Goal: Task Accomplishment & Management: Manage account settings

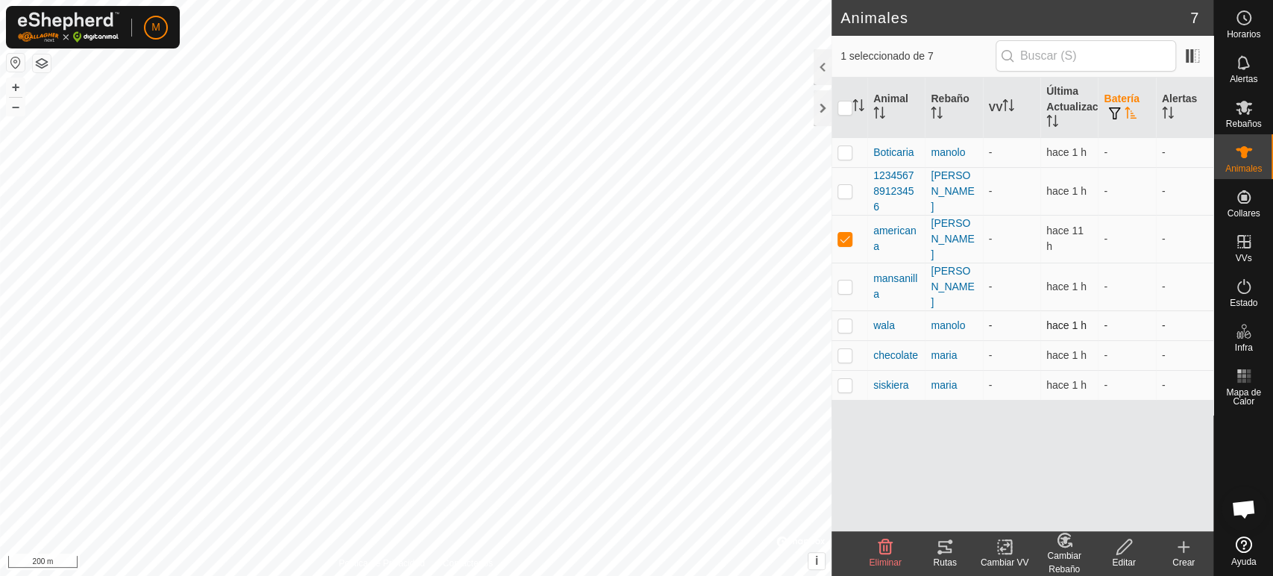
scroll to position [2644, 0]
click at [845, 233] on p-checkbox at bounding box center [845, 239] width 15 height 12
checkbox input "false"
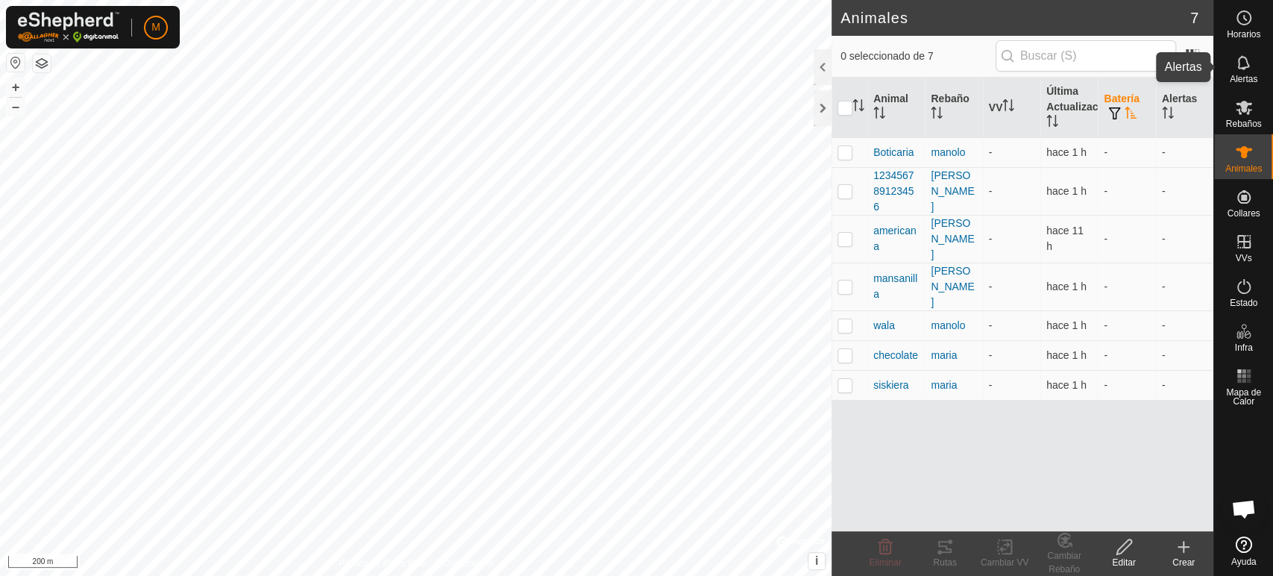
click at [1242, 60] on icon at bounding box center [1244, 63] width 18 height 18
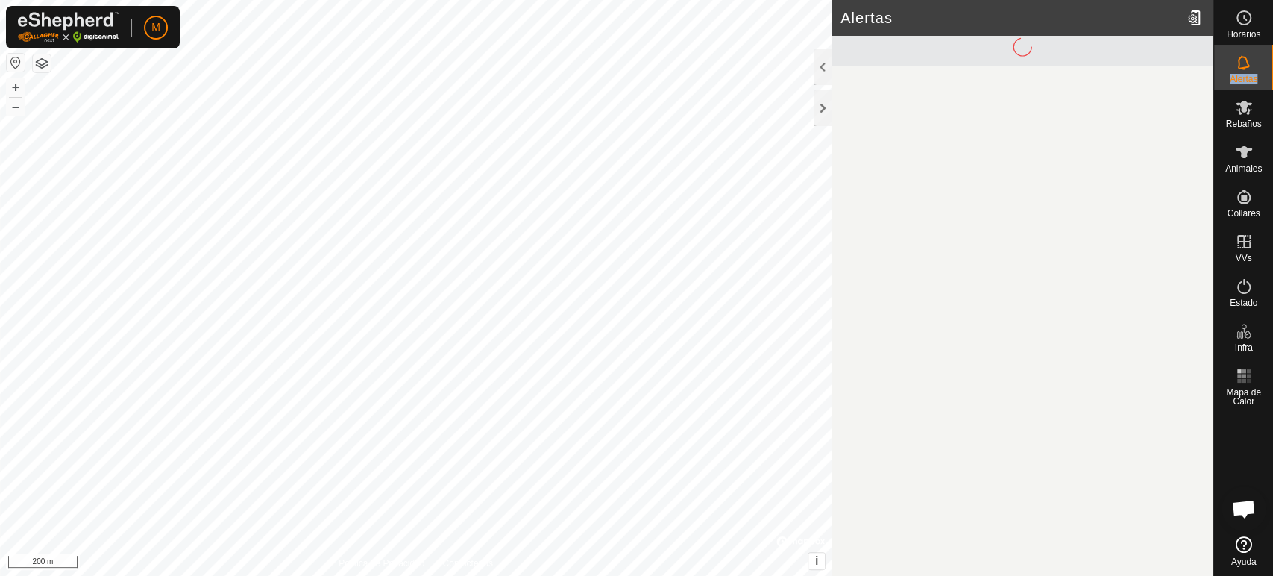
click at [1242, 60] on icon at bounding box center [1244, 63] width 18 height 18
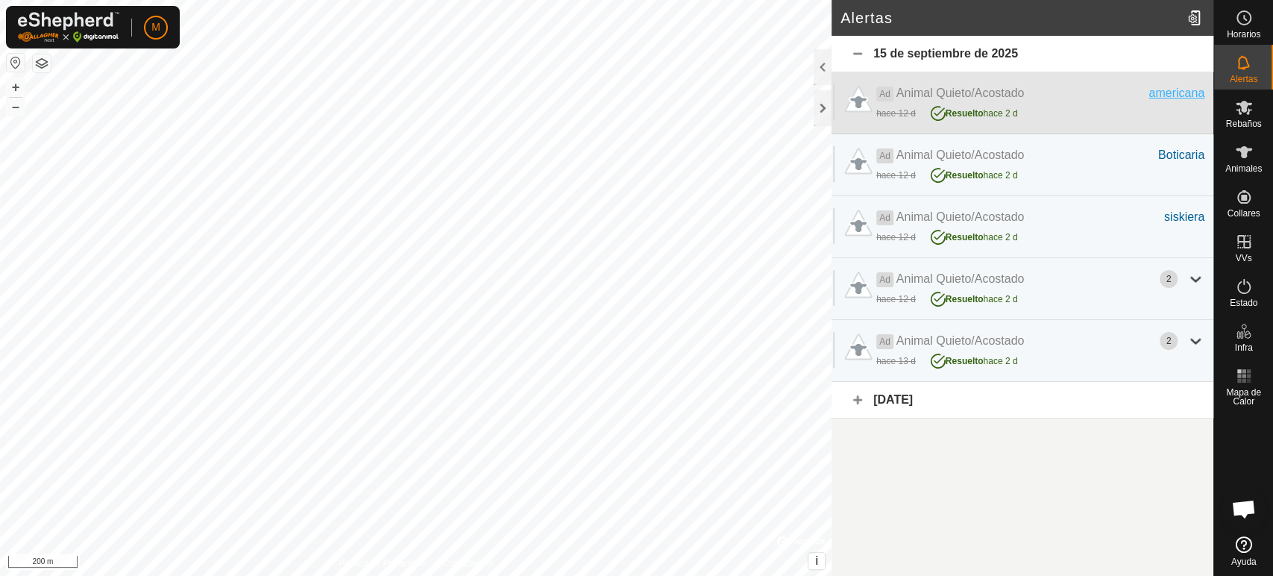
click at [1161, 93] on div "americana" at bounding box center [1177, 93] width 56 height 18
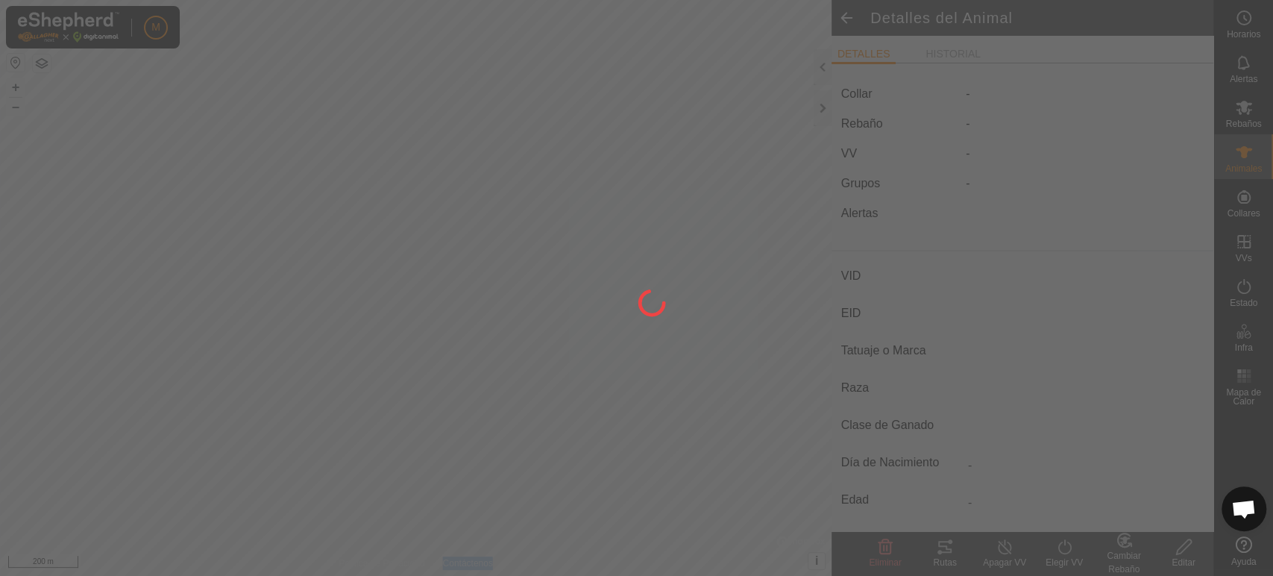
click at [1161, 93] on div at bounding box center [636, 288] width 1273 height 576
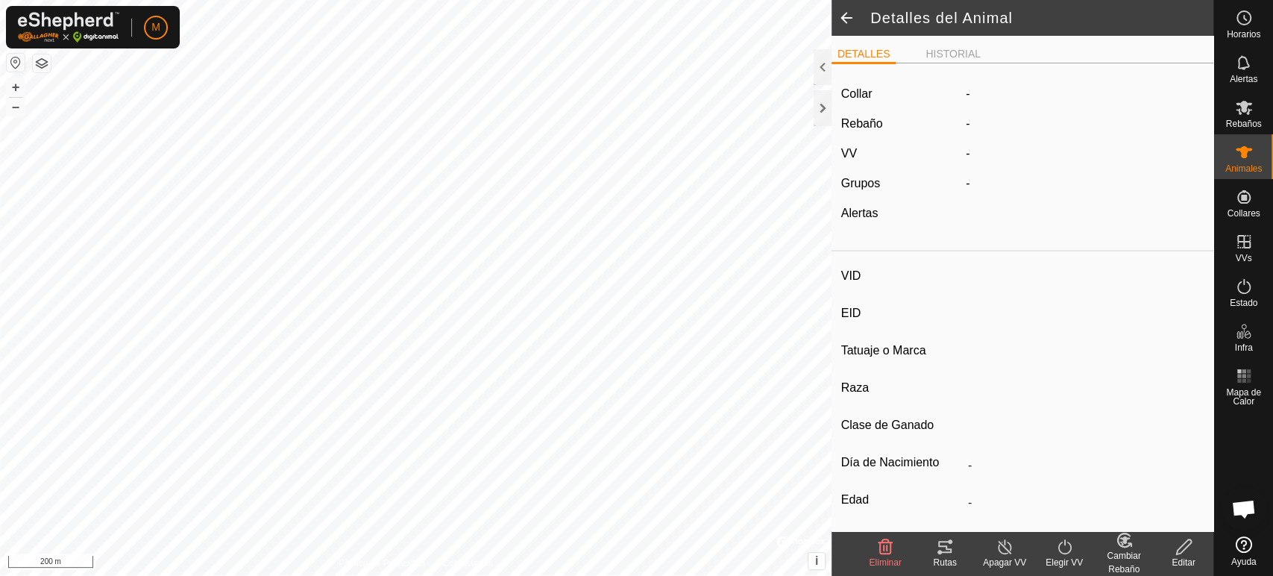
type input "americana"
type input "000040107584990"
type input "-"
type input "[DEMOGRAPHIC_DATA]"
type input "-"
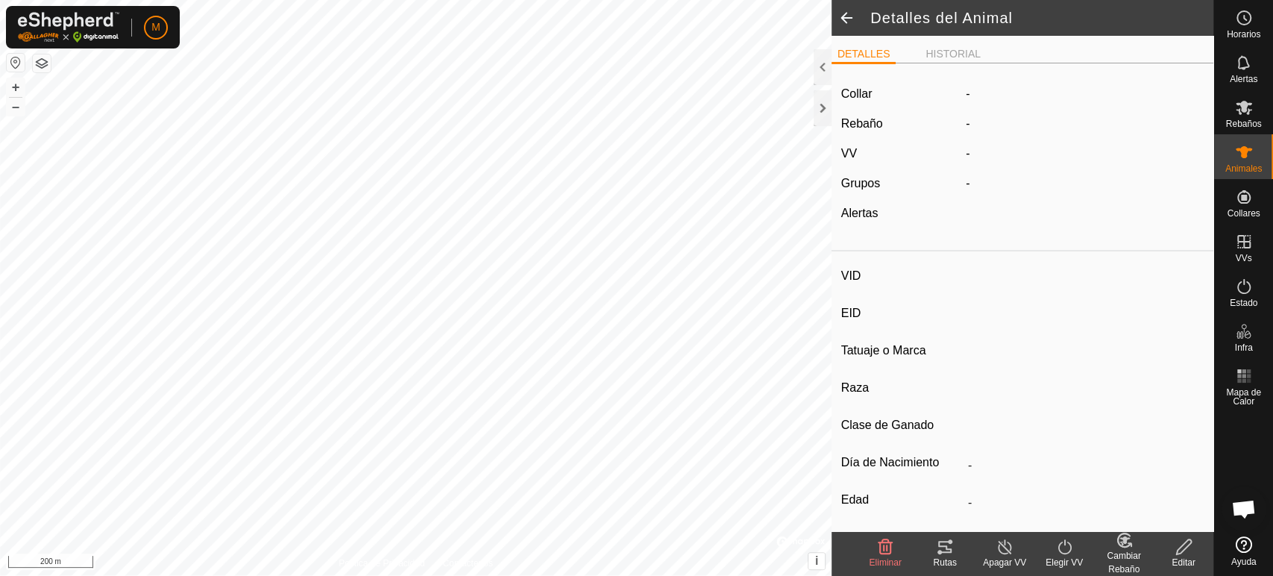
type input "0 kg"
type input "-"
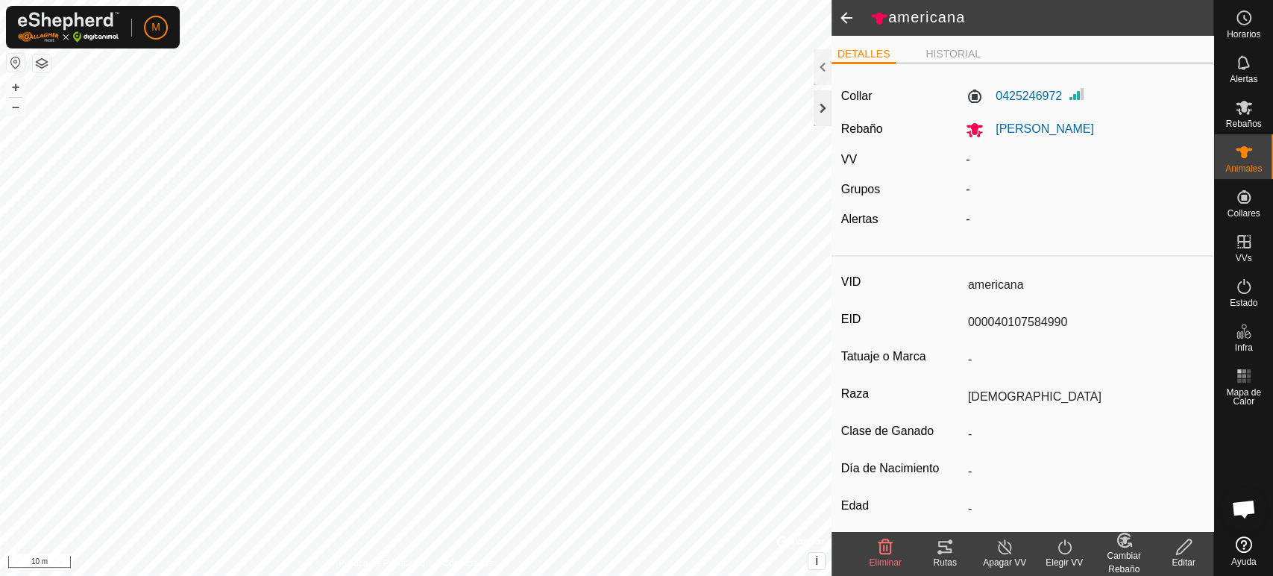
click at [820, 100] on div at bounding box center [823, 108] width 18 height 36
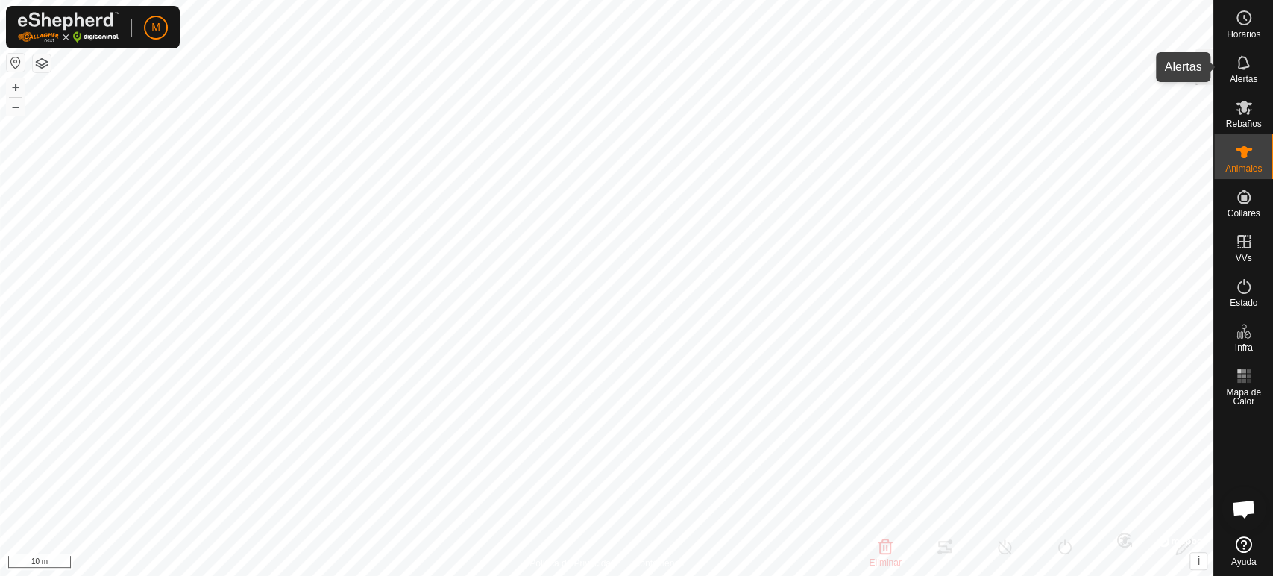
click at [1244, 68] on icon at bounding box center [1244, 62] width 12 height 14
click at [1198, 66] on div at bounding box center [1205, 67] width 18 height 36
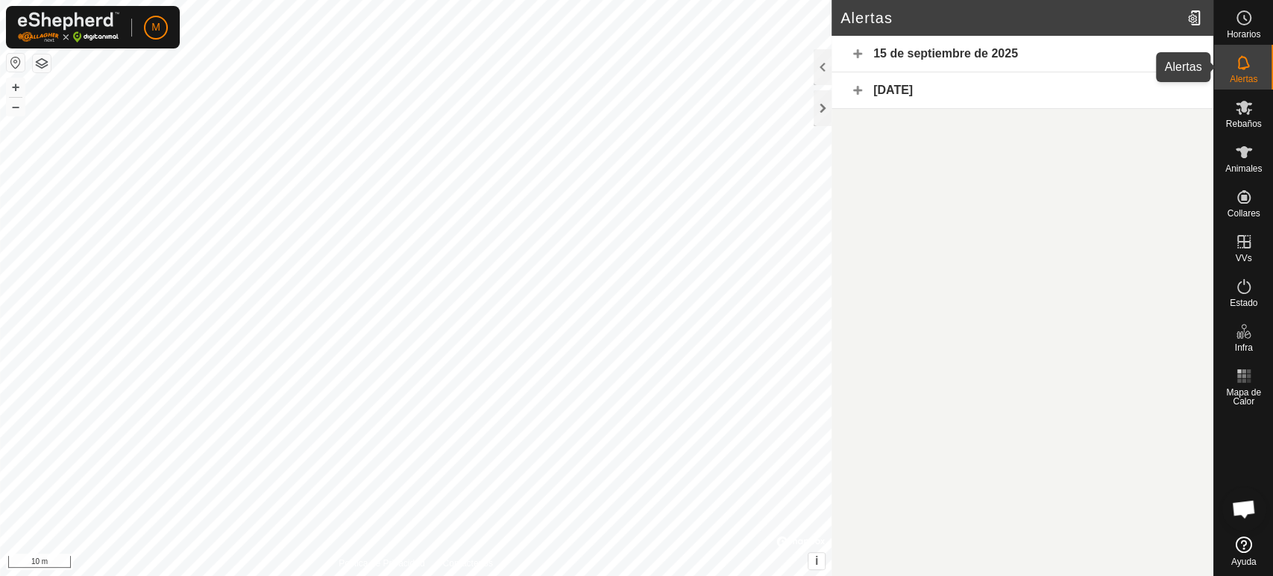
click at [1235, 76] on span "Alertas" at bounding box center [1244, 79] width 28 height 9
click at [1240, 19] on icon at bounding box center [1244, 18] width 18 height 18
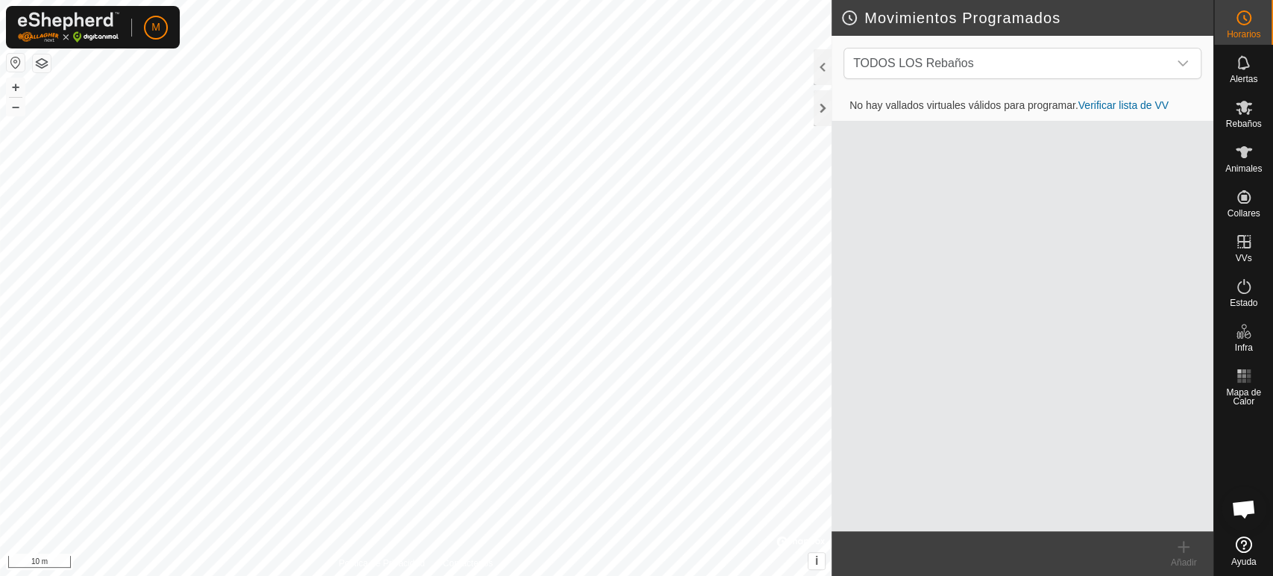
click at [1126, 103] on link "Verificar lista de VV" at bounding box center [1124, 105] width 90 height 12
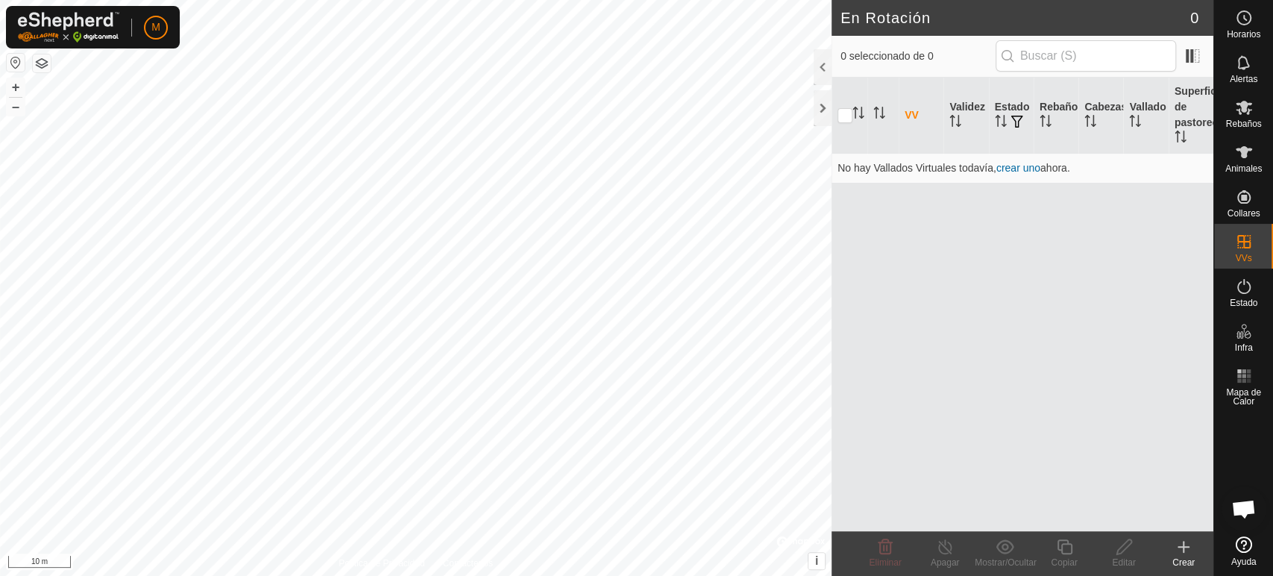
click at [1126, 103] on th "Vallado" at bounding box center [1145, 116] width 45 height 76
click at [1095, 107] on th "Cabezas" at bounding box center [1101, 116] width 45 height 76
click at [1012, 104] on th "Estado" at bounding box center [1011, 116] width 45 height 76
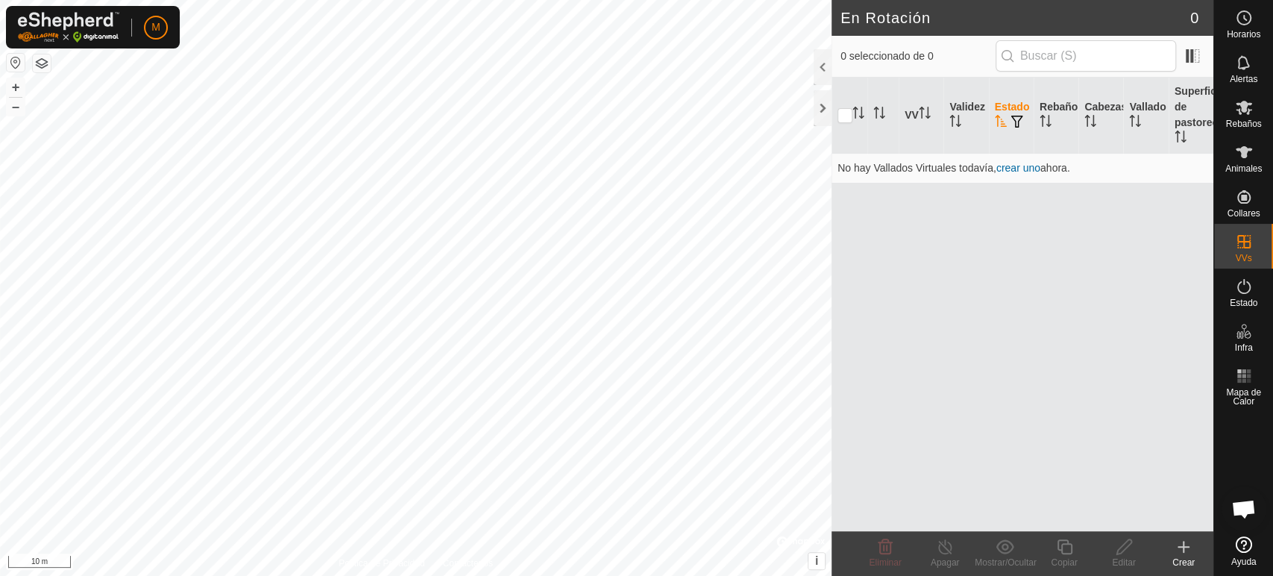
click at [1012, 104] on th "Estado" at bounding box center [1011, 116] width 45 height 76
click at [1180, 140] on icon "Activar para ordenar" at bounding box center [1181, 137] width 12 height 12
click at [1179, 125] on th "Superficie de pastoreo" at bounding box center [1191, 116] width 45 height 76
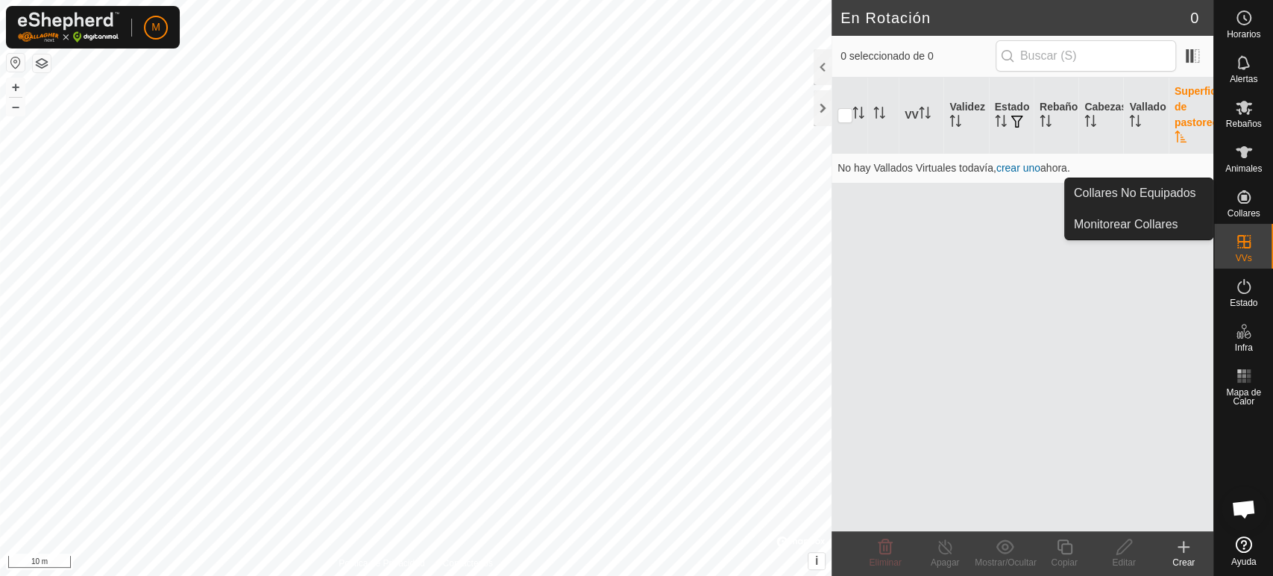
drag, startPoint x: 1231, startPoint y: 222, endPoint x: 1235, endPoint y: 210, distance: 13.4
click at [1235, 210] on span "Collares" at bounding box center [1243, 213] width 33 height 9
click at [1185, 225] on link "Monitorear Collares" at bounding box center [1139, 225] width 148 height 30
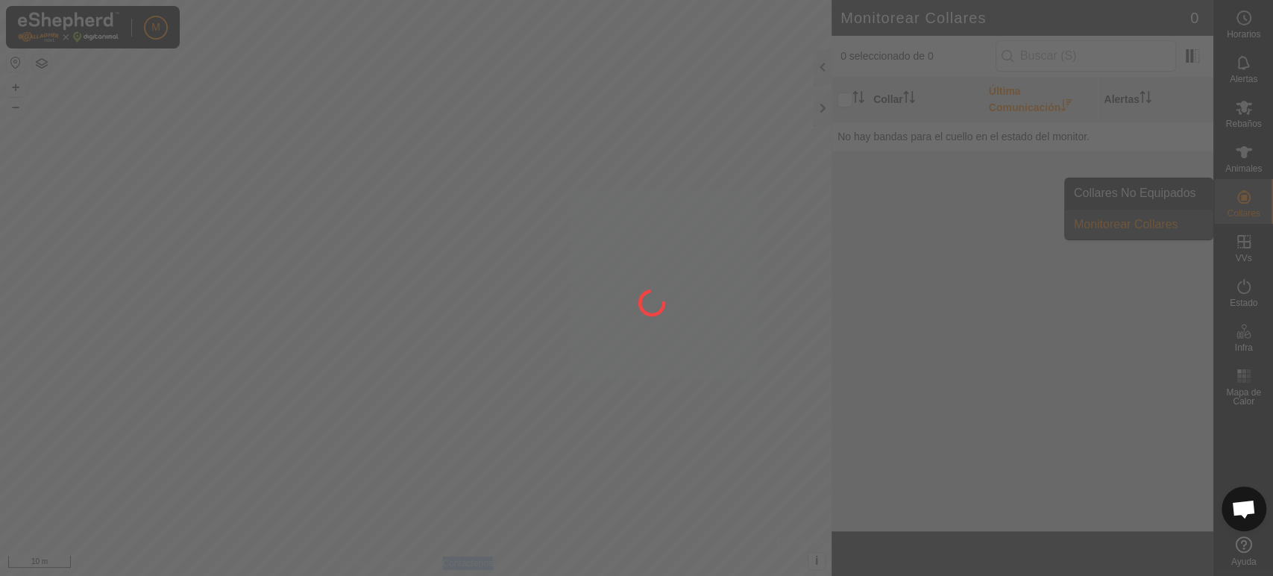
click at [1185, 225] on div at bounding box center [636, 288] width 1273 height 576
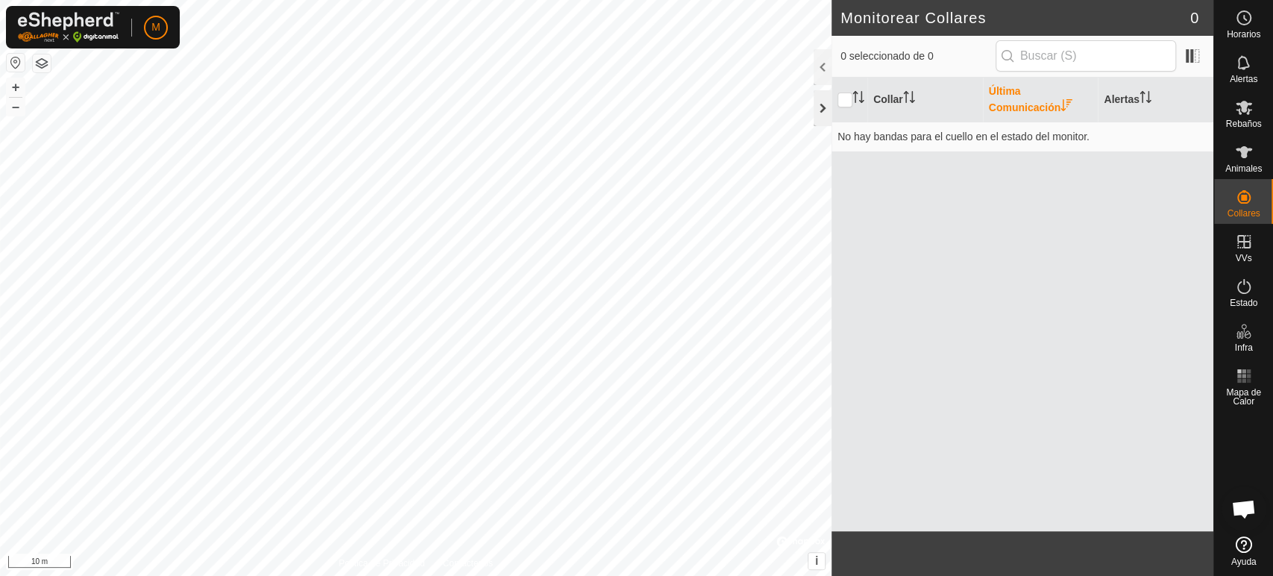
click at [827, 113] on div at bounding box center [823, 108] width 18 height 36
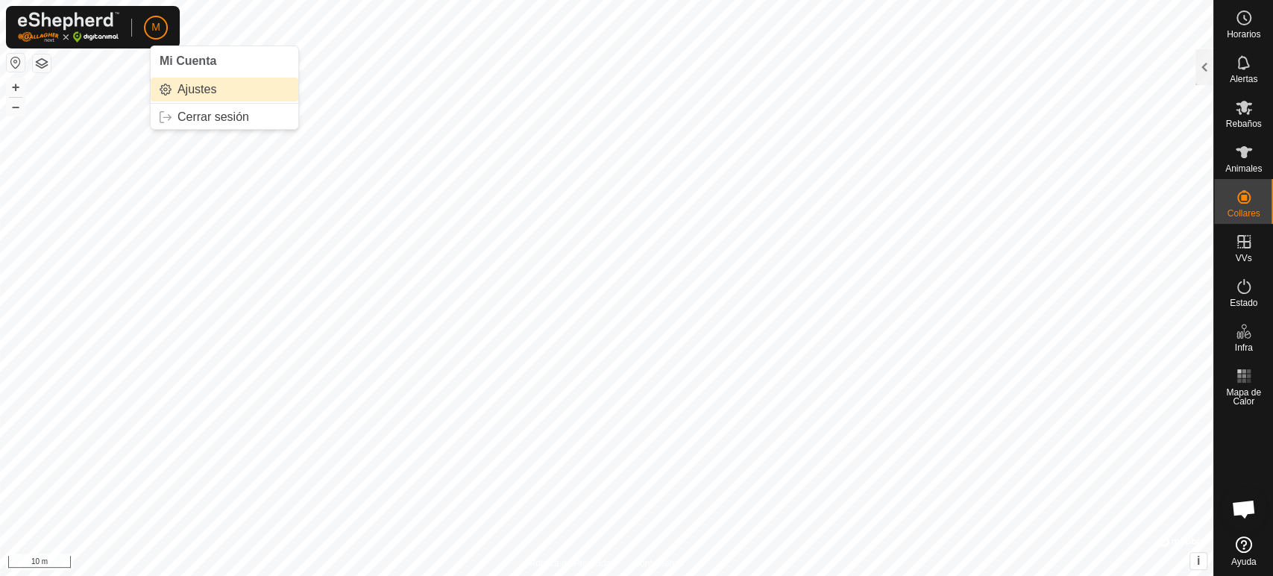
click at [185, 90] on link "Ajustes" at bounding box center [225, 90] width 148 height 24
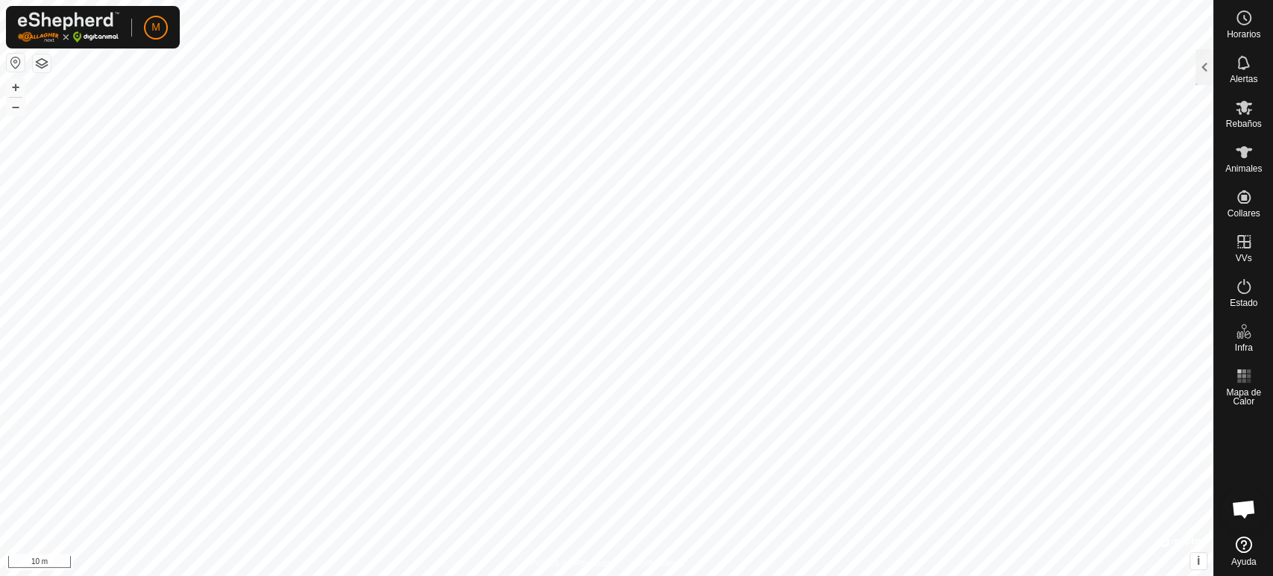
click at [47, 64] on button "button" at bounding box center [42, 63] width 18 height 18
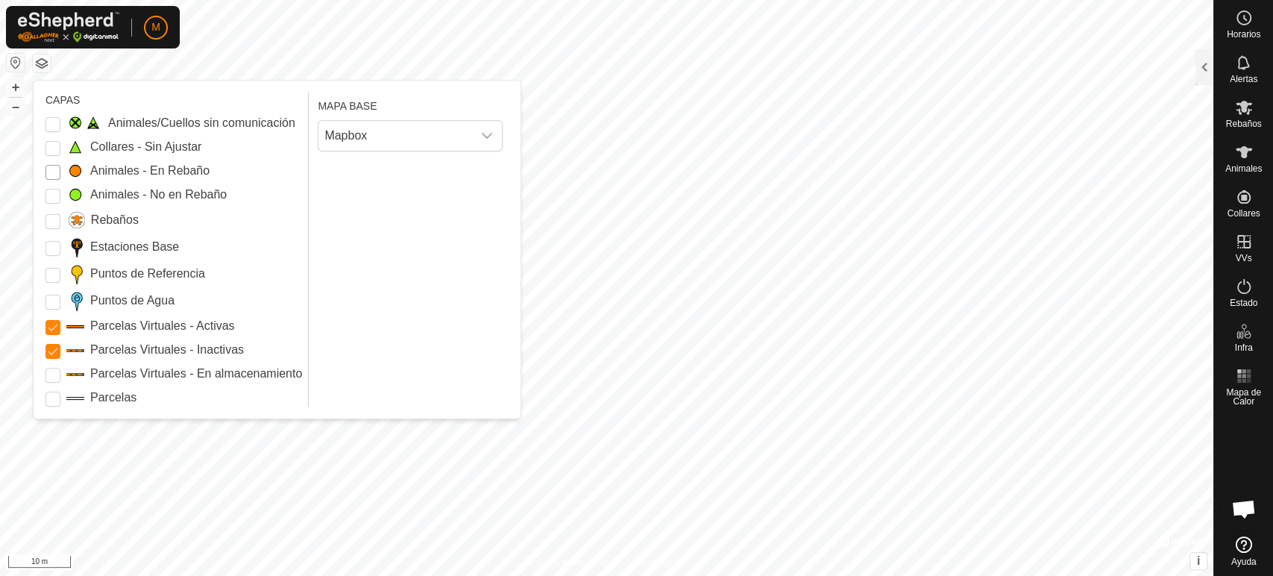
click at [54, 166] on Mob "Animales - En Rebaño" at bounding box center [53, 172] width 15 height 15
click at [337, 254] on div "MAPA BASE Mapbox" at bounding box center [413, 249] width 191 height 314
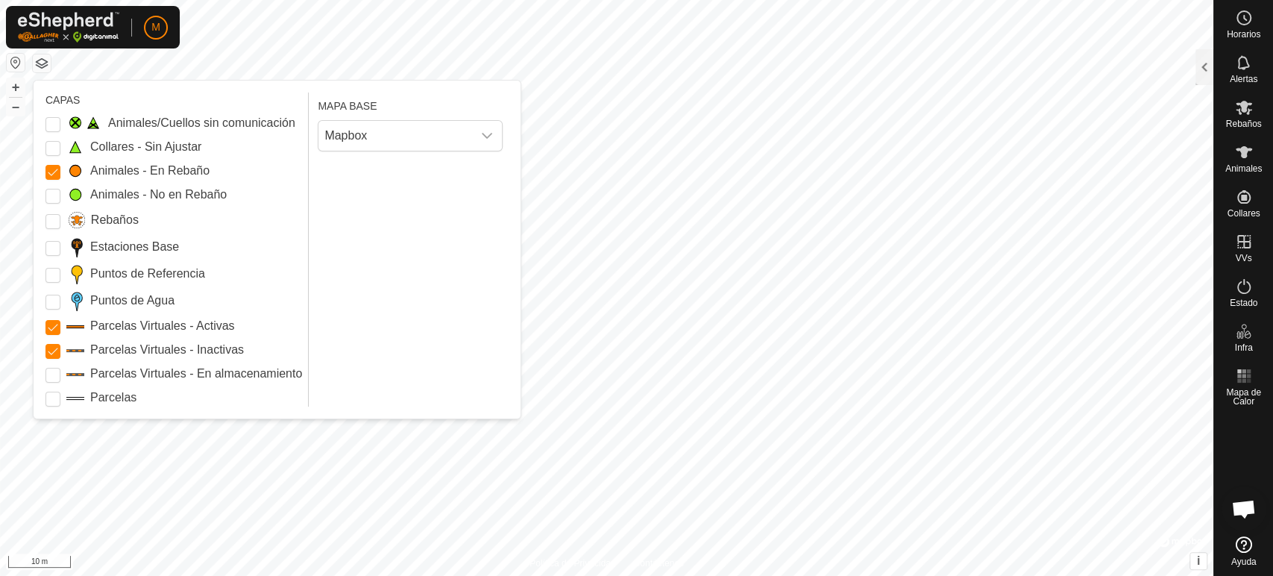
click at [337, 254] on div "MAPA BASE Mapbox" at bounding box center [413, 249] width 191 height 314
click at [490, 139] on icon "dropdown trigger" at bounding box center [487, 136] width 12 height 12
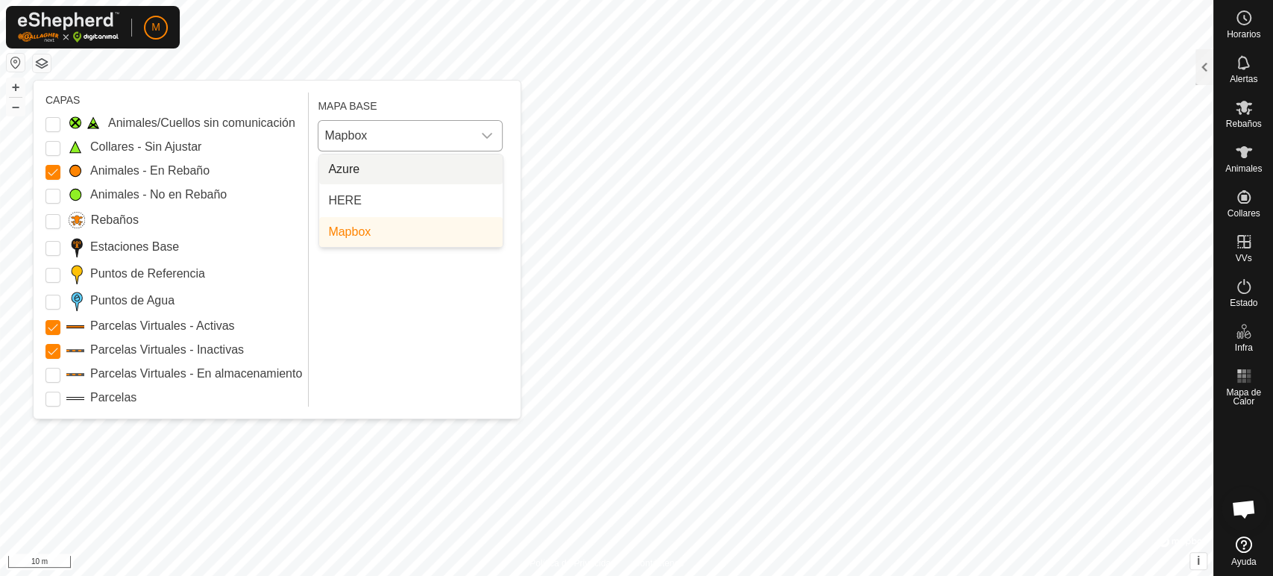
click at [490, 139] on icon "dropdown trigger" at bounding box center [487, 136] width 12 height 12
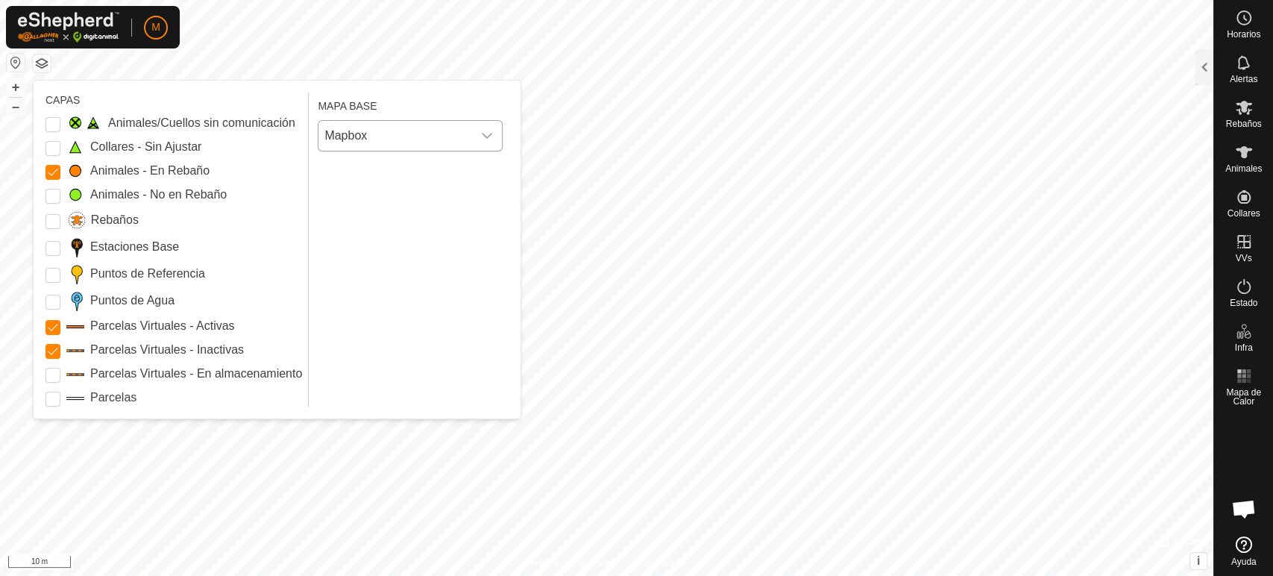
click at [490, 139] on icon "dropdown trigger" at bounding box center [487, 136] width 12 height 12
click at [436, 233] on li "Mapbox" at bounding box center [411, 232] width 184 height 30
click at [483, 146] on div "dropdown trigger" at bounding box center [487, 136] width 30 height 30
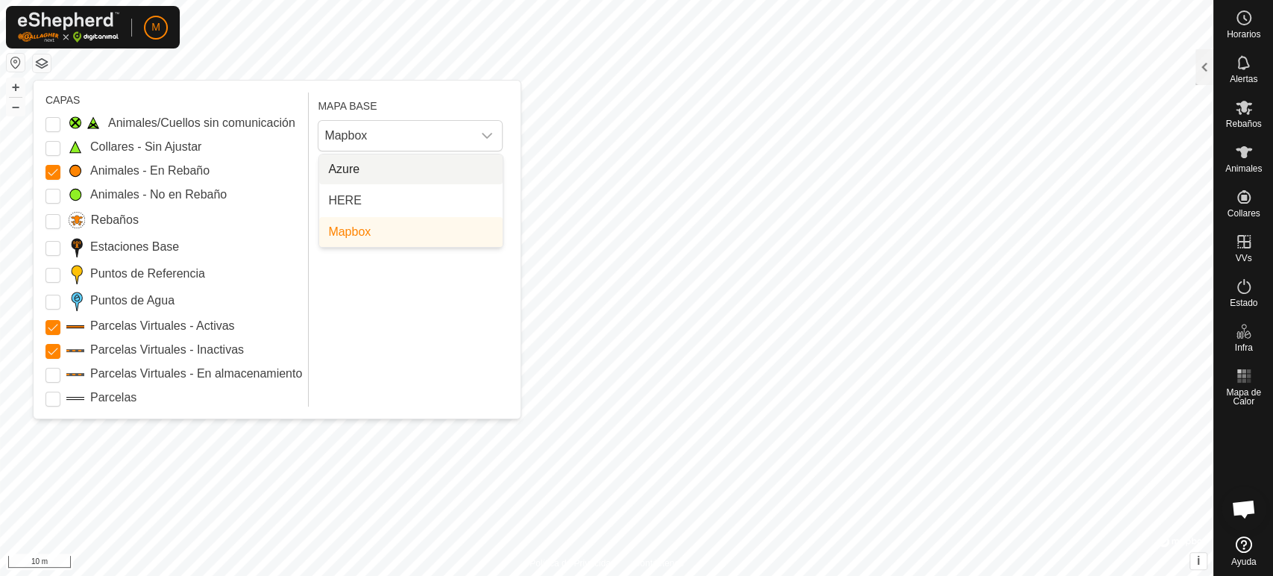
click at [436, 157] on li "Azure" at bounding box center [411, 169] width 184 height 30
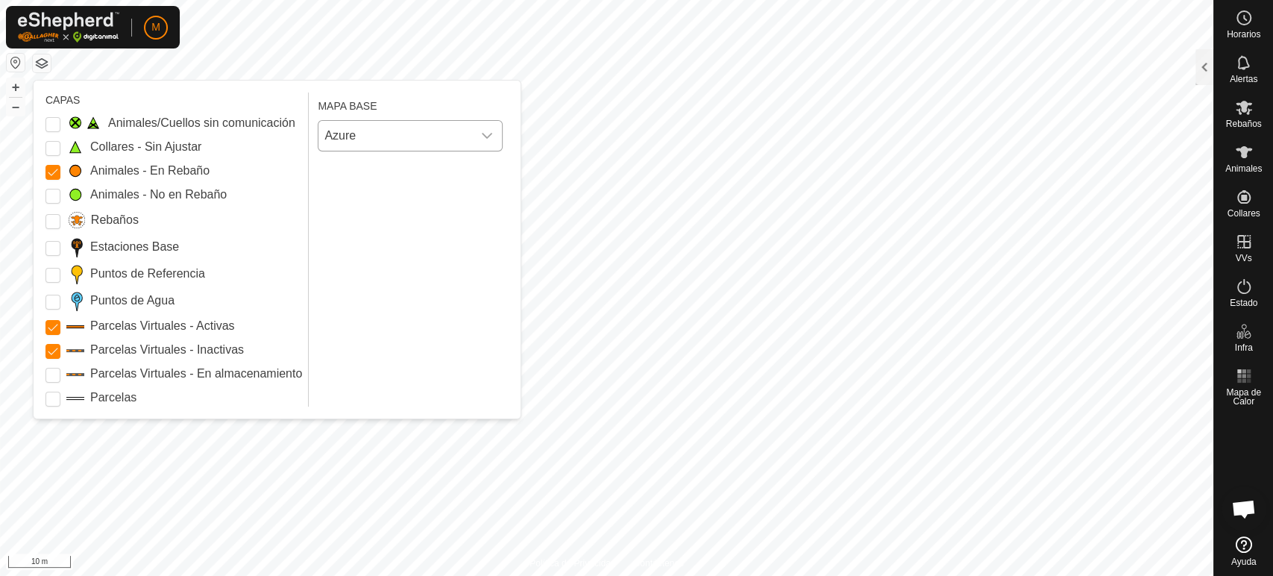
click at [483, 142] on div "dropdown trigger" at bounding box center [487, 136] width 30 height 30
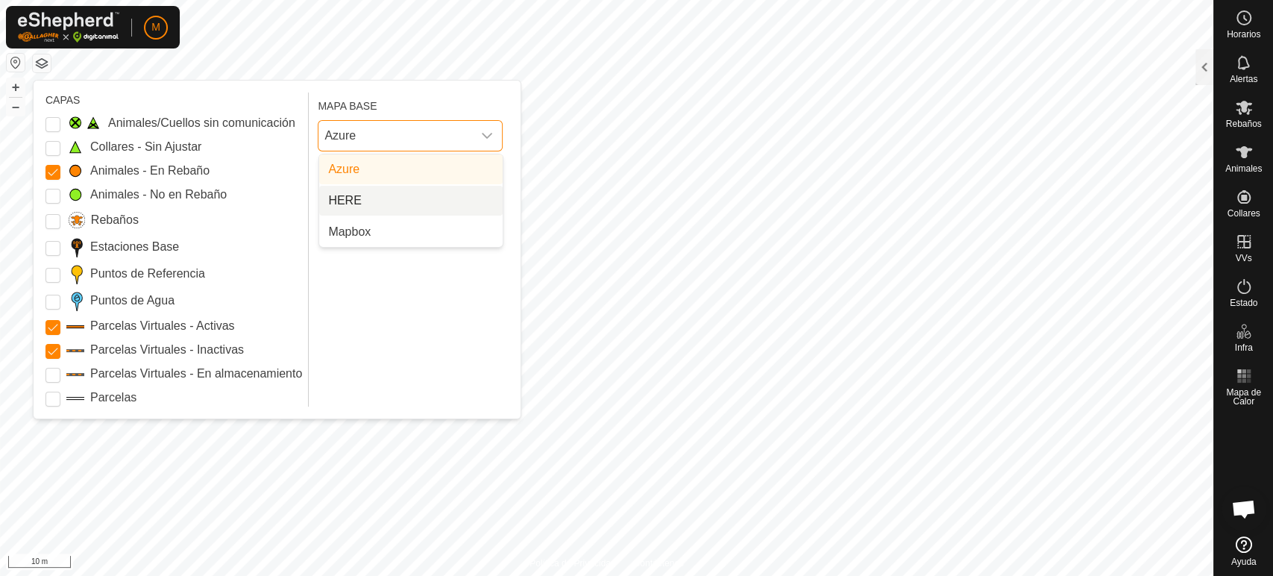
click at [442, 201] on li "HERE" at bounding box center [411, 201] width 184 height 30
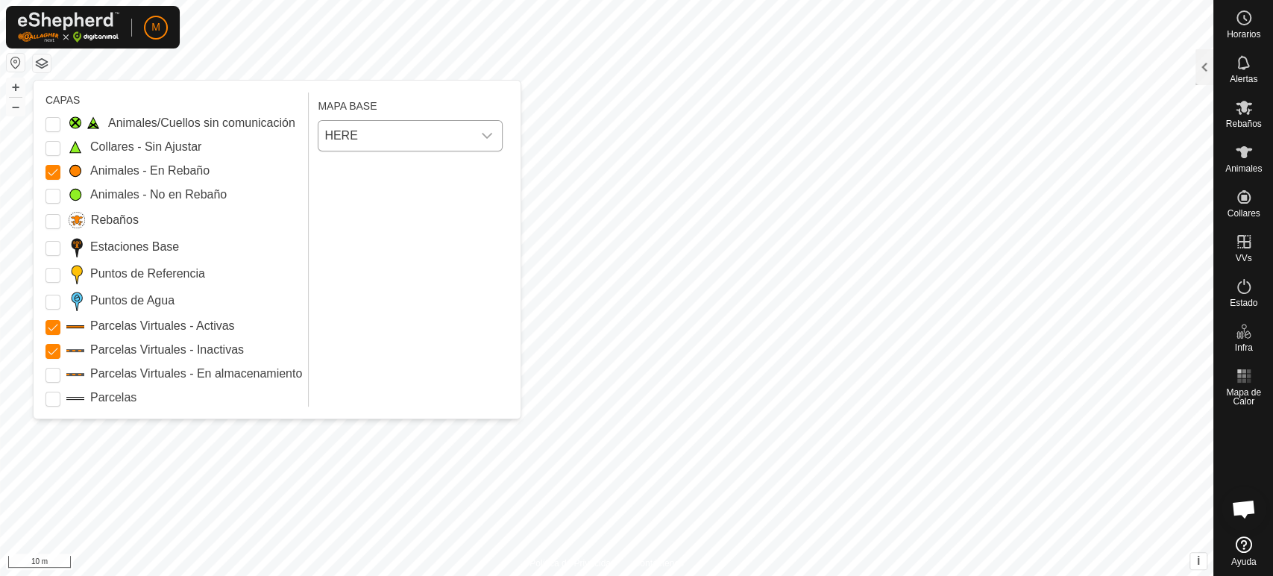
click at [484, 134] on icon "dropdown trigger" at bounding box center [487, 136] width 10 height 6
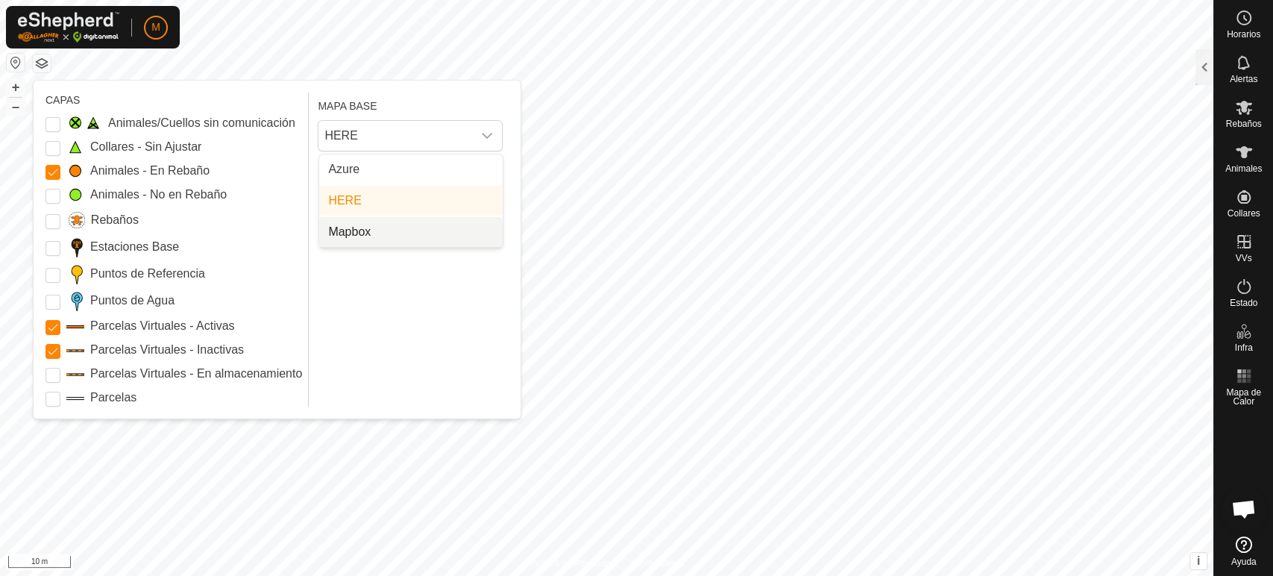
click at [463, 233] on li "Mapbox" at bounding box center [411, 232] width 184 height 30
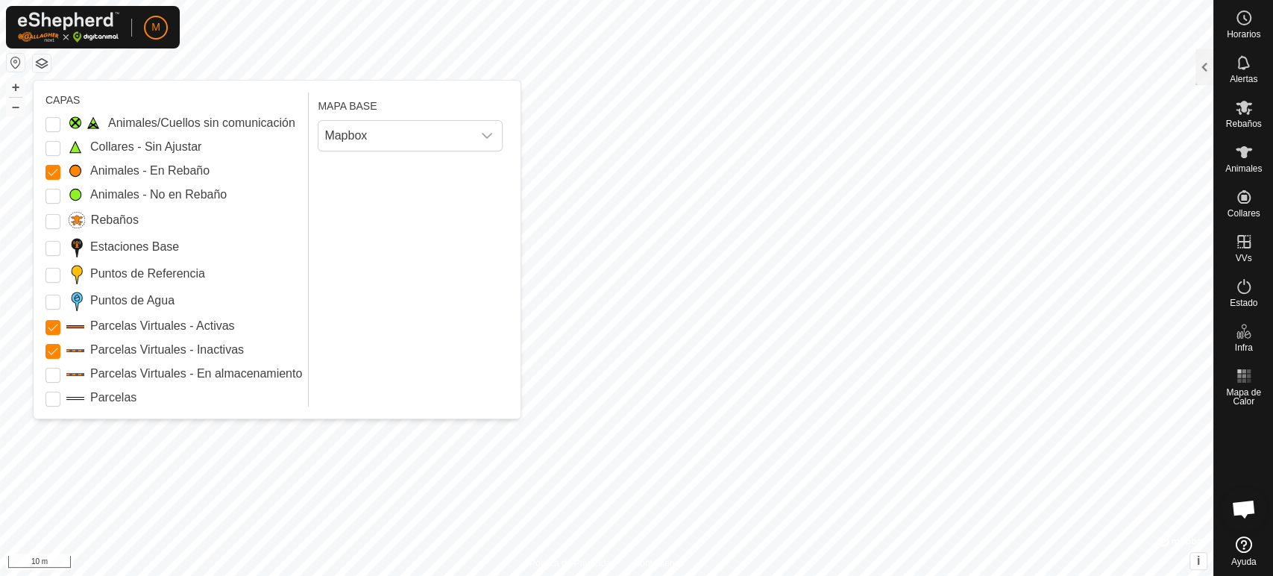
click at [166, 374] on label "Parcelas Virtuales - En almacenamiento" at bounding box center [196, 374] width 212 height 18
click at [60, 374] on Storage "Parcelas Virtuales - En almacenamiento" at bounding box center [53, 375] width 15 height 15
click at [51, 371] on Storage "Parcelas Virtuales - En almacenamiento" at bounding box center [53, 375] width 15 height 15
click at [54, 348] on Inactive "Parcelas Virtuales - Inactivas" at bounding box center [53, 351] width 15 height 15
click at [51, 326] on Active "Parcelas Virtuales - Activas" at bounding box center [53, 327] width 15 height 15
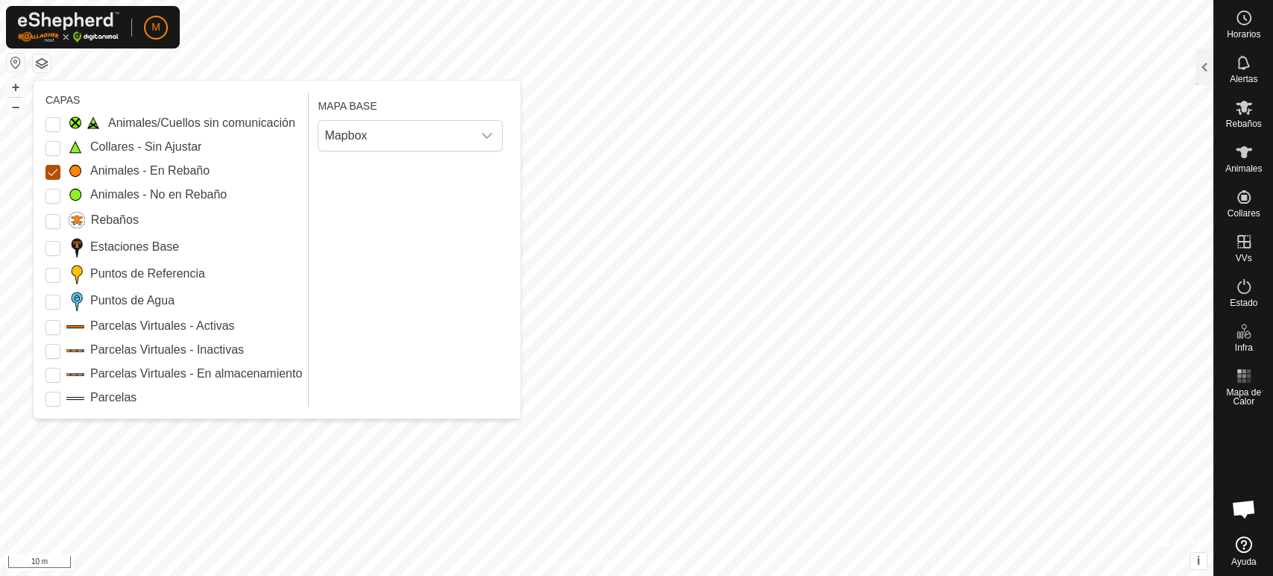
click at [53, 171] on Mob "Animales - En Rebaño" at bounding box center [53, 172] width 15 height 15
click at [44, 63] on button "button" at bounding box center [42, 63] width 18 height 18
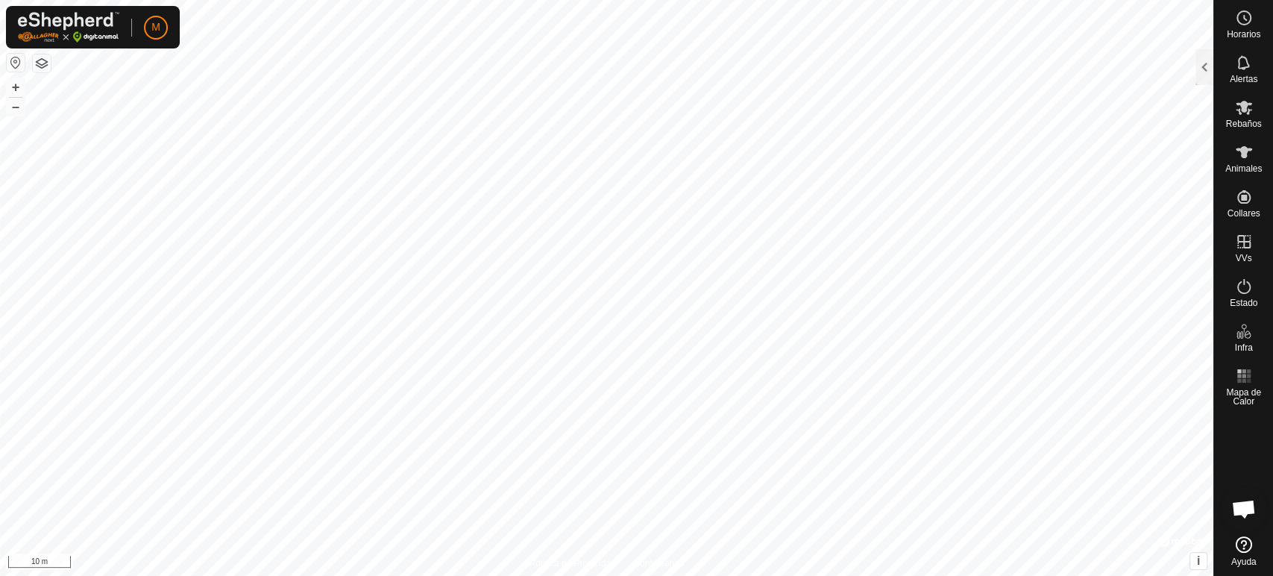
click at [44, 63] on button "button" at bounding box center [42, 63] width 18 height 18
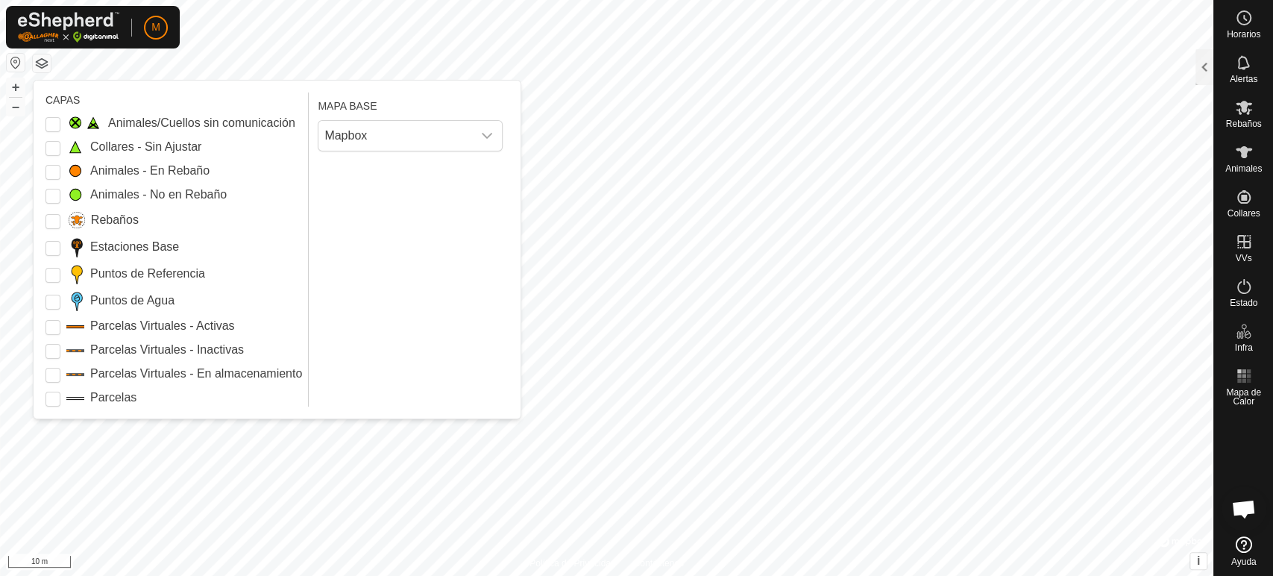
click at [44, 63] on button "button" at bounding box center [42, 63] width 18 height 18
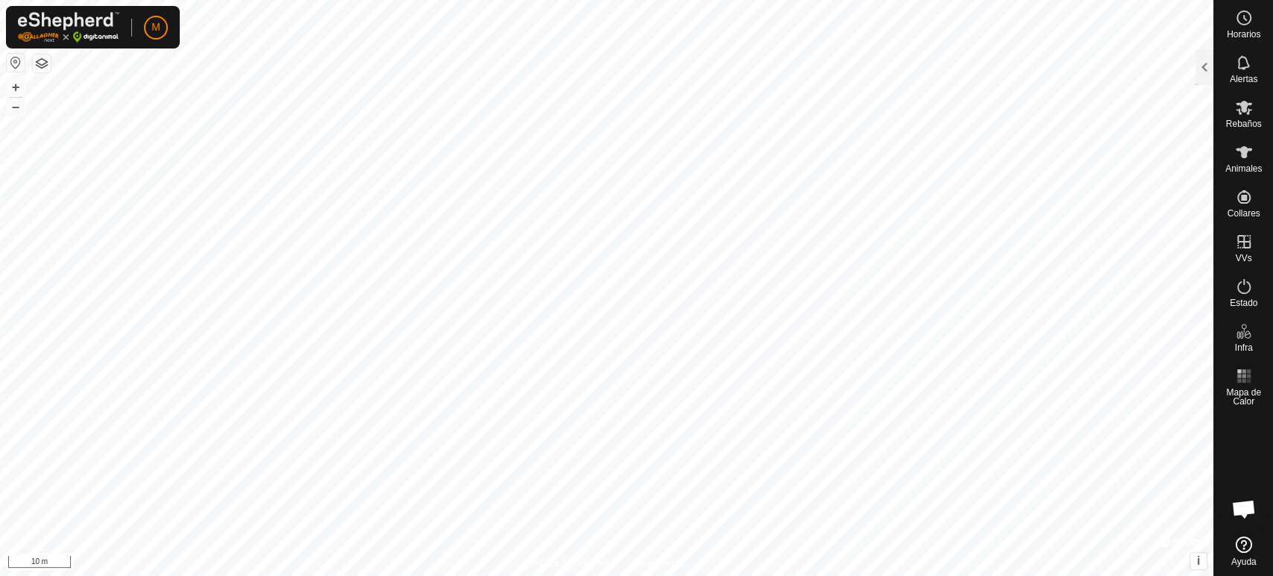
click at [44, 63] on button "button" at bounding box center [42, 63] width 18 height 18
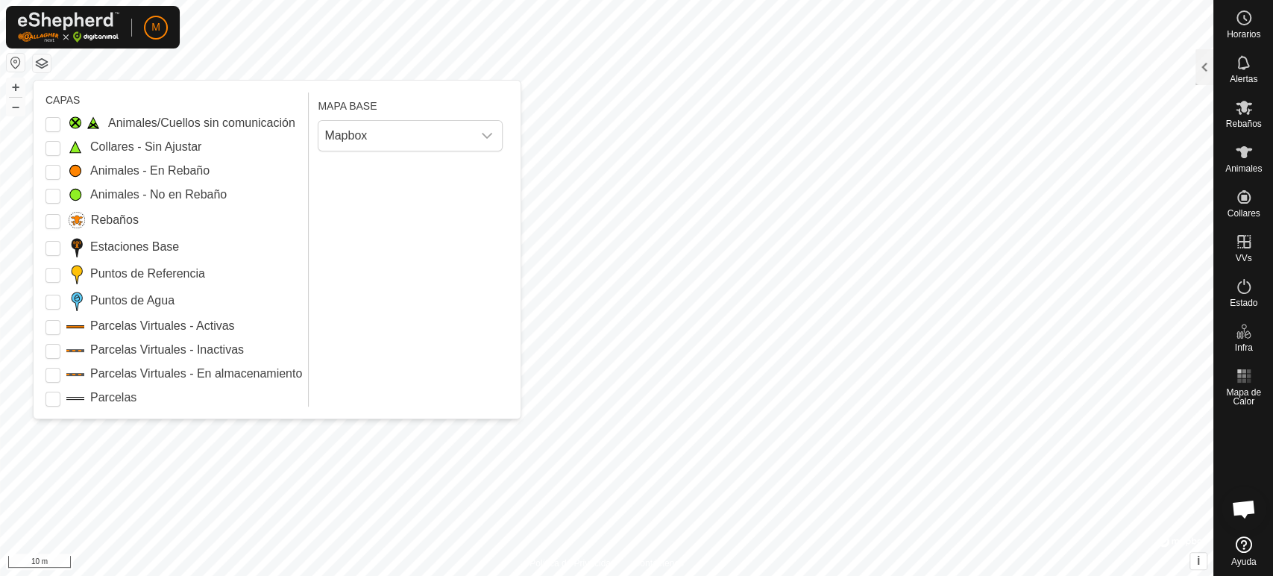
click at [12, 63] on button "button" at bounding box center [16, 63] width 18 height 18
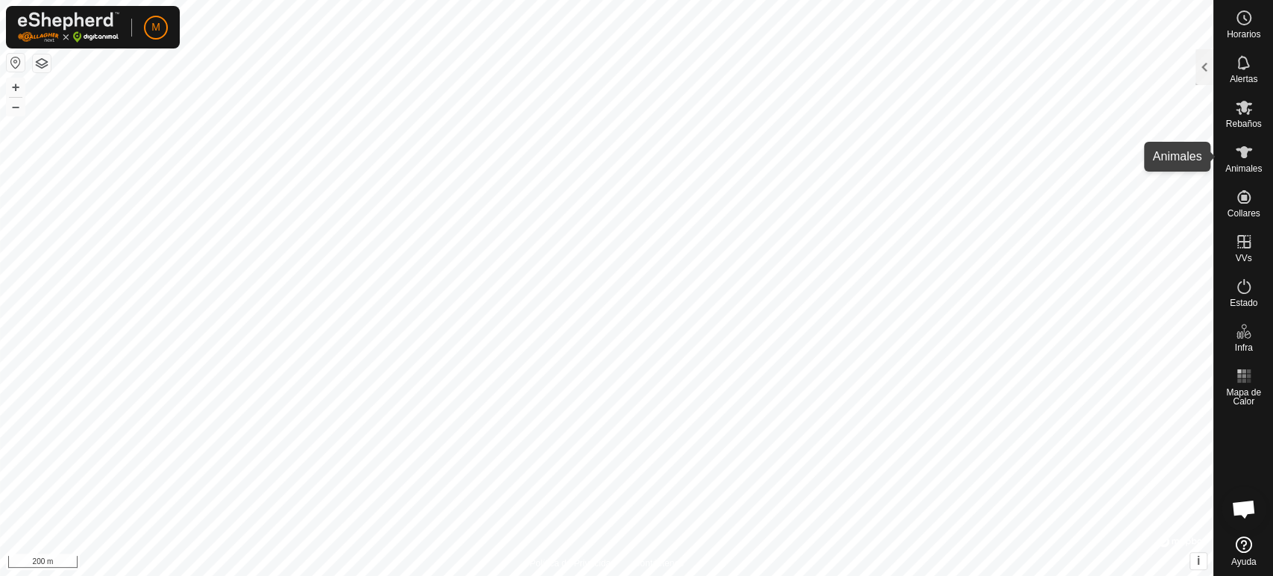
click at [1232, 164] on span "Animales" at bounding box center [1244, 168] width 37 height 9
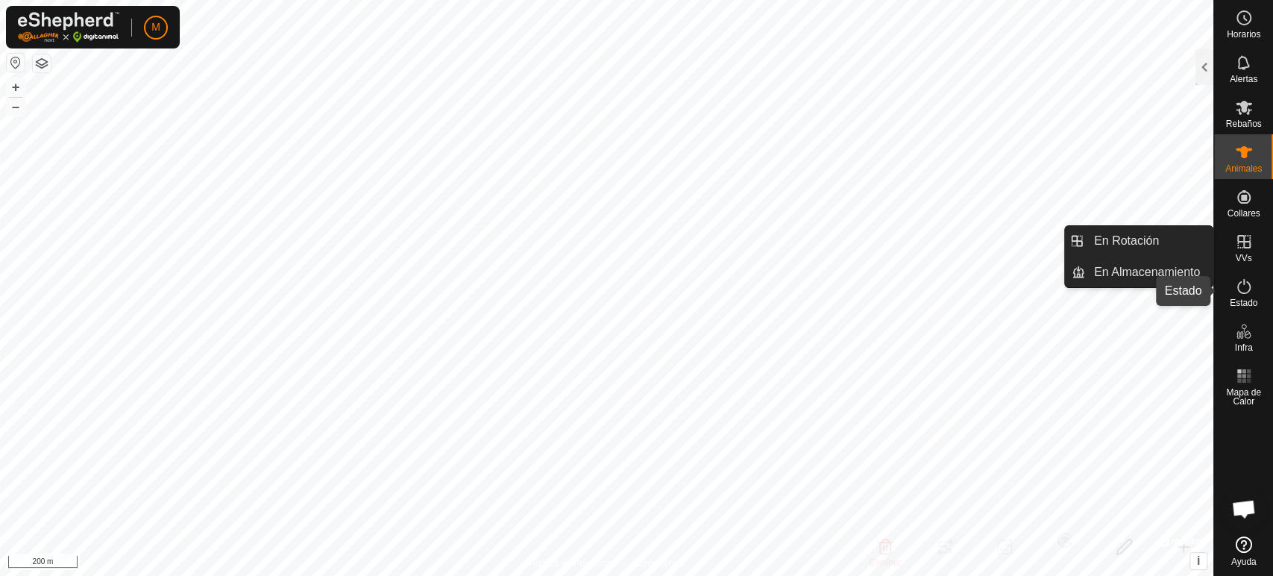
click at [1244, 286] on icon at bounding box center [1244, 286] width 18 height 18
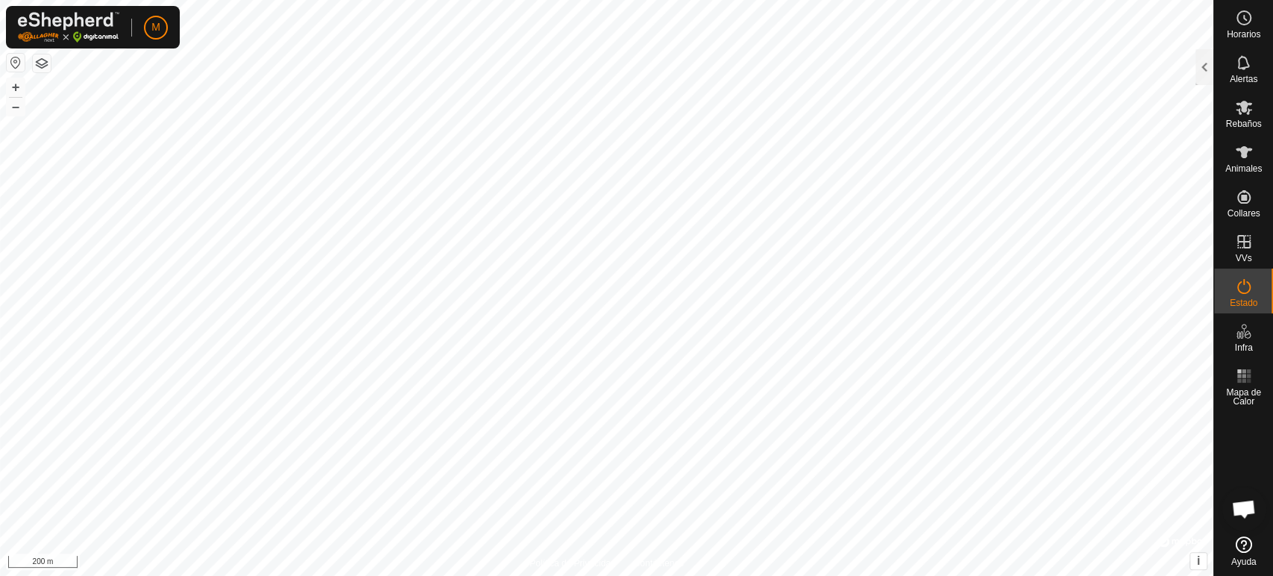
click at [1244, 286] on icon at bounding box center [1244, 286] width 18 height 18
click at [1185, 540] on div at bounding box center [1182, 541] width 48 height 15
click at [1238, 380] on rect at bounding box center [1240, 381] width 4 height 4
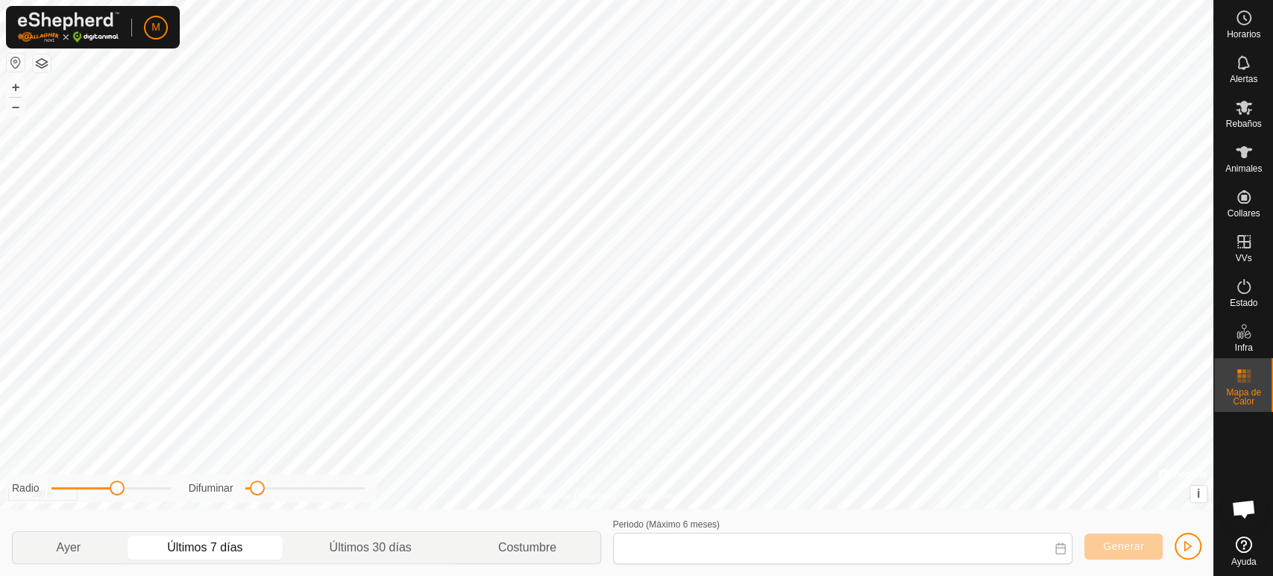
type input "[DATE] - [DATE]"
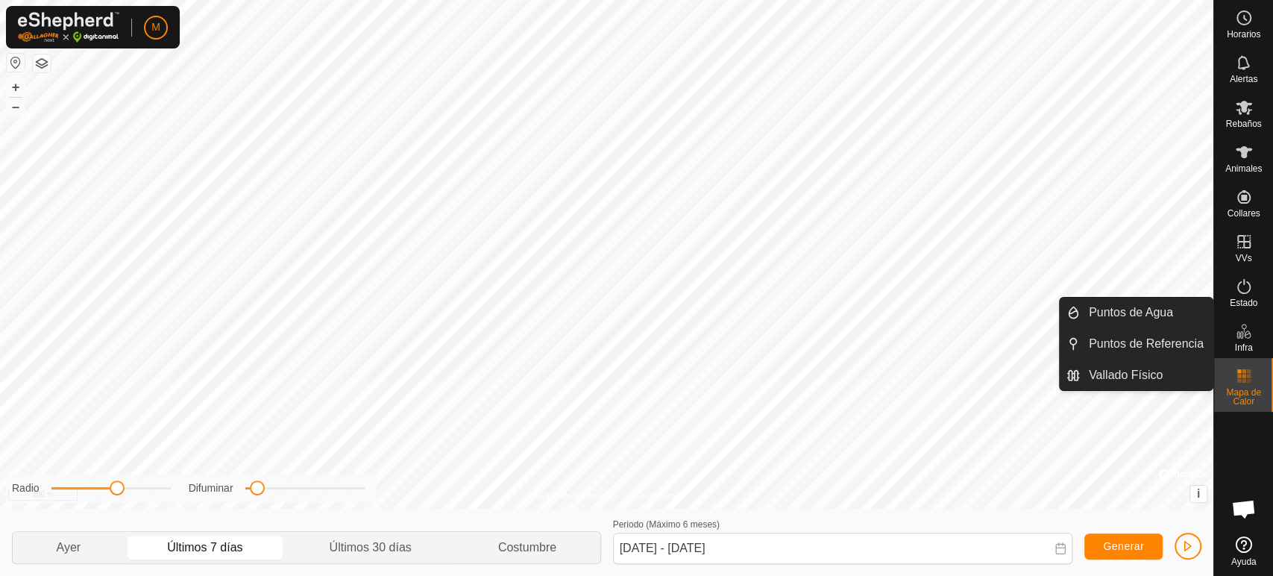
click at [1249, 339] on icon at bounding box center [1244, 331] width 18 height 18
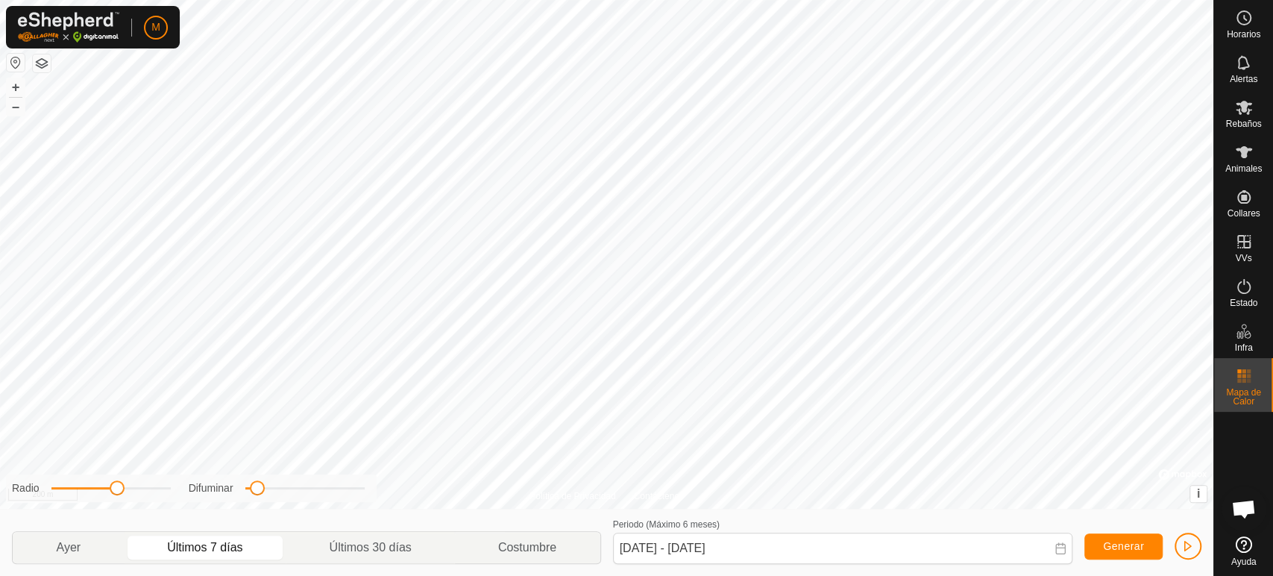
click at [302, 485] on div "Difuminar" at bounding box center [277, 488] width 176 height 16
drag, startPoint x: 251, startPoint y: 491, endPoint x: 371, endPoint y: 486, distance: 120.2
click at [371, 486] on div "Radio Difuminar" at bounding box center [191, 488] width 371 height 28
drag, startPoint x: 239, startPoint y: 492, endPoint x: 246, endPoint y: 489, distance: 7.7
click at [246, 489] on div "Difuminar" at bounding box center [277, 488] width 176 height 16
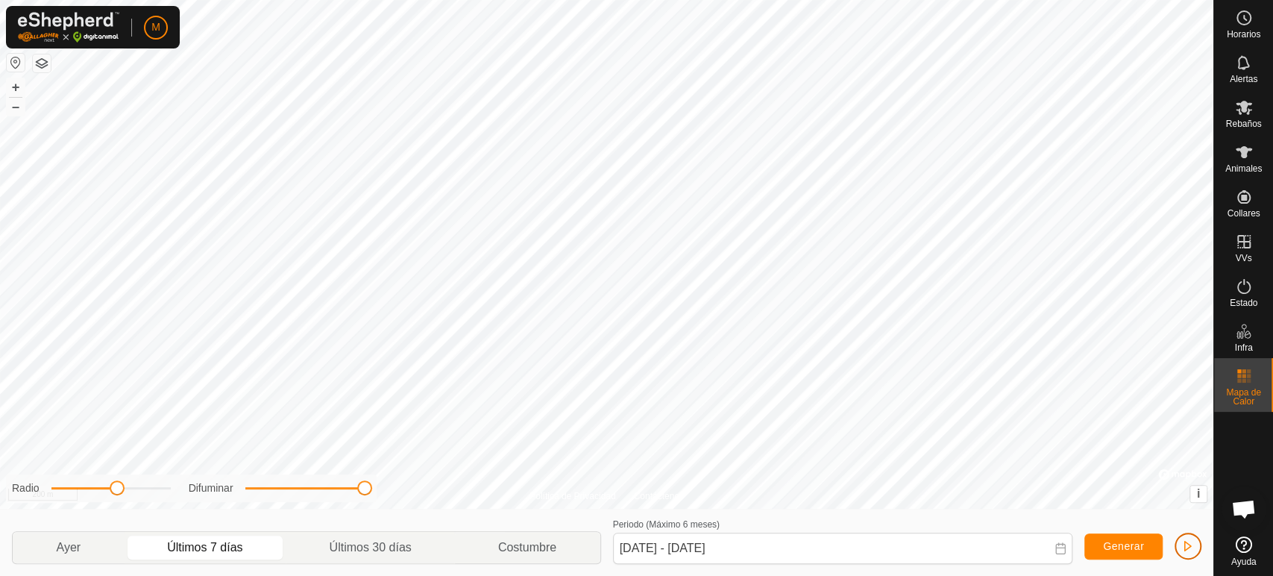
click at [1188, 542] on span "button" at bounding box center [1188, 546] width 12 height 12
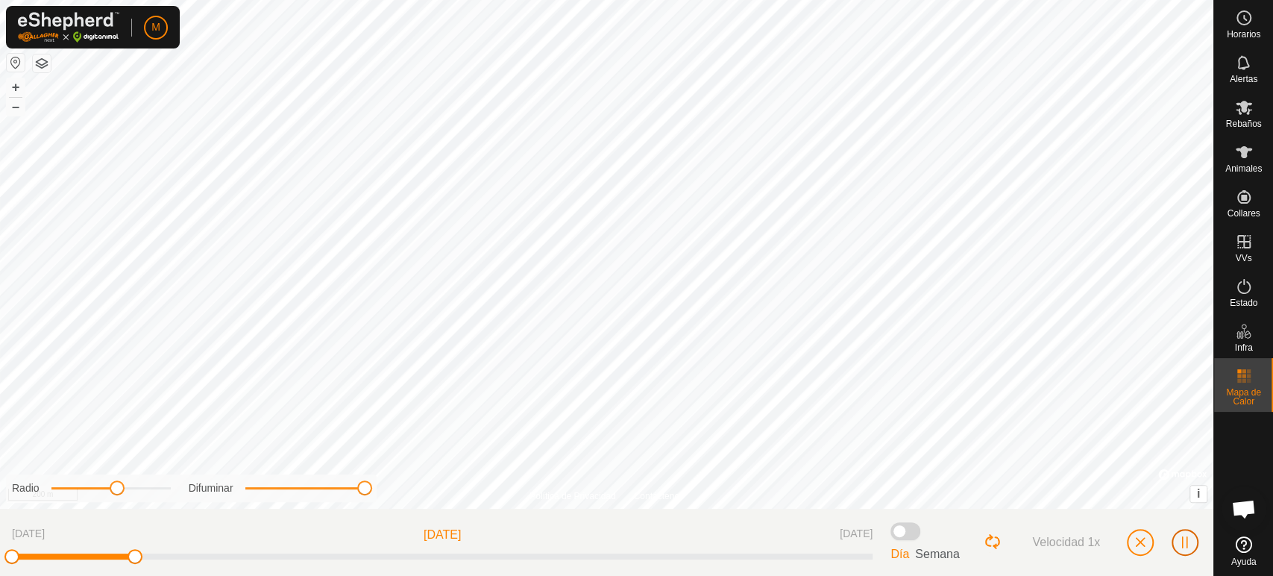
click at [1188, 542] on span "button" at bounding box center [1185, 542] width 12 height 12
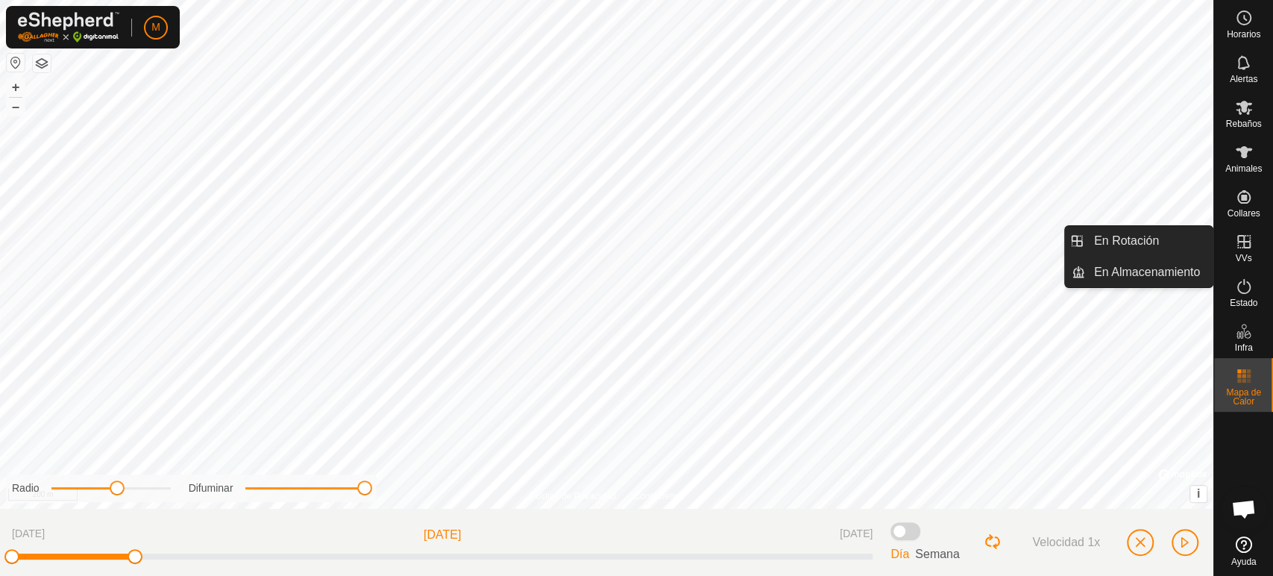
click at [1242, 256] on span "VVs" at bounding box center [1243, 258] width 16 height 9
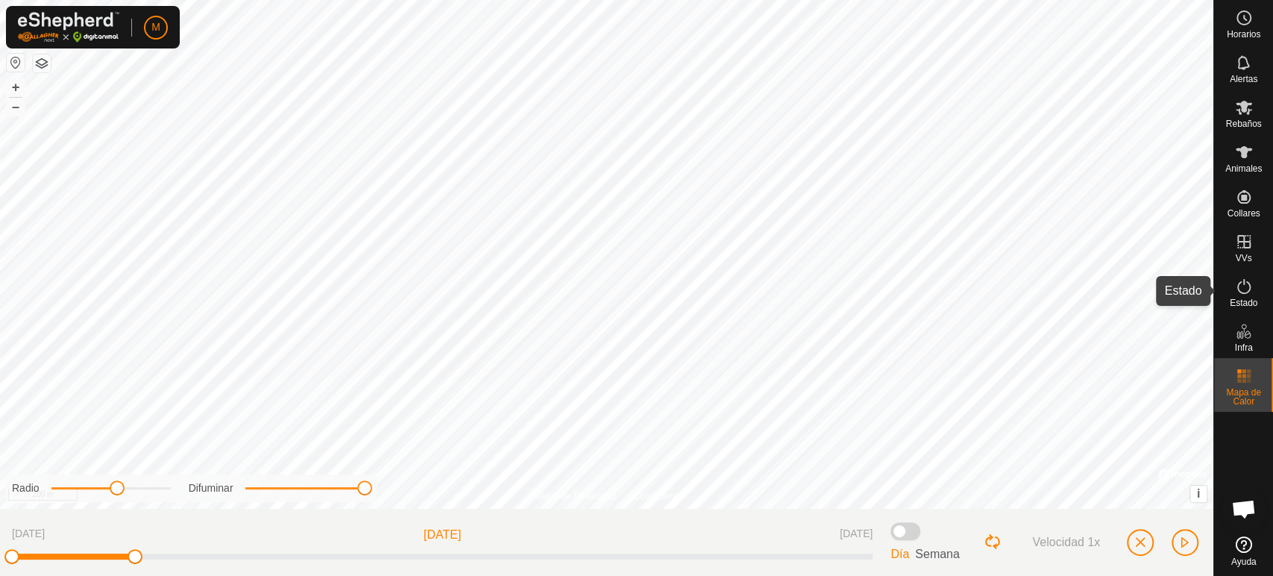
click at [1244, 303] on span "Estado" at bounding box center [1244, 302] width 28 height 9
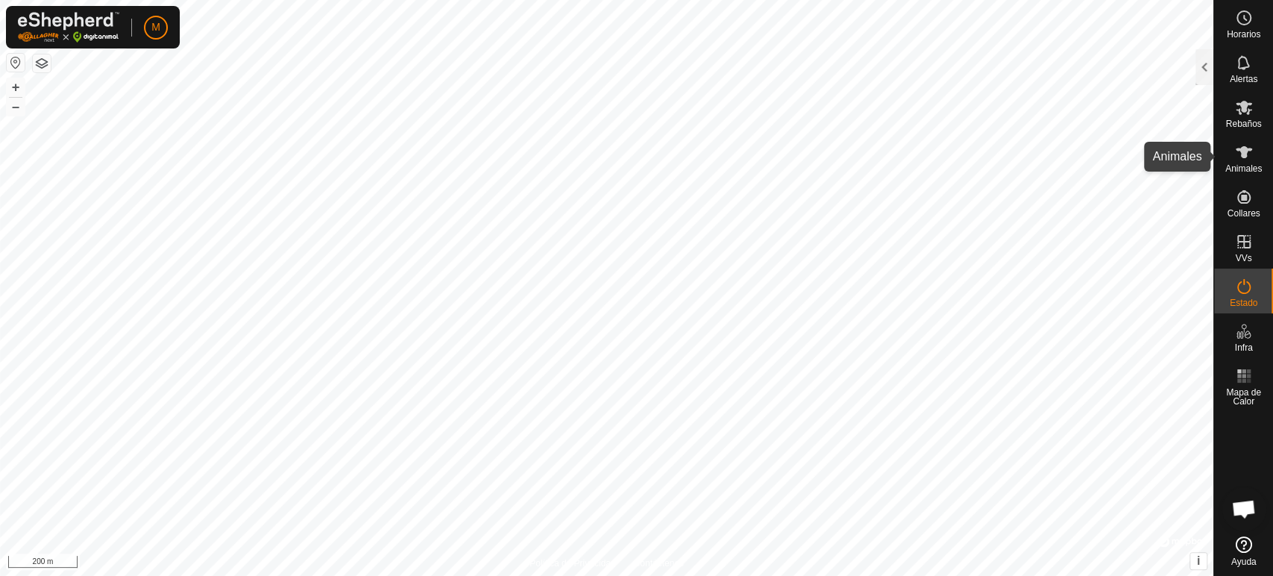
click at [1223, 174] on div "Animales" at bounding box center [1243, 156] width 59 height 45
click at [1203, 71] on div at bounding box center [1205, 67] width 18 height 36
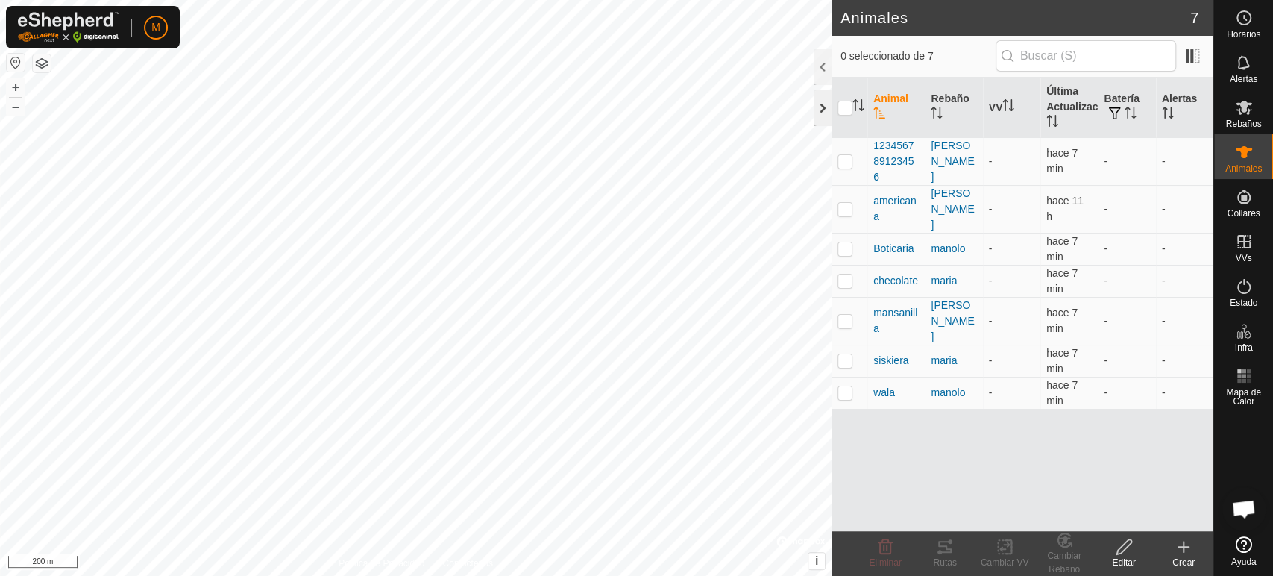
click at [817, 113] on div at bounding box center [823, 108] width 18 height 36
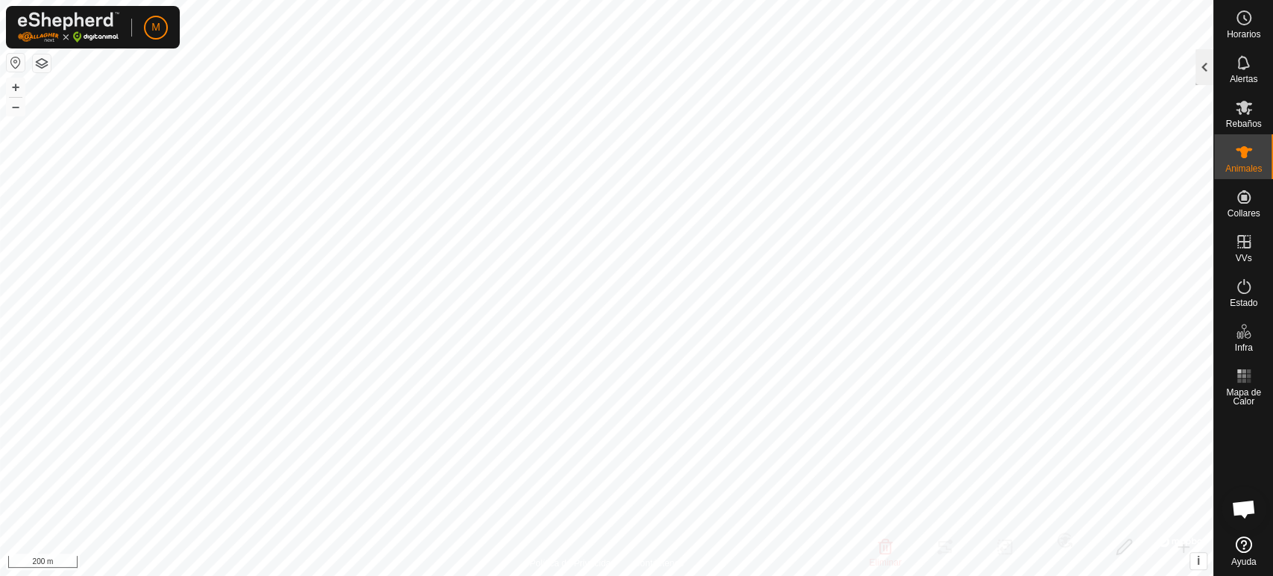
click at [1203, 77] on div at bounding box center [1205, 67] width 18 height 36
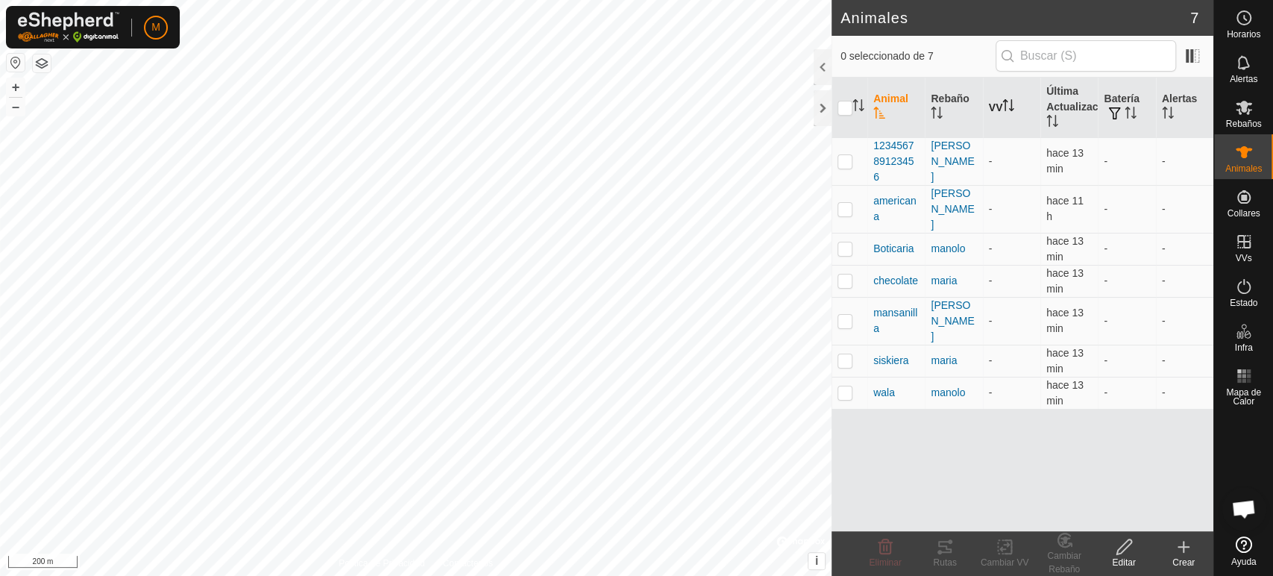
click at [1006, 109] on icon "Activar para ordenar" at bounding box center [1005, 105] width 1 height 12
click at [1008, 109] on icon "Activar para ordenar" at bounding box center [1008, 105] width 11 height 12
click at [817, 104] on div at bounding box center [823, 108] width 18 height 36
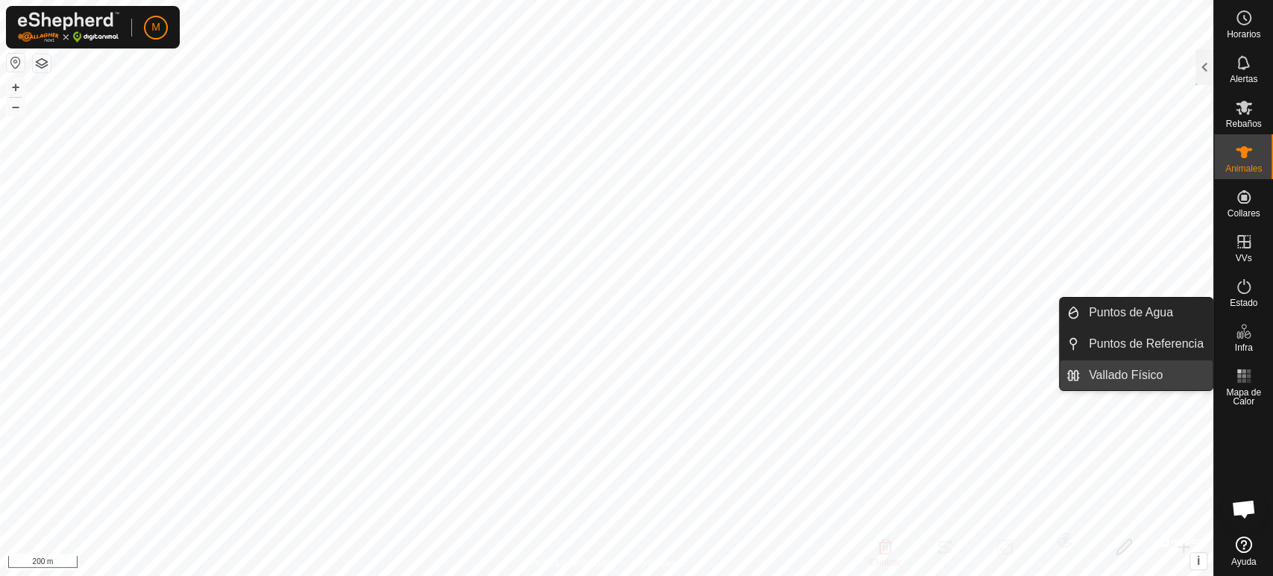
click at [1170, 378] on link "Vallado Físico" at bounding box center [1146, 375] width 133 height 30
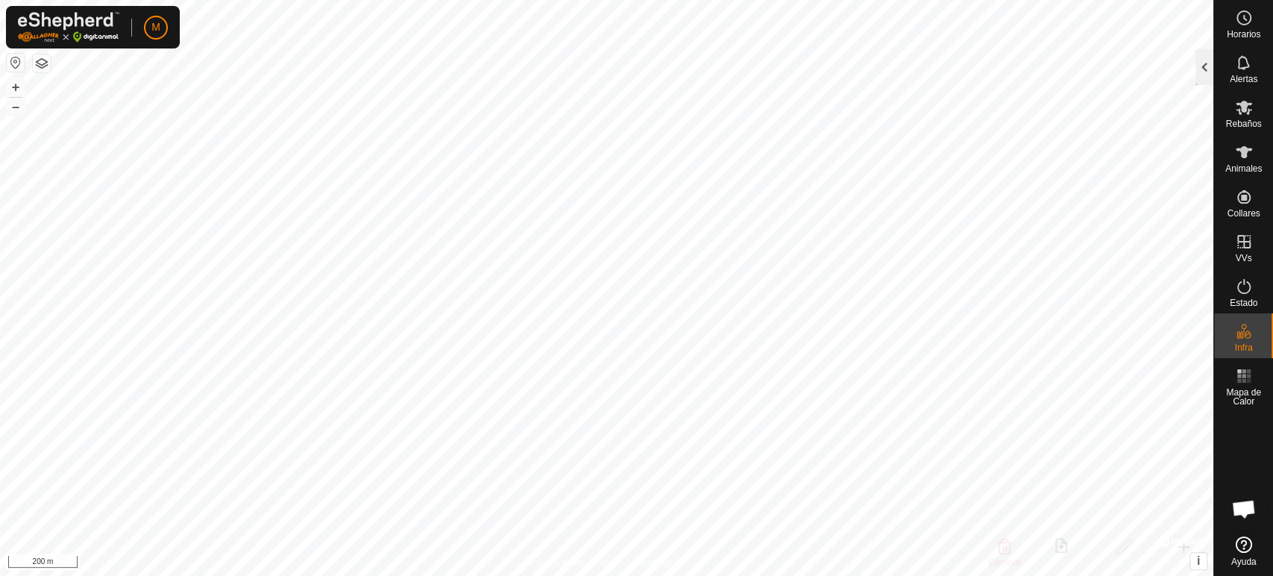
click at [1200, 70] on div at bounding box center [1205, 67] width 18 height 36
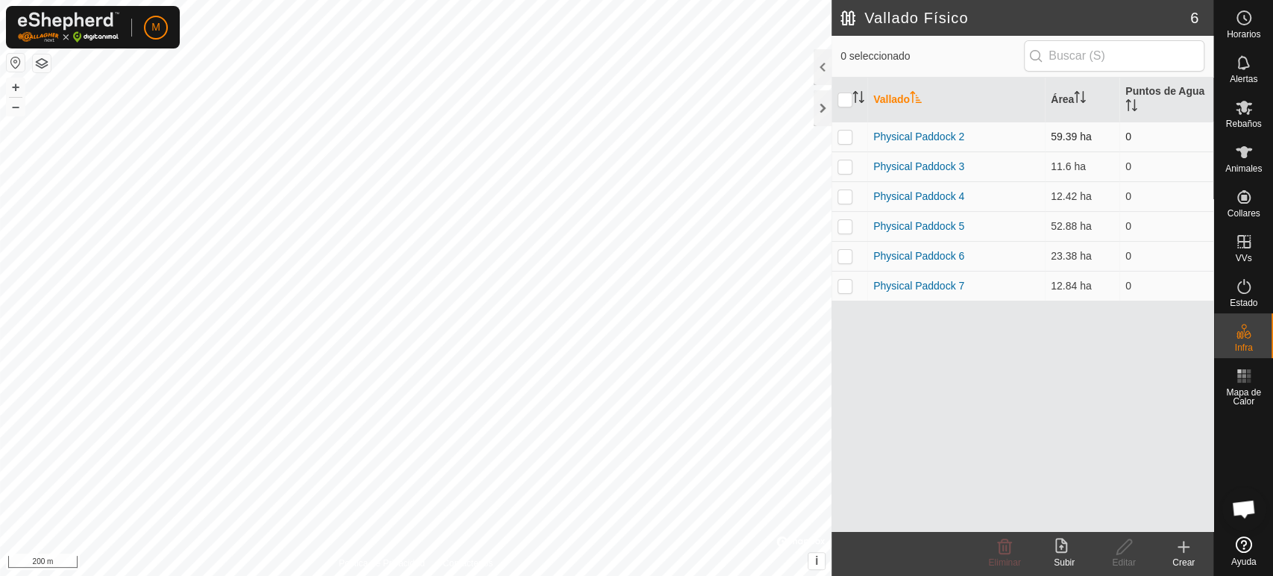
click at [843, 141] on p-checkbox at bounding box center [845, 137] width 15 height 12
checkbox input "true"
click at [1002, 137] on td "Physical Paddock 2" at bounding box center [957, 137] width 178 height 30
click at [1062, 546] on icon at bounding box center [1062, 545] width 12 height 15
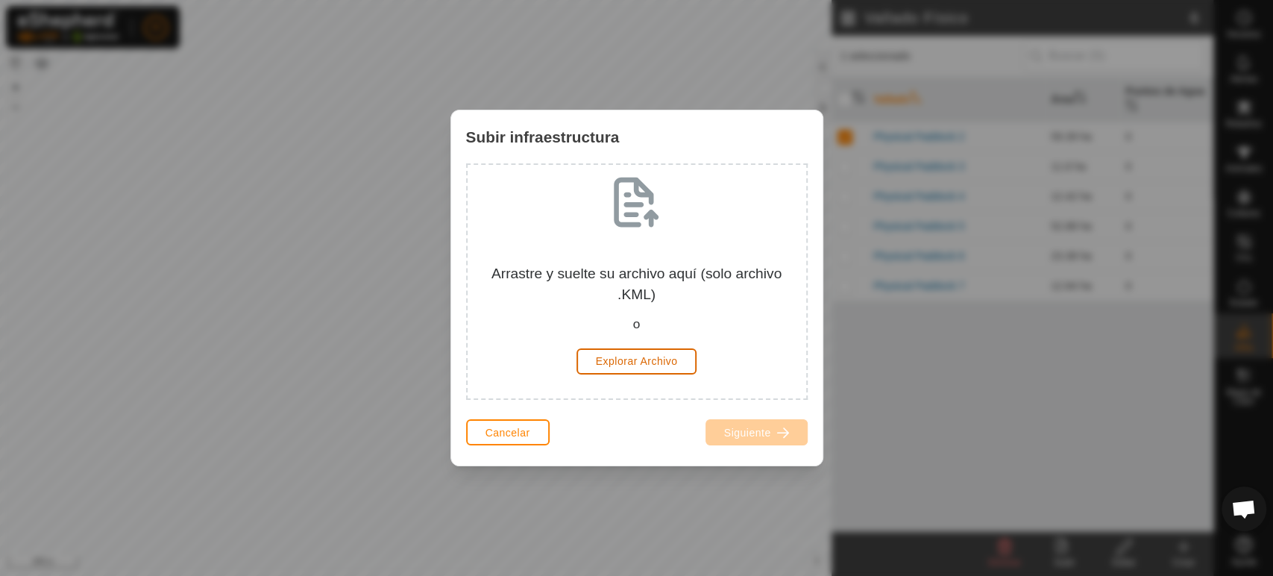
click at [646, 367] on span "Explorar Archivo" at bounding box center [637, 361] width 82 height 12
click at [529, 421] on button "Cancelar" at bounding box center [508, 432] width 84 height 26
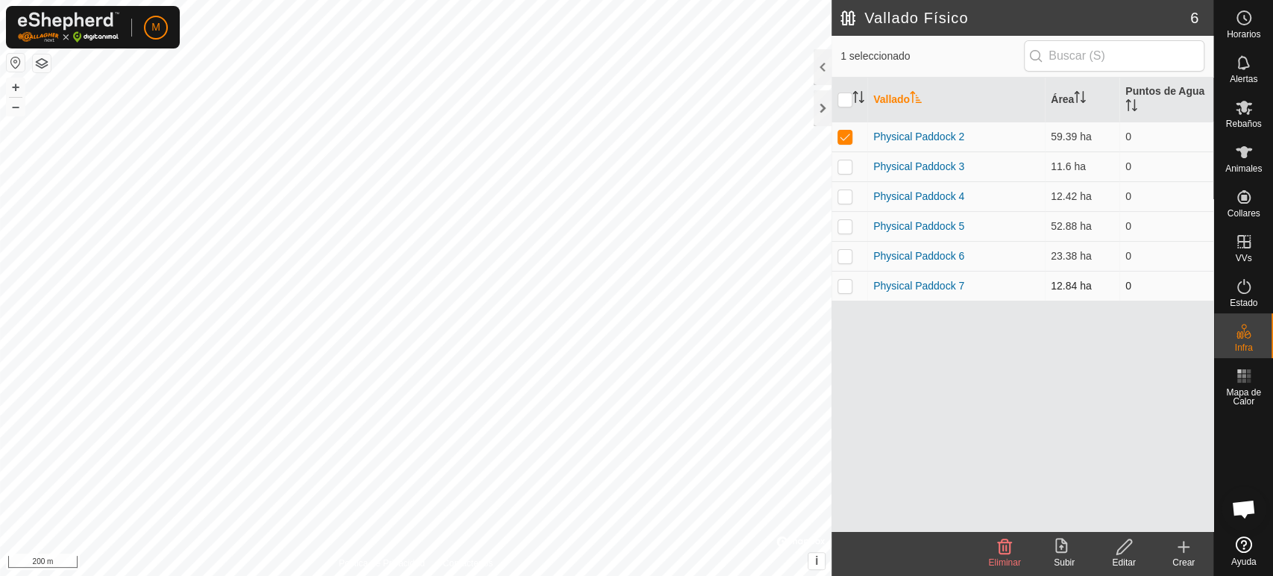
click at [847, 281] on p-checkbox at bounding box center [845, 286] width 15 height 12
checkbox input "true"
click at [842, 255] on p-checkbox at bounding box center [845, 256] width 15 height 12
checkbox input "true"
click at [847, 134] on p-checkbox at bounding box center [845, 137] width 15 height 12
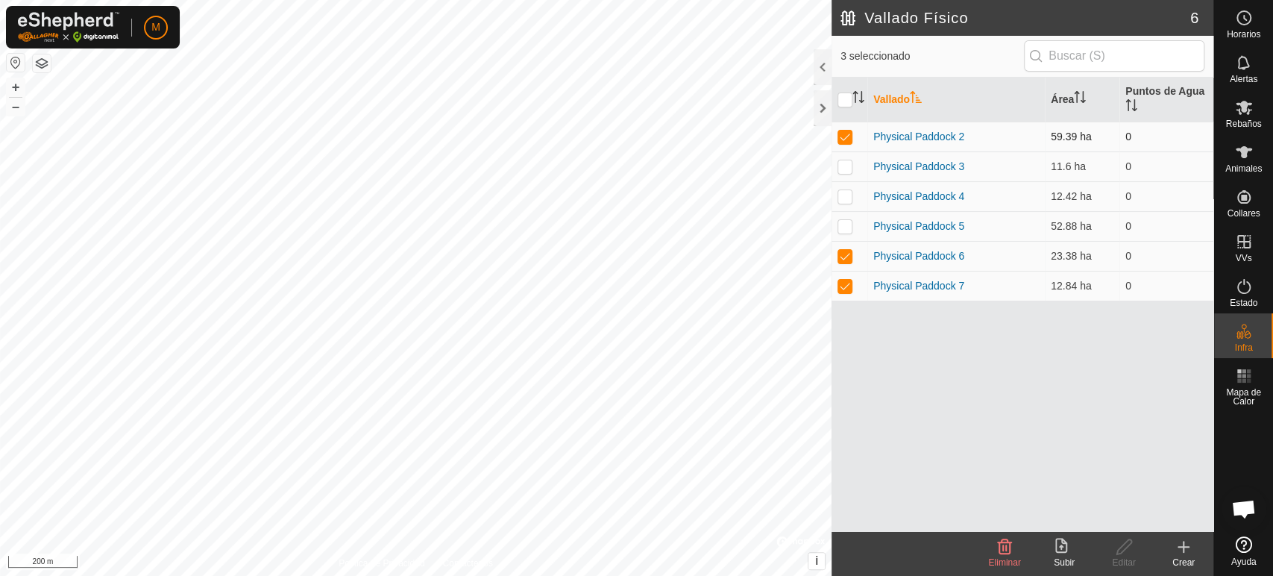
checkbox input "false"
click at [844, 220] on p-checkbox at bounding box center [845, 226] width 15 height 12
checkbox input "true"
drag, startPoint x: 844, startPoint y: 219, endPoint x: 844, endPoint y: 192, distance: 26.9
click at [844, 192] on tbody "Physical Paddock 2 59.39 ha 0 Physical Paddock 3 11.6 ha 0 Physical Paddock 4 1…" at bounding box center [1023, 211] width 382 height 179
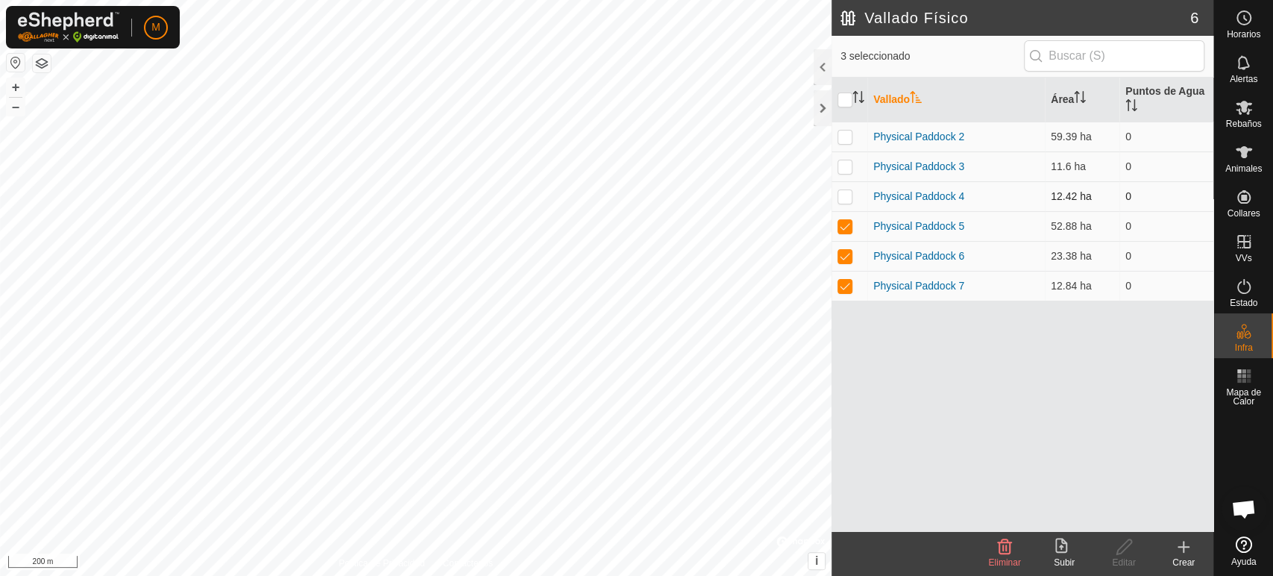
click at [844, 192] on p-checkbox at bounding box center [845, 196] width 15 height 12
checkbox input "true"
click at [847, 231] on p-checkbox at bounding box center [845, 226] width 15 height 12
click at [847, 230] on p-checkbox at bounding box center [845, 226] width 15 height 12
checkbox input "true"
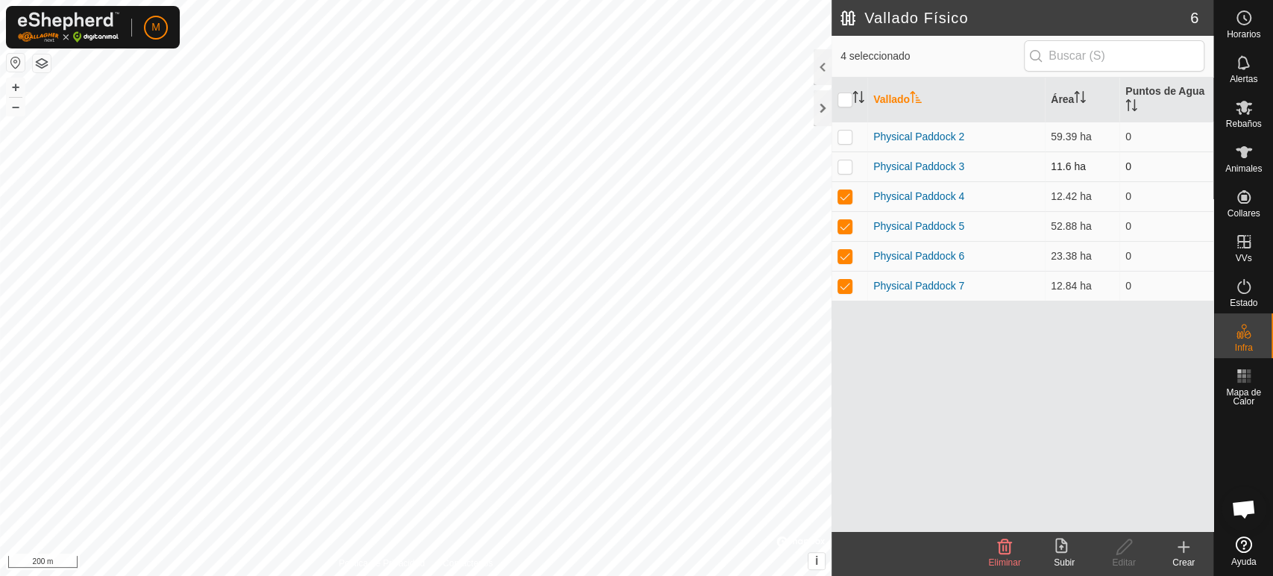
click at [844, 169] on p-checkbox at bounding box center [845, 166] width 15 height 12
click at [1006, 550] on icon at bounding box center [1005, 546] width 14 height 15
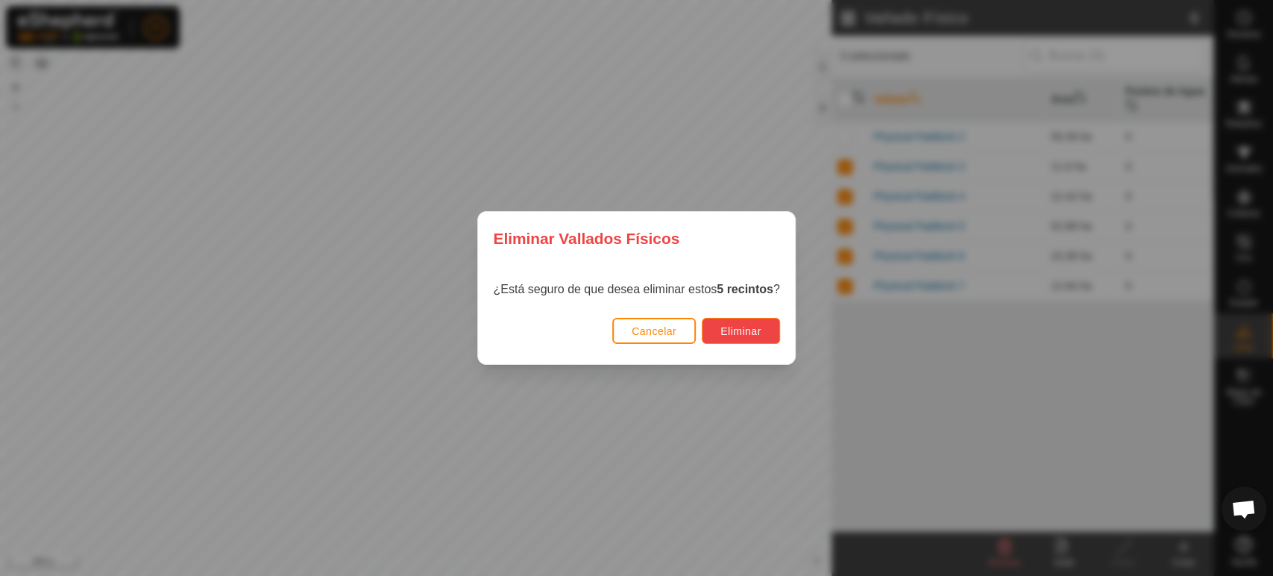
click at [736, 327] on span "Eliminar" at bounding box center [741, 331] width 41 height 12
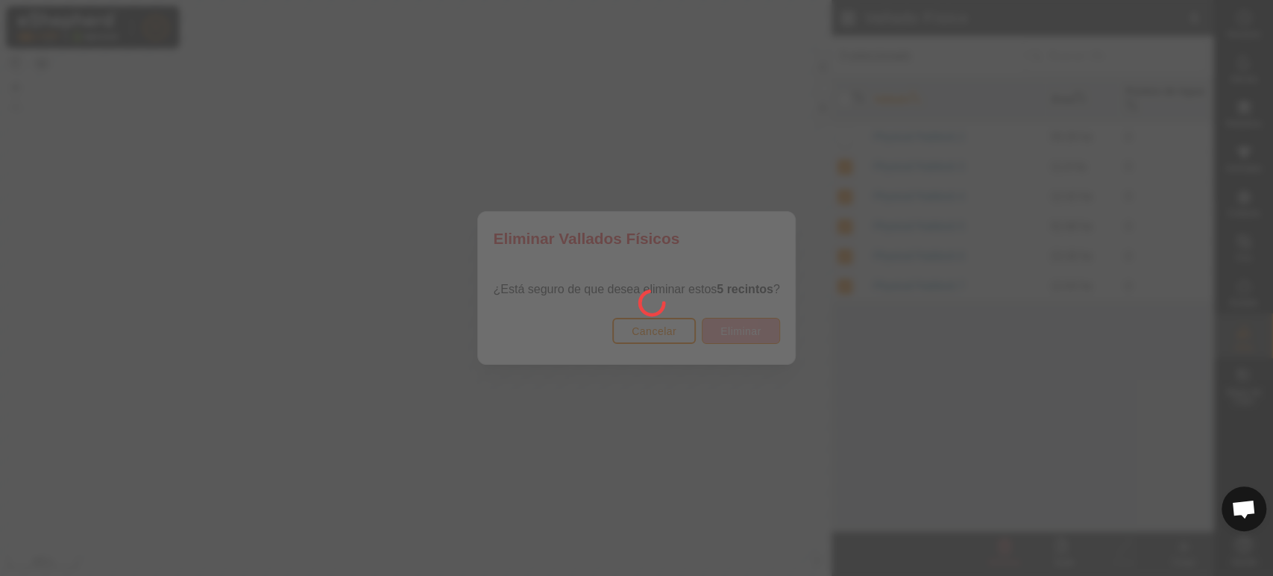
checkbox input "false"
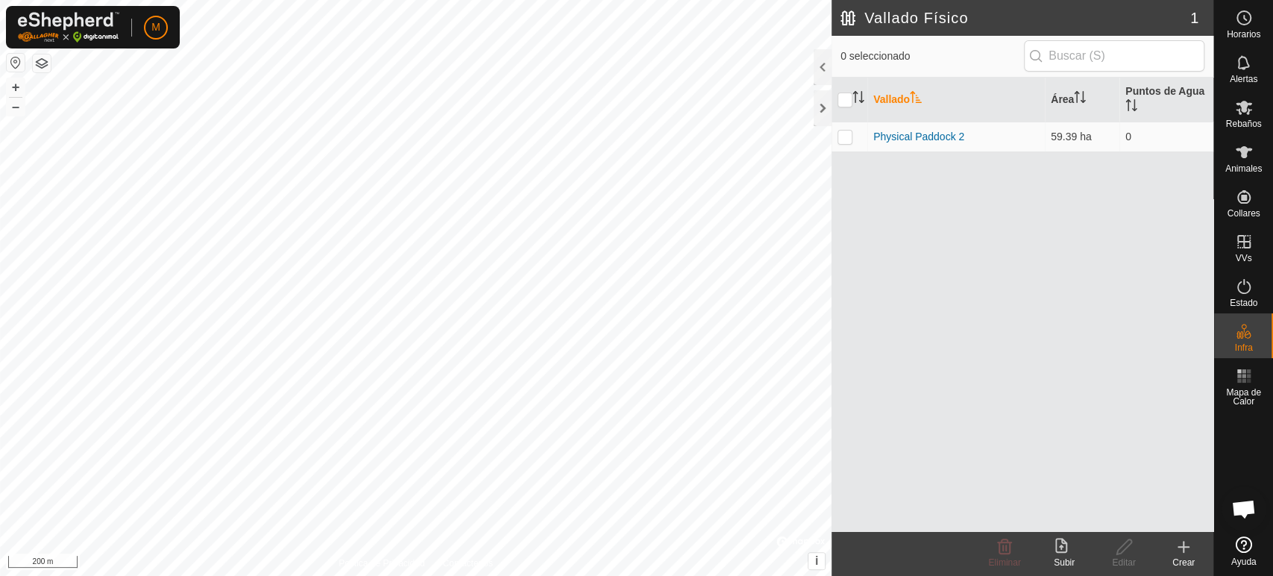
click at [1182, 560] on div "Crear" at bounding box center [1184, 562] width 60 height 13
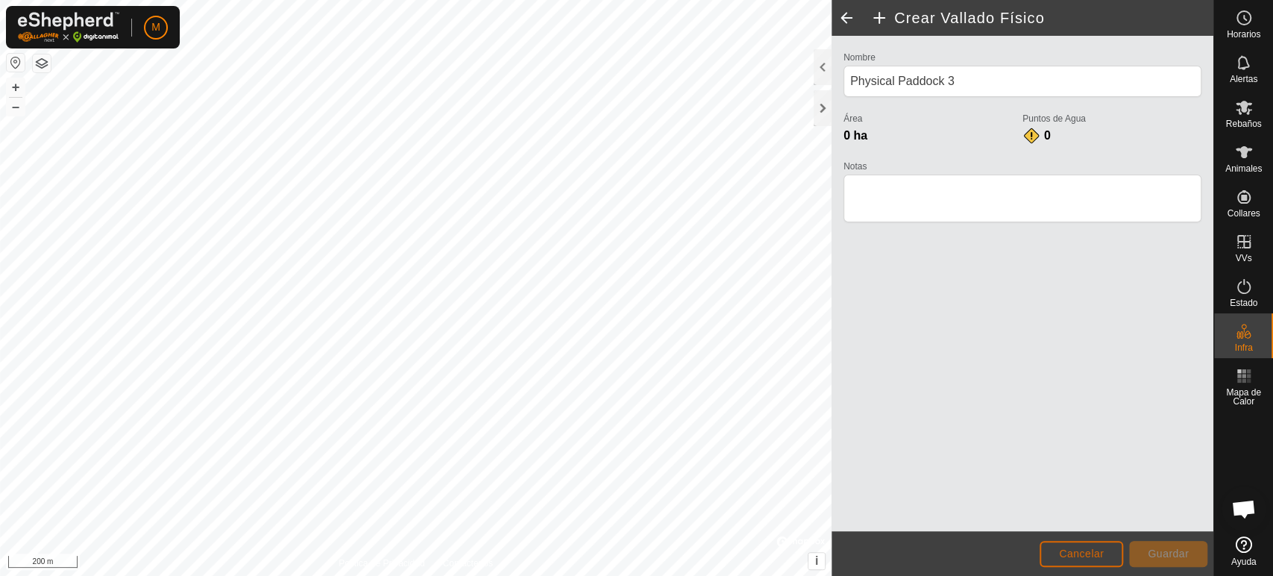
click at [1100, 544] on button "Cancelar" at bounding box center [1082, 554] width 84 height 26
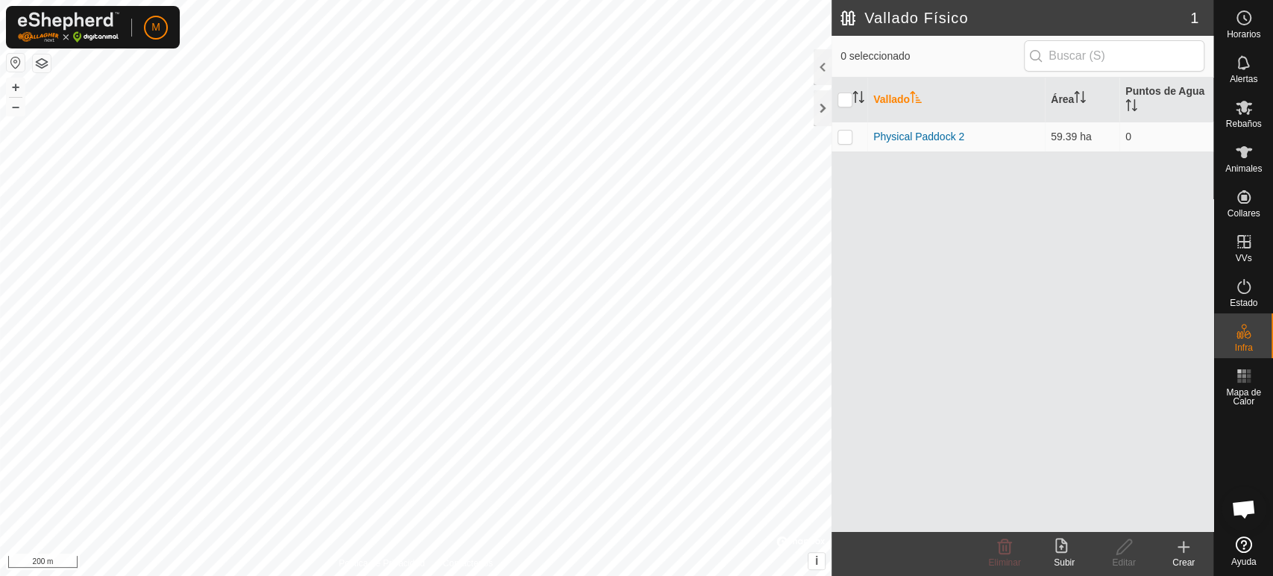
click at [1184, 548] on icon at bounding box center [1184, 547] width 0 height 10
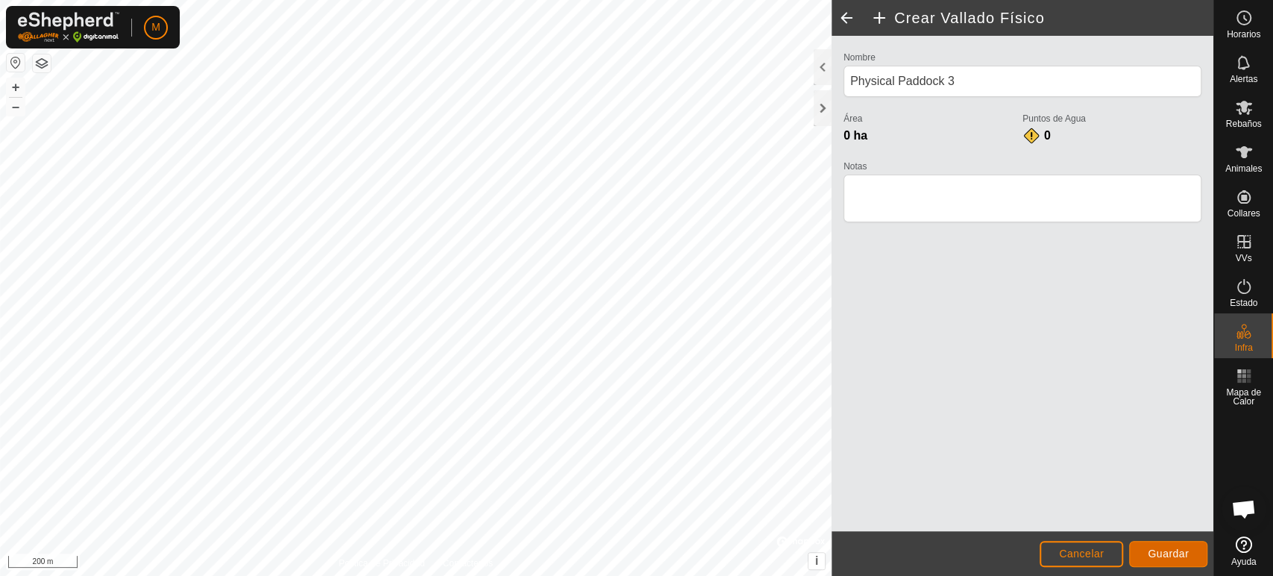
click at [1184, 553] on span "Guardar" at bounding box center [1168, 554] width 41 height 12
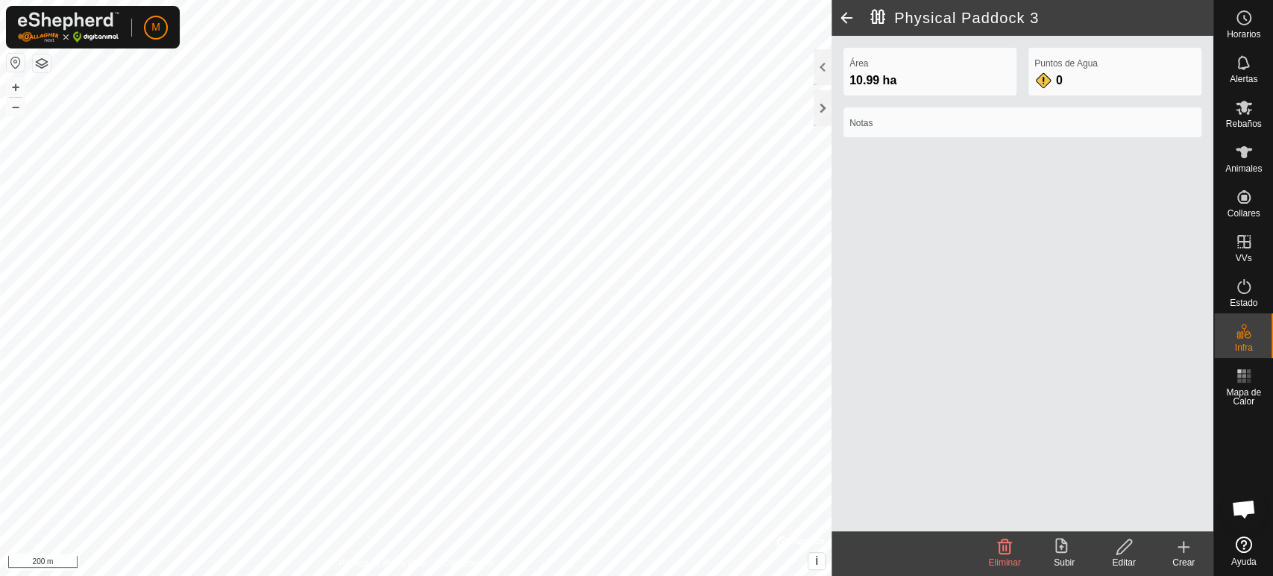
click at [1184, 548] on icon at bounding box center [1184, 547] width 0 height 10
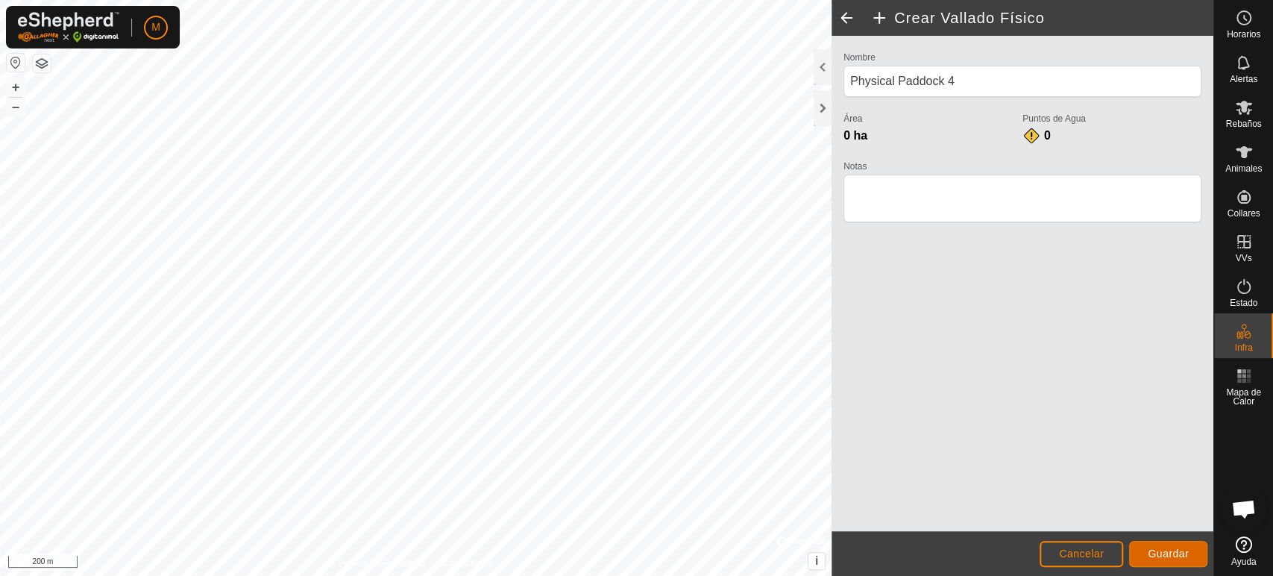
click at [1173, 548] on span "Guardar" at bounding box center [1168, 554] width 41 height 12
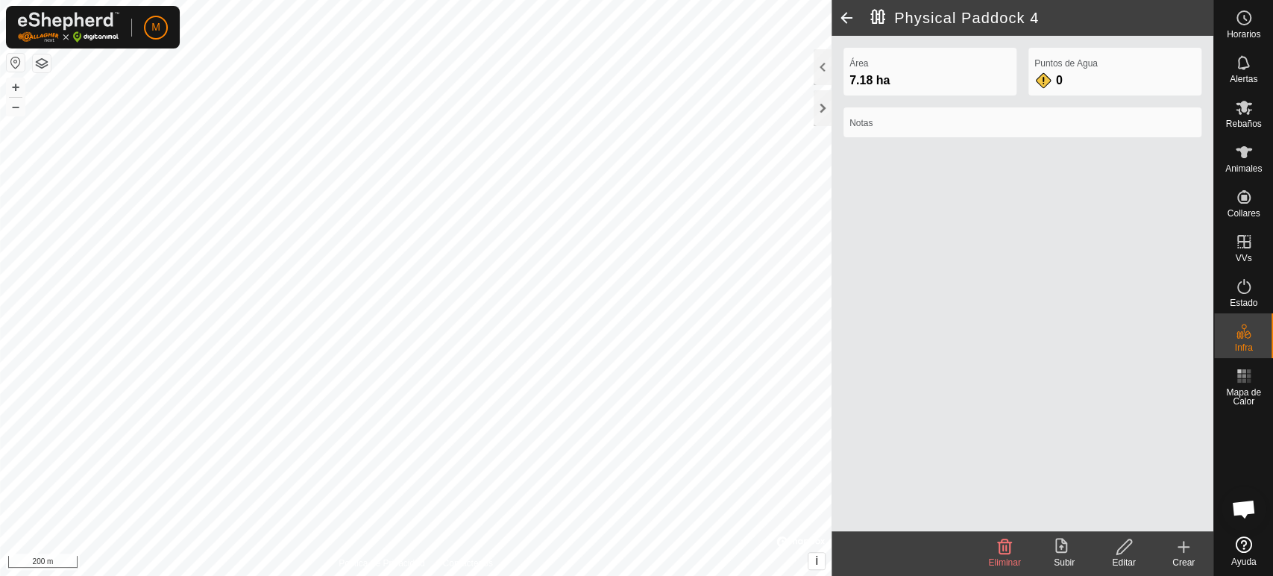
click at [1188, 547] on icon at bounding box center [1184, 547] width 10 height 0
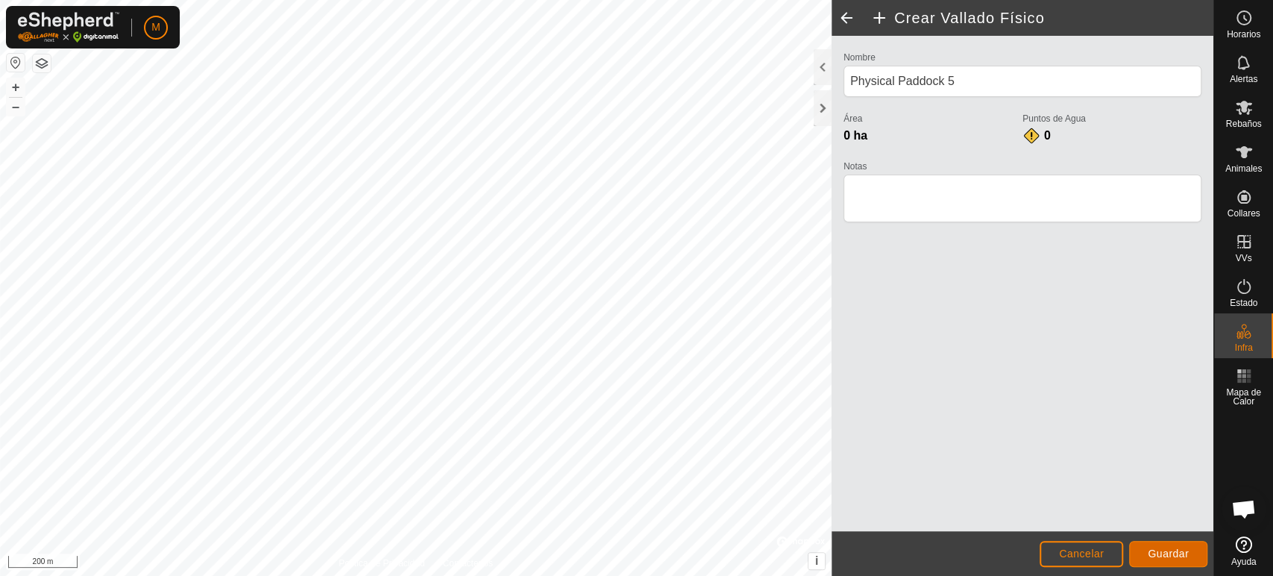
click at [1179, 555] on span "Guardar" at bounding box center [1168, 554] width 41 height 12
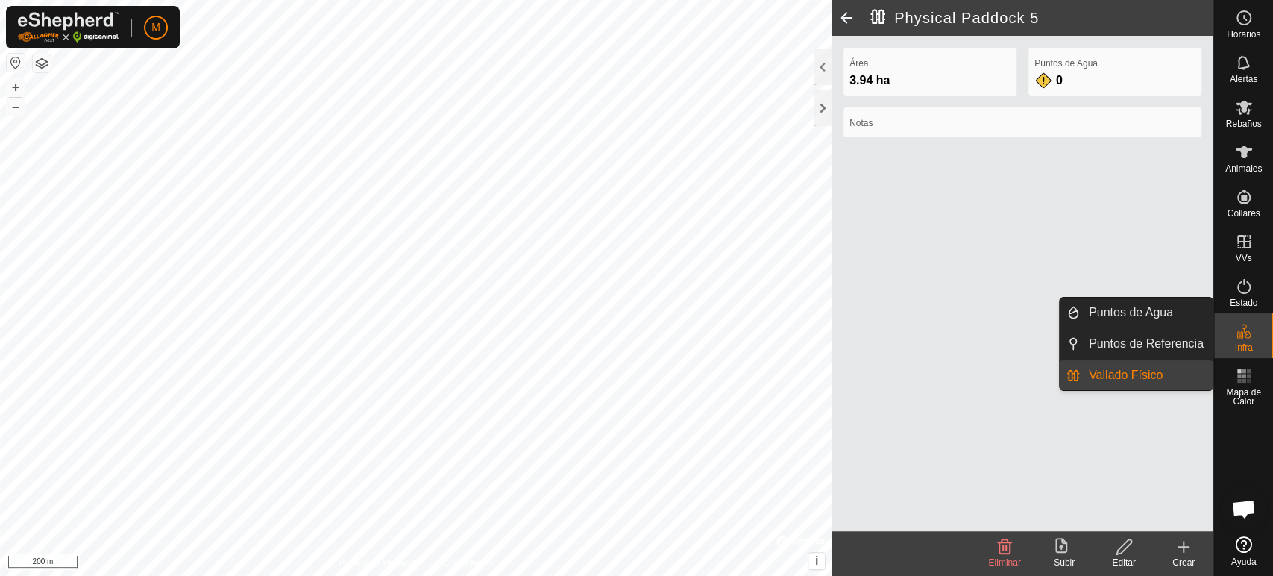
click at [1192, 378] on link "Vallado Físico" at bounding box center [1146, 375] width 133 height 30
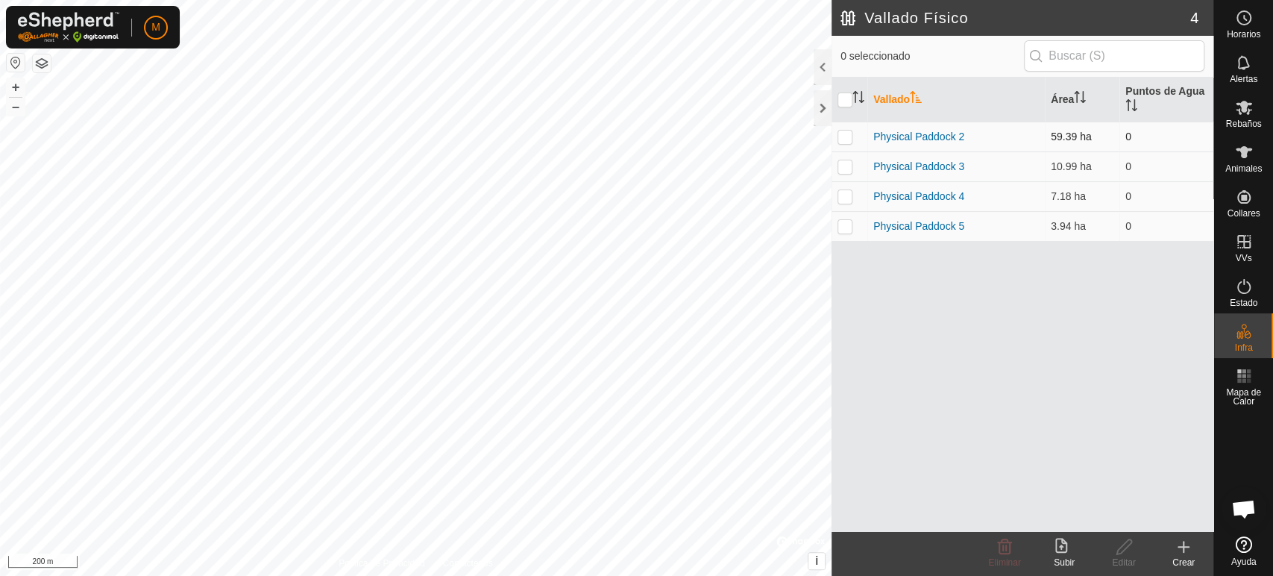
click at [845, 137] on p-checkbox at bounding box center [845, 137] width 15 height 12
checkbox input "true"
click at [1020, 142] on td "Physical Paddock 2" at bounding box center [957, 137] width 178 height 30
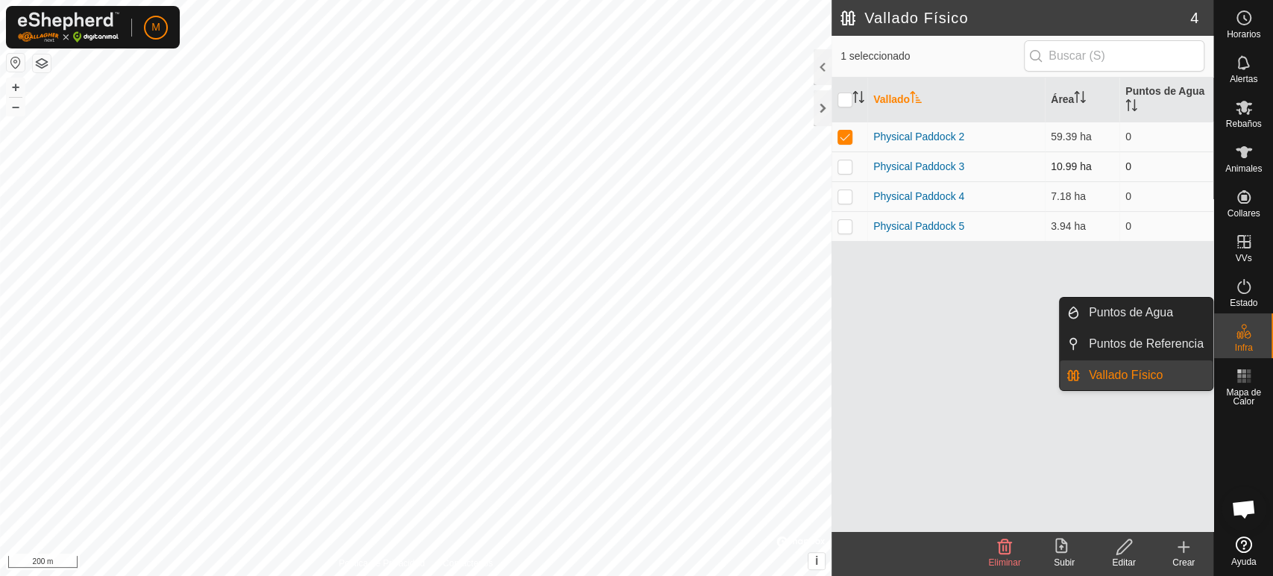
click at [841, 166] on p-checkbox at bounding box center [845, 166] width 15 height 12
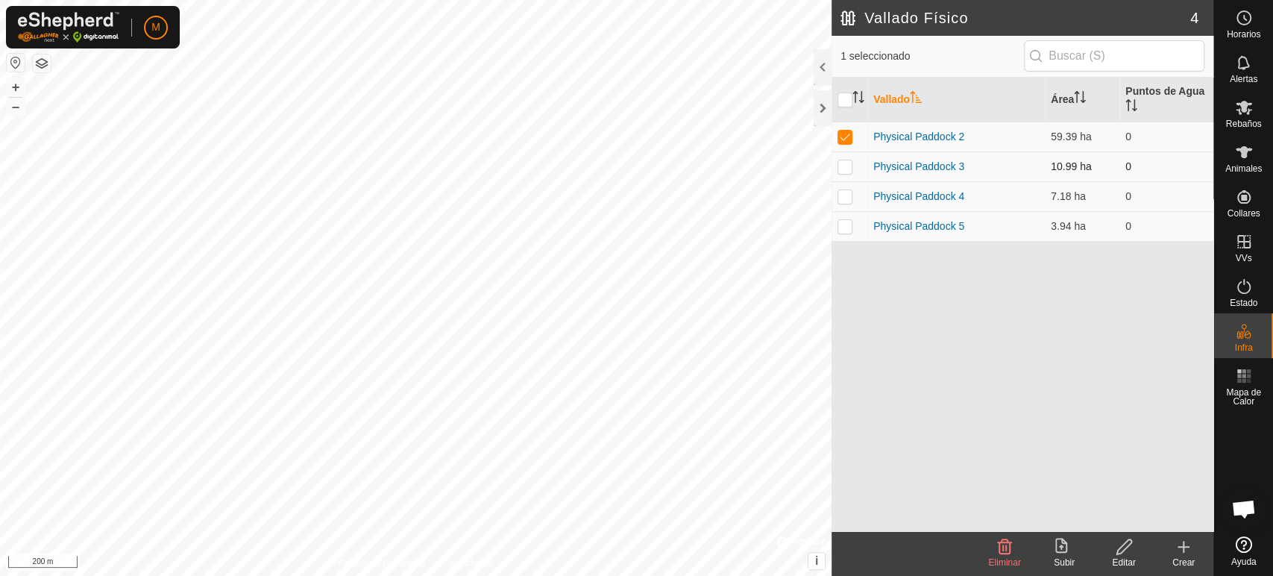
checkbox input "true"
click at [841, 194] on p-checkbox at bounding box center [845, 196] width 15 height 12
checkbox input "true"
click at [1239, 116] on es-mob-svg-icon at bounding box center [1244, 107] width 27 height 24
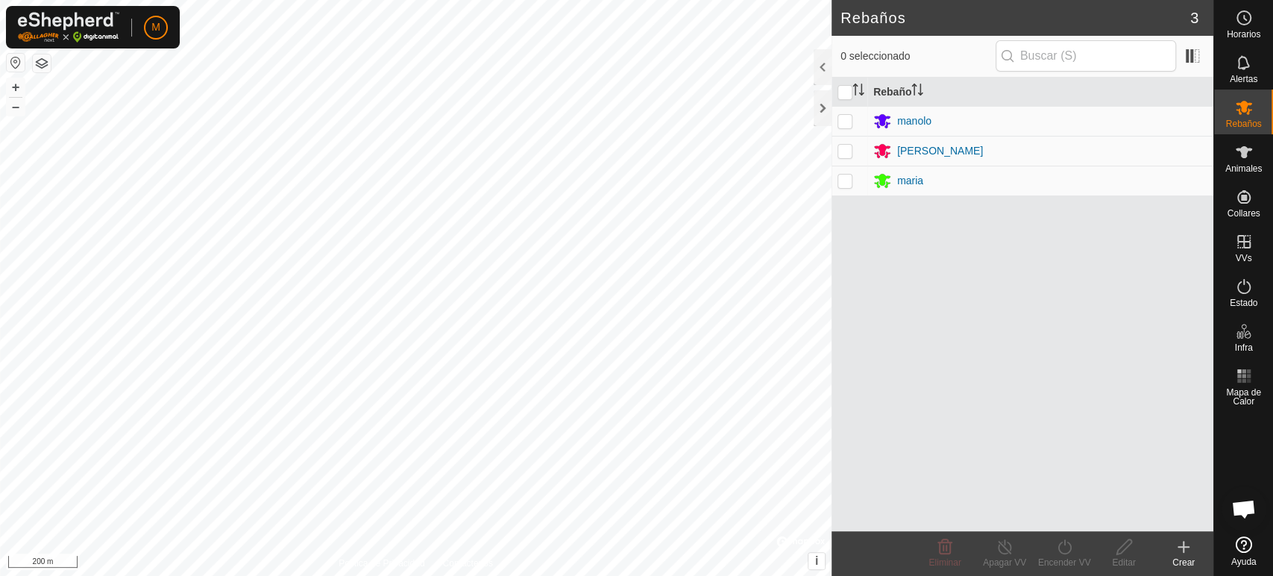
click at [845, 119] on p-checkbox at bounding box center [845, 121] width 15 height 12
checkbox input "true"
click at [847, 145] on p-checkbox at bounding box center [845, 151] width 15 height 12
checkbox input "true"
click at [849, 181] on p-checkbox at bounding box center [845, 181] width 15 height 12
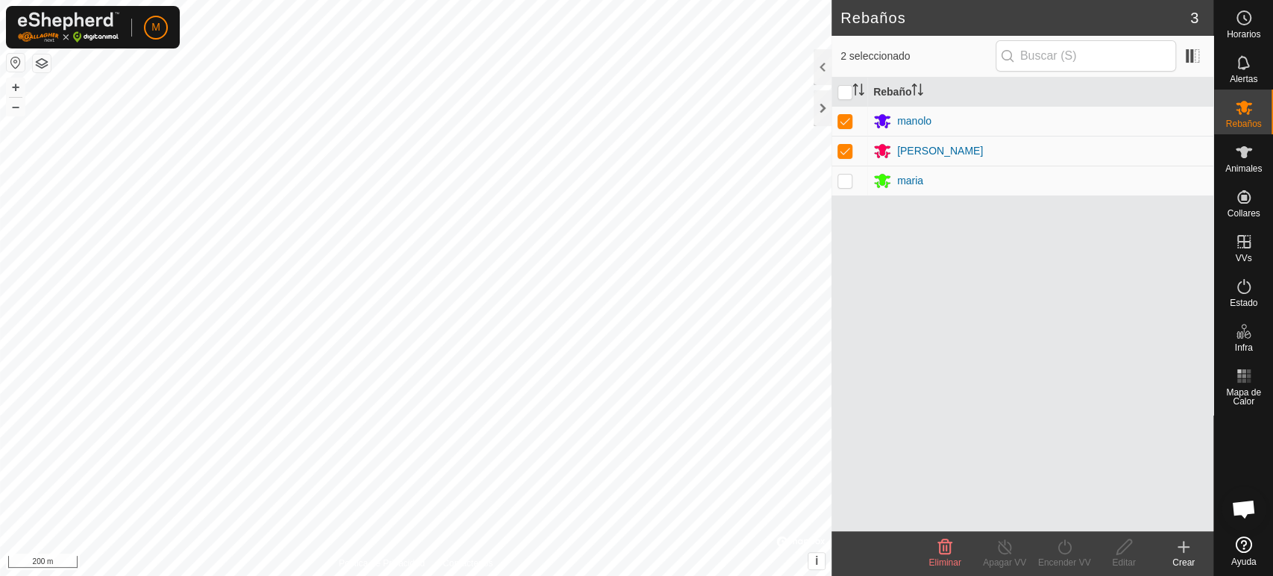
checkbox input "true"
click at [1185, 548] on icon at bounding box center [1184, 547] width 18 height 18
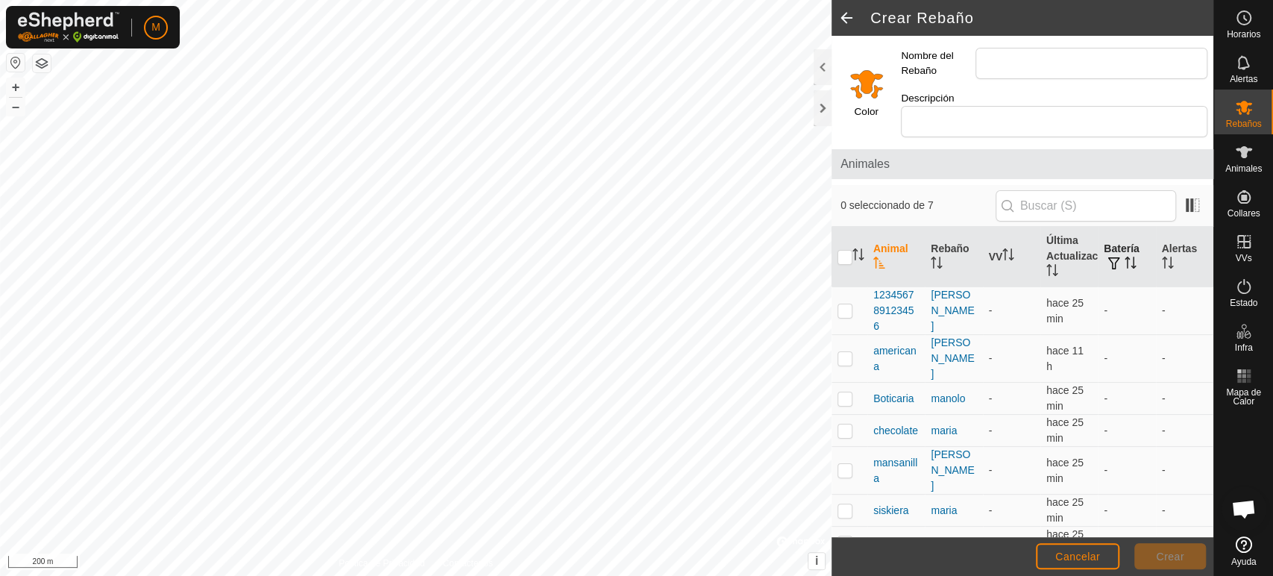
click at [1118, 239] on th "Batería" at bounding box center [1126, 257] width 57 height 60
click at [841, 22] on span at bounding box center [847, 18] width 30 height 36
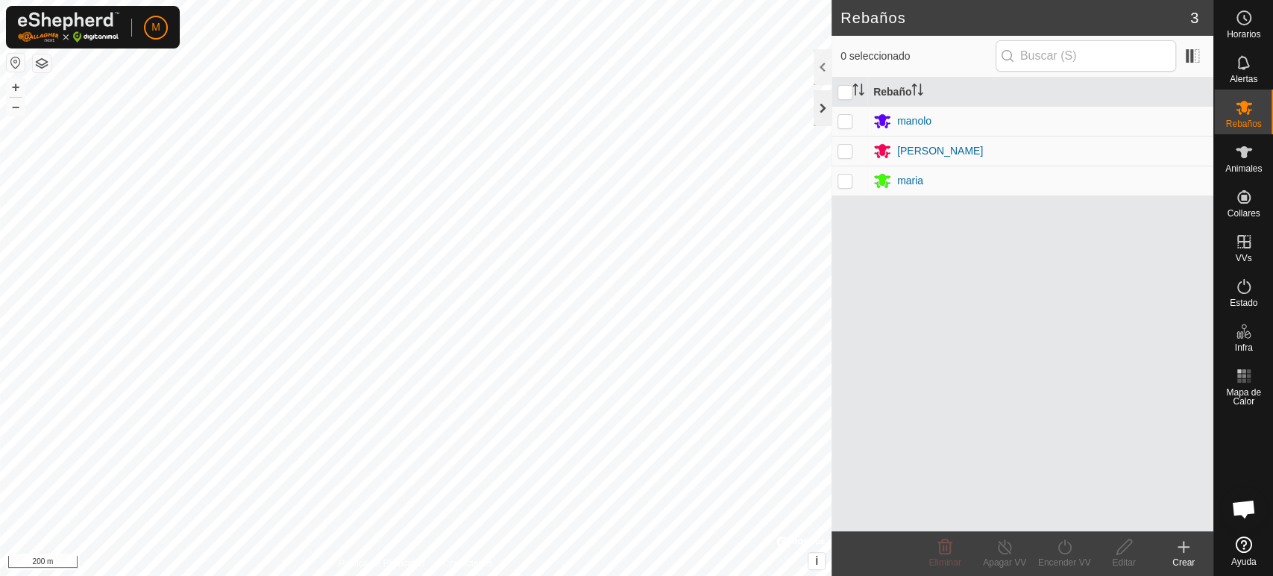
click at [818, 105] on div at bounding box center [823, 108] width 18 height 36
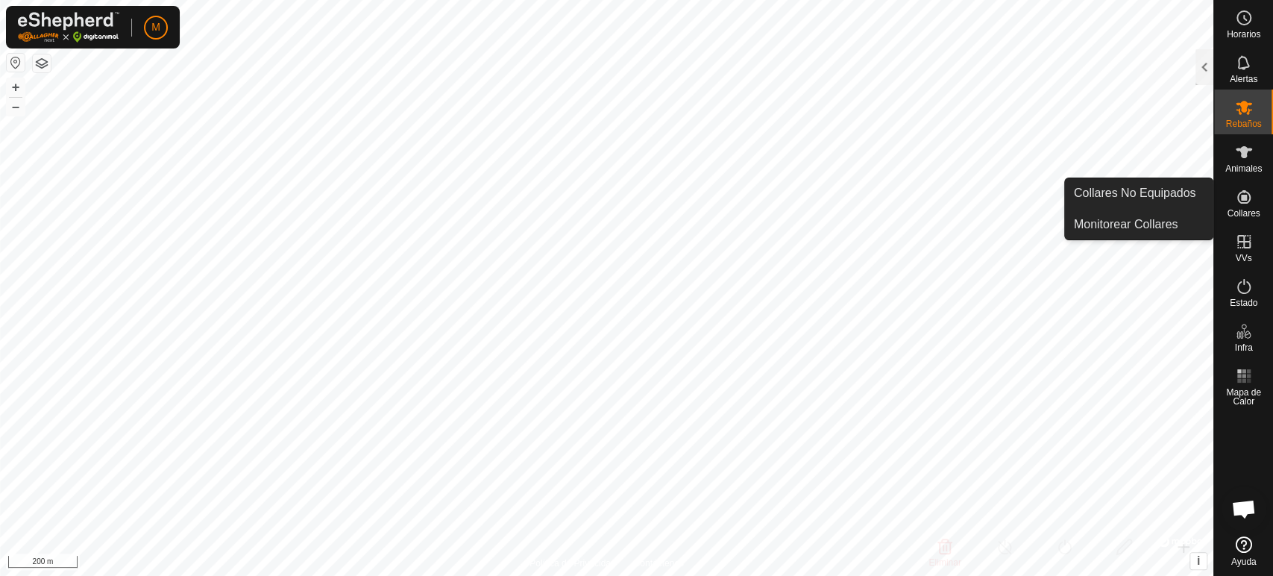
click at [1244, 199] on icon at bounding box center [1244, 196] width 13 height 13
click at [1193, 219] on link "Monitorear Collares" at bounding box center [1139, 225] width 148 height 30
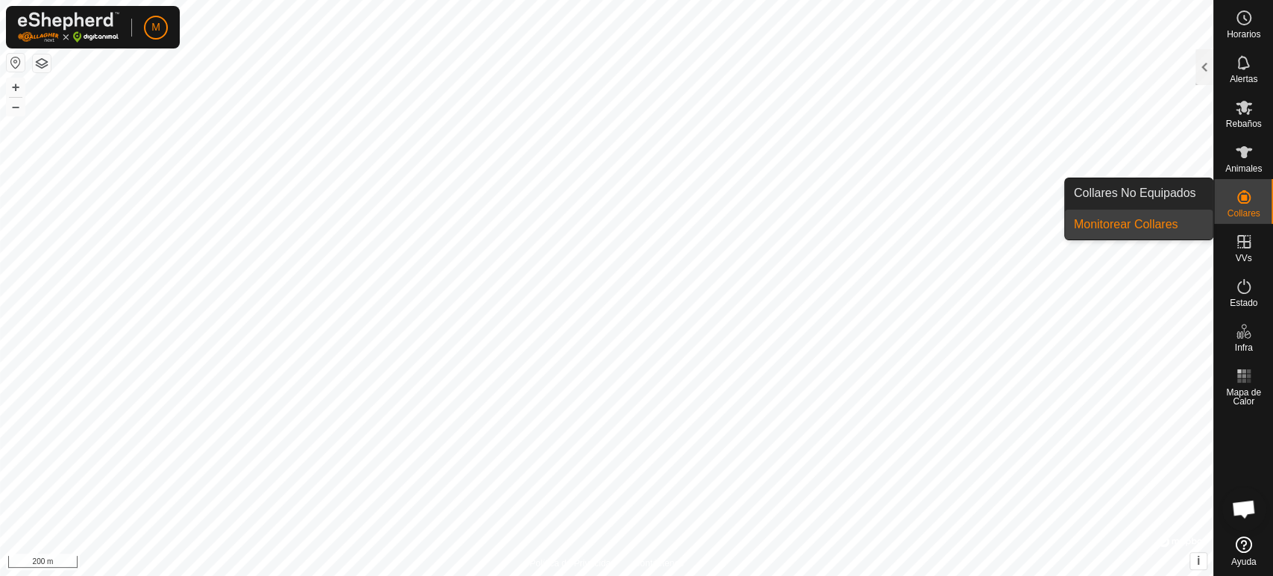
click at [1193, 219] on link "Monitorear Collares" at bounding box center [1139, 225] width 148 height 30
click at [1092, 187] on link "Collares No Equipados" at bounding box center [1139, 193] width 148 height 30
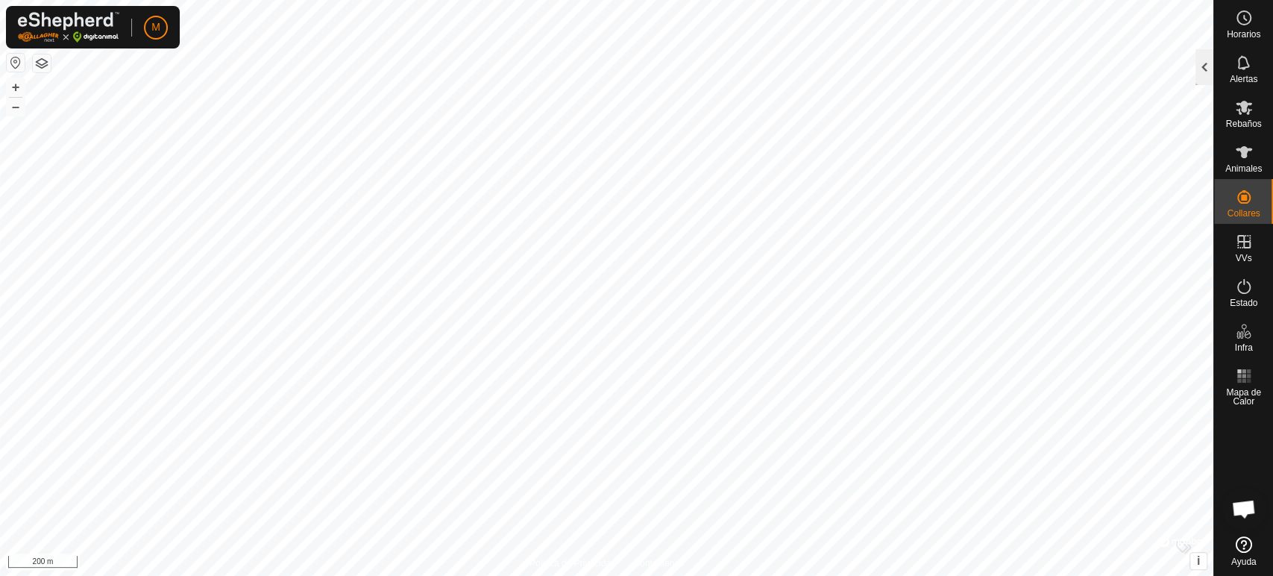
click at [1200, 72] on div at bounding box center [1205, 67] width 18 height 36
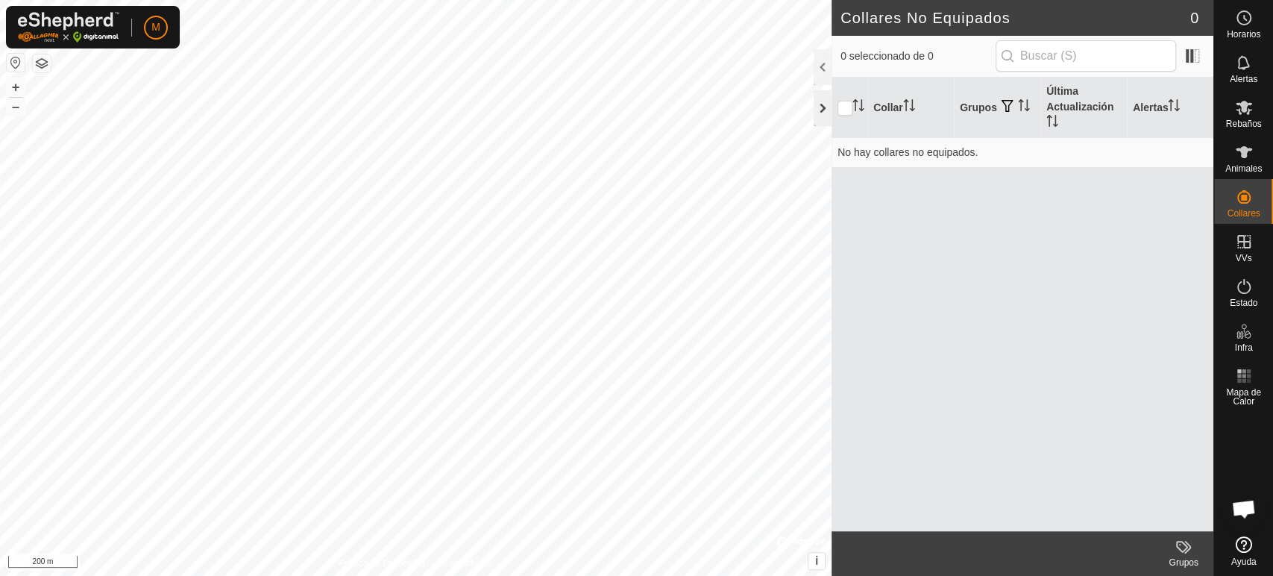
click at [821, 103] on div at bounding box center [823, 108] width 18 height 36
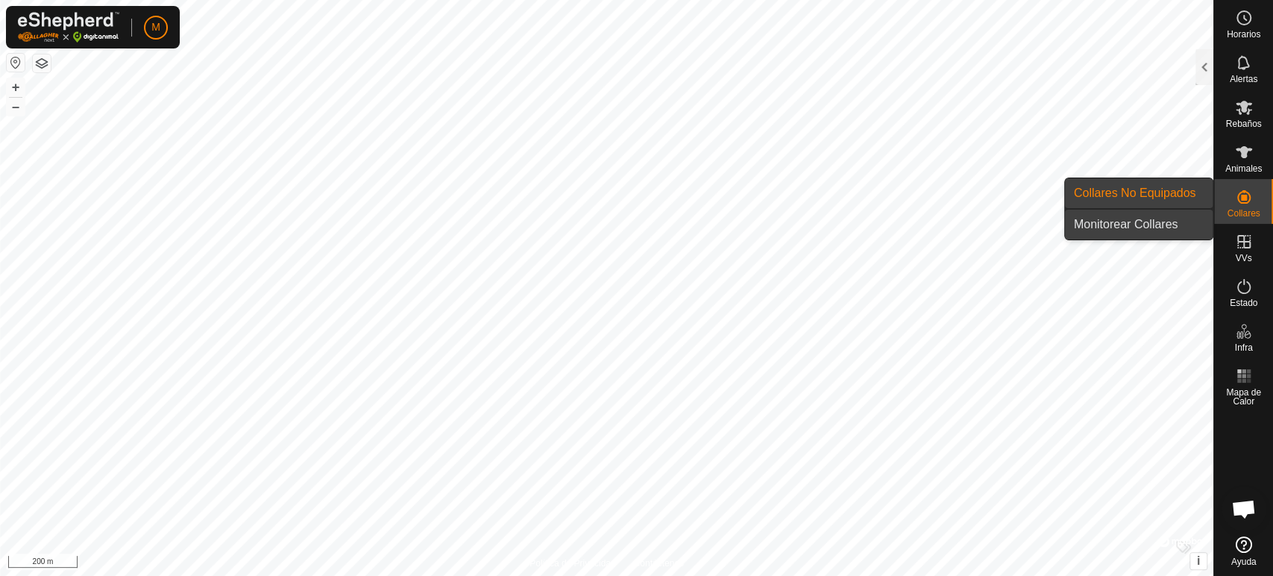
click at [1194, 225] on link "Monitorear Collares" at bounding box center [1139, 225] width 148 height 30
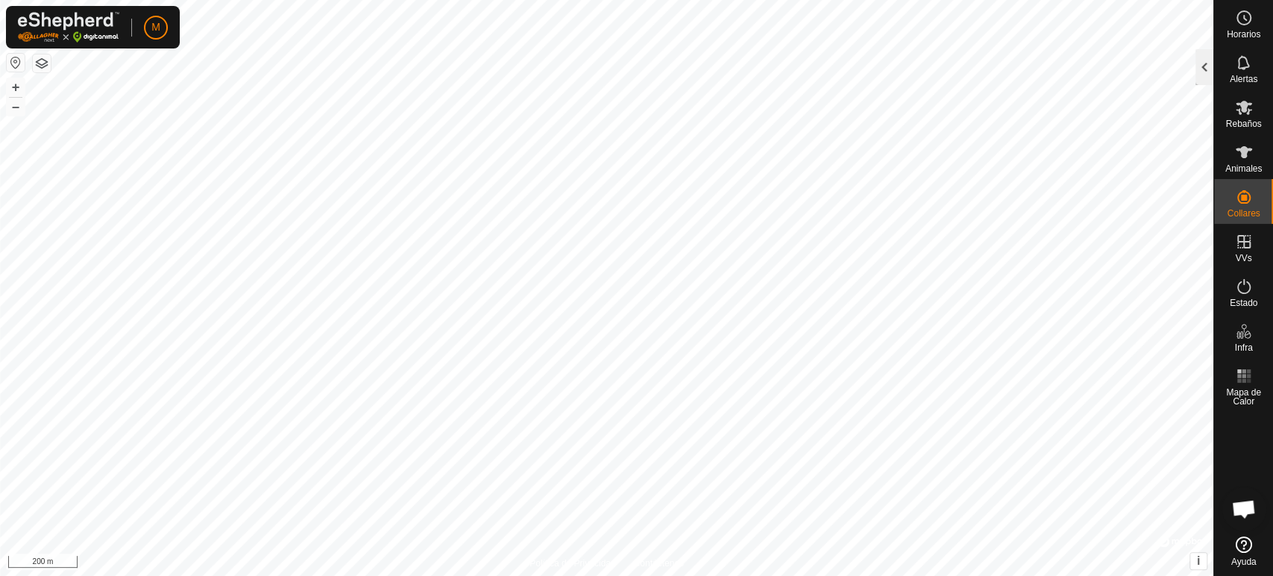
click at [1205, 71] on div at bounding box center [1205, 67] width 18 height 36
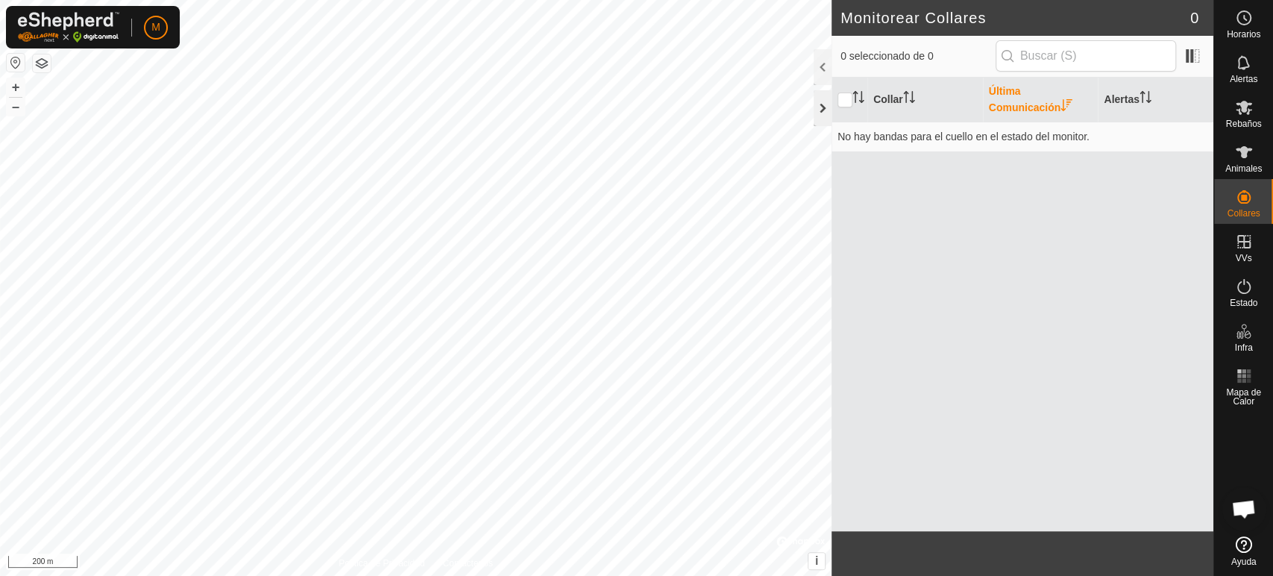
click at [827, 106] on div at bounding box center [823, 108] width 18 height 36
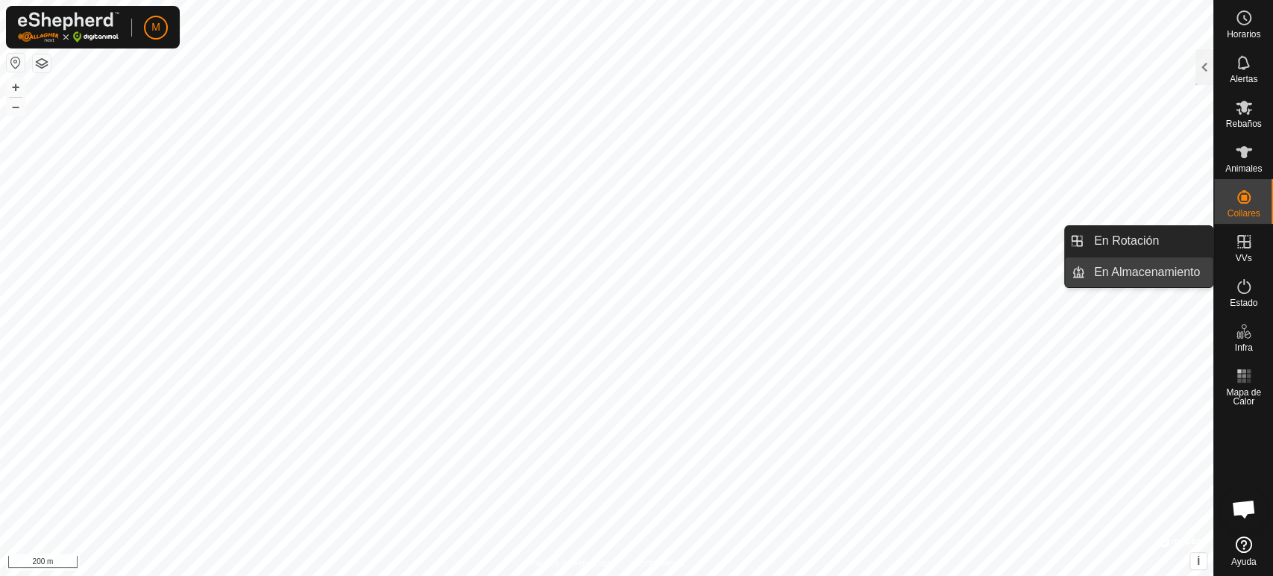
click at [1204, 273] on link "En Almacenamiento" at bounding box center [1149, 272] width 128 height 30
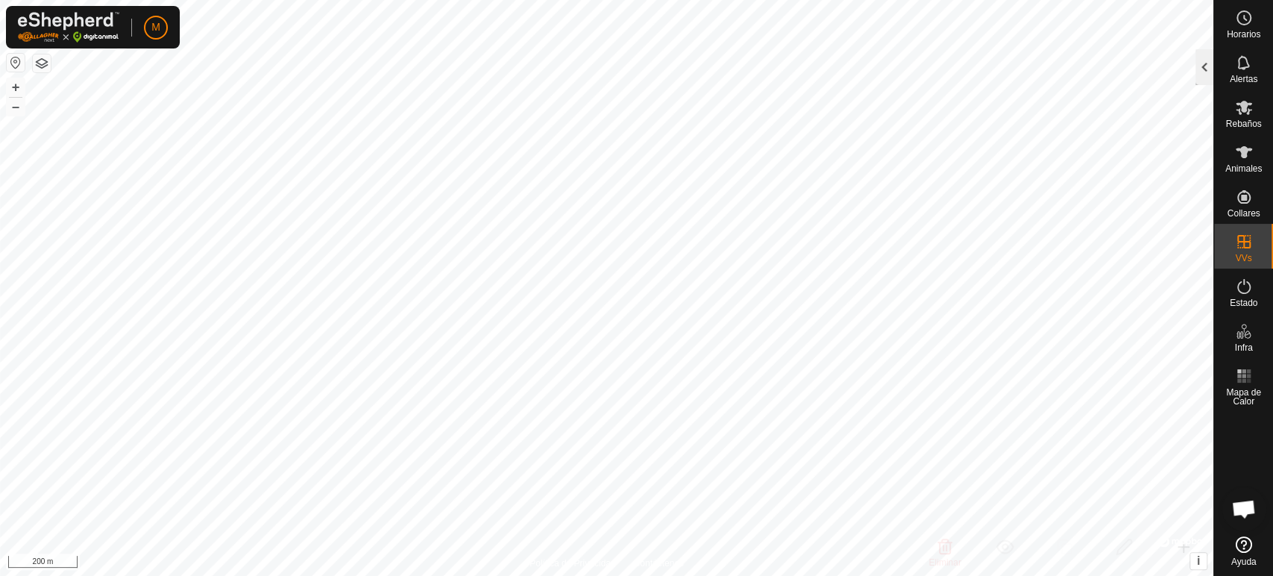
click at [1207, 76] on div at bounding box center [1205, 67] width 18 height 36
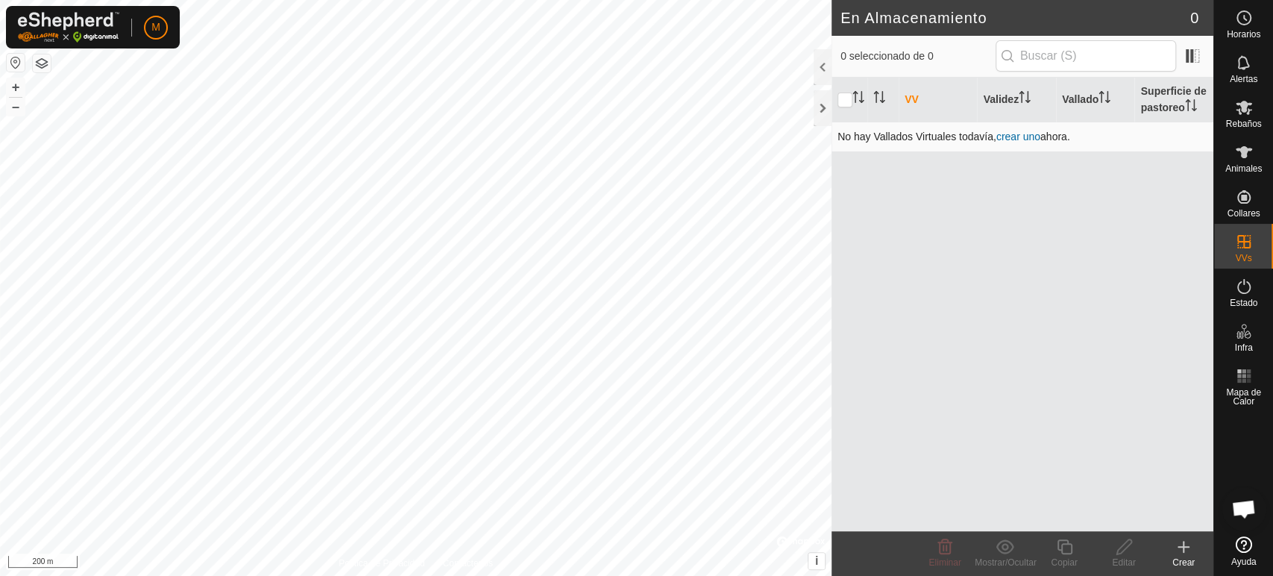
click at [1024, 139] on link "crear uno" at bounding box center [1019, 137] width 44 height 12
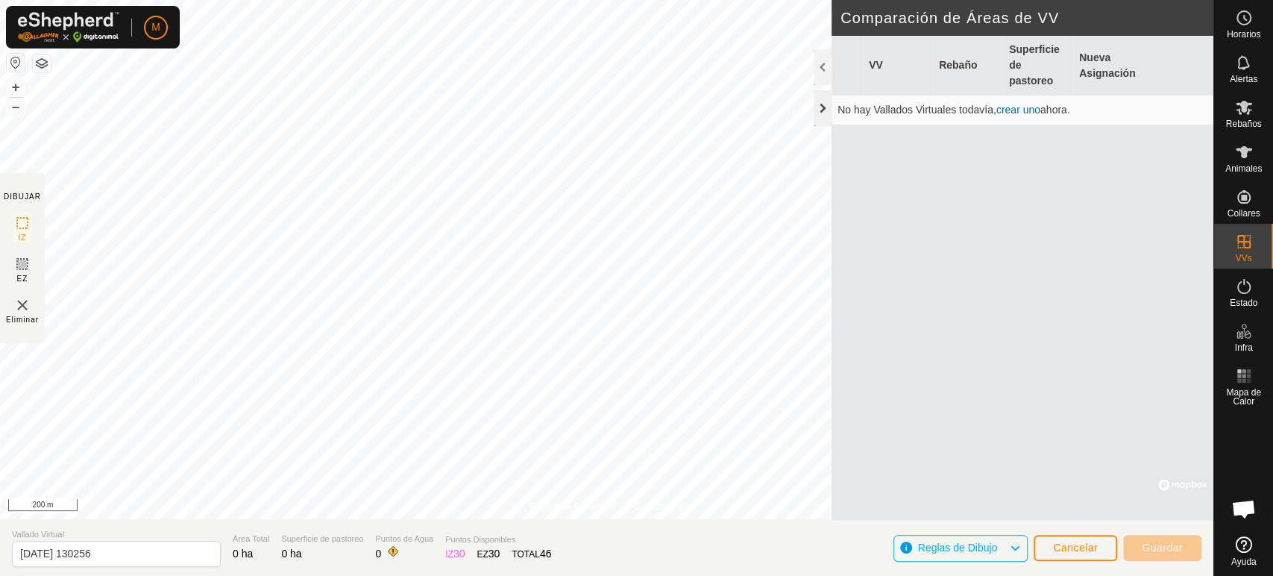
click at [818, 114] on div at bounding box center [823, 108] width 18 height 36
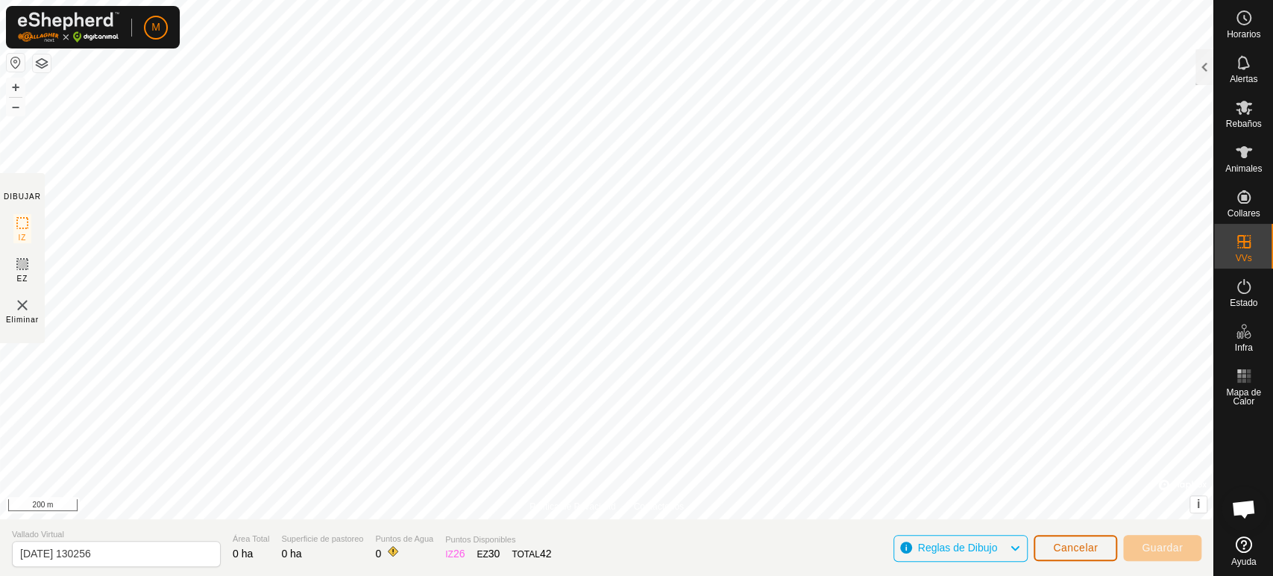
click at [1078, 548] on span "Cancelar" at bounding box center [1075, 548] width 45 height 12
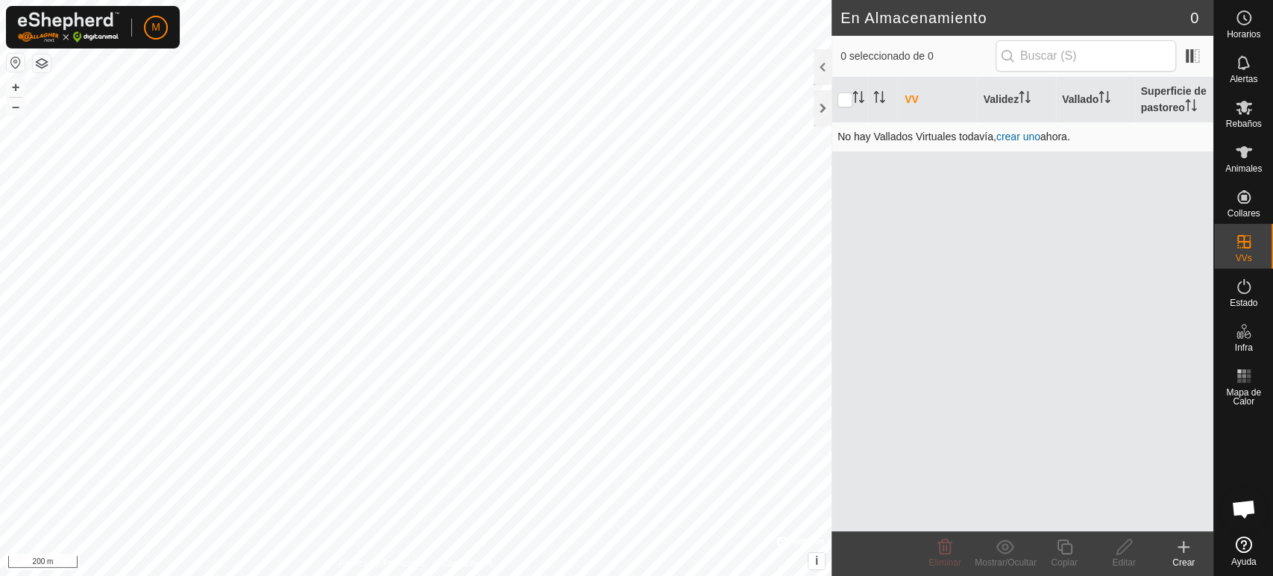
click at [1017, 137] on link "crear uno" at bounding box center [1019, 137] width 44 height 12
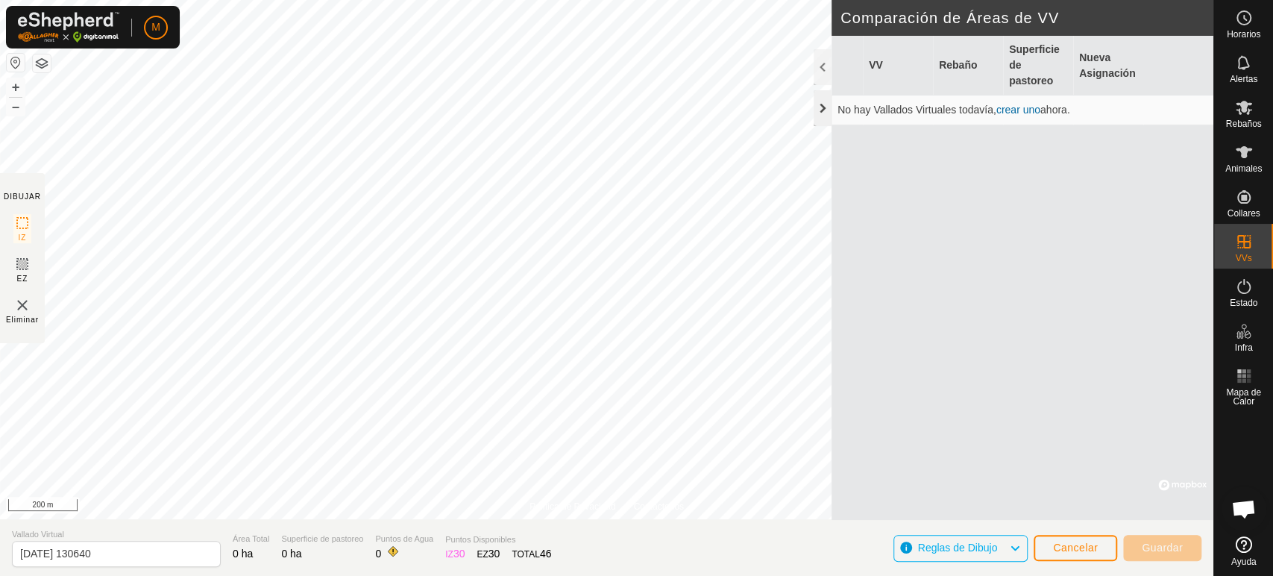
click at [827, 116] on div at bounding box center [823, 108] width 18 height 36
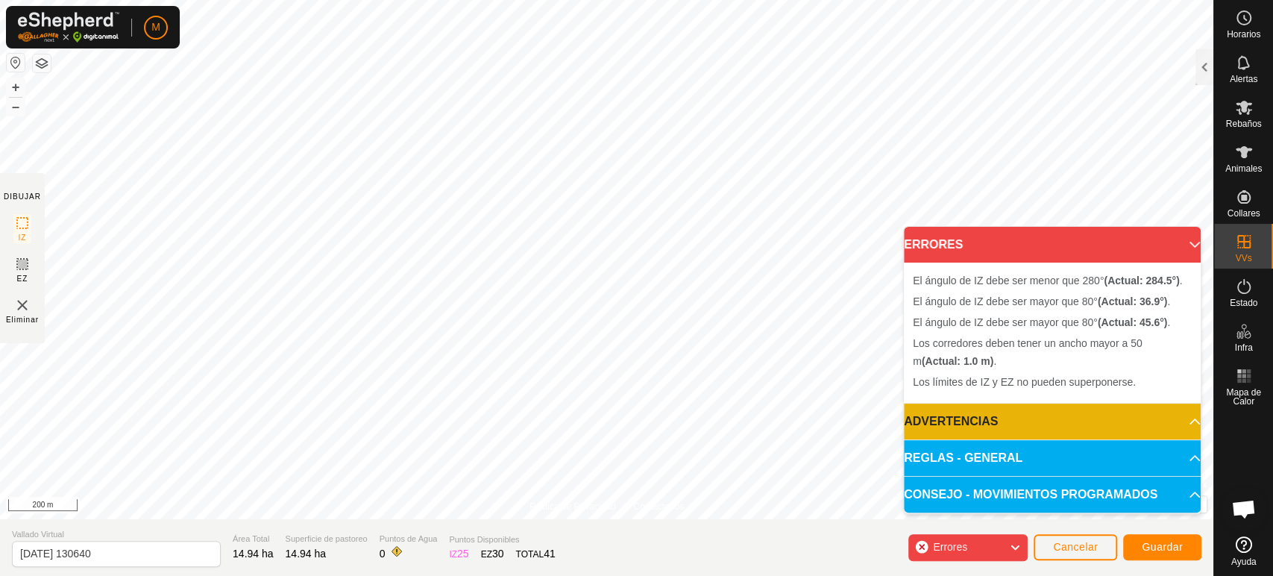
click at [1020, 548] on icon at bounding box center [1015, 547] width 12 height 19
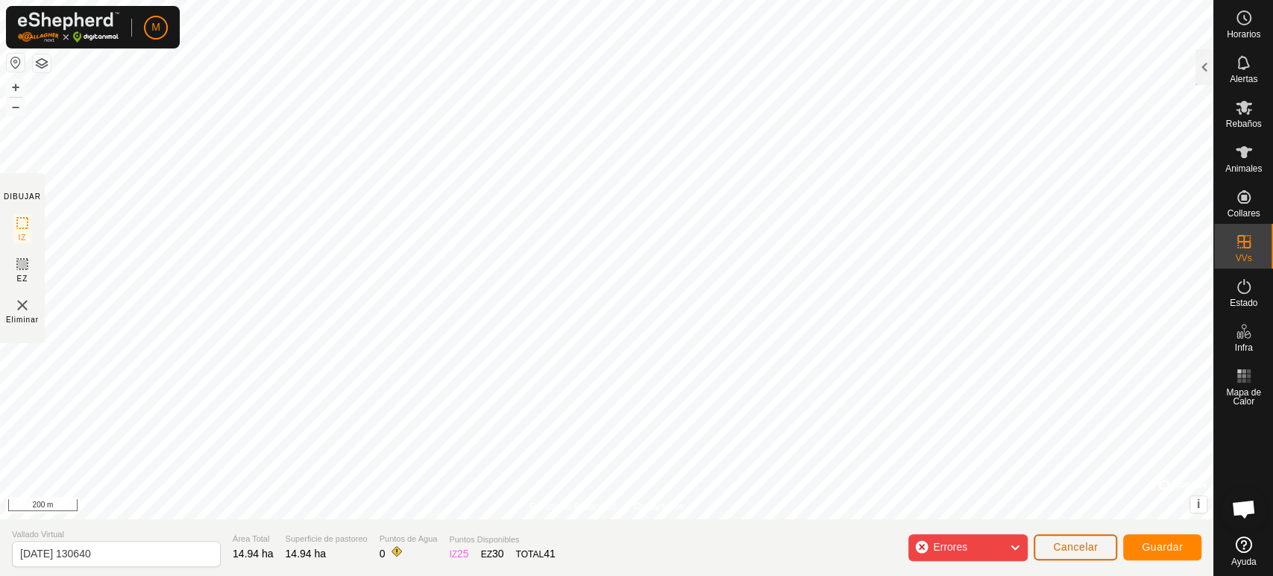
click at [1062, 541] on button "Cancelar" at bounding box center [1076, 547] width 84 height 26
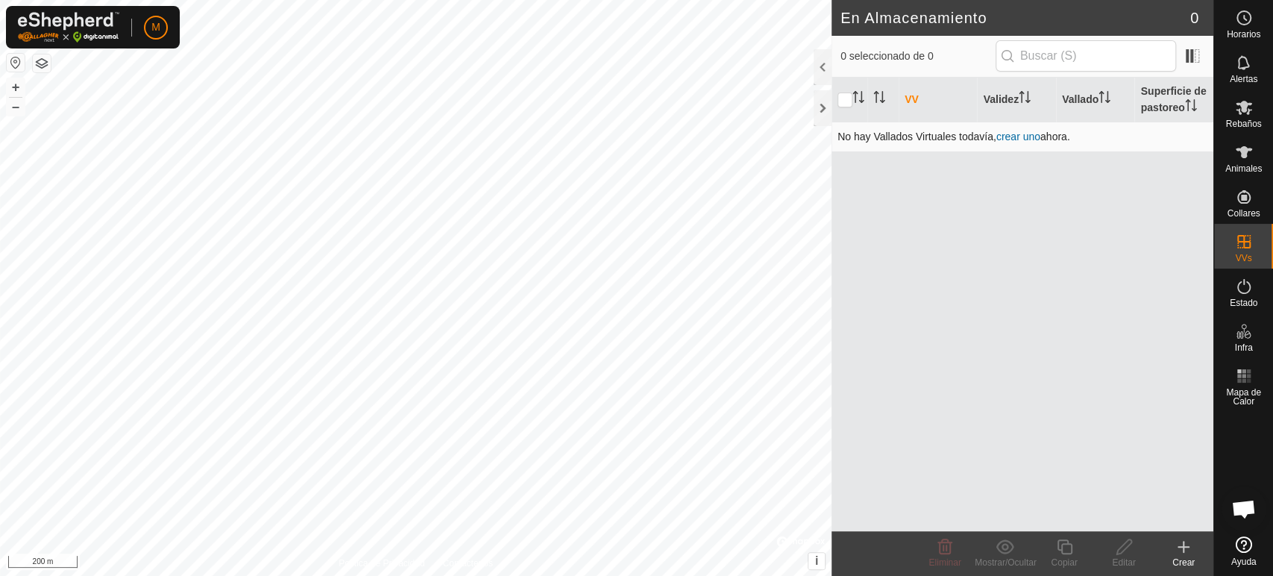
click at [1009, 139] on link "crear uno" at bounding box center [1019, 137] width 44 height 12
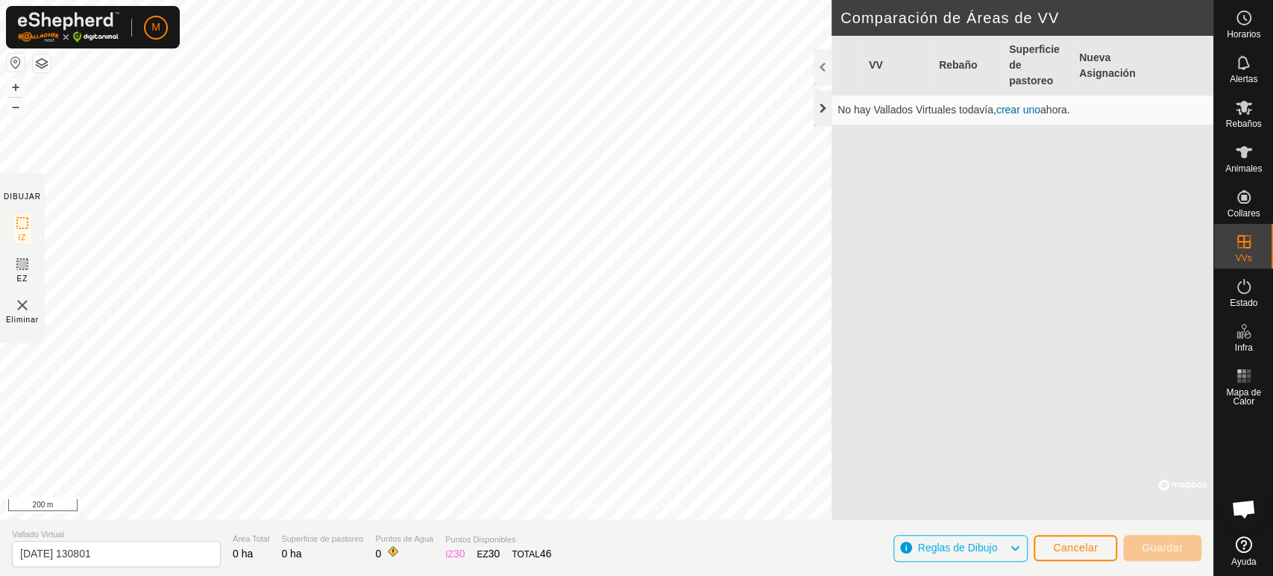
click at [826, 112] on div at bounding box center [823, 108] width 18 height 36
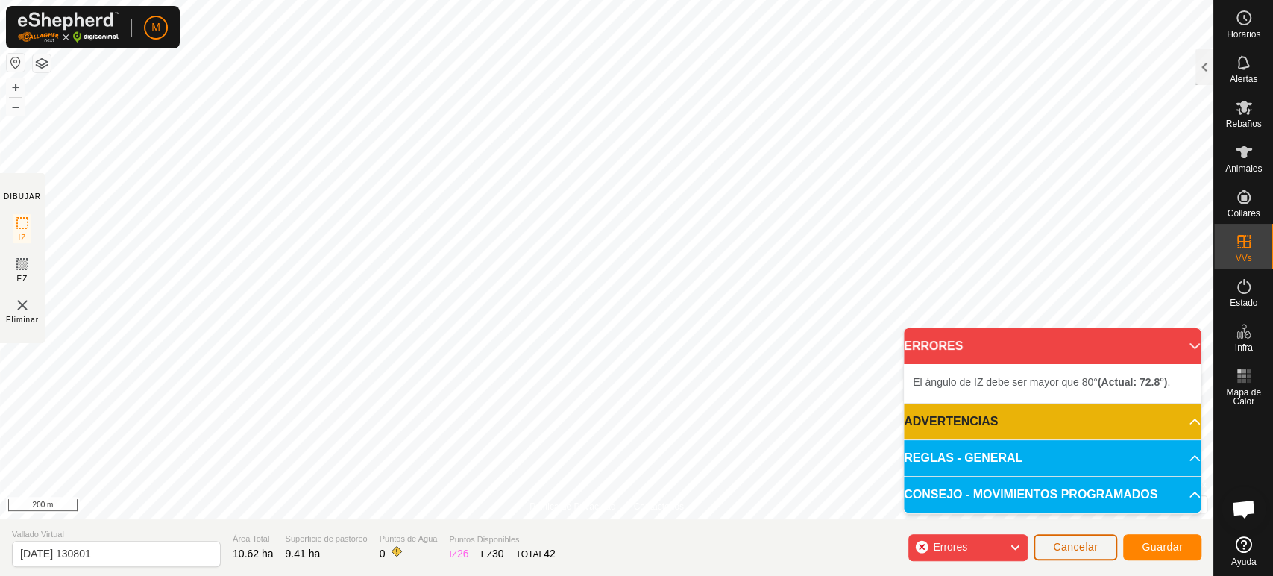
click at [1089, 548] on span "Cancelar" at bounding box center [1075, 547] width 45 height 12
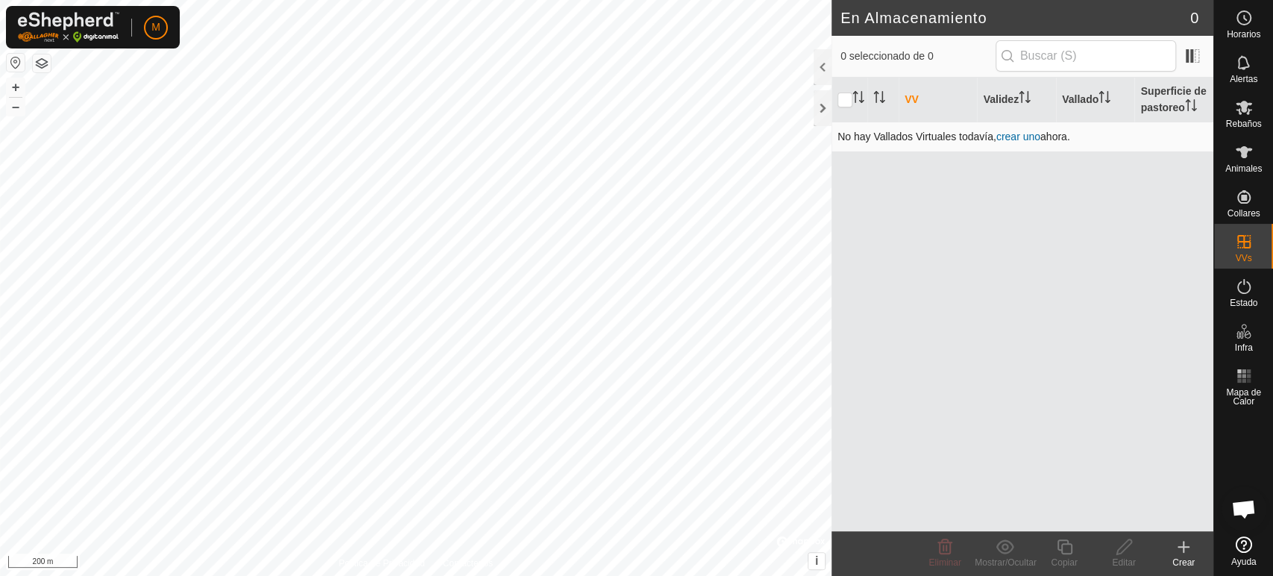
click at [1022, 145] on td "No hay Vallados Virtuales todavía, crear uno ahora." at bounding box center [1023, 137] width 382 height 30
click at [1022, 135] on link "crear uno" at bounding box center [1019, 137] width 44 height 12
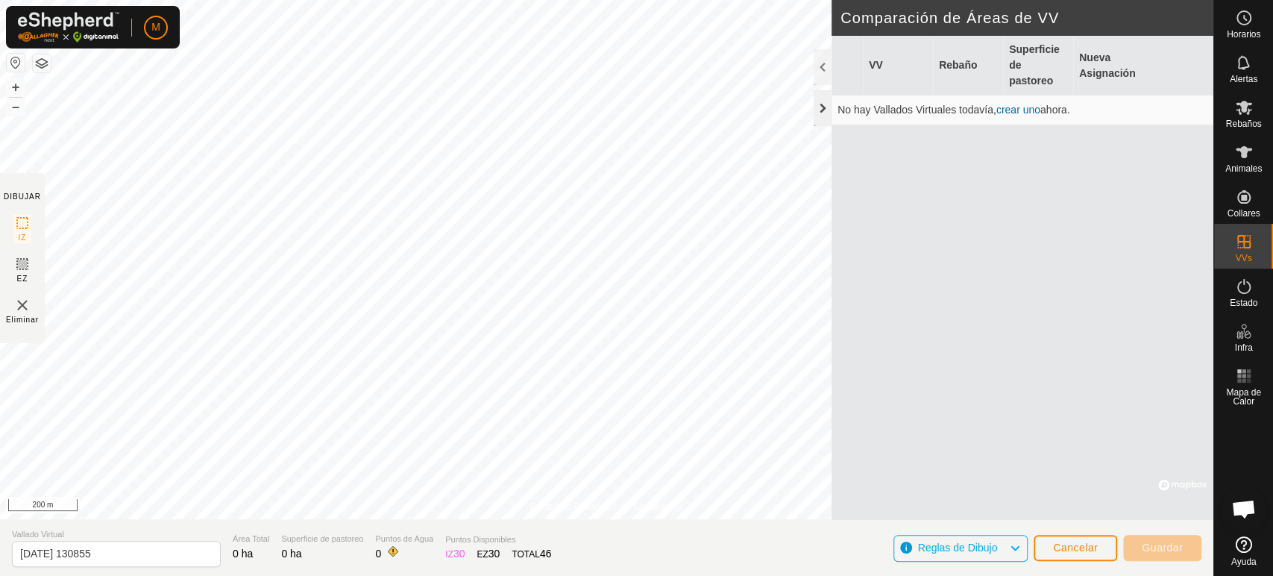
click at [821, 115] on div at bounding box center [823, 108] width 18 height 36
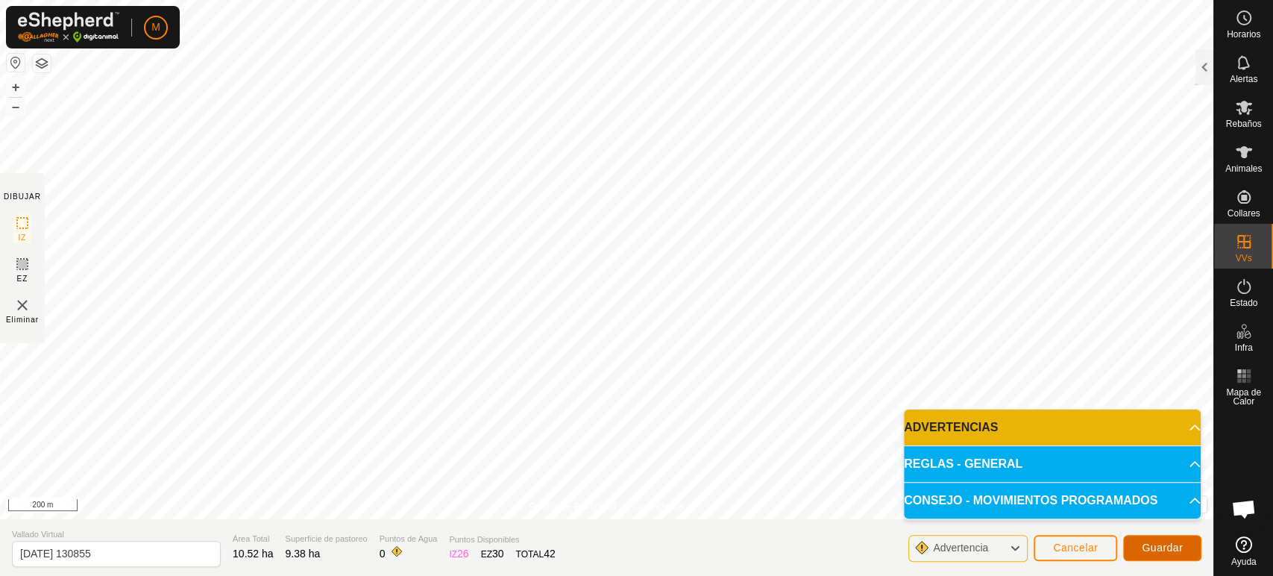
click at [1174, 545] on span "Guardar" at bounding box center [1162, 548] width 41 height 12
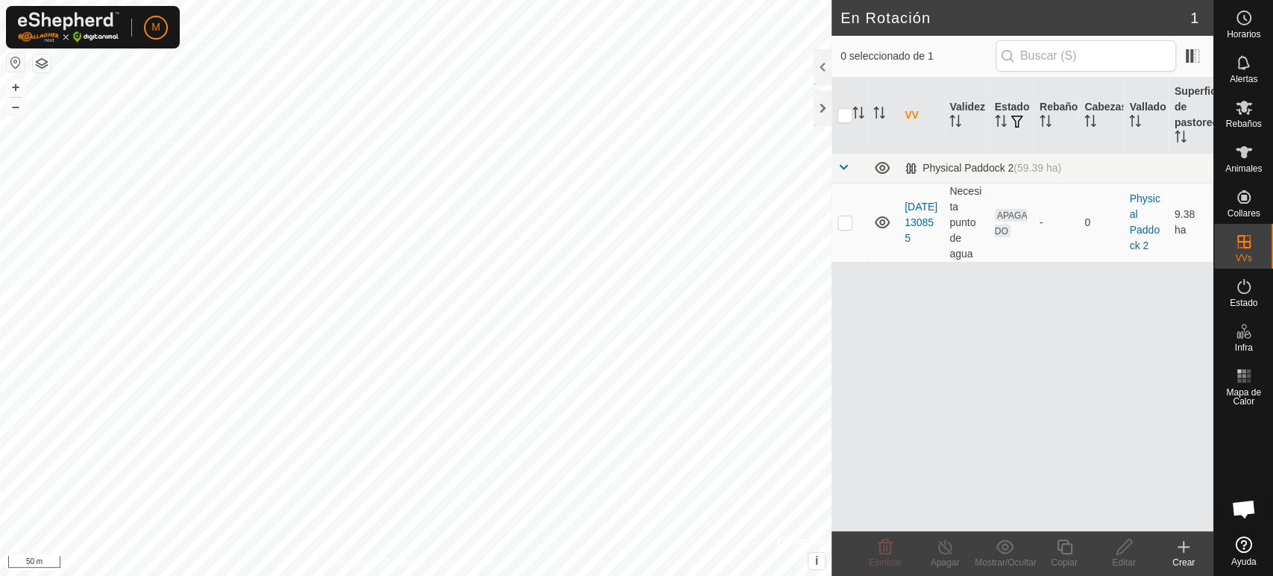
click at [1185, 548] on icon at bounding box center [1184, 547] width 18 height 18
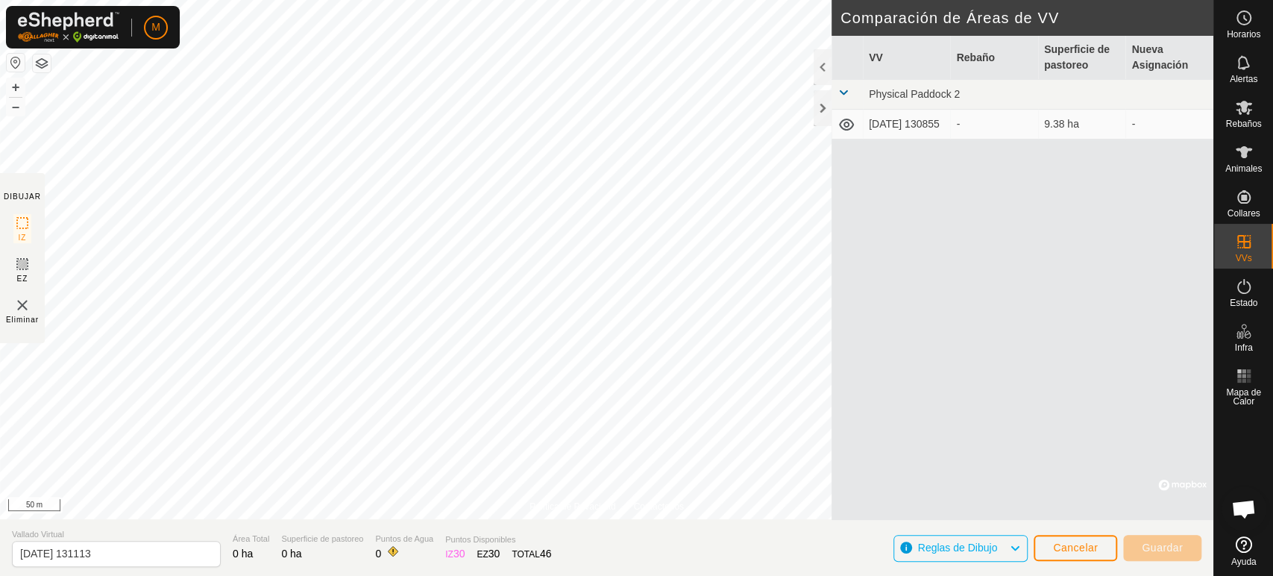
click at [1012, 132] on div "-" at bounding box center [994, 124] width 76 height 16
click at [1018, 550] on icon at bounding box center [1015, 548] width 12 height 19
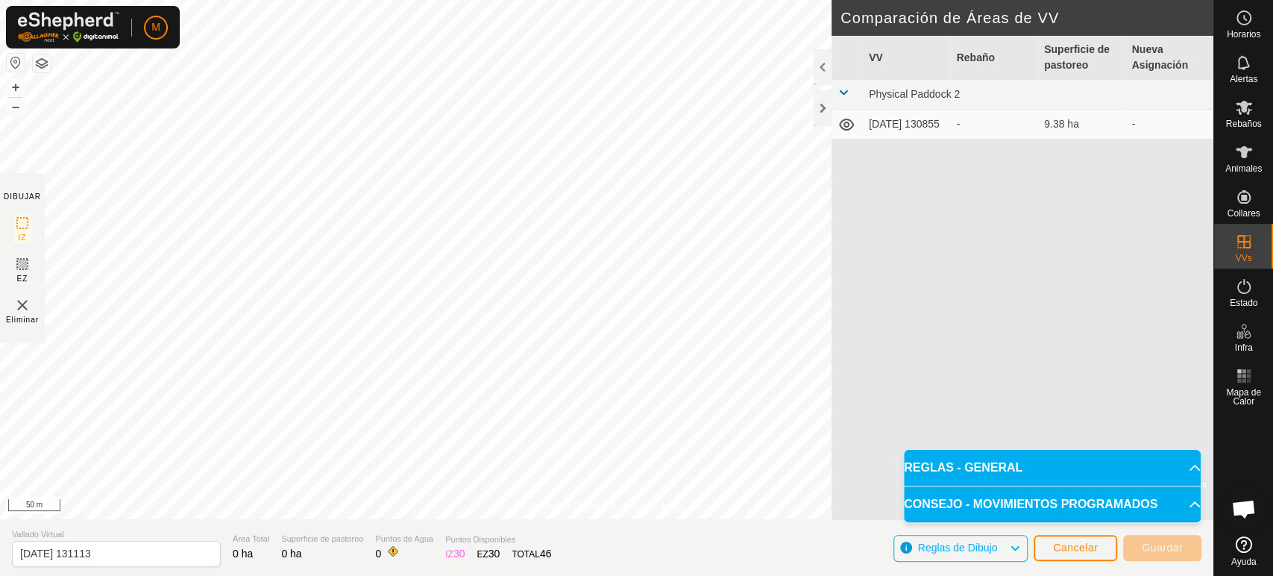
click at [1012, 545] on icon at bounding box center [1015, 548] width 12 height 19
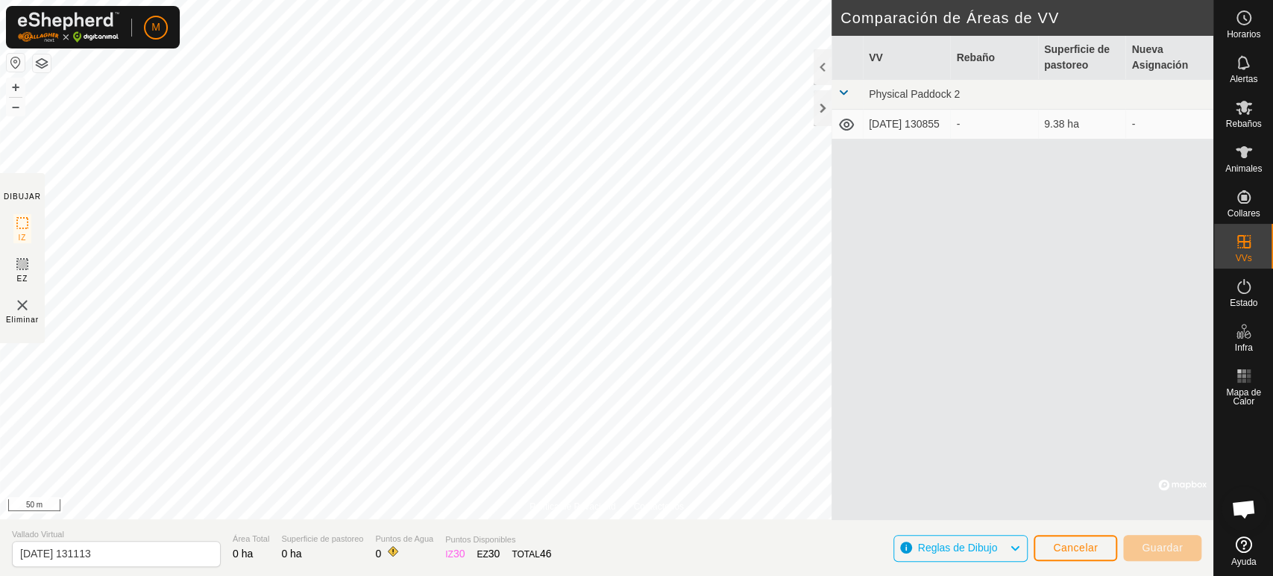
click at [841, 89] on span at bounding box center [844, 93] width 12 height 12
click at [1149, 126] on td "-" at bounding box center [1170, 125] width 88 height 30
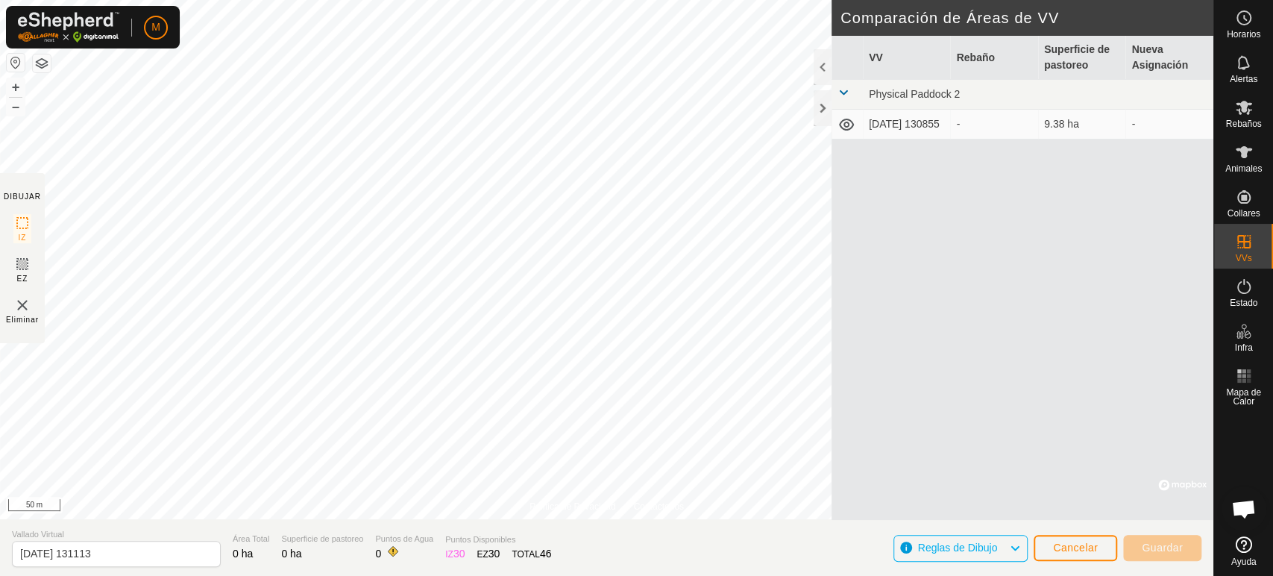
click at [841, 90] on span at bounding box center [844, 93] width 12 height 12
click at [975, 60] on th "Rebaño" at bounding box center [994, 58] width 88 height 44
click at [820, 66] on div at bounding box center [823, 67] width 18 height 36
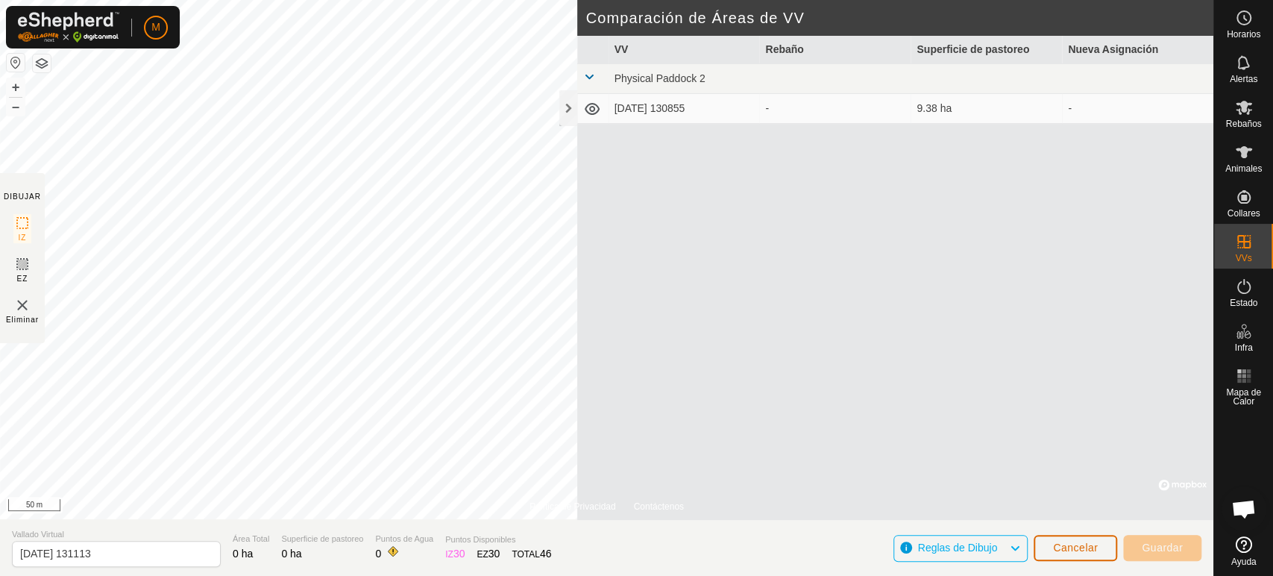
click at [1071, 545] on span "Cancelar" at bounding box center [1075, 548] width 45 height 12
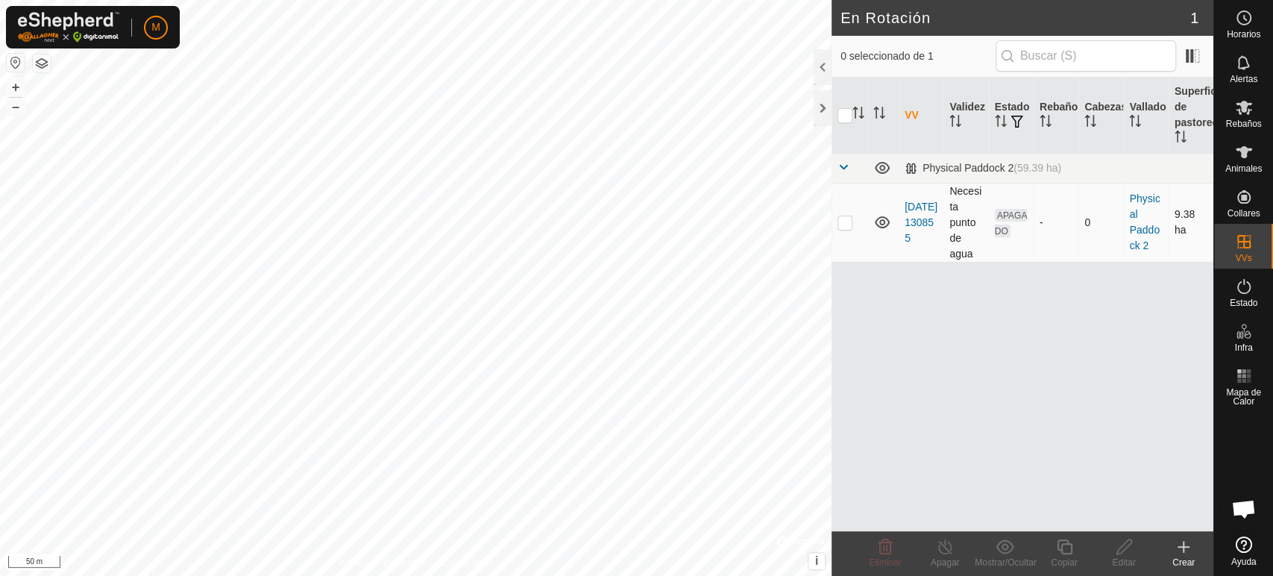
click at [841, 225] on p-checkbox at bounding box center [845, 222] width 15 height 12
checkbox input "true"
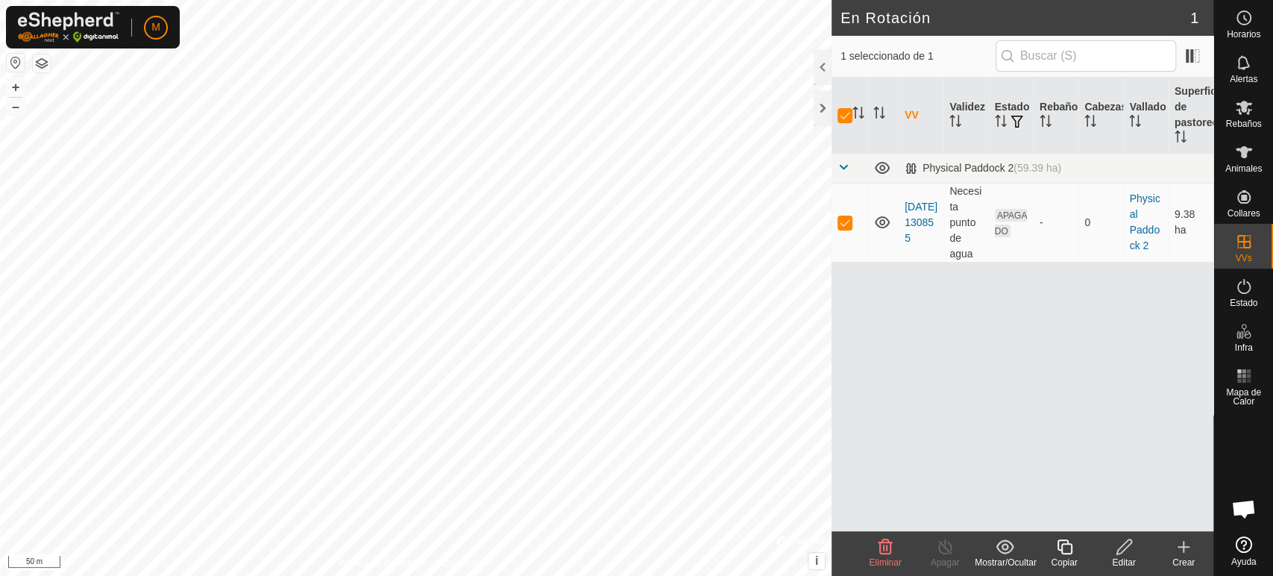
click at [1186, 561] on div "Crear" at bounding box center [1184, 562] width 60 height 13
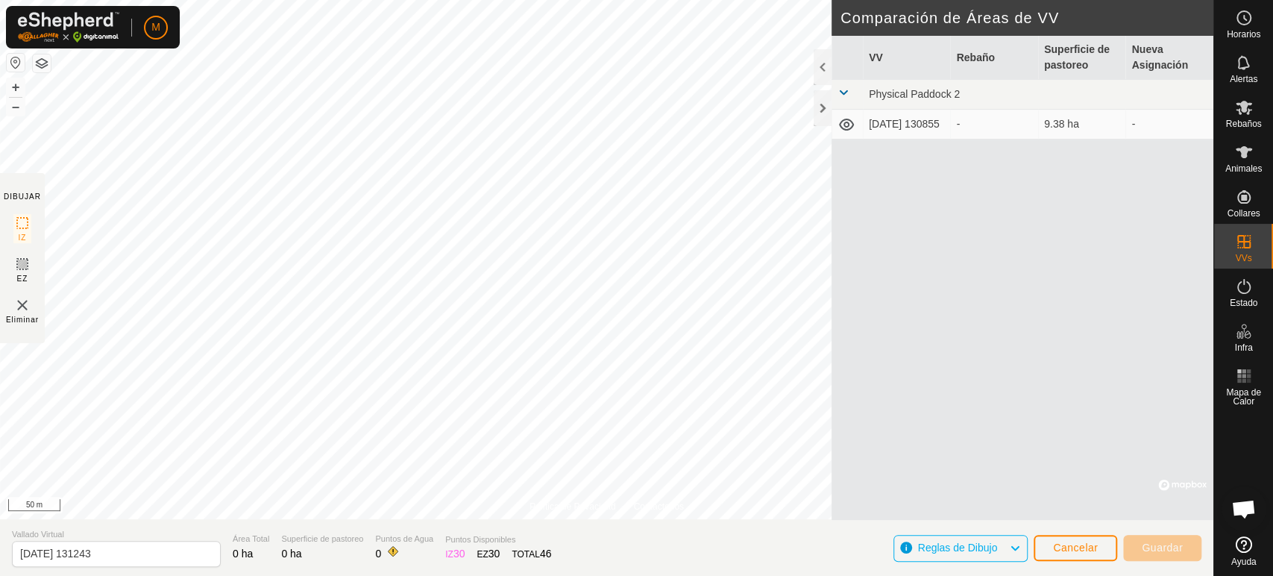
click at [846, 130] on icon at bounding box center [846, 125] width 15 height 12
click at [846, 130] on icon at bounding box center [847, 125] width 18 height 18
click at [822, 111] on div at bounding box center [823, 108] width 18 height 36
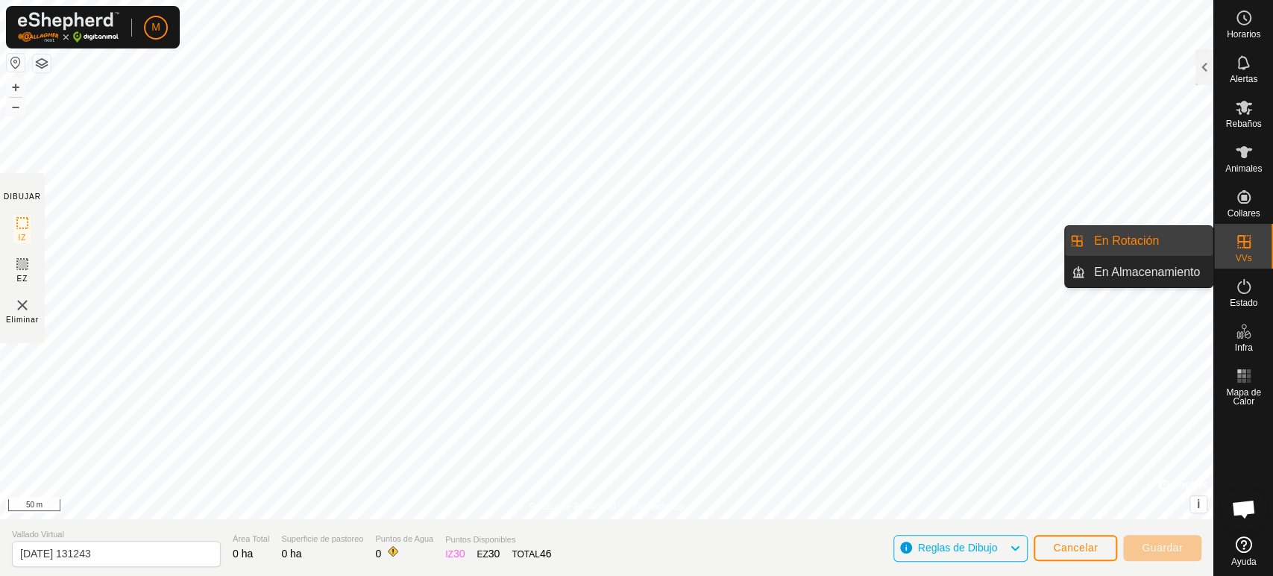
click at [1246, 246] on icon at bounding box center [1244, 242] width 18 height 18
click at [1182, 274] on link "En Almacenamiento" at bounding box center [1149, 272] width 128 height 30
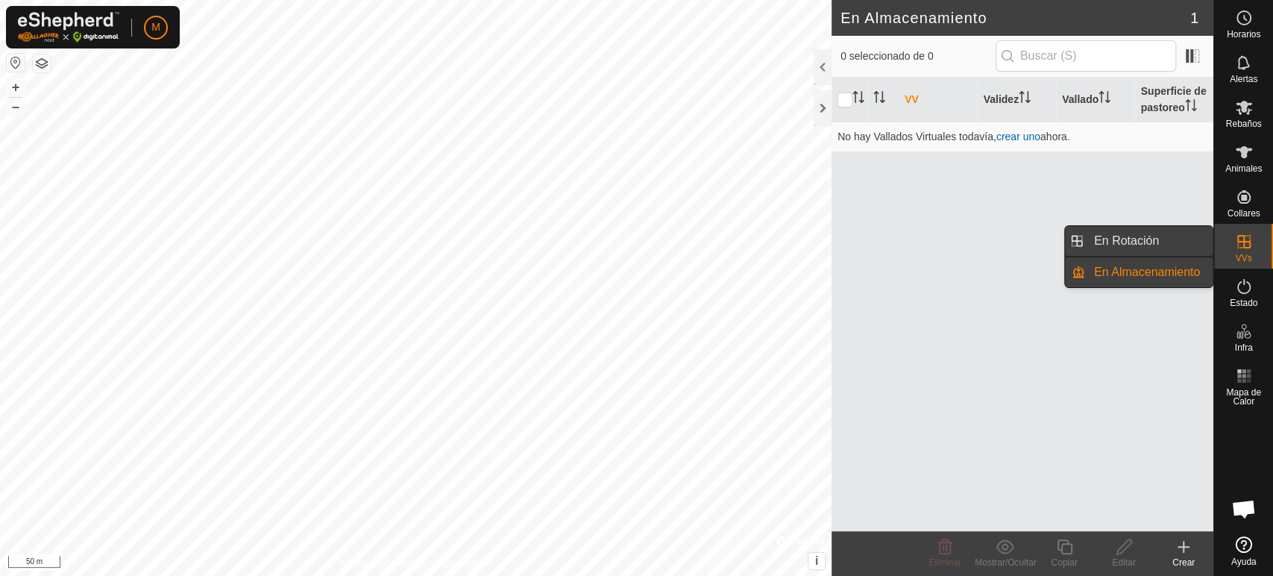
click at [1148, 244] on link "En Rotación" at bounding box center [1149, 241] width 128 height 30
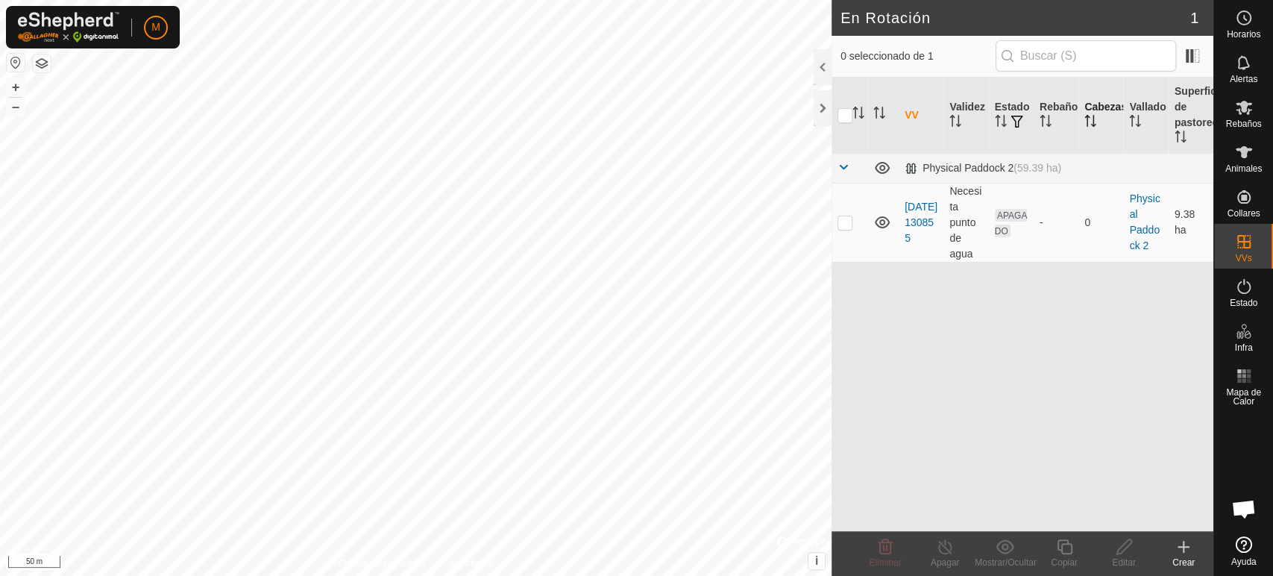
click at [1100, 109] on th "Cabezas" at bounding box center [1101, 116] width 45 height 76
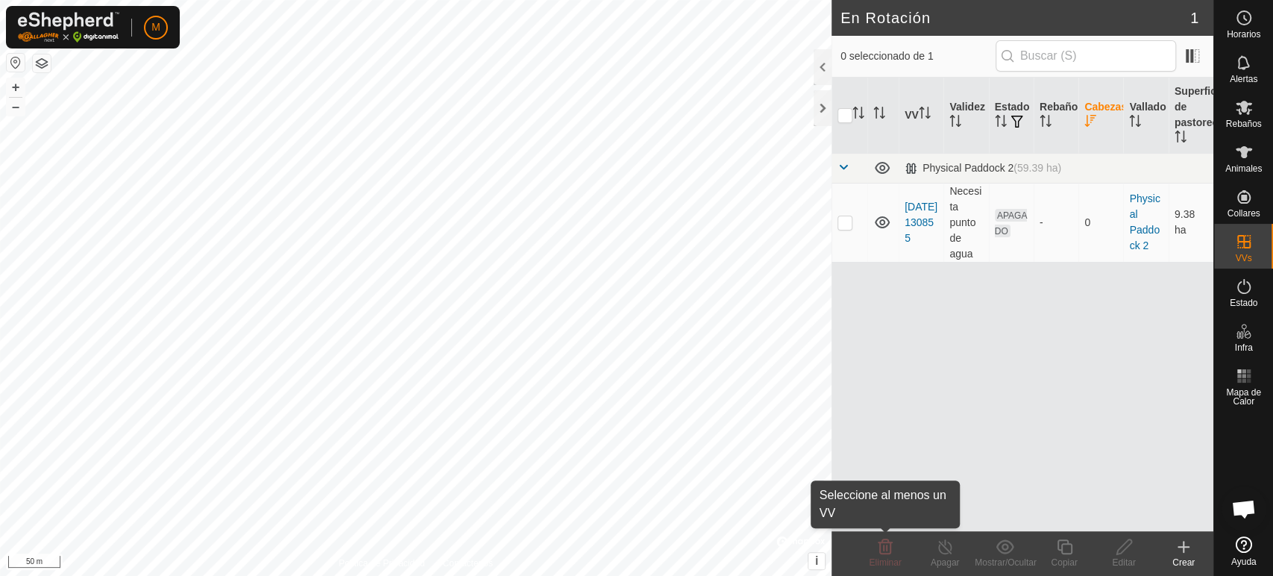
click at [882, 551] on icon at bounding box center [886, 547] width 18 height 18
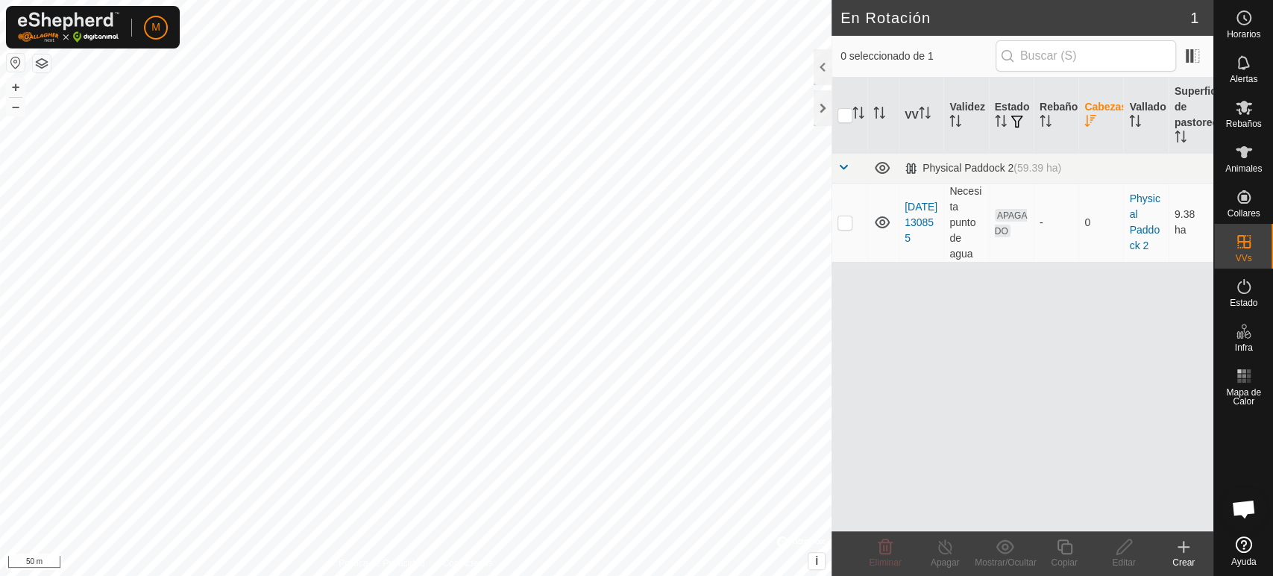
click at [879, 557] on span "Eliminar" at bounding box center [885, 562] width 32 height 10
click at [824, 113] on div at bounding box center [823, 108] width 18 height 36
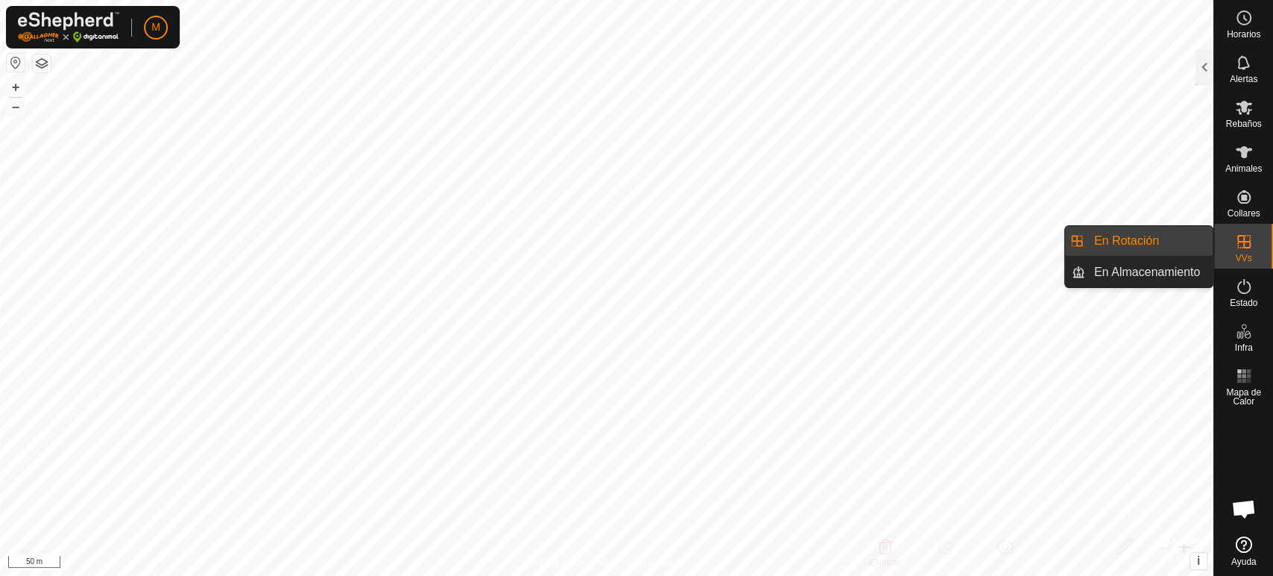
click at [1239, 257] on span "VVs" at bounding box center [1243, 258] width 16 height 9
click at [1191, 246] on link "En Rotación" at bounding box center [1149, 241] width 128 height 30
click at [1177, 277] on link "En Almacenamiento" at bounding box center [1149, 272] width 128 height 30
click at [1172, 243] on link "En Rotación" at bounding box center [1149, 241] width 128 height 30
click at [1209, 245] on link "En Rotación" at bounding box center [1149, 241] width 128 height 30
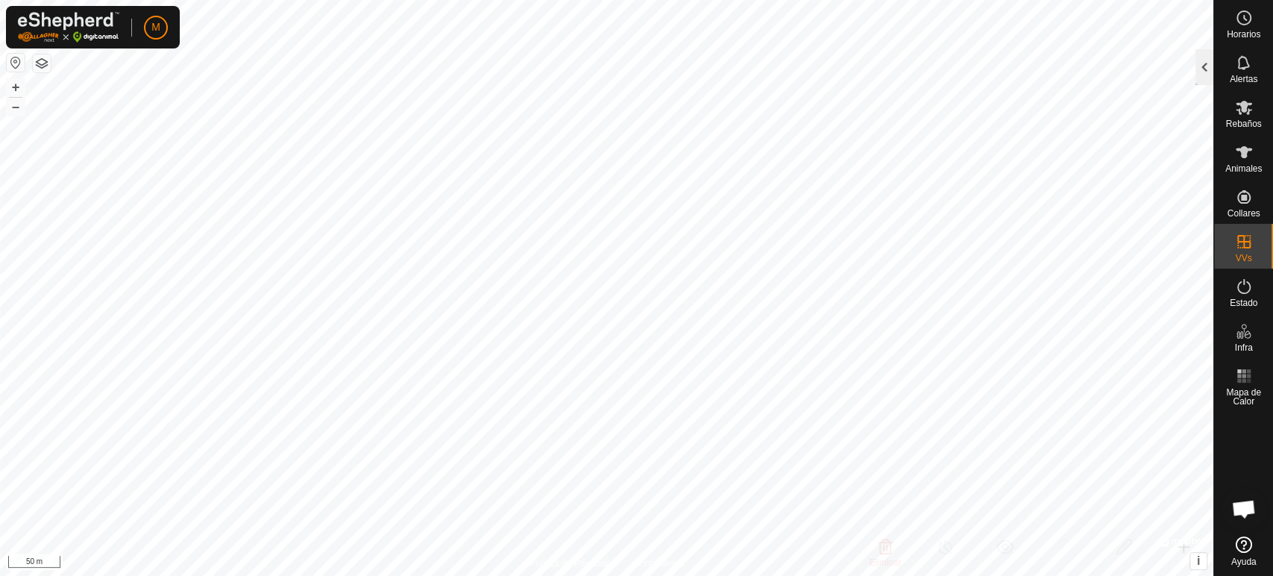
click at [1200, 61] on div at bounding box center [1205, 67] width 18 height 36
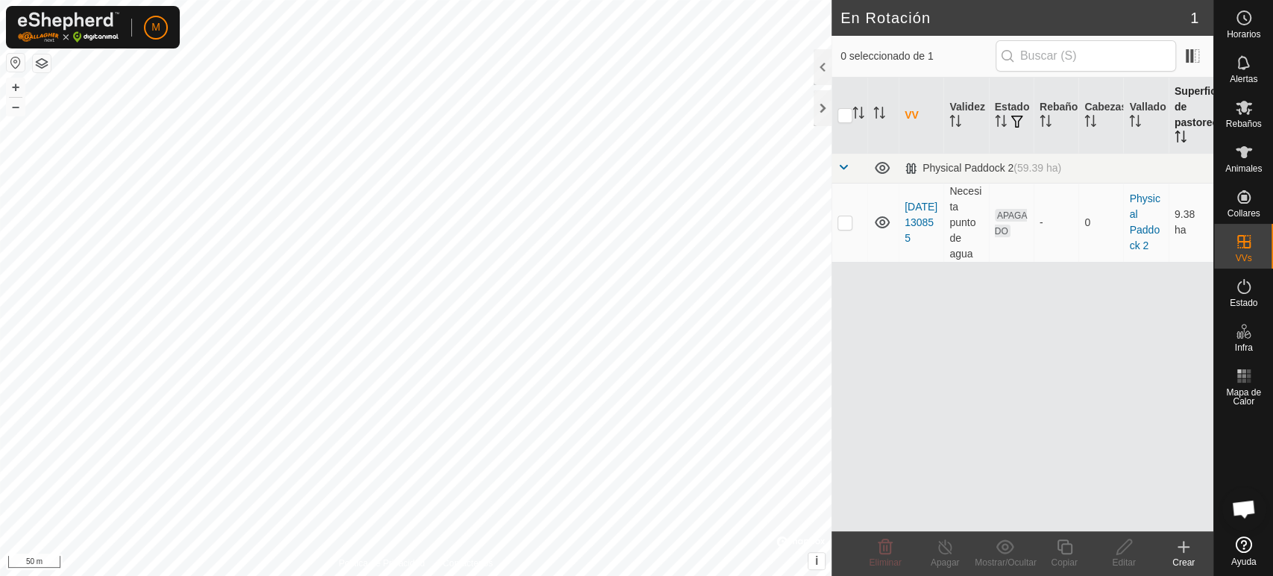
click at [1190, 132] on th "Superficie de pastoreo" at bounding box center [1191, 116] width 45 height 76
click at [1194, 52] on span at bounding box center [1193, 56] width 24 height 24
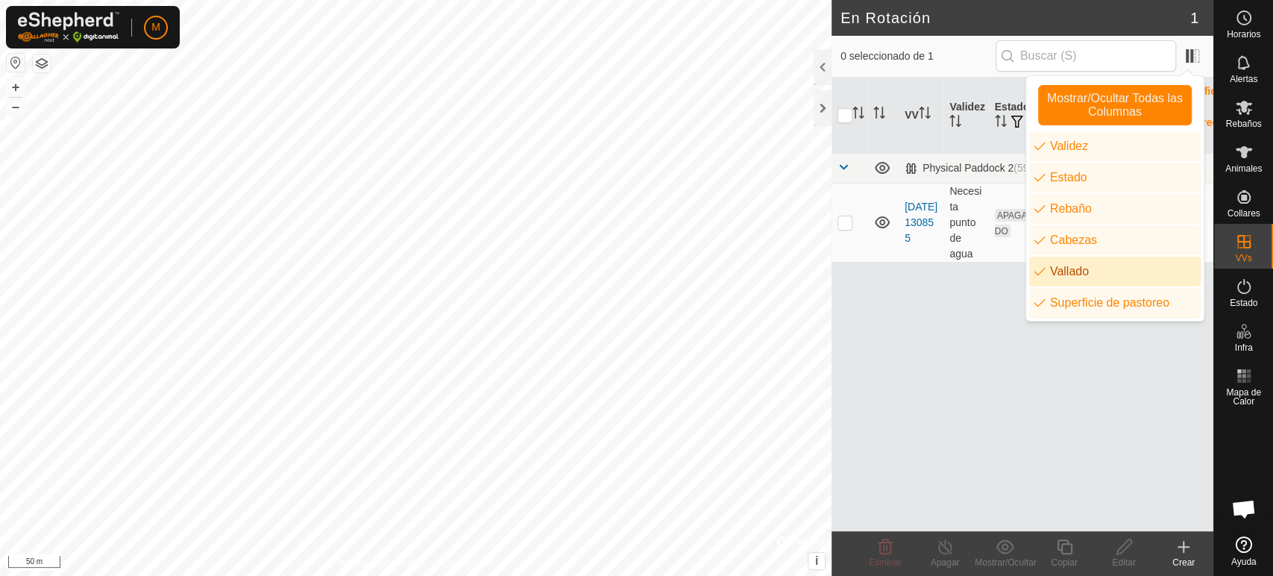
click at [1083, 271] on li "Vallado" at bounding box center [1115, 272] width 172 height 30
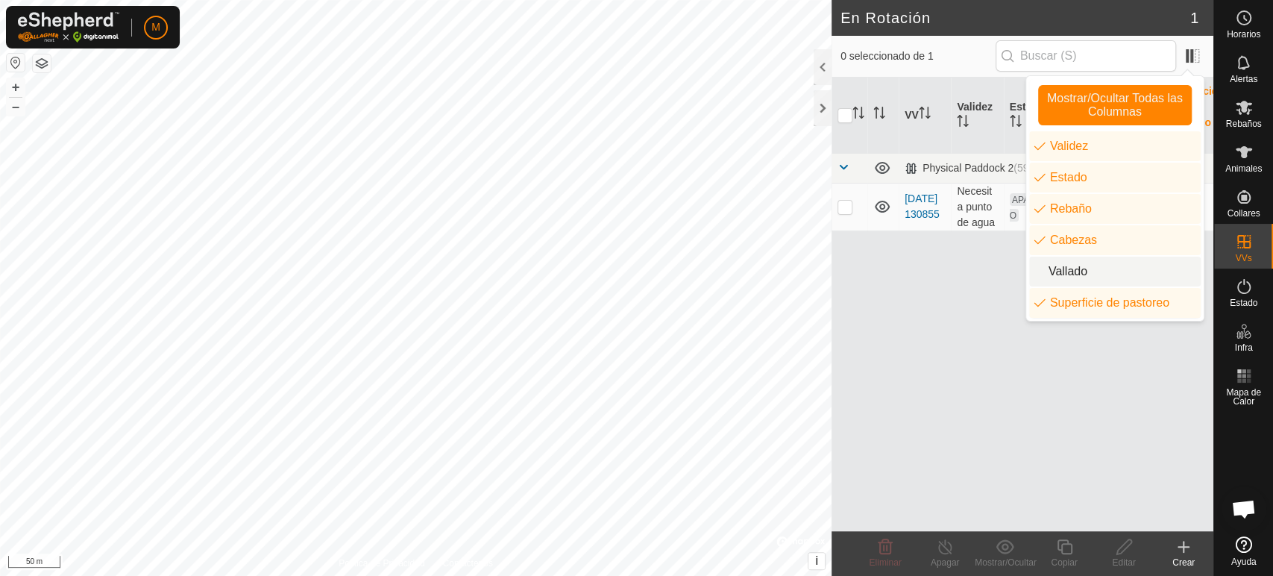
click at [1083, 271] on li "Vallado" at bounding box center [1115, 272] width 172 height 30
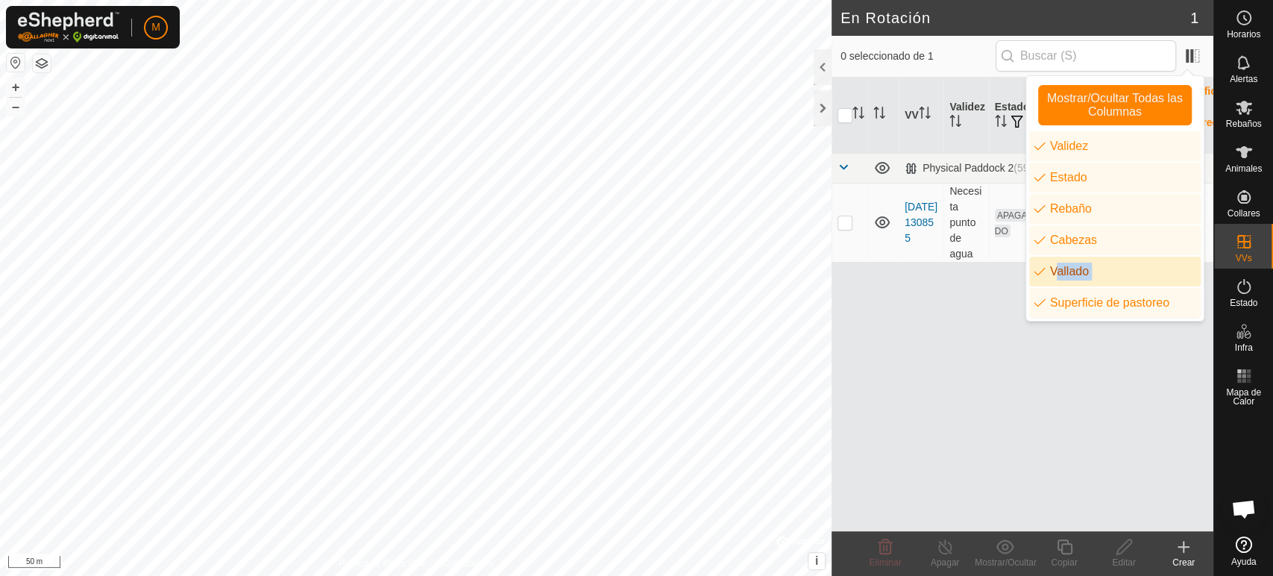
click at [1083, 271] on li "Vallado" at bounding box center [1115, 272] width 172 height 30
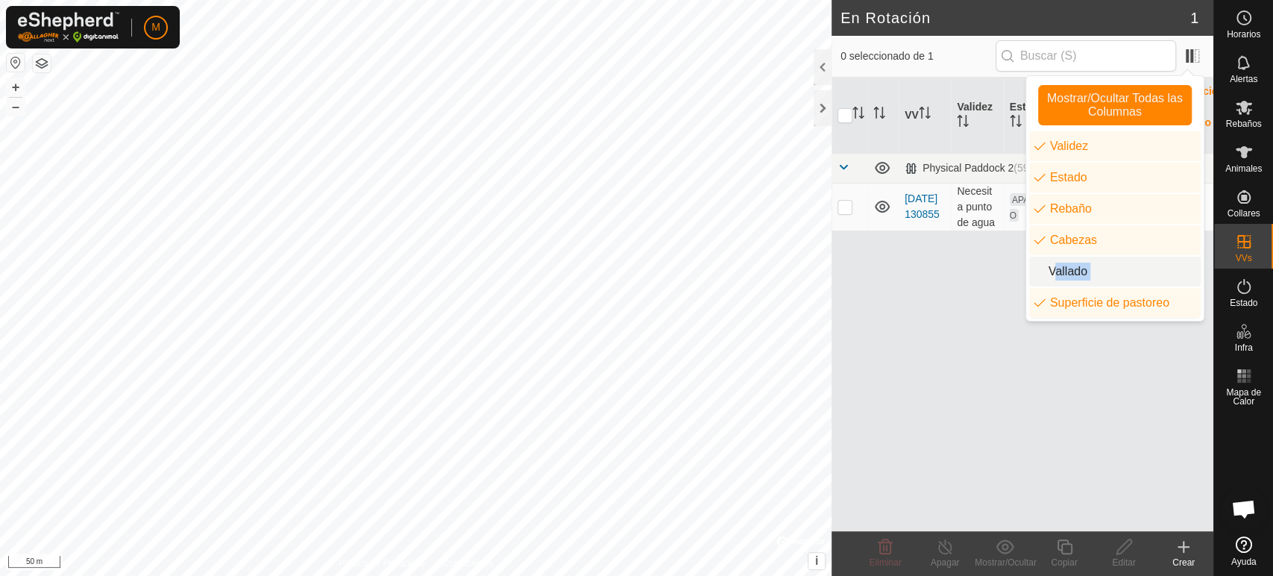
click at [1083, 271] on li "Vallado" at bounding box center [1115, 272] width 172 height 30
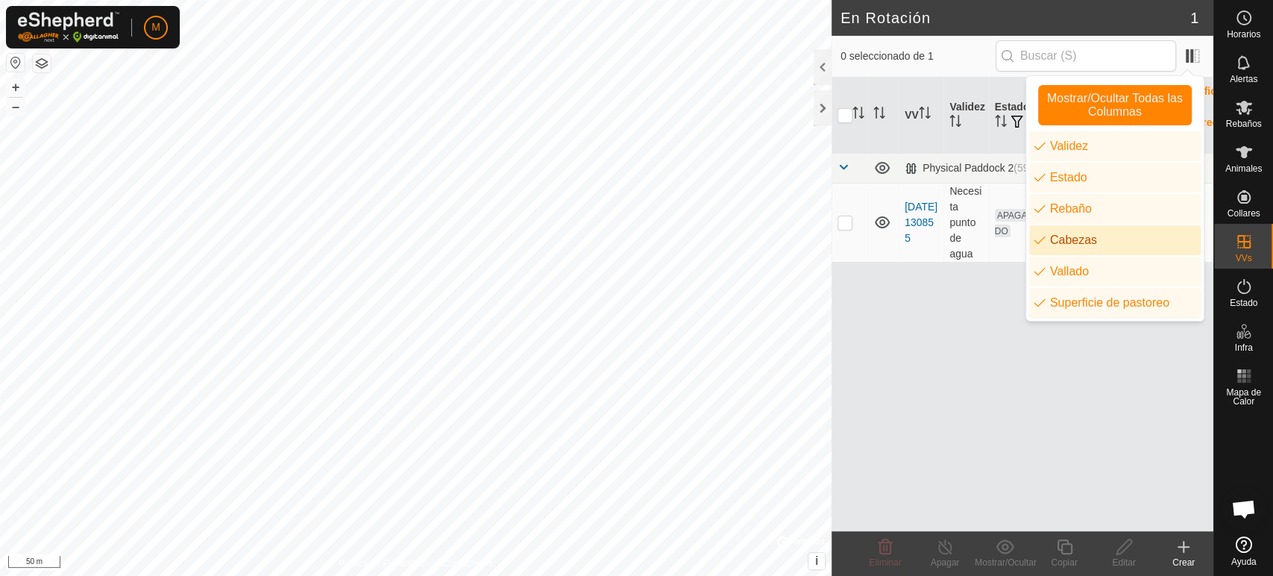
click at [1076, 240] on li "Cabezas" at bounding box center [1115, 240] width 172 height 30
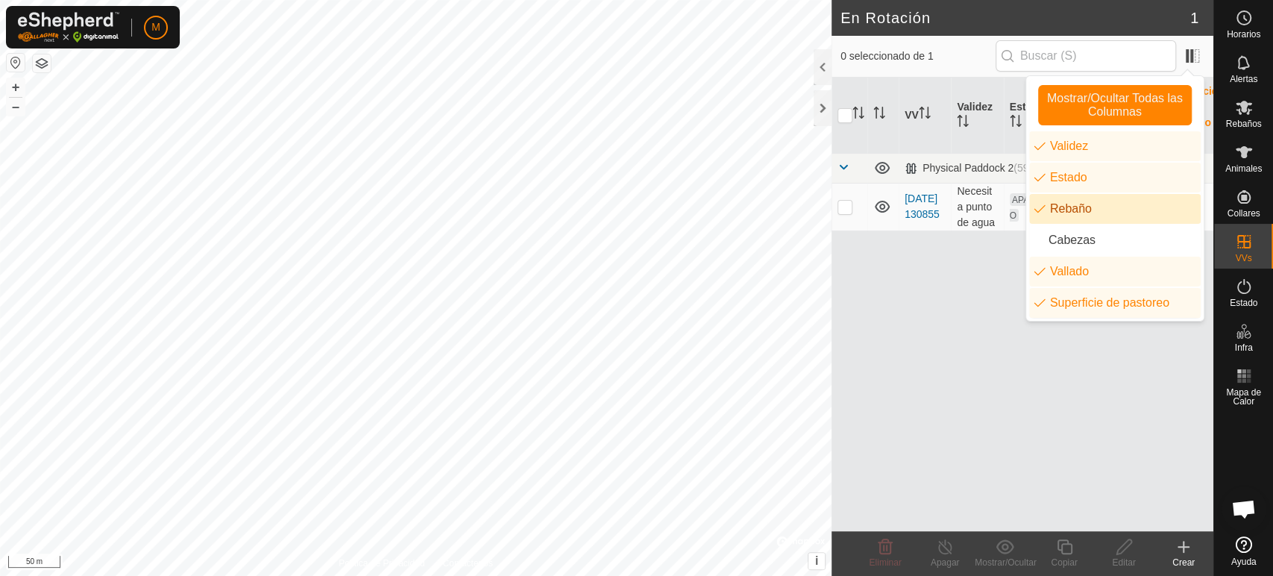
click at [1079, 213] on li "Rebaño" at bounding box center [1115, 209] width 172 height 30
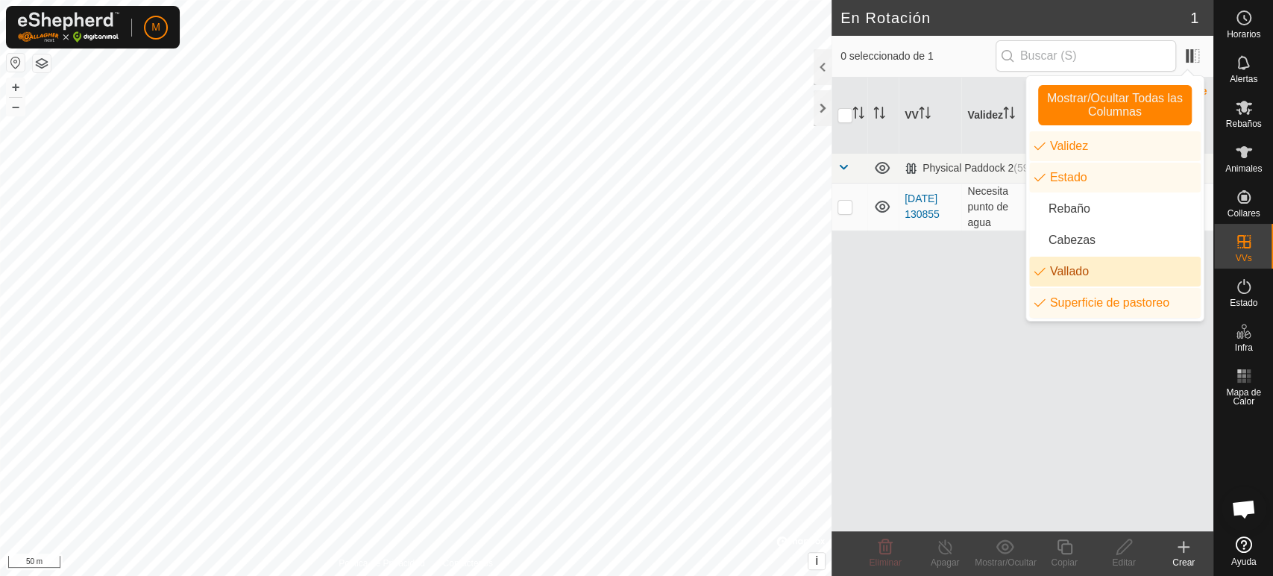
click at [1079, 269] on li "Vallado" at bounding box center [1115, 272] width 172 height 30
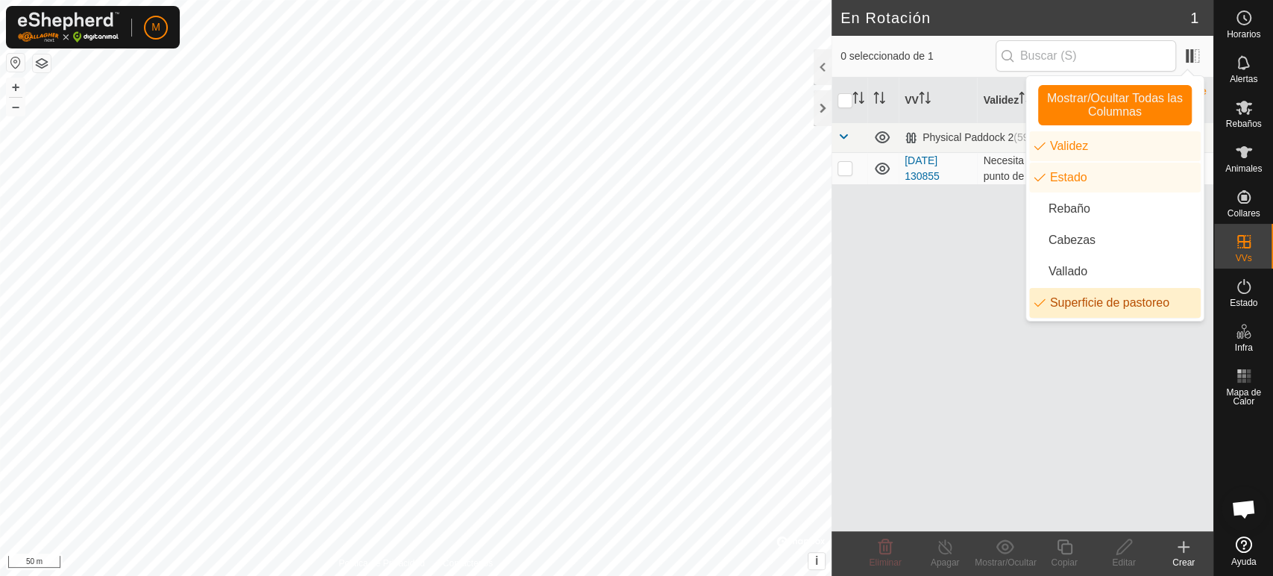
click at [1088, 301] on li "Superficie de pastoreo" at bounding box center [1115, 303] width 172 height 30
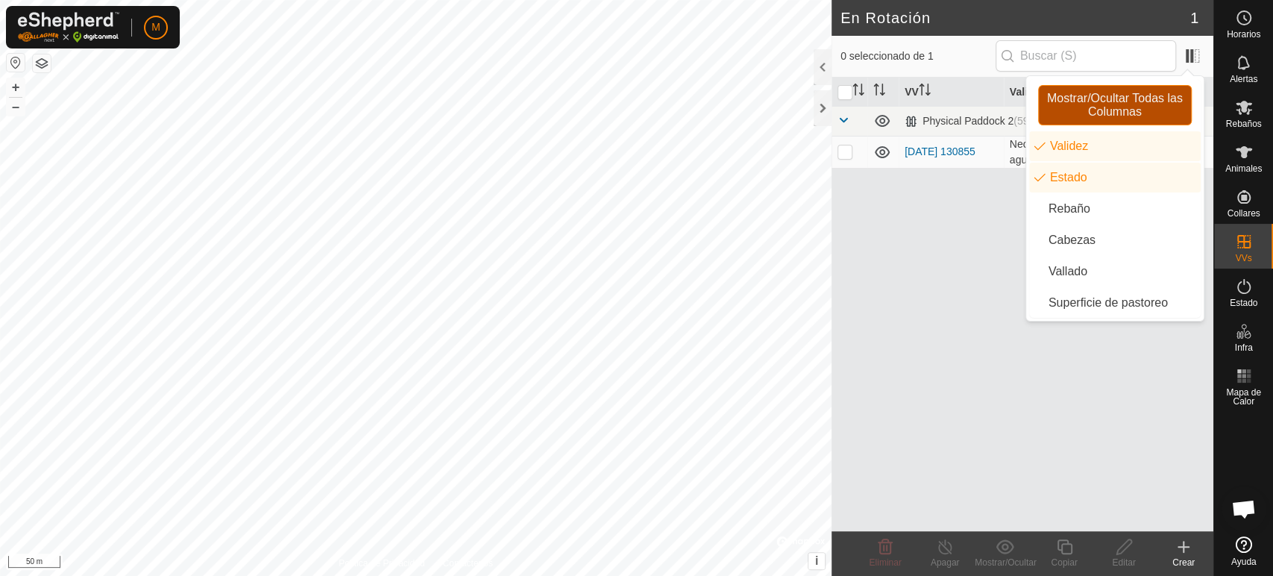
click at [1129, 112] on span "Mostrar/Ocultar Todas las Columnas" at bounding box center [1115, 105] width 140 height 27
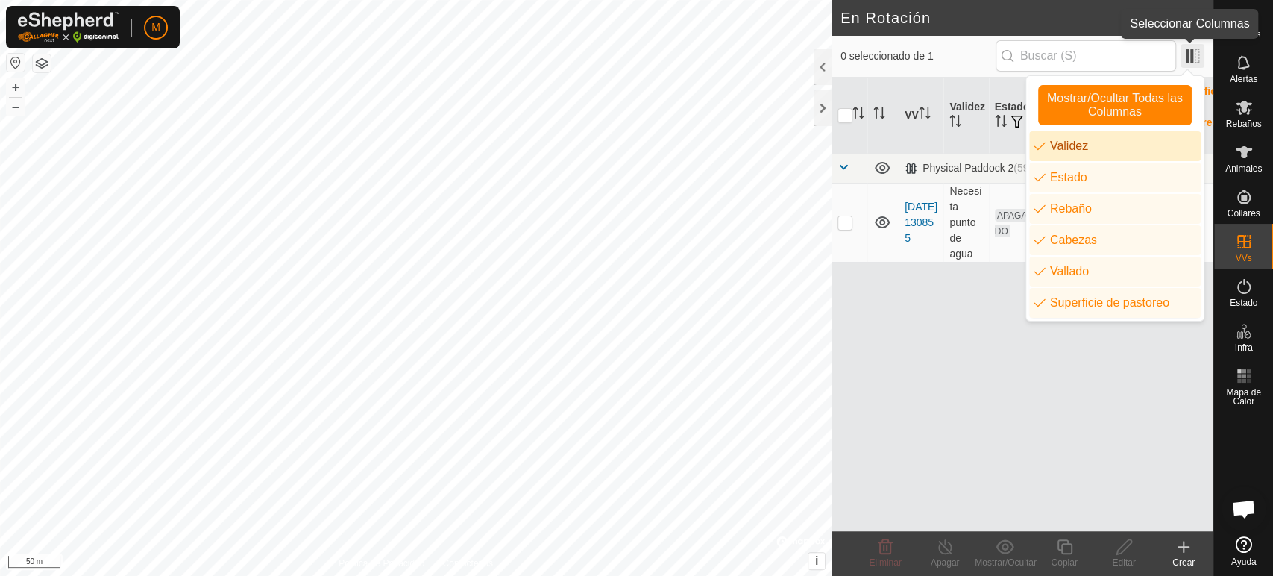
click at [1196, 59] on span at bounding box center [1193, 56] width 24 height 24
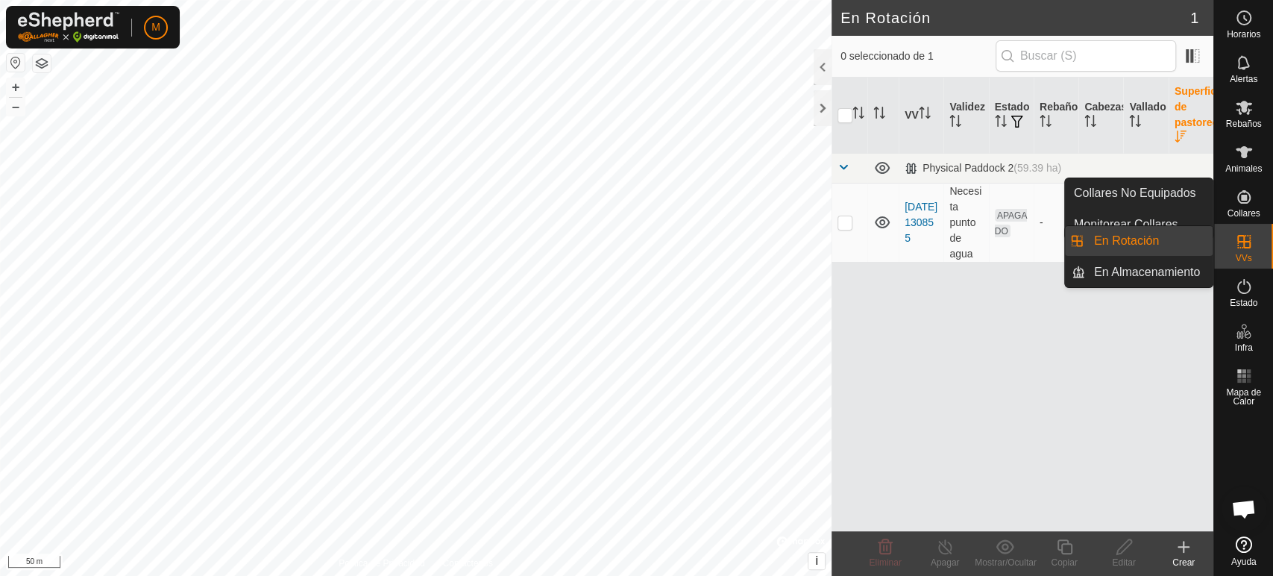
click at [1179, 547] on icon at bounding box center [1184, 547] width 10 height 0
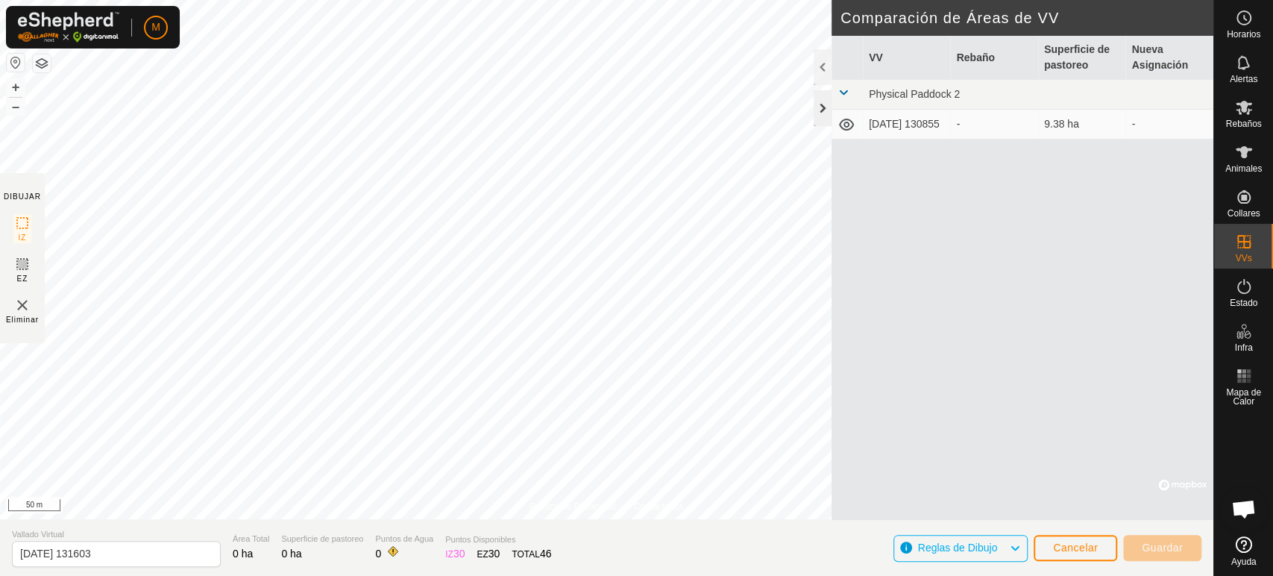
click at [824, 112] on div at bounding box center [823, 108] width 18 height 36
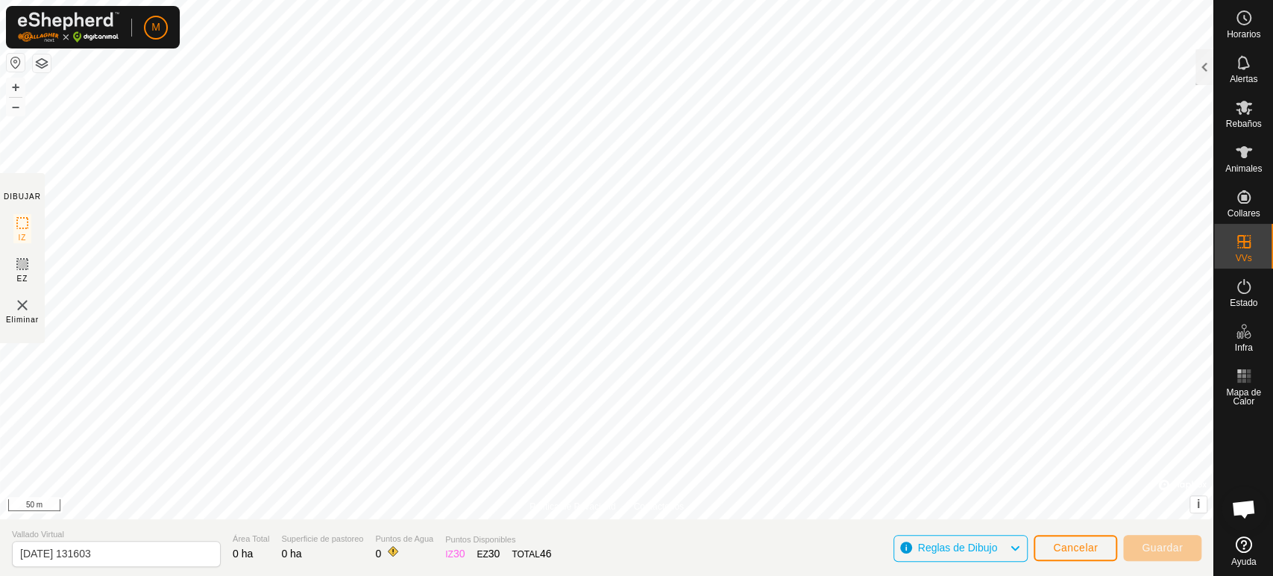
click at [1012, 550] on icon at bounding box center [1015, 548] width 12 height 19
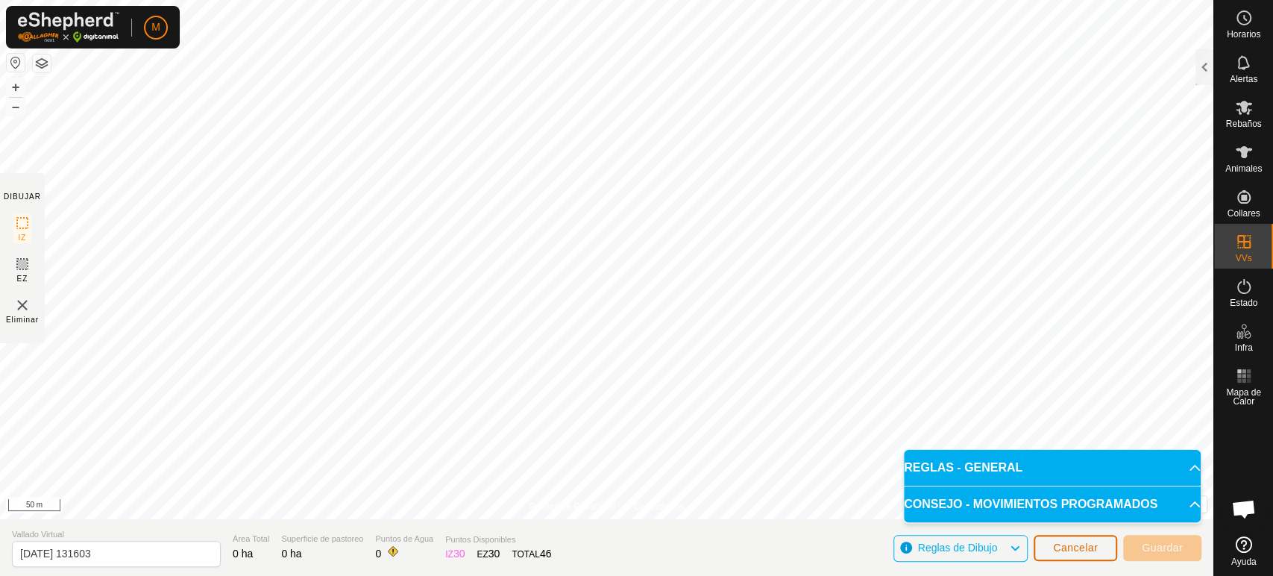
click at [1082, 554] on span "Cancelar" at bounding box center [1075, 548] width 45 height 12
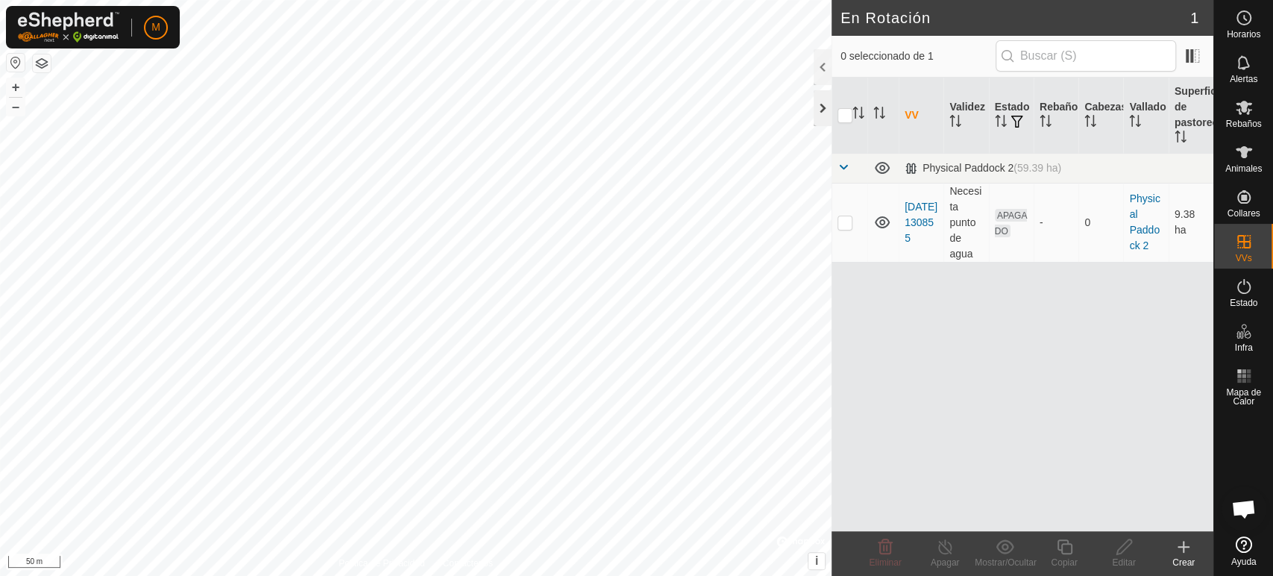
click at [818, 106] on div at bounding box center [823, 108] width 18 height 36
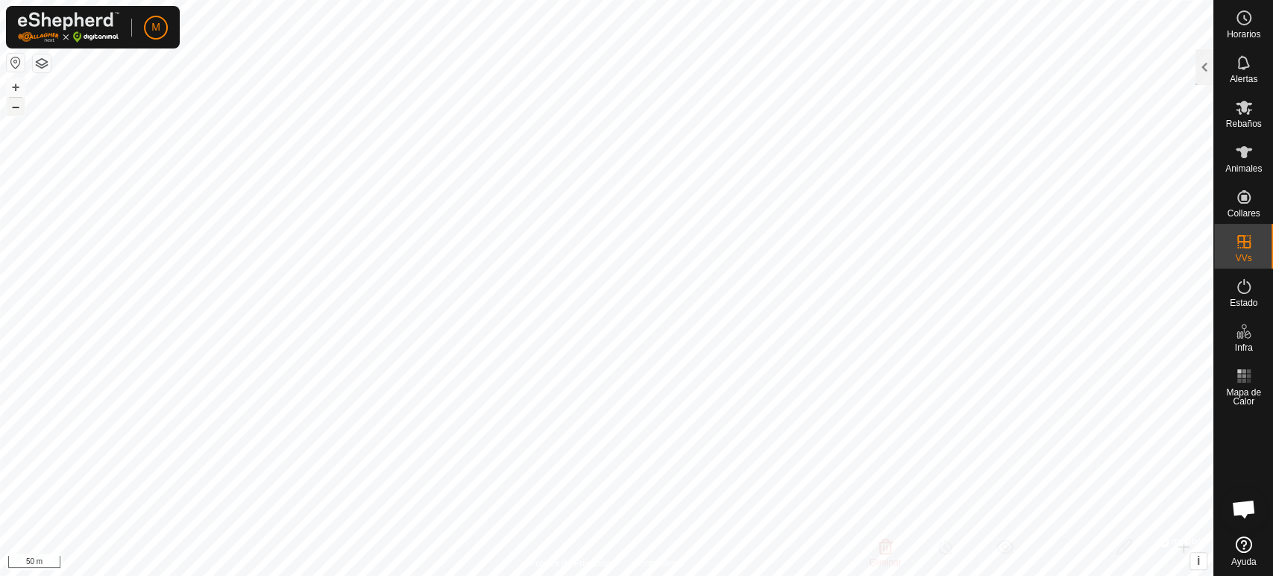
click at [14, 113] on button "–" at bounding box center [16, 107] width 18 height 18
click at [18, 94] on button "+" at bounding box center [16, 87] width 18 height 18
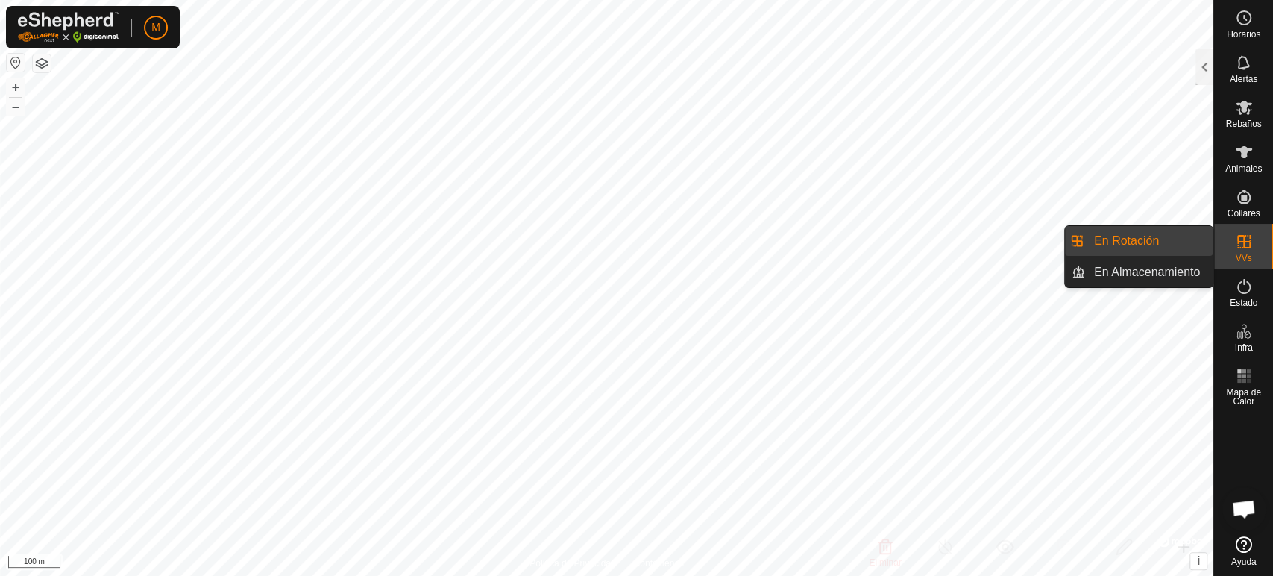
click at [1238, 260] on span "VVs" at bounding box center [1243, 258] width 16 height 9
click at [1204, 271] on link "En Almacenamiento" at bounding box center [1149, 272] width 128 height 30
click at [1193, 273] on link "En Almacenamiento" at bounding box center [1149, 272] width 128 height 30
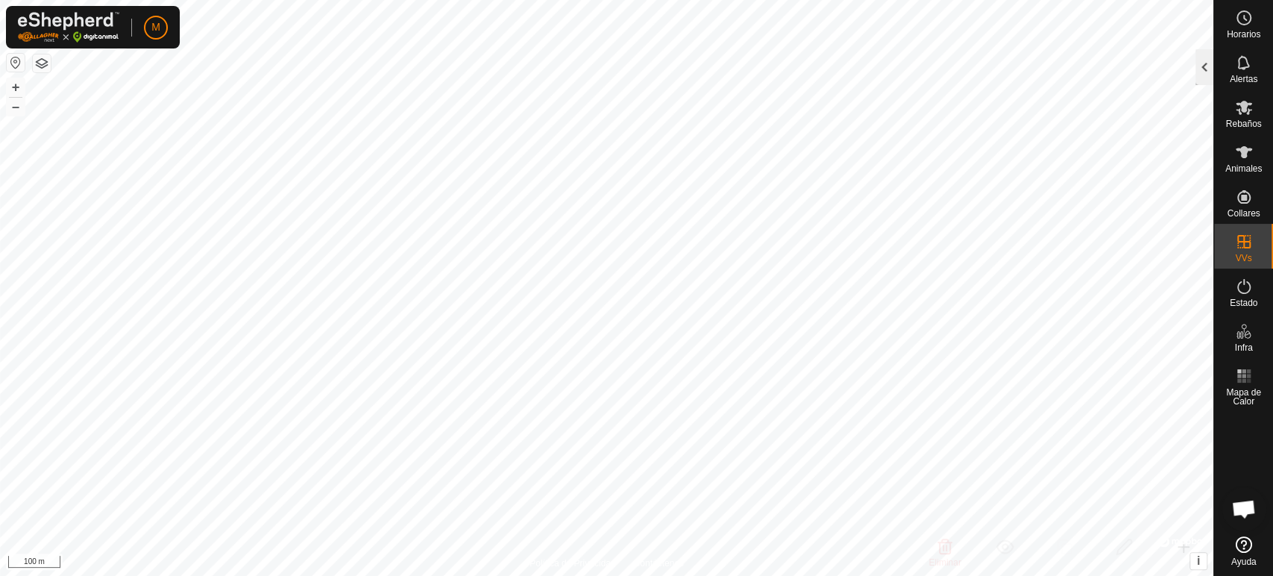
click at [1203, 75] on div at bounding box center [1205, 67] width 18 height 36
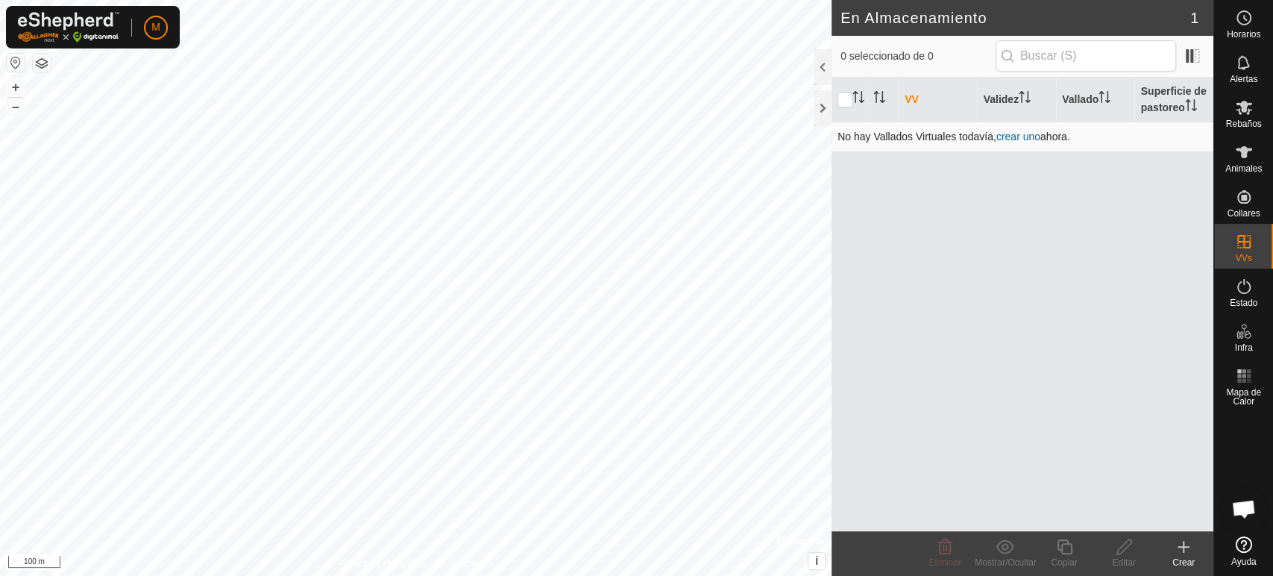
click at [1021, 137] on link "crear uno" at bounding box center [1019, 137] width 44 height 12
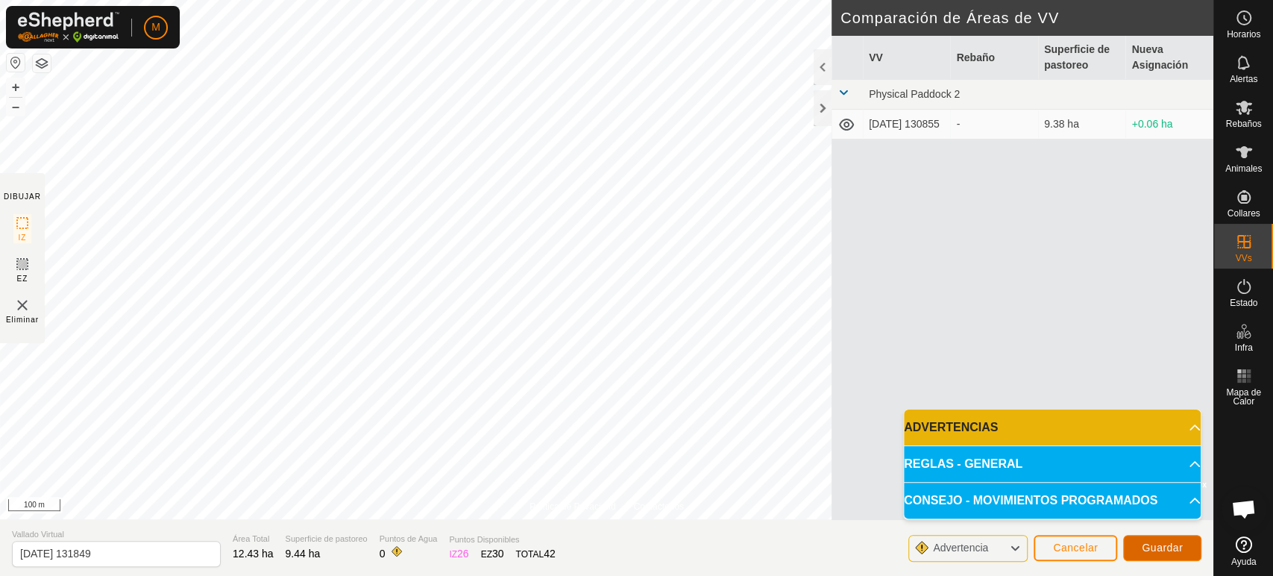
click at [1171, 548] on span "Guardar" at bounding box center [1162, 548] width 41 height 12
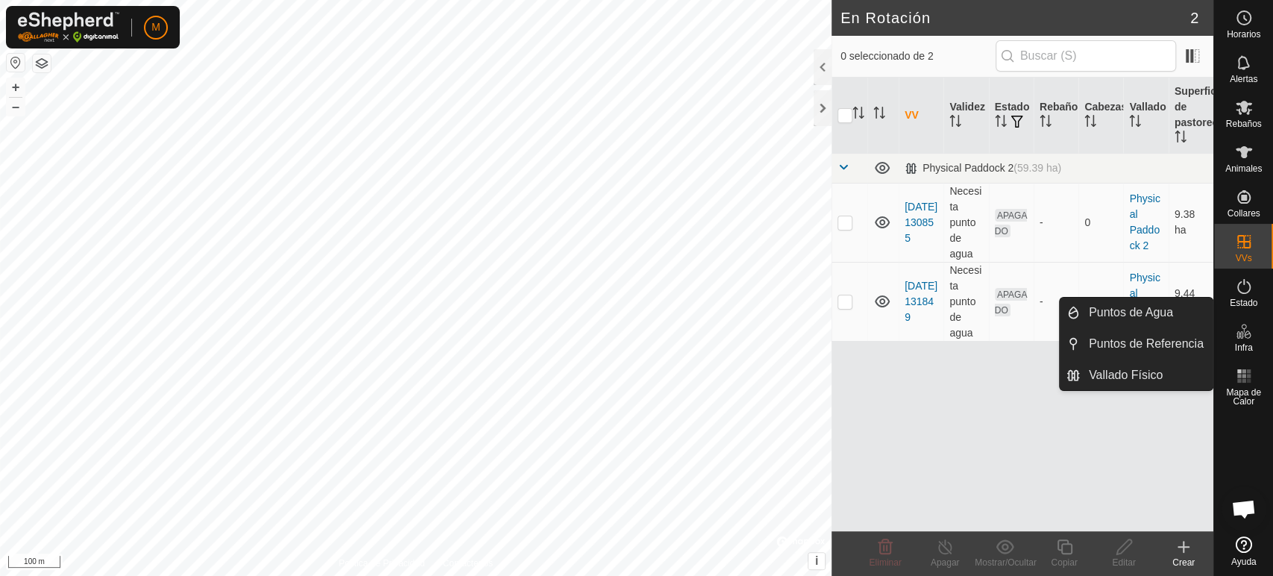
click at [1177, 547] on icon at bounding box center [1184, 547] width 18 height 18
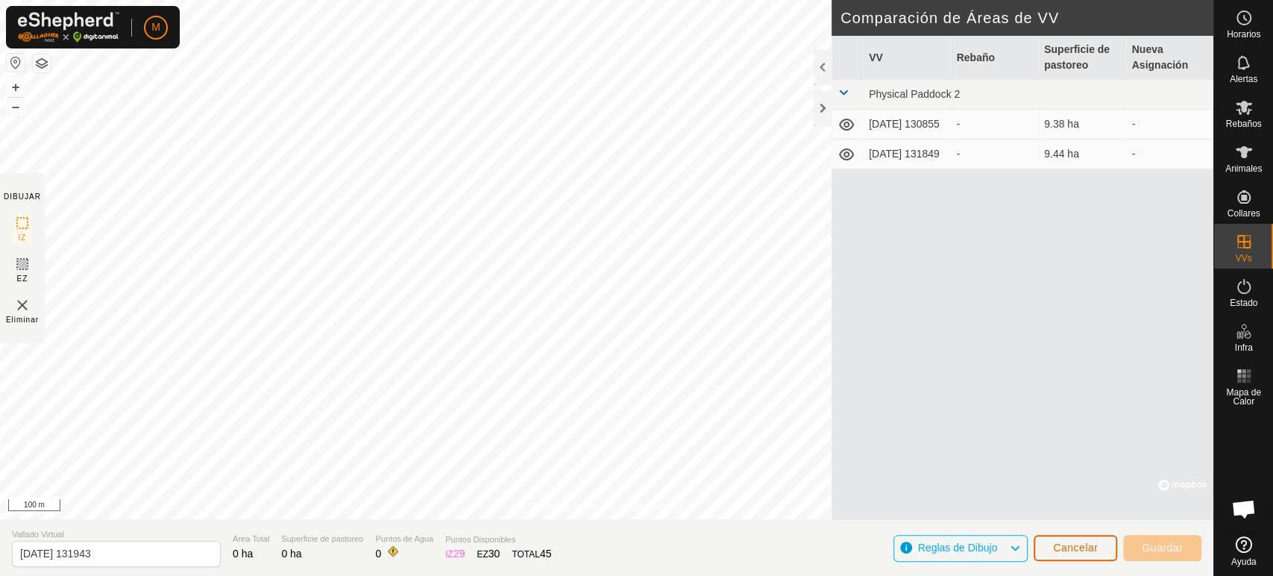
click at [1092, 545] on span "Cancelar" at bounding box center [1075, 548] width 45 height 12
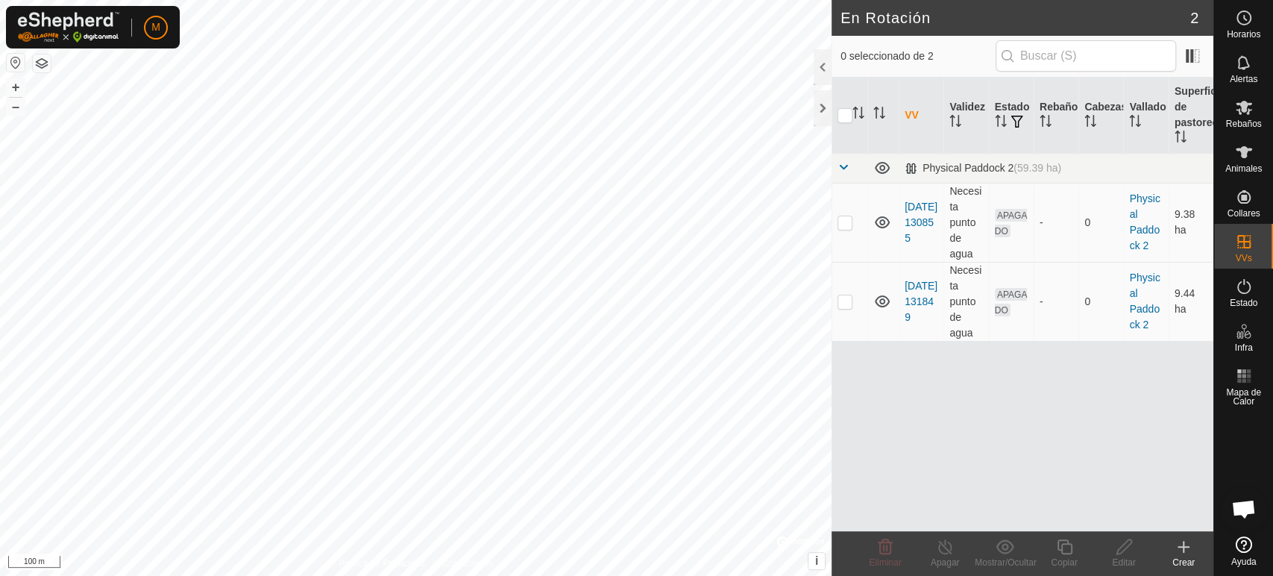
click at [1180, 547] on icon at bounding box center [1184, 547] width 10 height 0
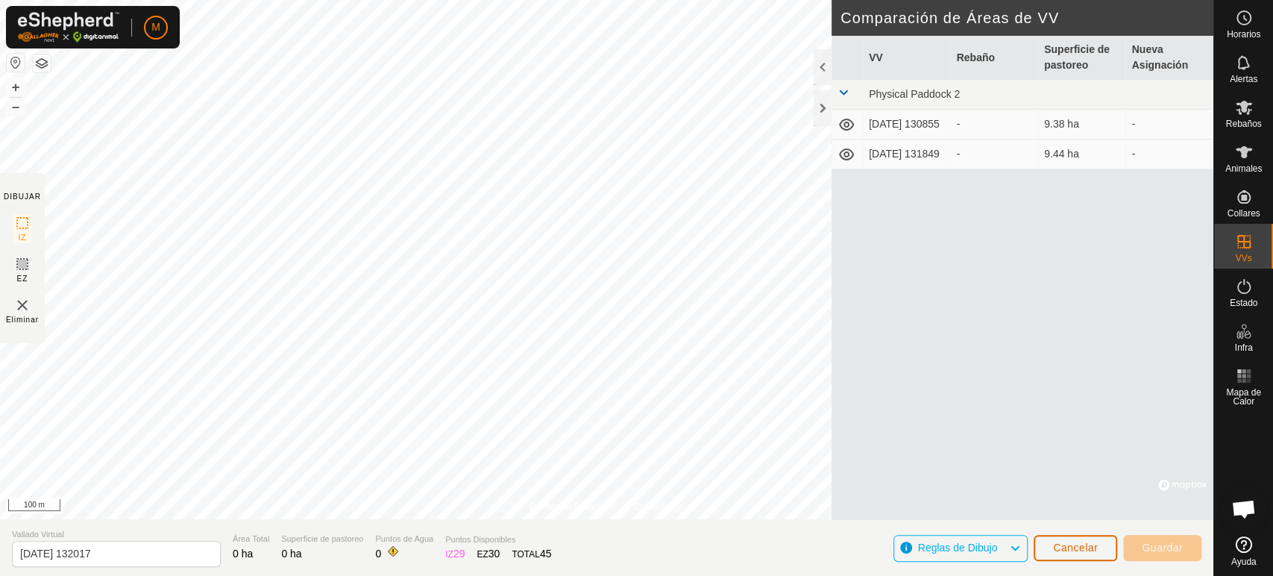
click at [1093, 548] on span "Cancelar" at bounding box center [1075, 548] width 45 height 12
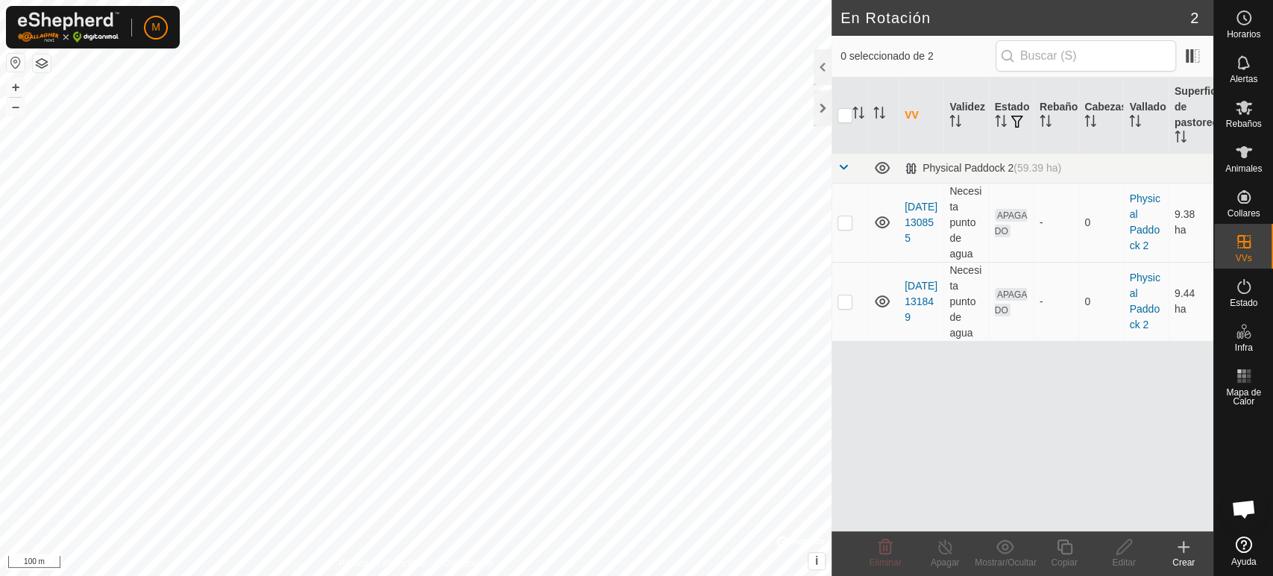
click at [1185, 556] on div "Crear" at bounding box center [1184, 562] width 60 height 13
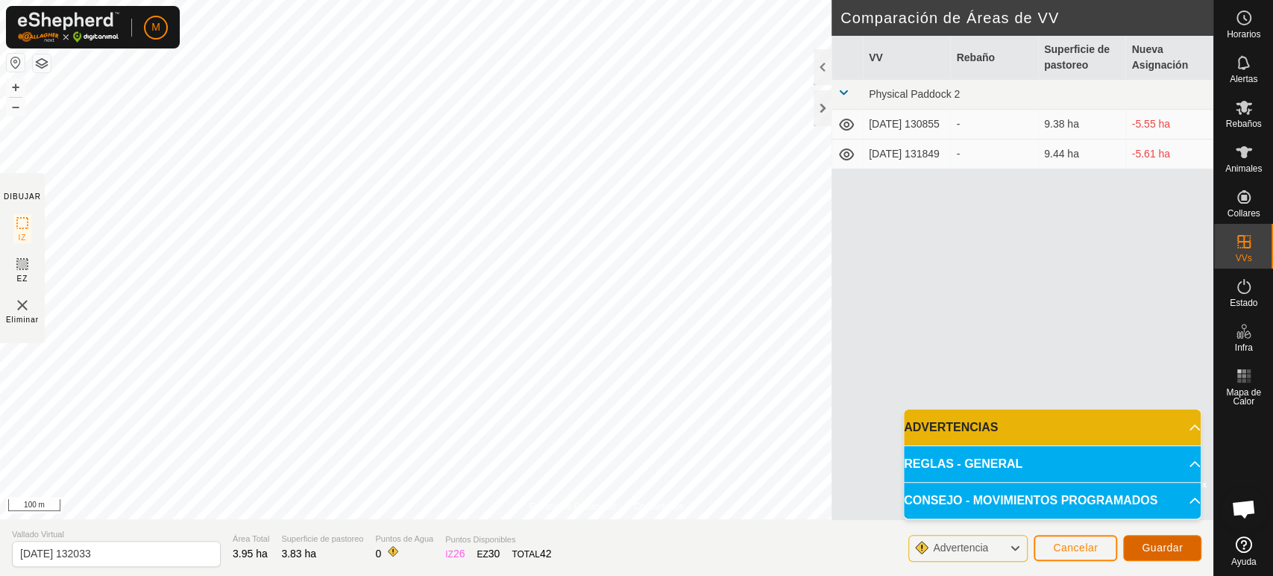
click at [1168, 549] on span "Guardar" at bounding box center [1162, 548] width 41 height 12
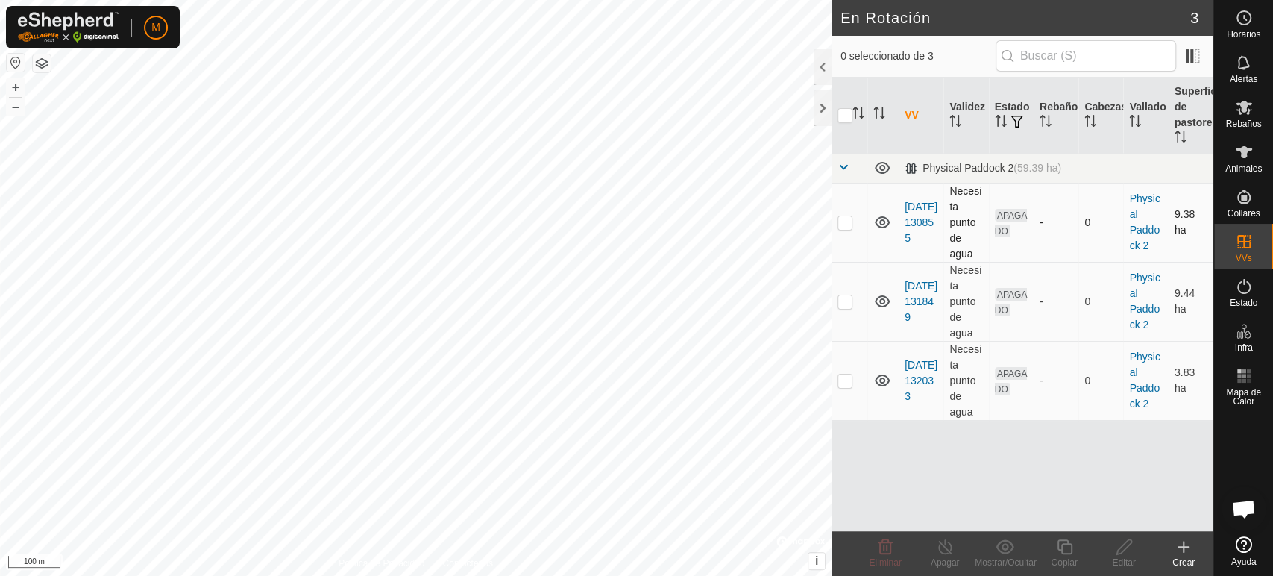
click at [844, 223] on p-checkbox at bounding box center [845, 222] width 15 height 12
checkbox input "true"
click at [838, 299] on p-checkbox at bounding box center [845, 301] width 15 height 12
checkbox input "true"
click at [850, 381] on p-checkbox at bounding box center [845, 380] width 15 height 12
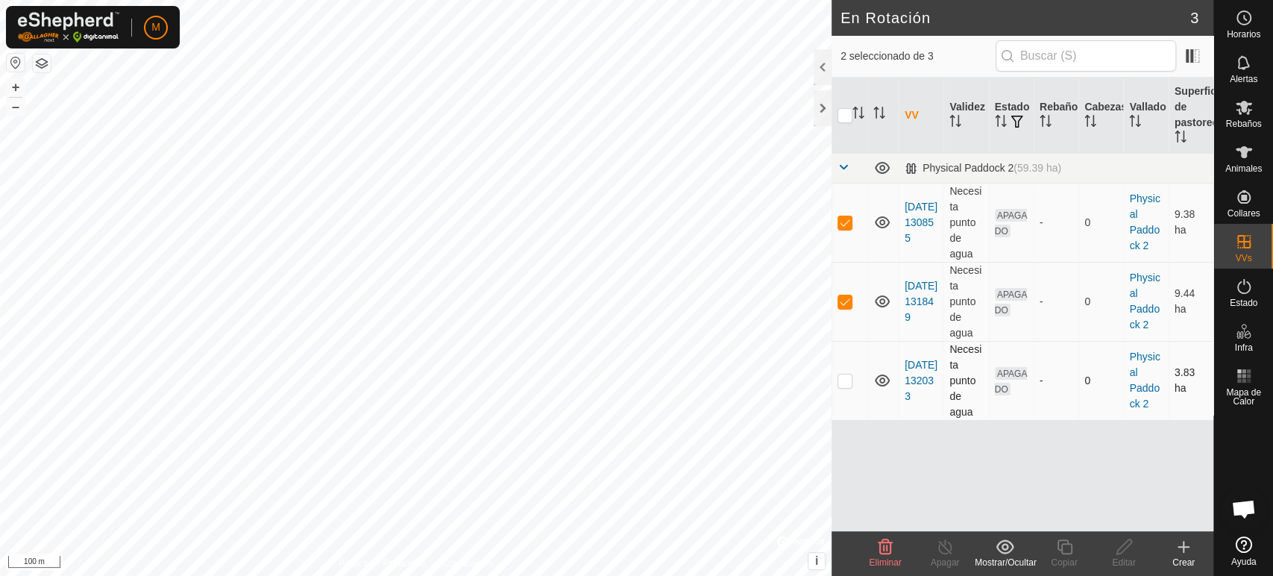
checkbox input "true"
click at [1182, 547] on icon at bounding box center [1184, 547] width 10 height 0
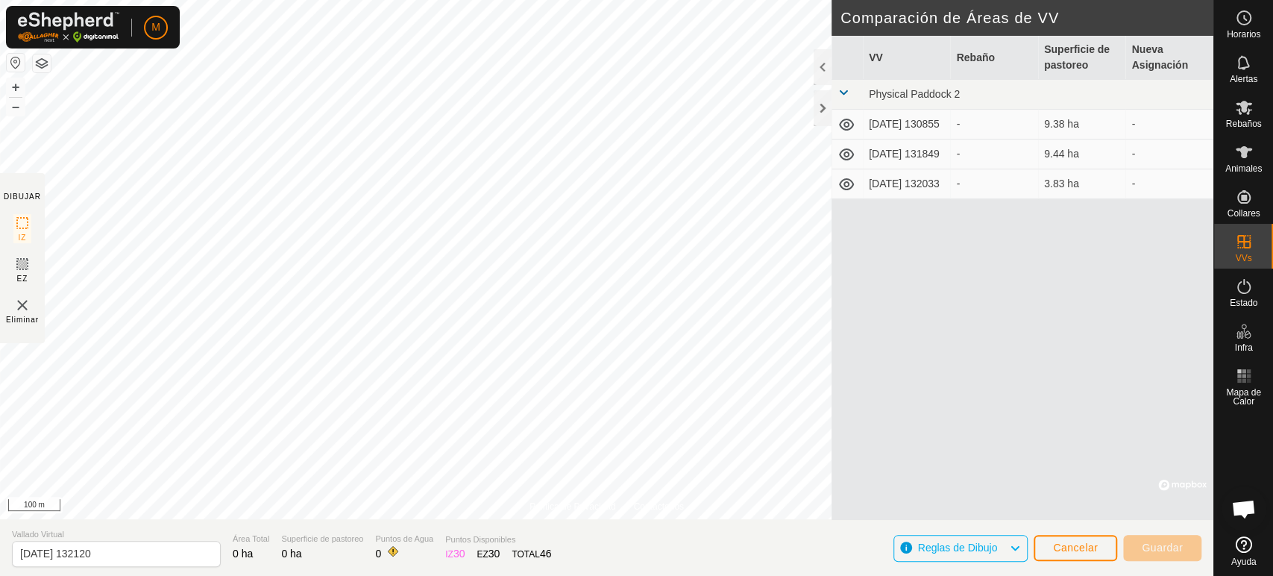
click at [845, 185] on icon at bounding box center [847, 184] width 18 height 18
click at [847, 186] on icon at bounding box center [847, 184] width 18 height 18
click at [1040, 186] on td "3.83 ha" at bounding box center [1082, 184] width 88 height 30
click at [973, 147] on td "-" at bounding box center [994, 154] width 88 height 30
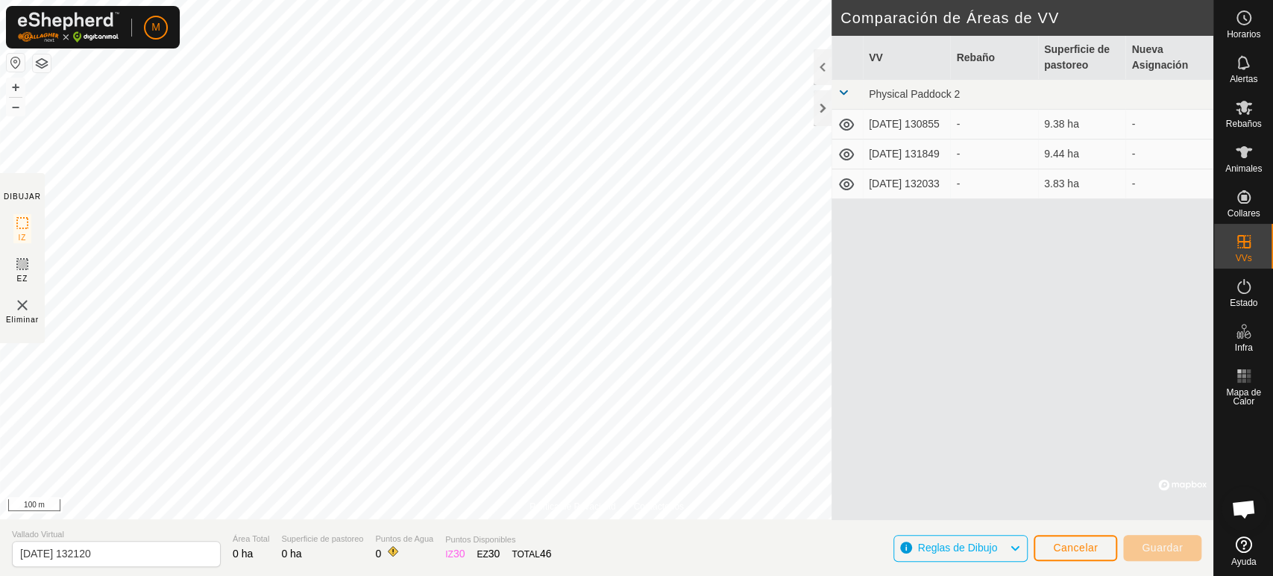
click at [973, 147] on td "-" at bounding box center [994, 154] width 88 height 30
click at [847, 154] on icon at bounding box center [846, 154] width 15 height 12
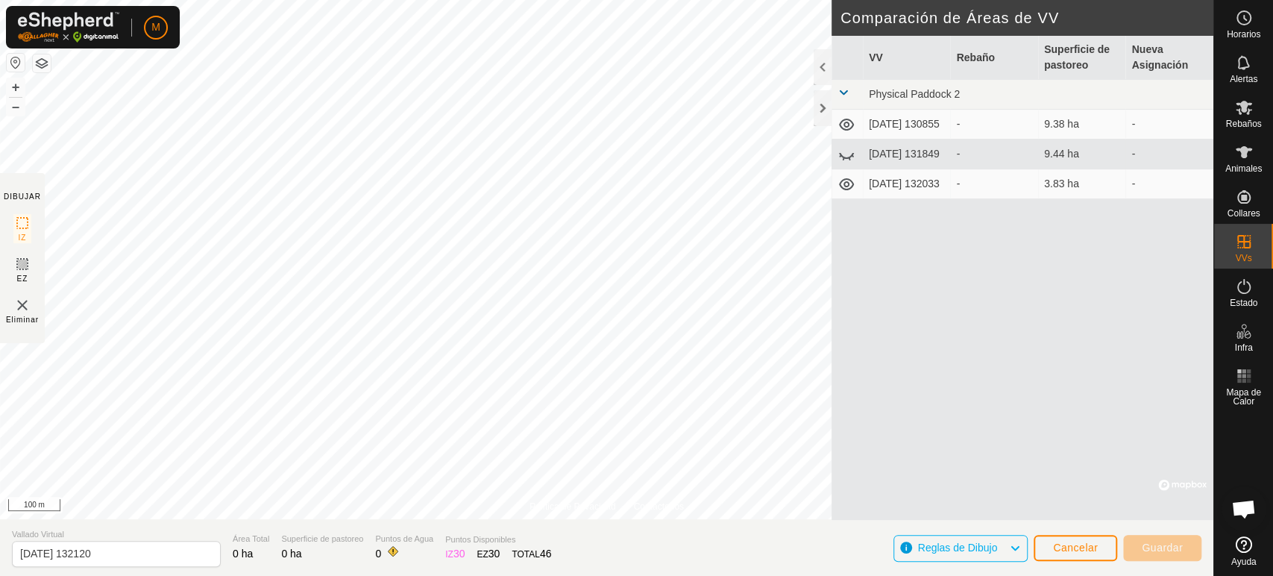
click at [844, 189] on icon at bounding box center [846, 184] width 15 height 12
click at [844, 120] on icon at bounding box center [846, 125] width 15 height 12
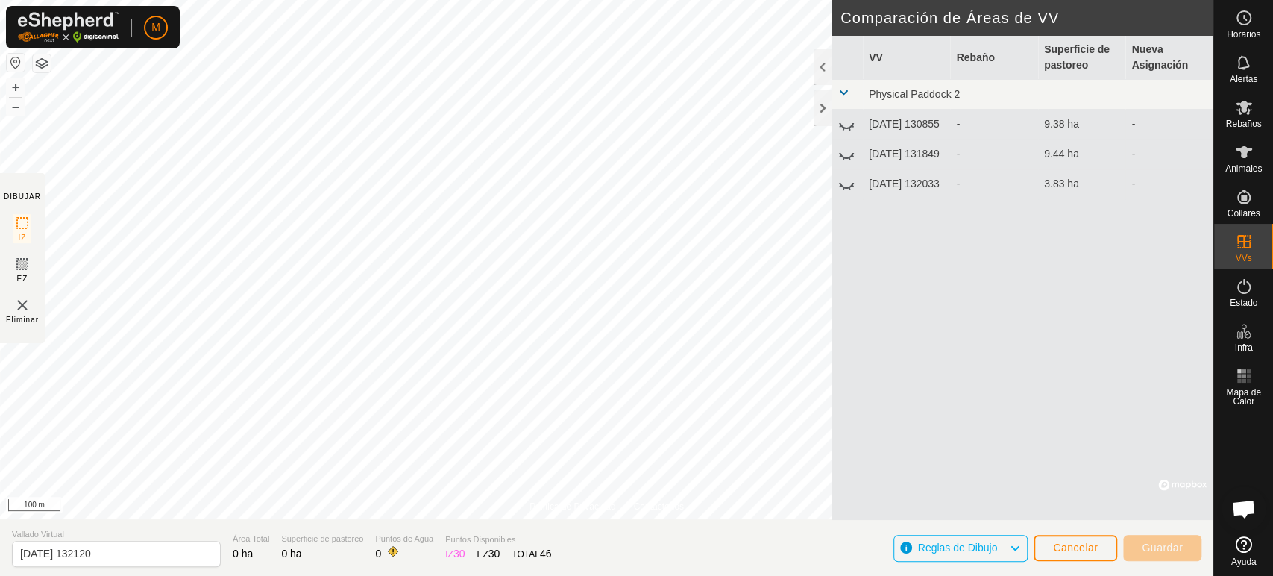
click at [844, 120] on icon at bounding box center [847, 125] width 18 height 18
click at [844, 120] on icon at bounding box center [846, 125] width 15 height 12
click at [850, 172] on td at bounding box center [847, 184] width 31 height 30
click at [844, 191] on icon at bounding box center [847, 184] width 18 height 18
click at [846, 159] on icon at bounding box center [846, 156] width 15 height 6
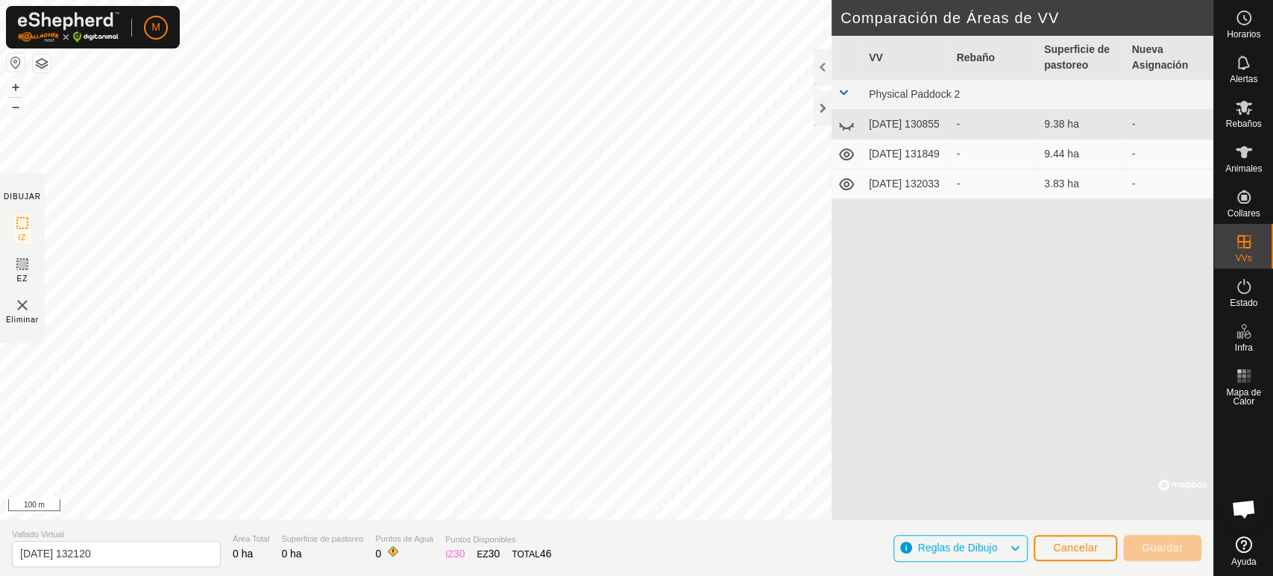
click at [844, 119] on icon at bounding box center [847, 125] width 18 height 18
click at [932, 198] on td "[DATE] 132033" at bounding box center [907, 184] width 88 height 30
click at [1092, 547] on span "Cancelar" at bounding box center [1075, 548] width 45 height 12
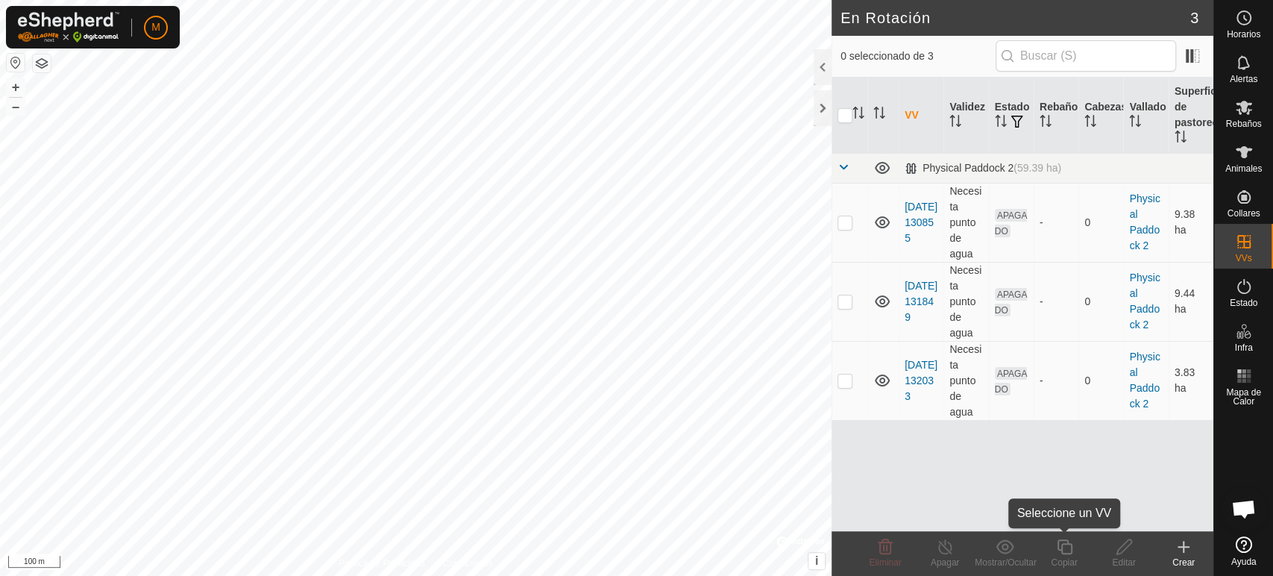
click at [1092, 547] on copy-svg-icon at bounding box center [1065, 547] width 60 height 18
click at [850, 301] on p-checkbox at bounding box center [845, 301] width 15 height 12
checkbox input "true"
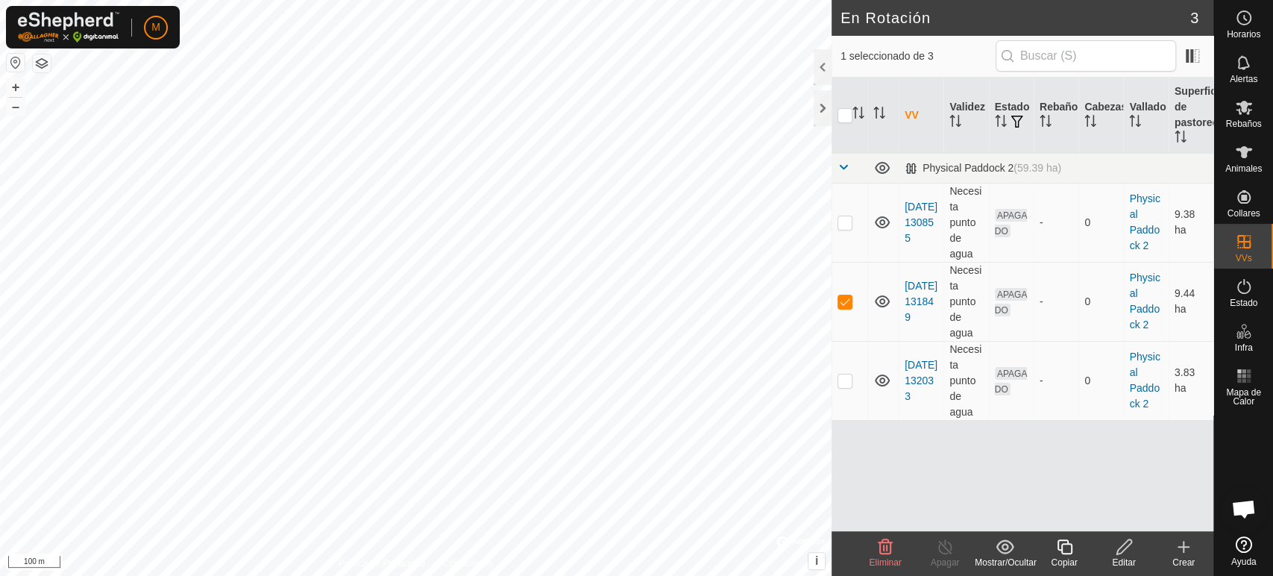
click at [1185, 546] on icon at bounding box center [1184, 547] width 18 height 18
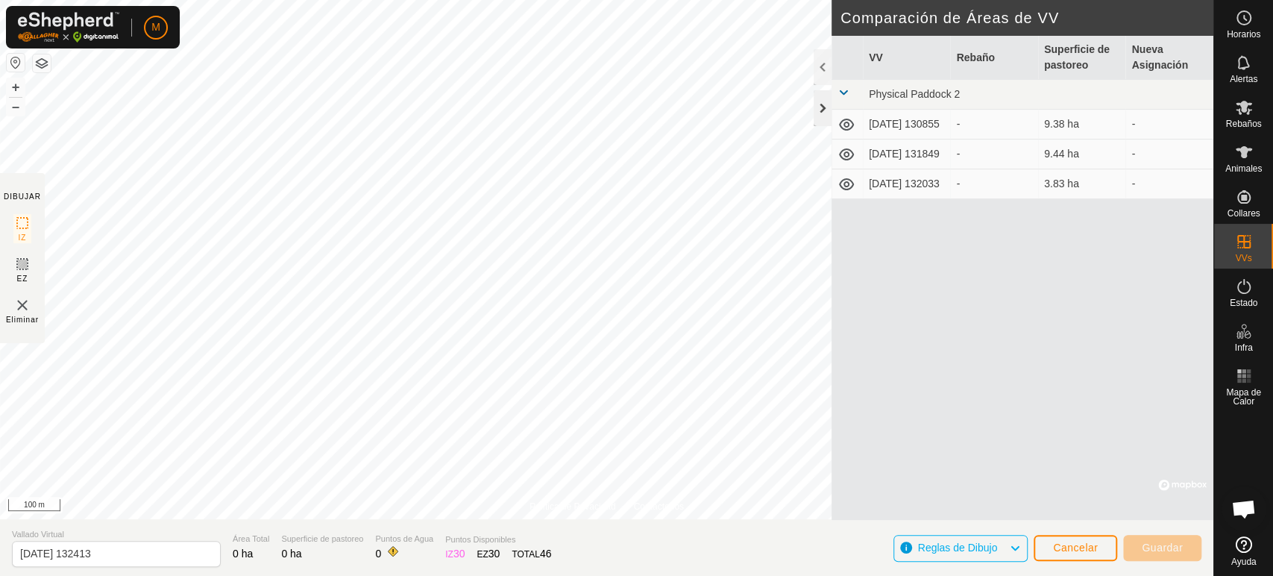
click at [821, 104] on div at bounding box center [823, 108] width 18 height 36
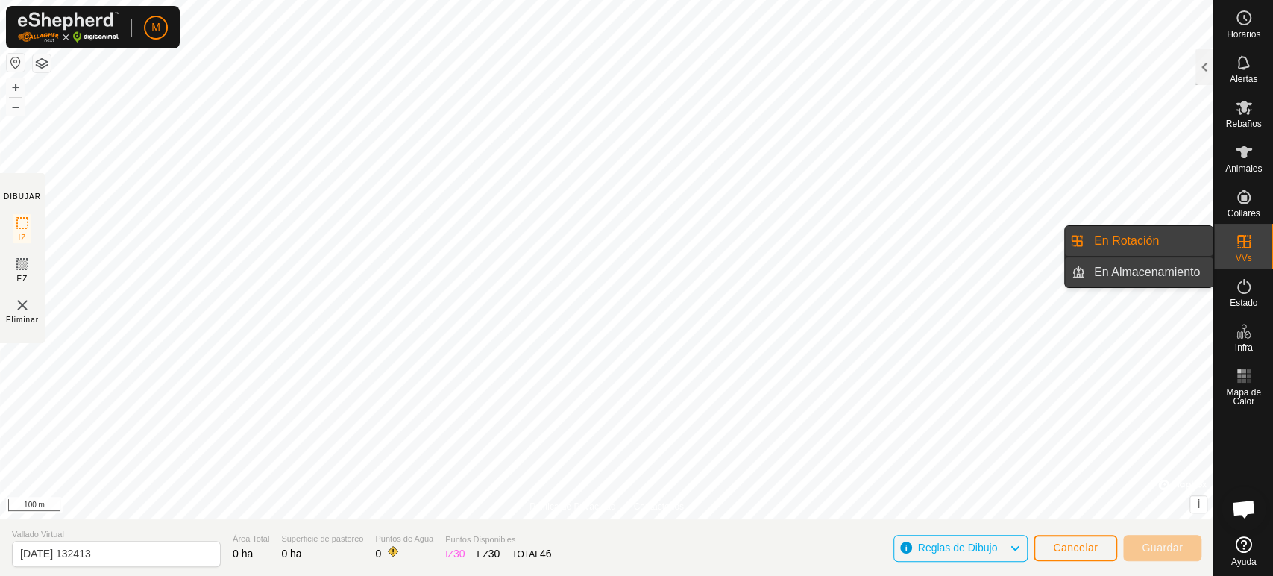
click at [1194, 269] on link "En Almacenamiento" at bounding box center [1149, 272] width 128 height 30
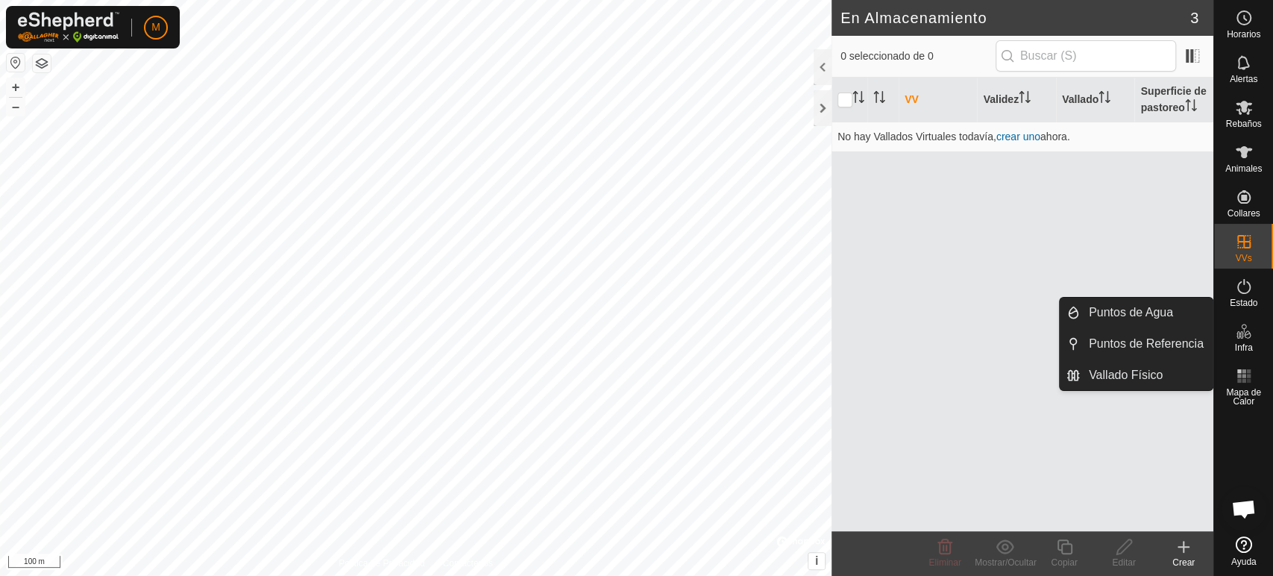
click at [1236, 346] on span "Infra" at bounding box center [1244, 347] width 18 height 9
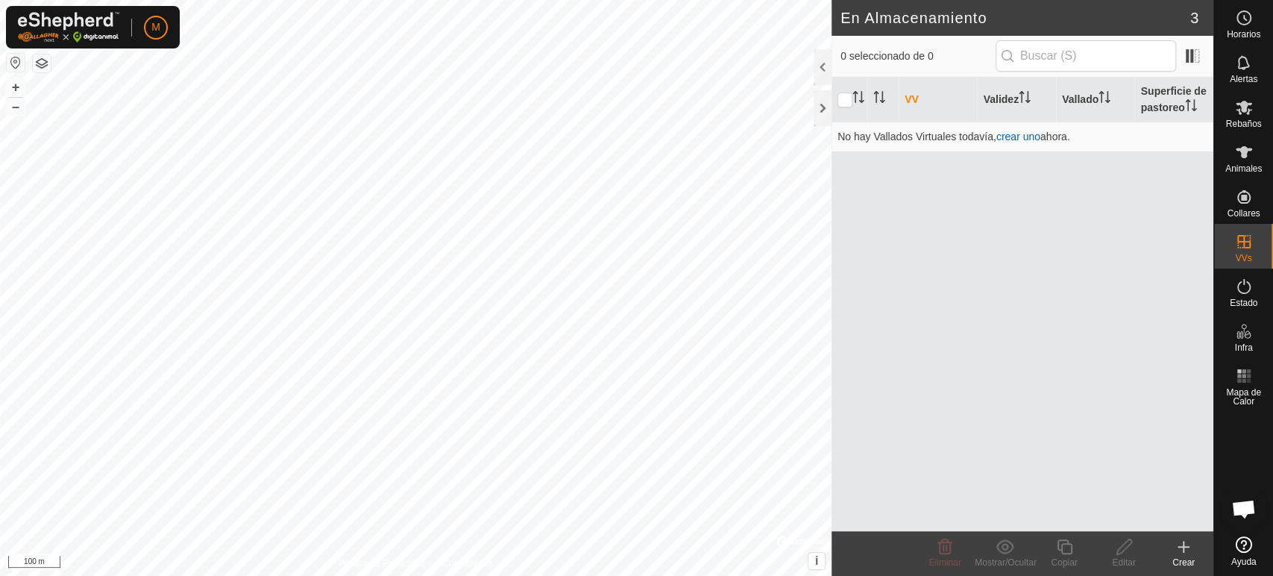
click at [1182, 545] on icon at bounding box center [1184, 547] width 18 height 18
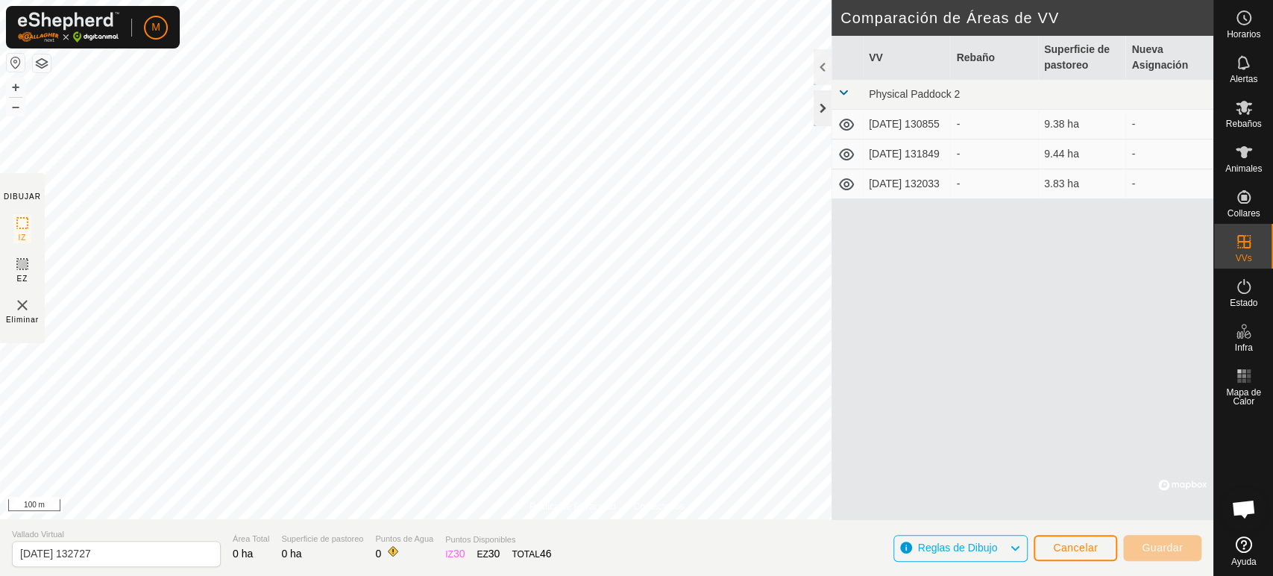
click at [824, 113] on div at bounding box center [823, 108] width 18 height 36
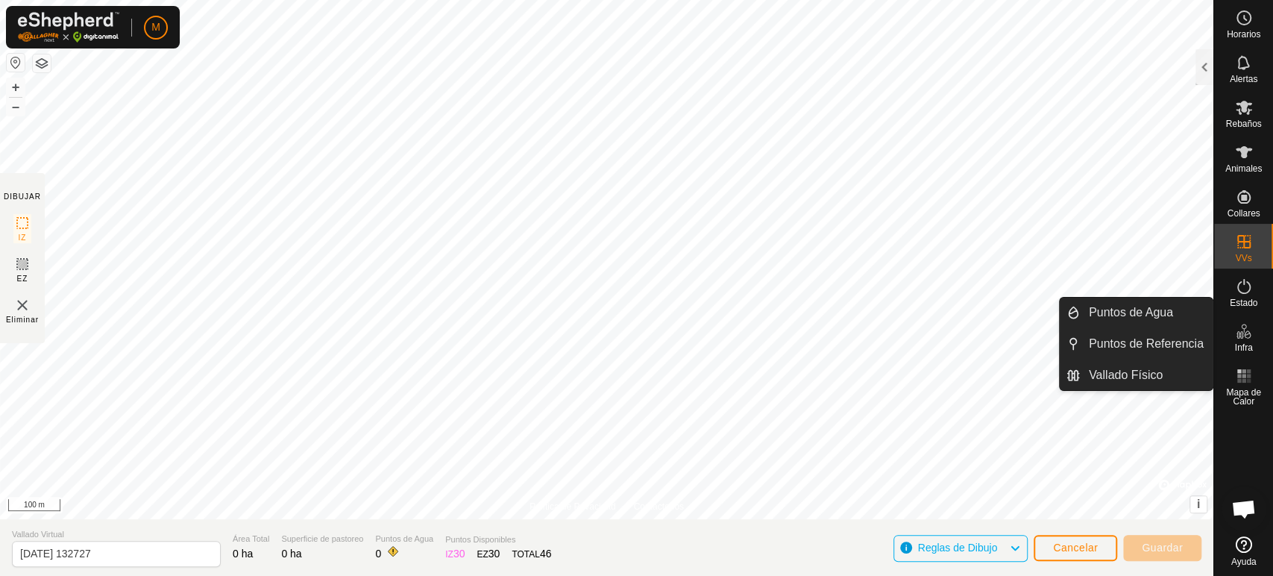
click at [1241, 345] on span "Infra" at bounding box center [1244, 347] width 18 height 9
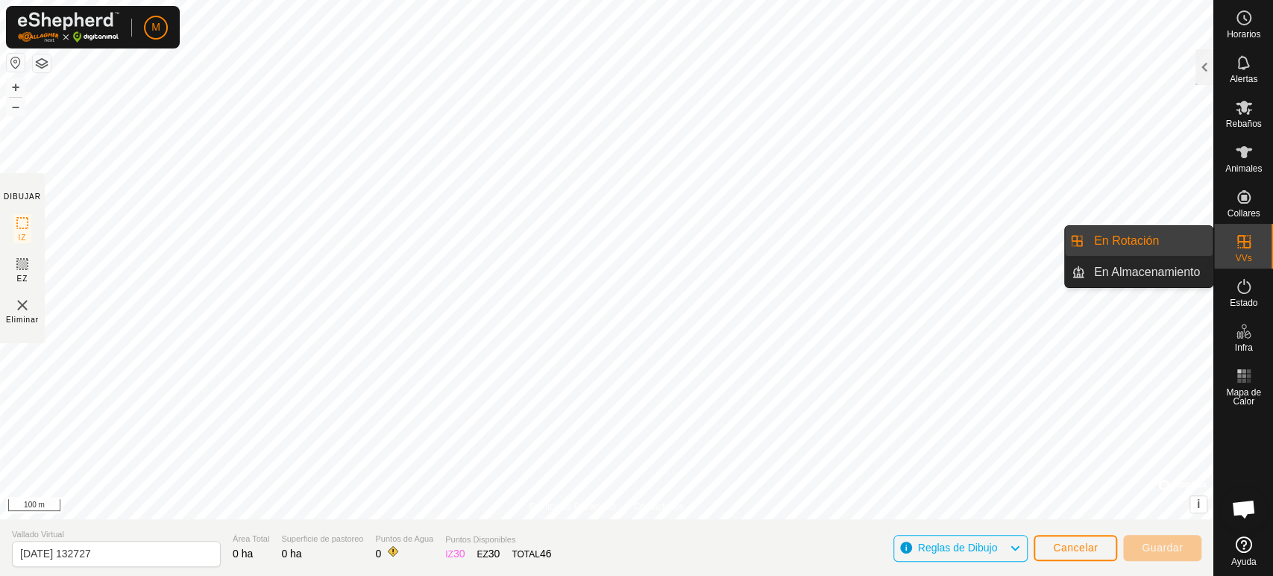
click at [1257, 266] on div "VVs" at bounding box center [1243, 246] width 59 height 45
click at [1236, 248] on icon at bounding box center [1244, 242] width 18 height 18
drag, startPoint x: 1241, startPoint y: 266, endPoint x: 1236, endPoint y: 248, distance: 17.9
click at [1236, 248] on icon at bounding box center [1244, 242] width 18 height 18
click at [1173, 271] on link "En Almacenamiento" at bounding box center [1149, 272] width 128 height 30
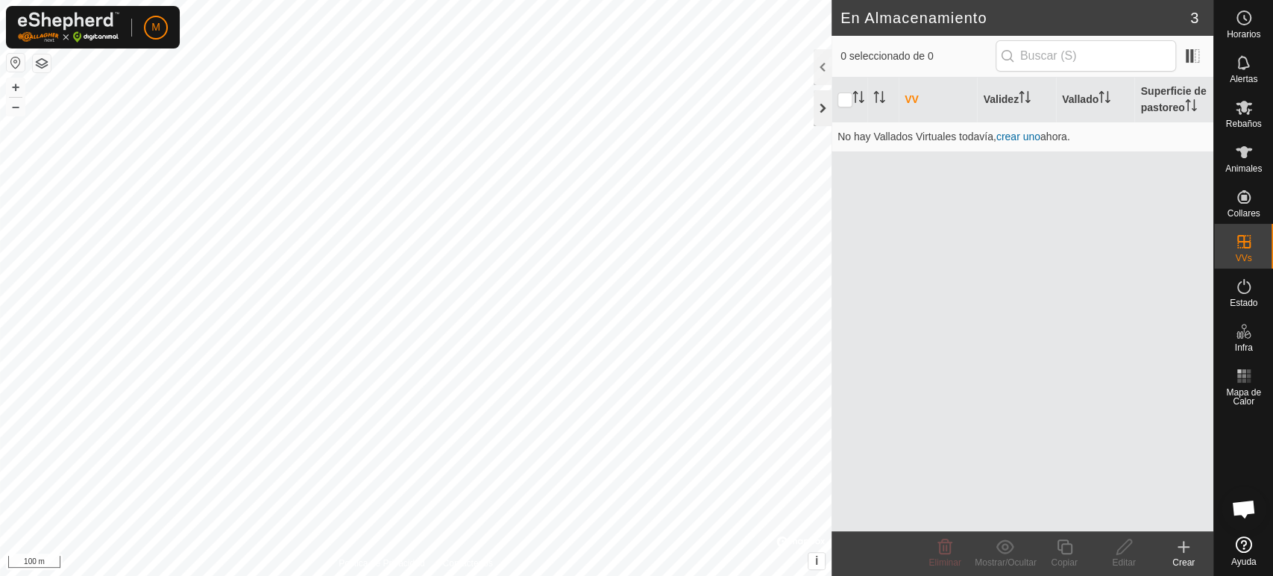
click at [818, 112] on div at bounding box center [823, 108] width 18 height 36
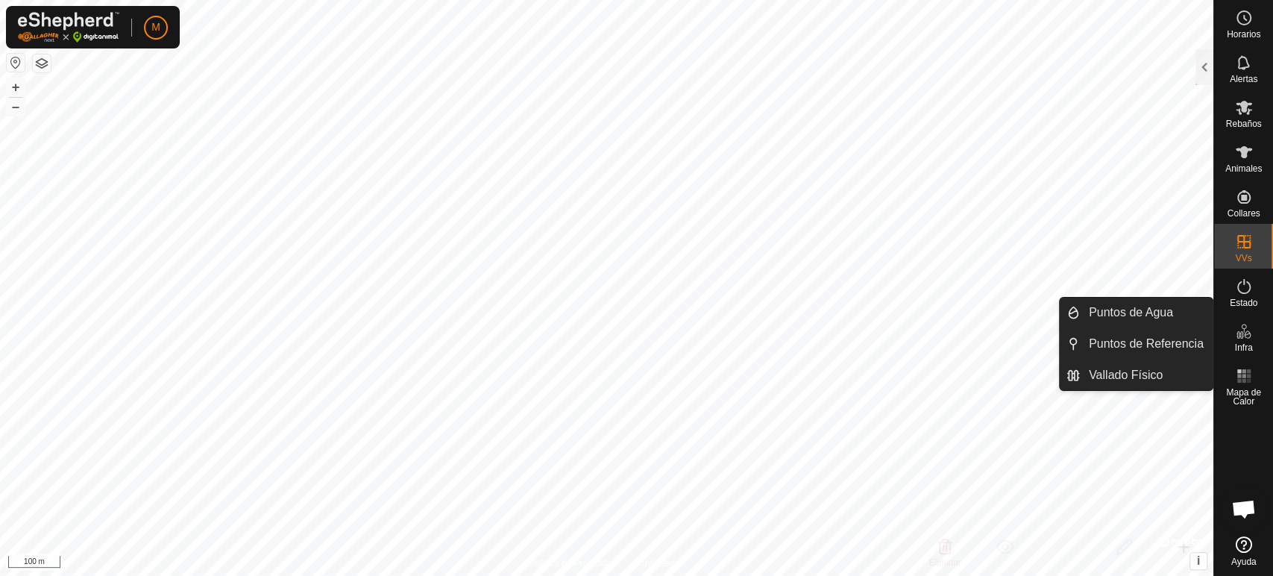
click at [1235, 347] on span "Infra" at bounding box center [1244, 347] width 18 height 9
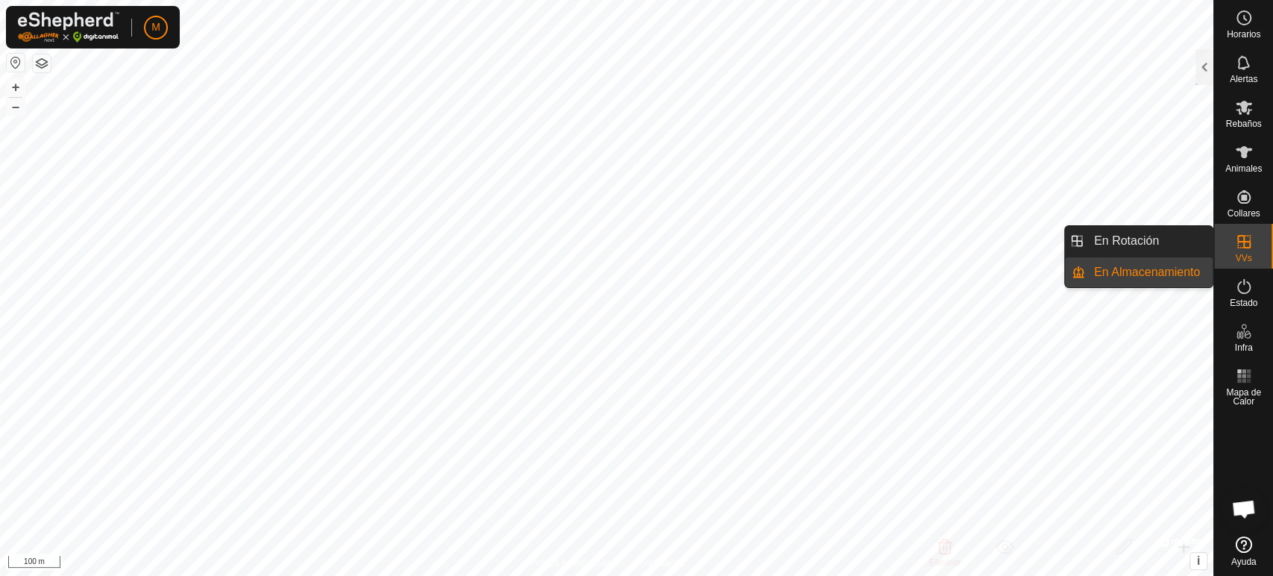
click at [1237, 263] on div "VVs" at bounding box center [1243, 246] width 59 height 45
click at [1175, 275] on link "En Almacenamiento" at bounding box center [1149, 272] width 128 height 30
click at [1079, 279] on li "En Almacenamiento" at bounding box center [1139, 272] width 148 height 30
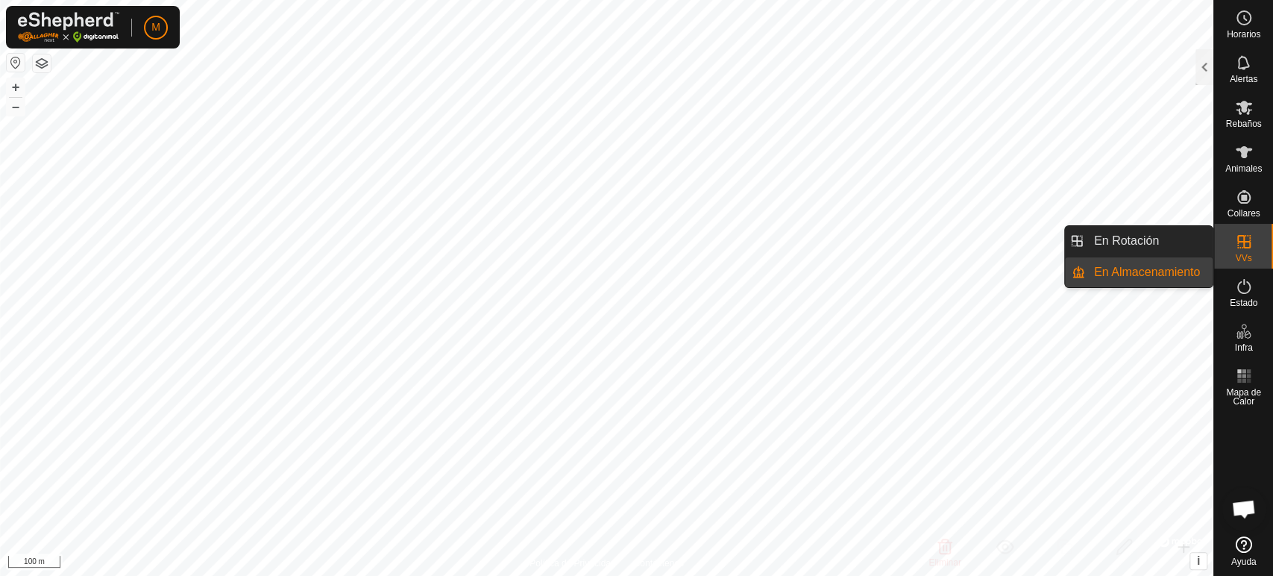
click at [1160, 270] on link "En Almacenamiento" at bounding box center [1149, 272] width 128 height 30
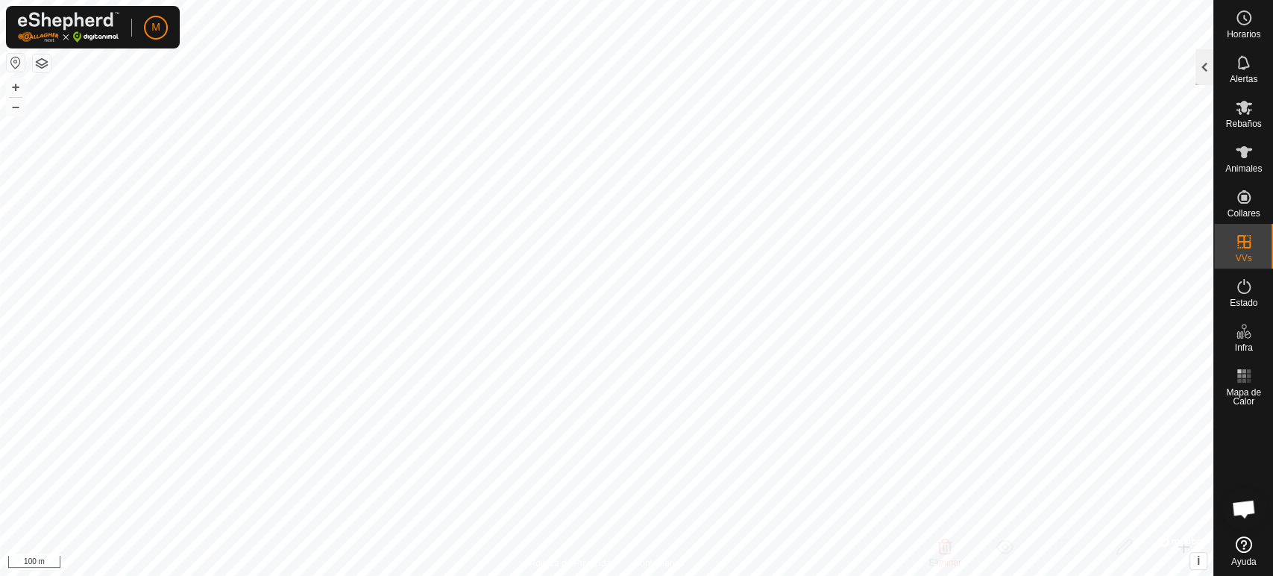
click at [1199, 69] on div at bounding box center [1205, 67] width 18 height 36
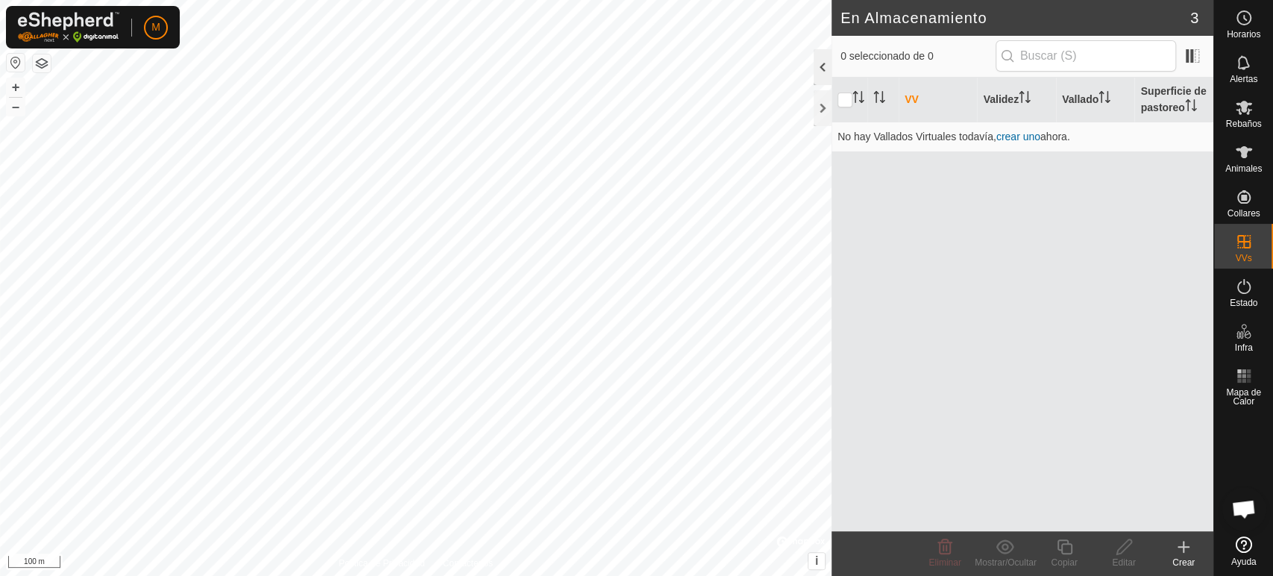
click at [818, 62] on div at bounding box center [823, 67] width 18 height 36
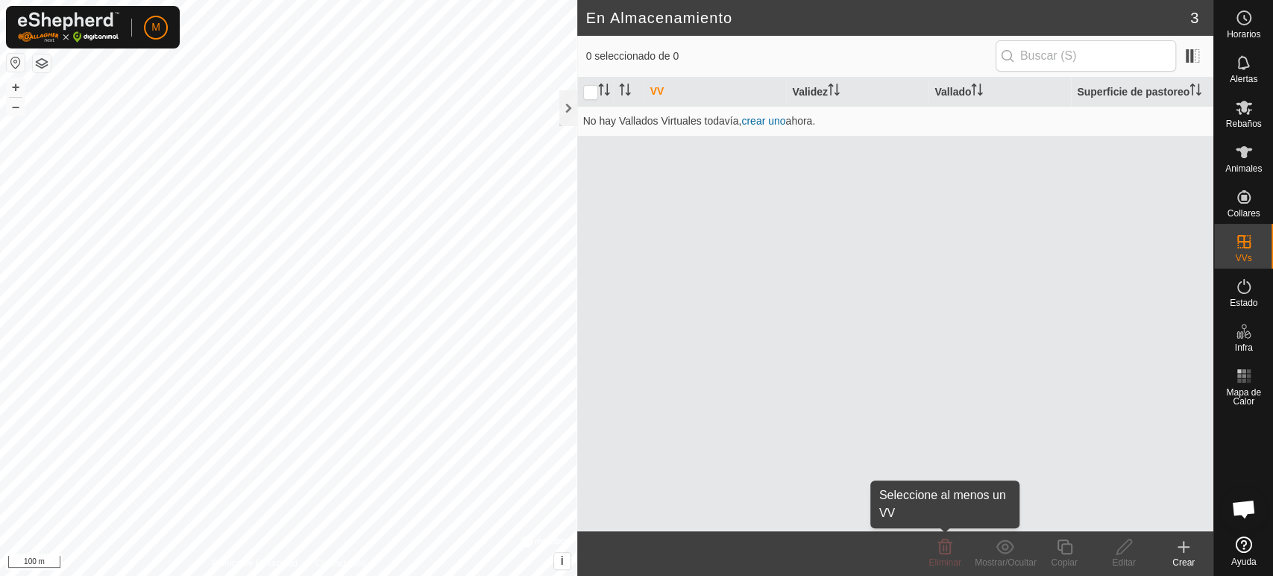
click at [954, 569] on div "Eliminar" at bounding box center [945, 562] width 60 height 13
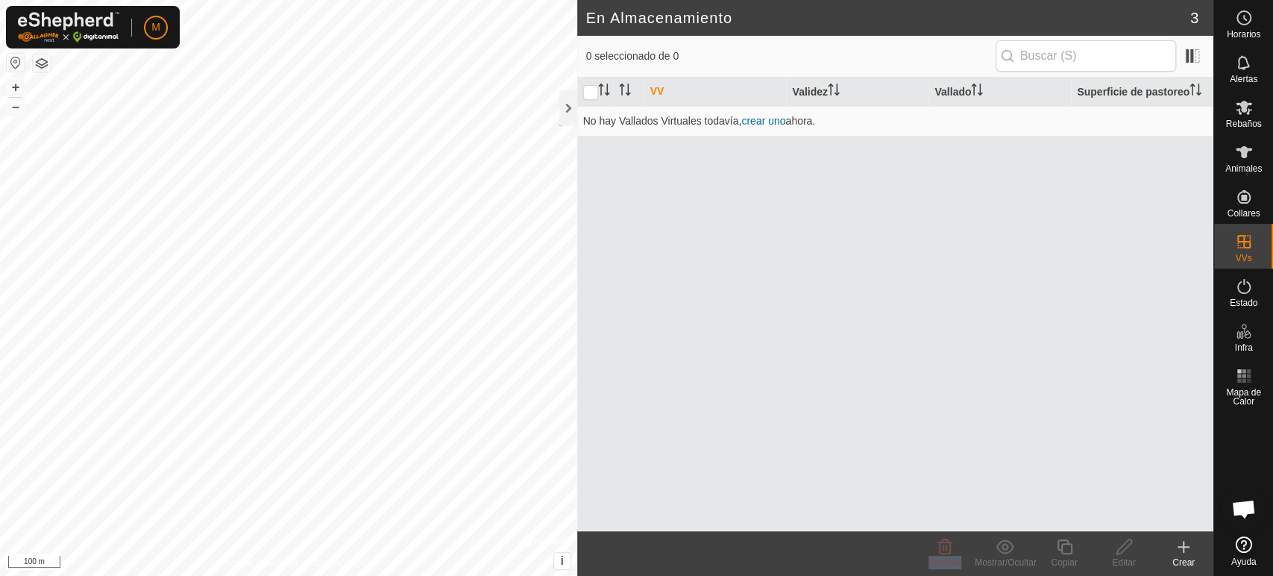
click at [954, 569] on div "Eliminar" at bounding box center [945, 562] width 60 height 13
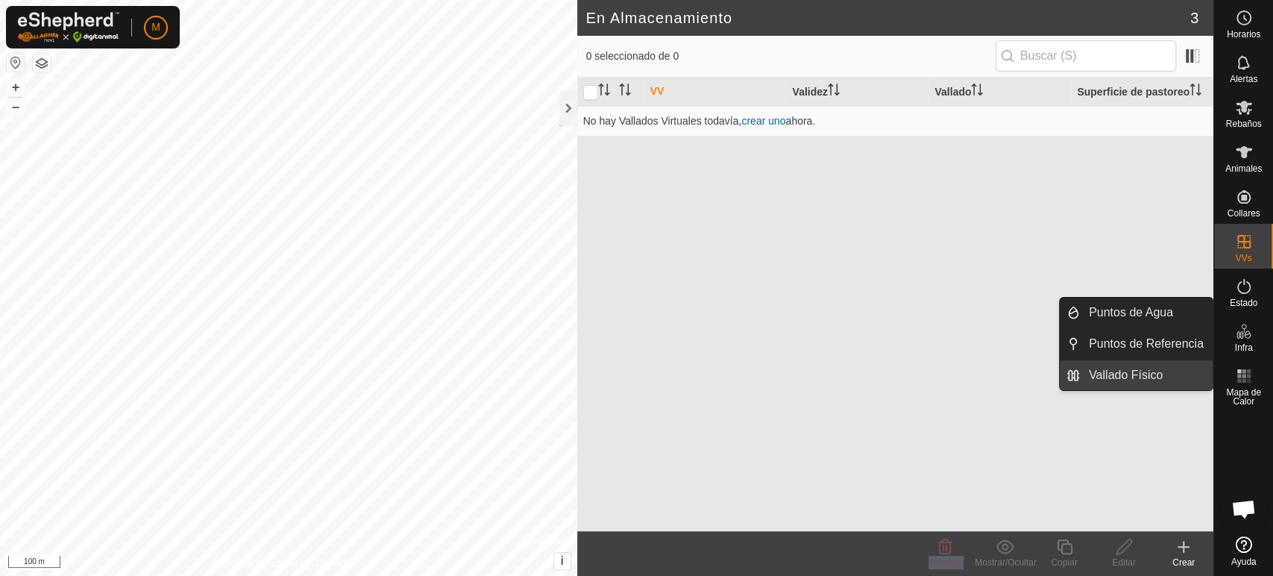
click at [1200, 369] on link "Vallado Físico" at bounding box center [1146, 375] width 133 height 30
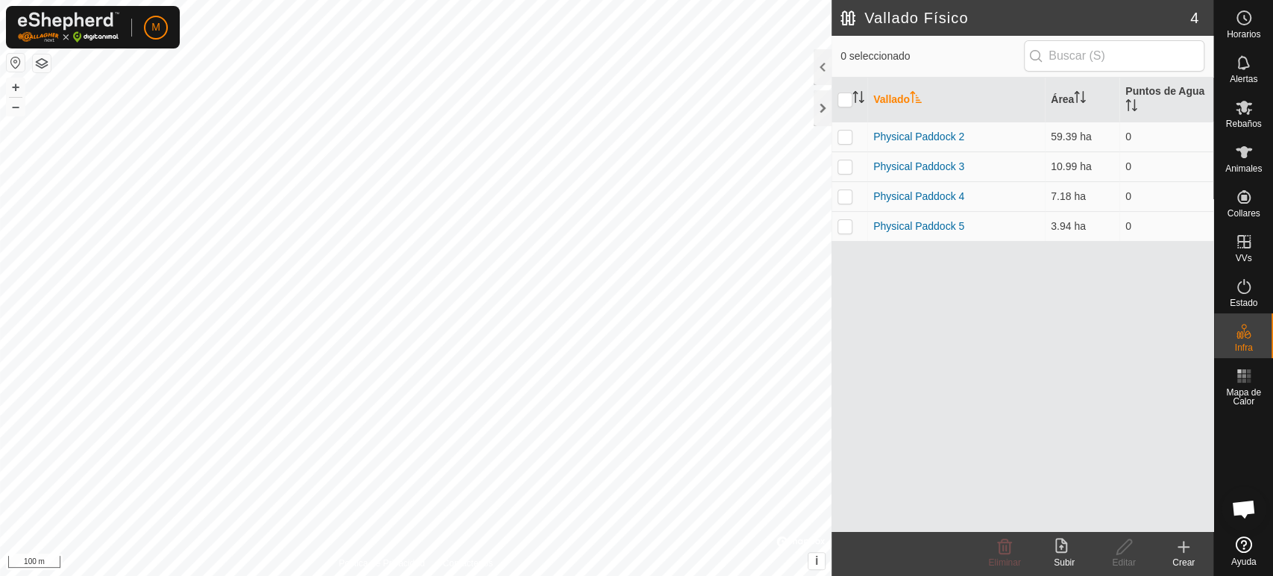
click at [1185, 551] on icon at bounding box center [1184, 547] width 18 height 18
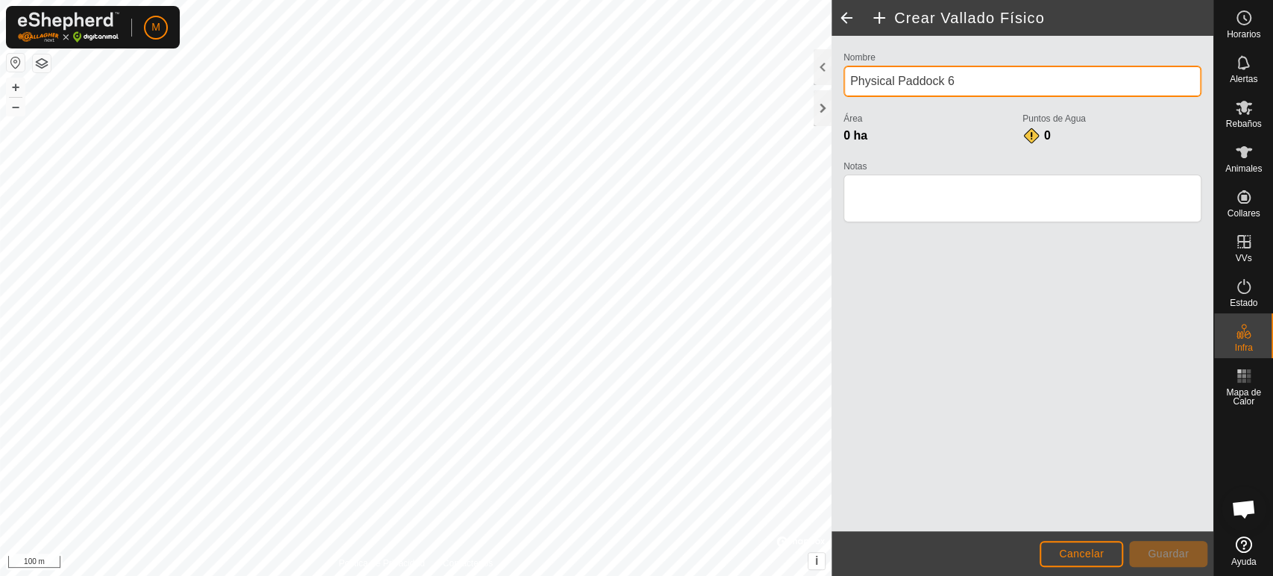
click at [962, 79] on input "Physical Paddock 6" at bounding box center [1023, 81] width 358 height 31
type input "P"
type input "serca de ensenio"
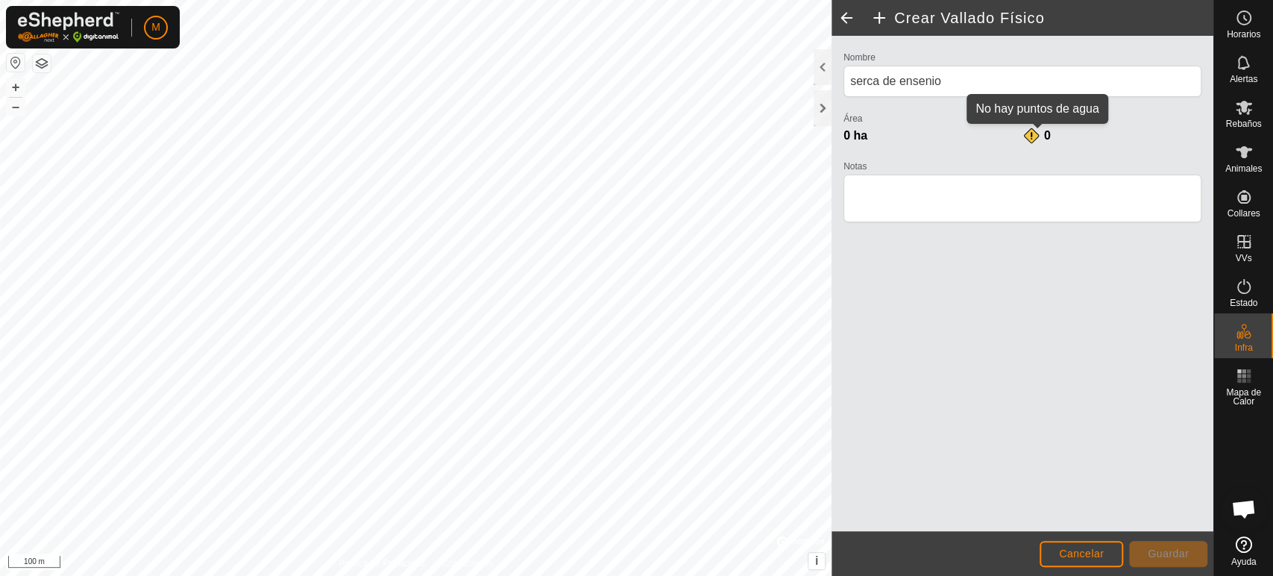
click at [1029, 134] on div "0" at bounding box center [1038, 136] width 30 height 18
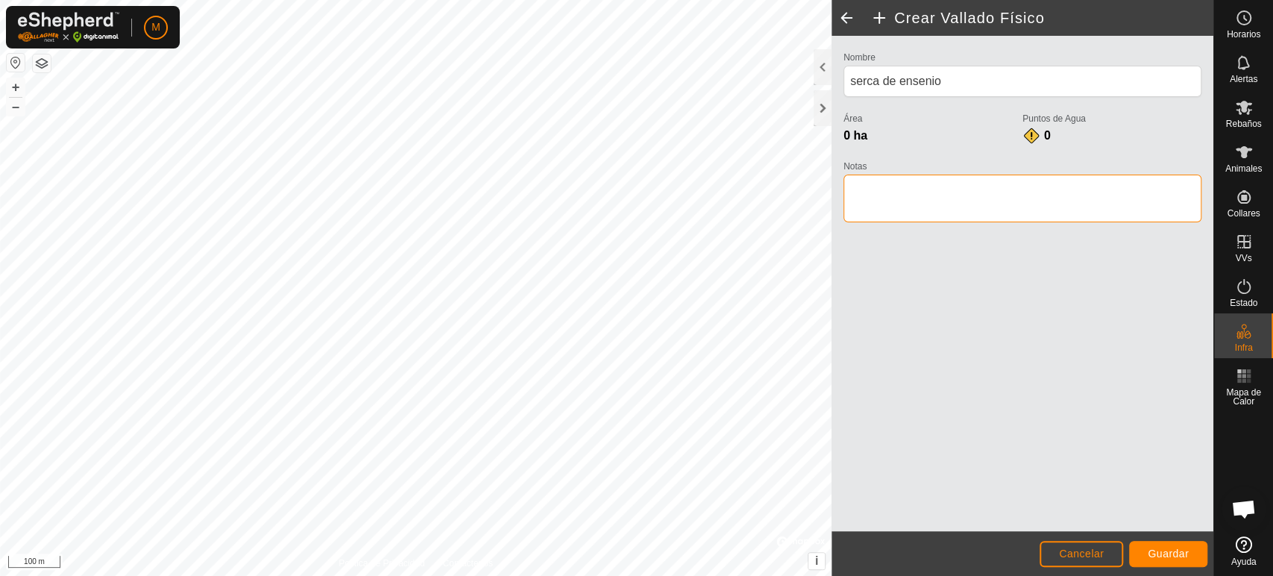
click at [871, 208] on textarea "Notas" at bounding box center [1023, 199] width 358 height 48
type textarea "ensenio"
click at [1167, 548] on span "Guardar" at bounding box center [1168, 554] width 41 height 12
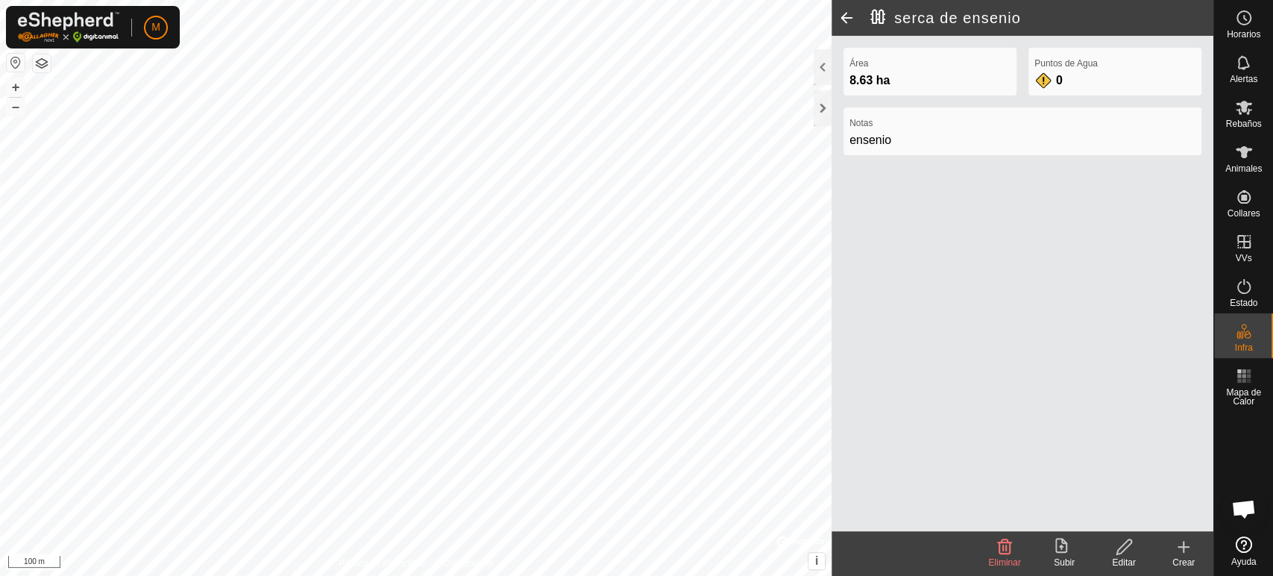
click at [1184, 545] on icon at bounding box center [1184, 547] width 0 height 10
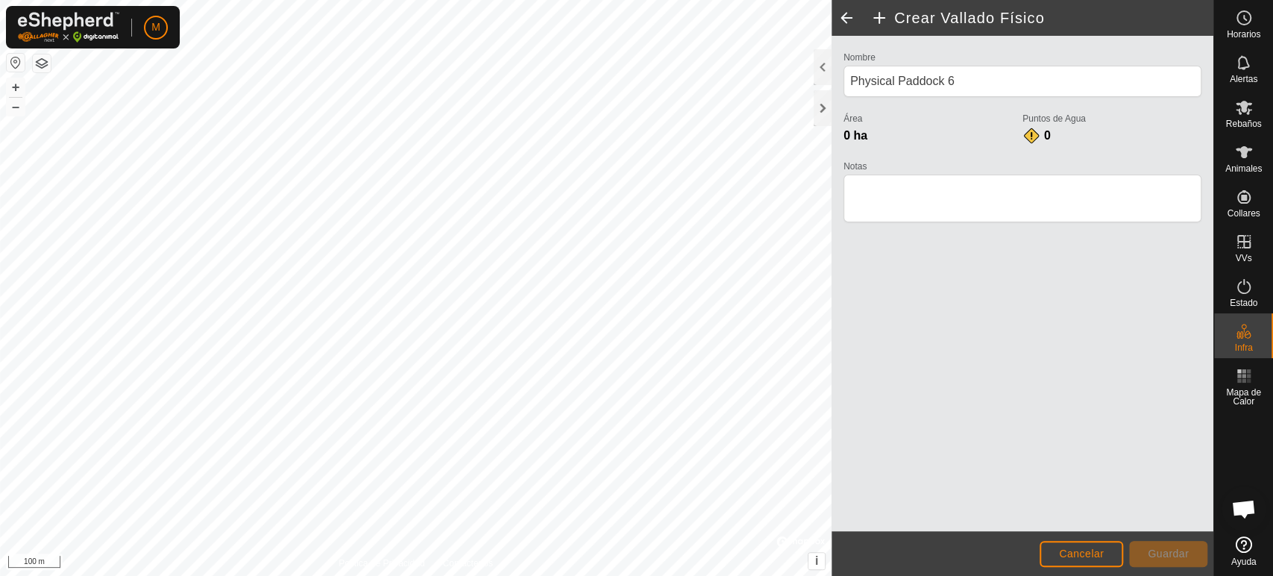
click at [728, 351] on div "Crear Vallado Físico Nombre Physical Paddock 6 Área 0 ha Puntos de Agua 0 Notas…" at bounding box center [607, 288] width 1214 height 576
click at [1098, 564] on button "Cancelar" at bounding box center [1082, 554] width 84 height 26
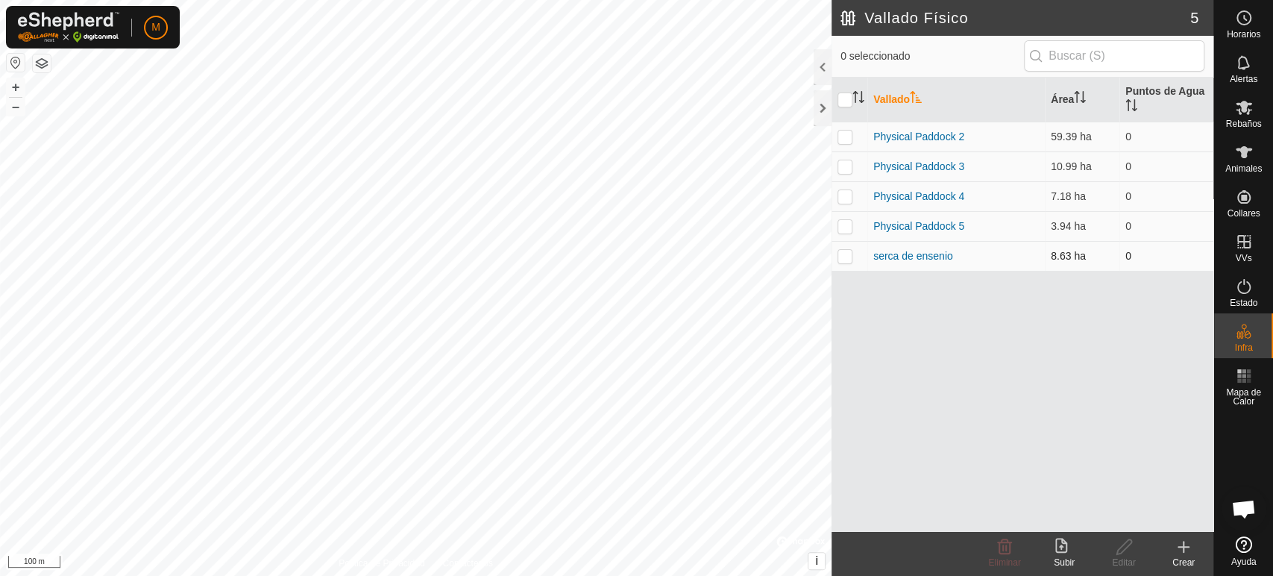
click at [850, 256] on p-checkbox at bounding box center [845, 256] width 15 height 12
checkbox input "true"
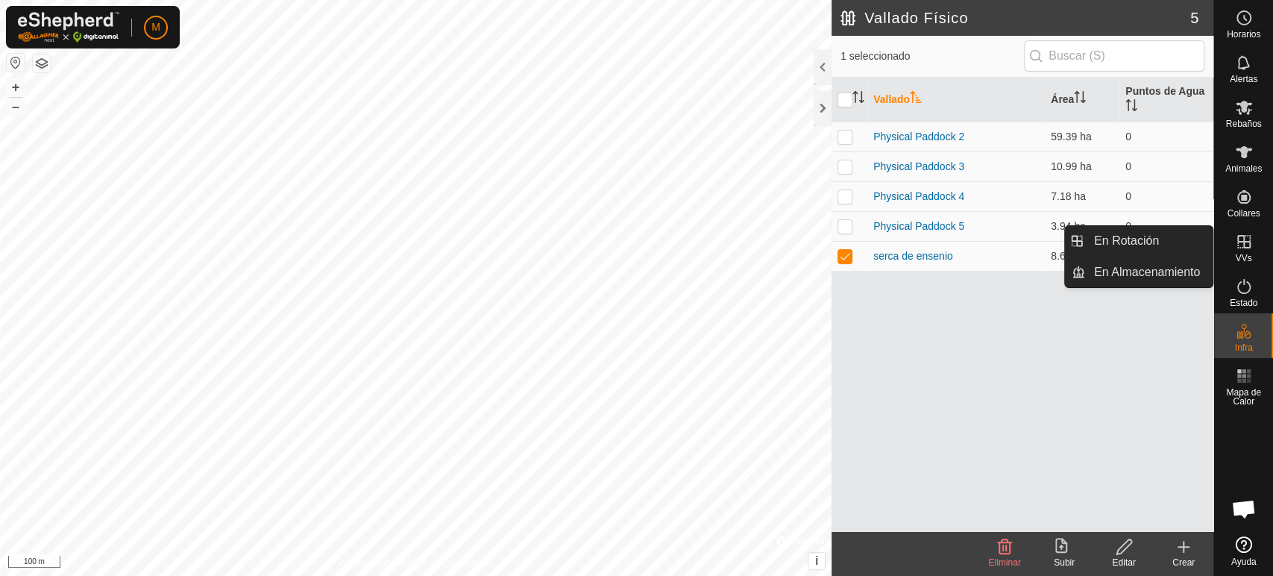
click at [1238, 248] on icon at bounding box center [1244, 242] width 18 height 18
click at [1202, 243] on link "En Rotación" at bounding box center [1149, 241] width 128 height 30
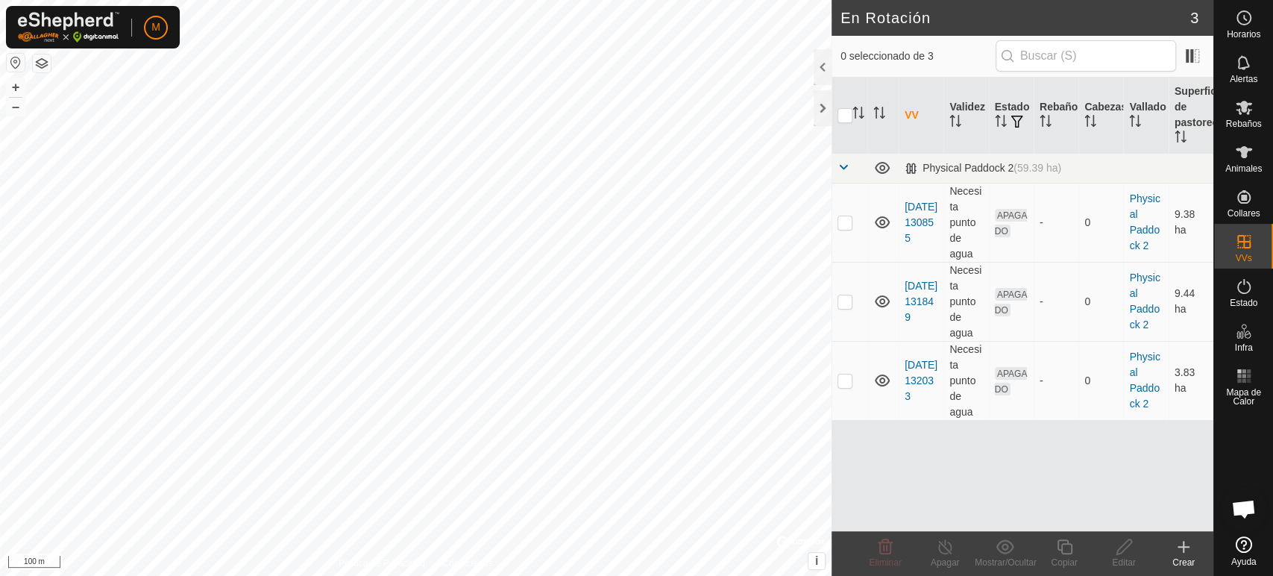
click at [1186, 554] on icon at bounding box center [1184, 547] width 18 height 18
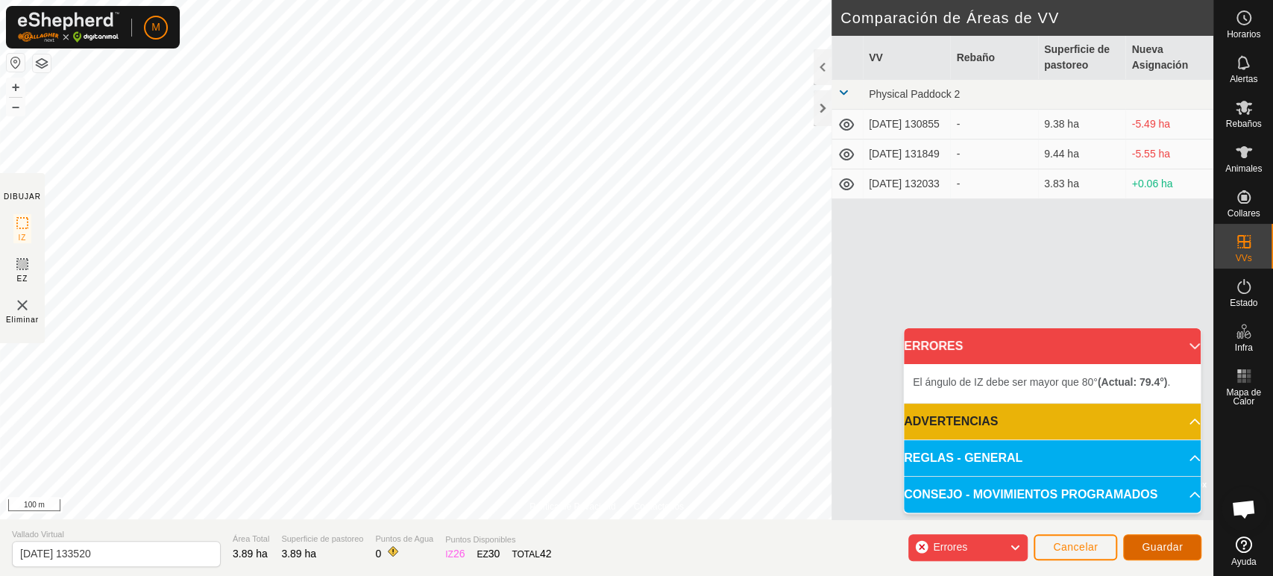
click at [1152, 548] on span "Guardar" at bounding box center [1162, 547] width 41 height 12
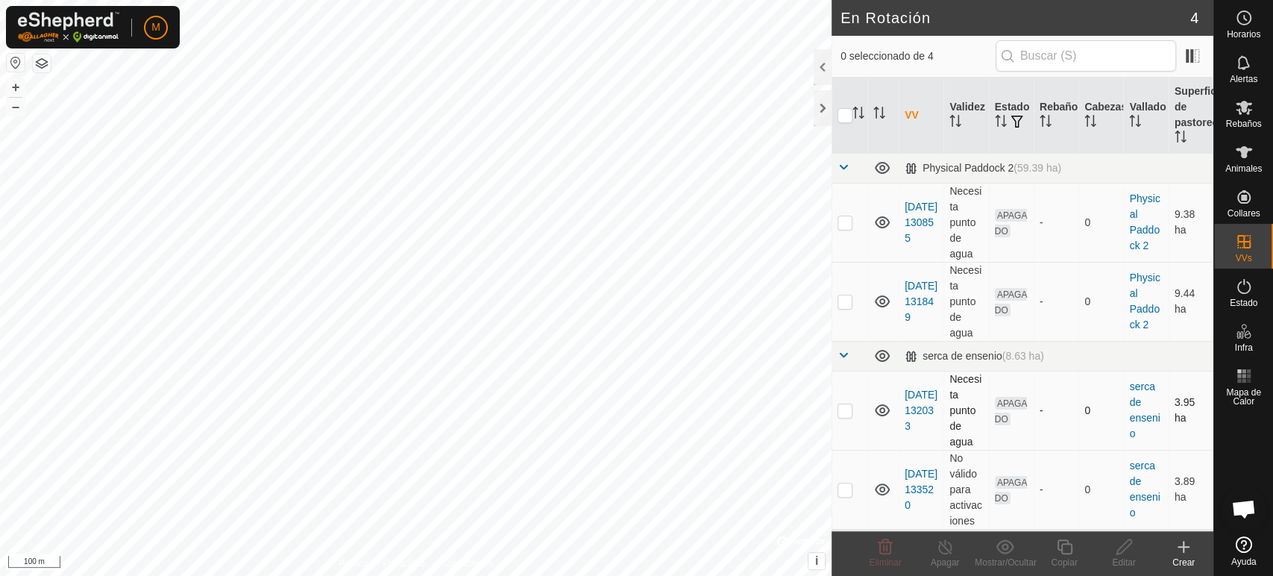
click at [843, 407] on p-checkbox at bounding box center [845, 410] width 15 height 12
checkbox input "true"
click at [816, 109] on div at bounding box center [823, 108] width 18 height 36
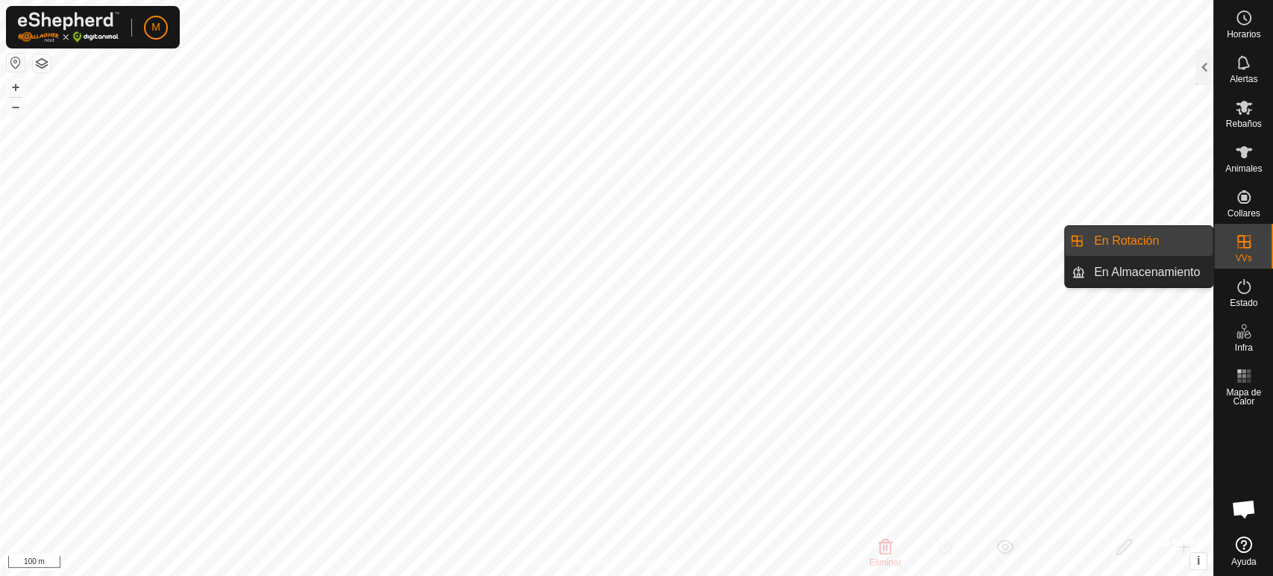
click at [1235, 261] on span "VVs" at bounding box center [1243, 258] width 16 height 9
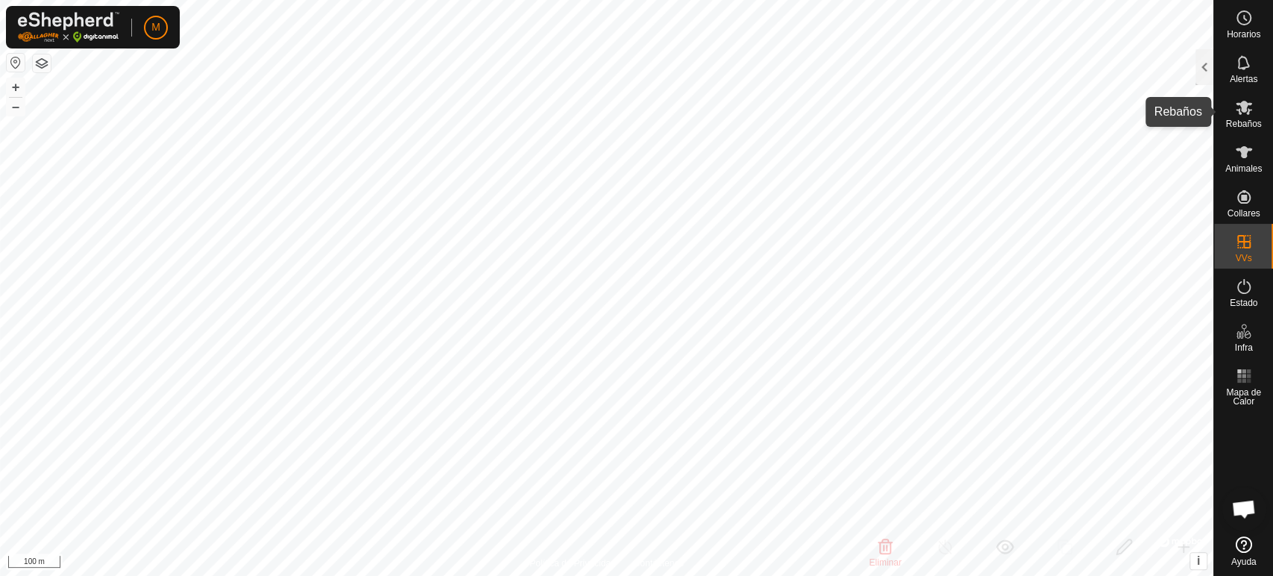
click at [1231, 123] on span "Rebaños" at bounding box center [1244, 123] width 36 height 9
click at [1198, 65] on div at bounding box center [1205, 67] width 18 height 36
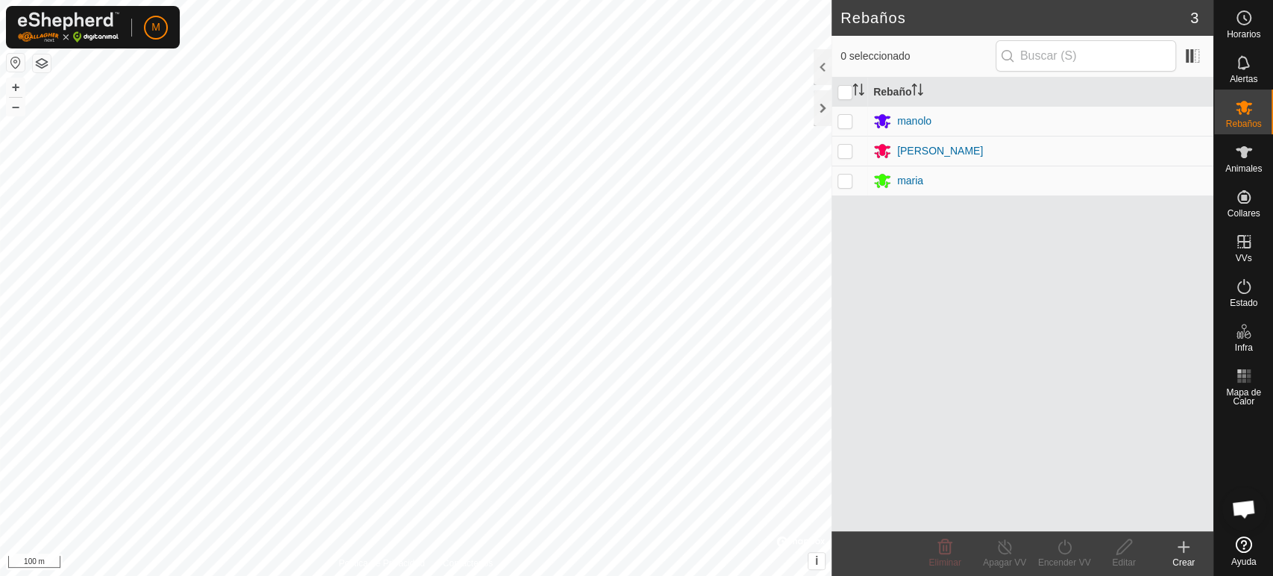
click at [847, 117] on p-checkbox at bounding box center [845, 121] width 15 height 12
checkbox input "true"
click at [847, 160] on td at bounding box center [850, 151] width 36 height 30
checkbox input "true"
click at [845, 176] on p-checkbox at bounding box center [845, 181] width 15 height 12
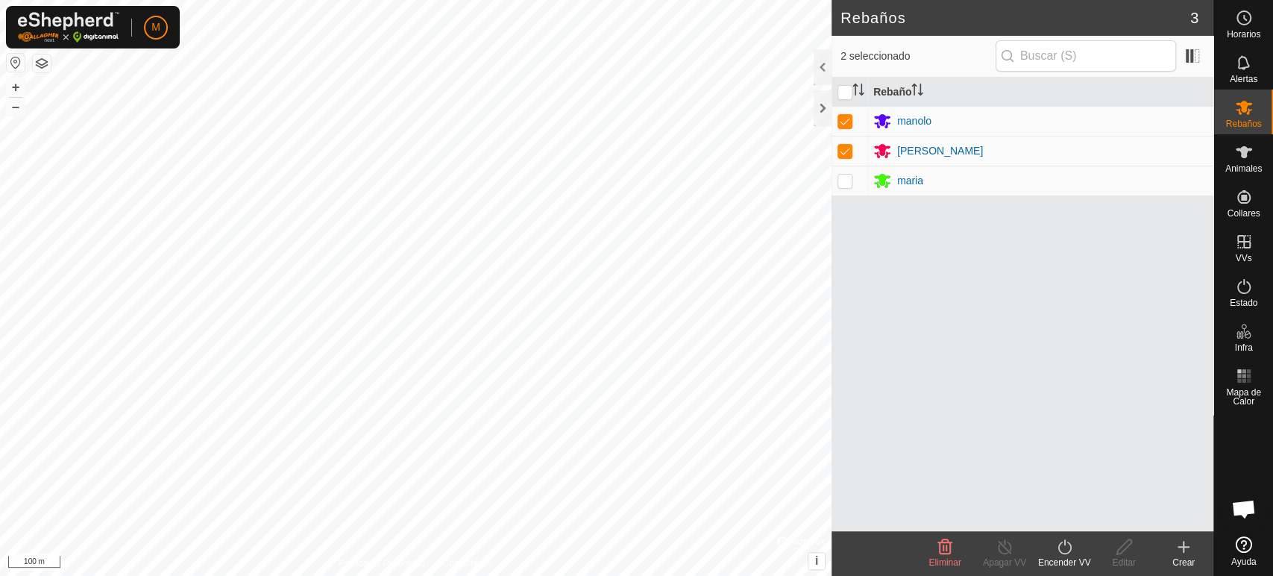
checkbox input "true"
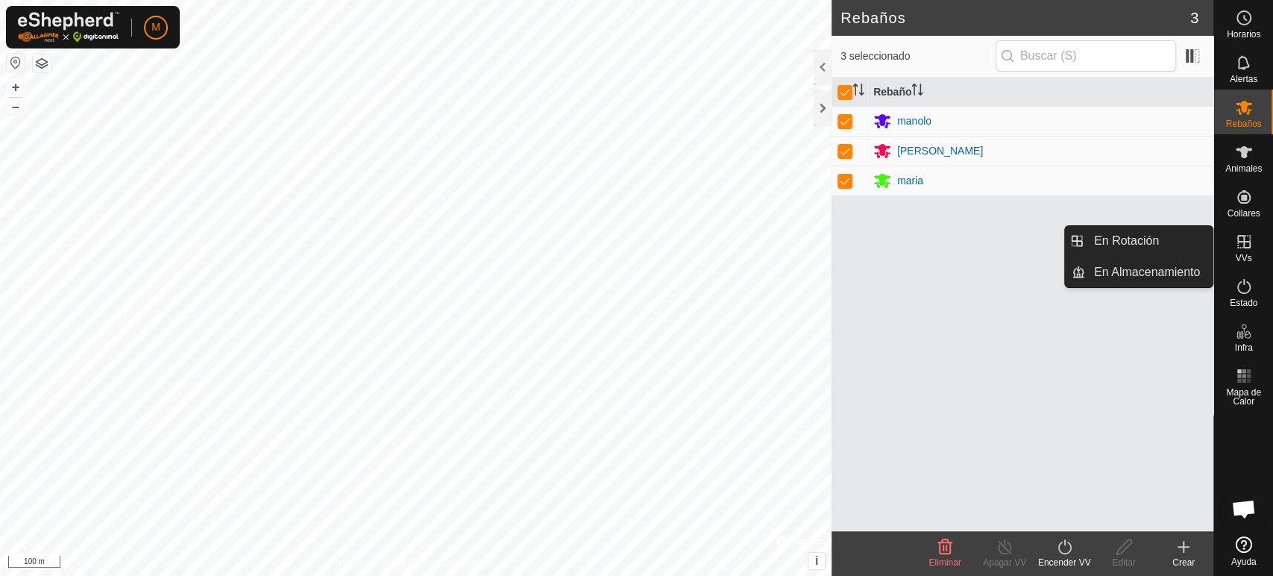
click at [1239, 245] on icon at bounding box center [1244, 242] width 18 height 18
click at [1200, 270] on link "En Almacenamiento" at bounding box center [1149, 272] width 128 height 30
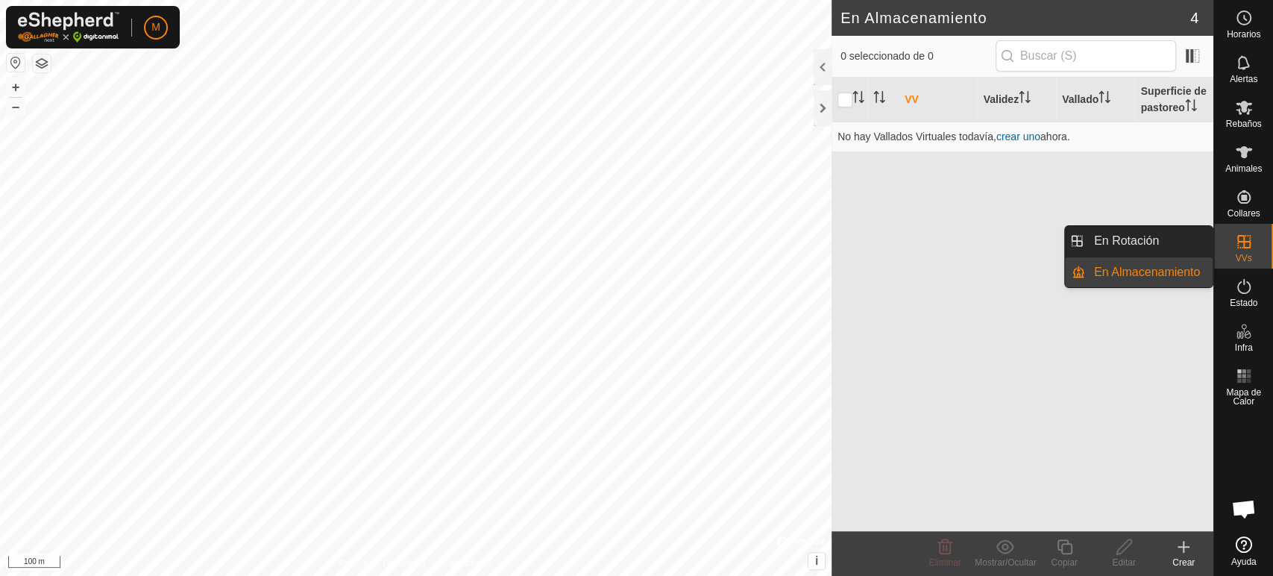
click at [1254, 264] on div "VVs" at bounding box center [1243, 246] width 59 height 45
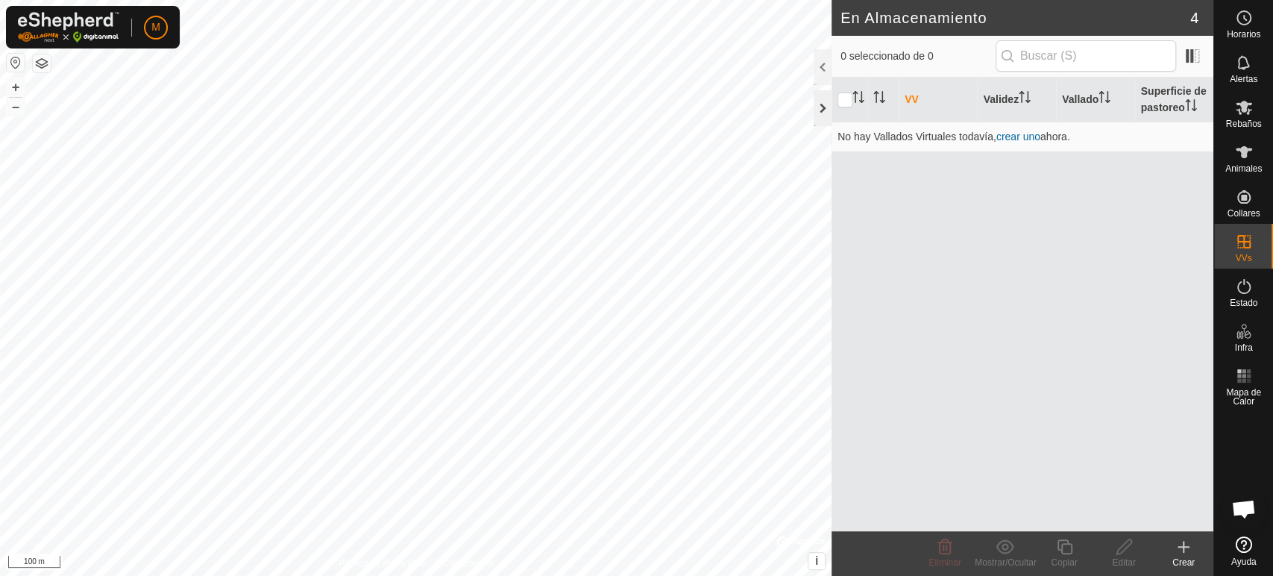
click at [820, 107] on div at bounding box center [823, 108] width 18 height 36
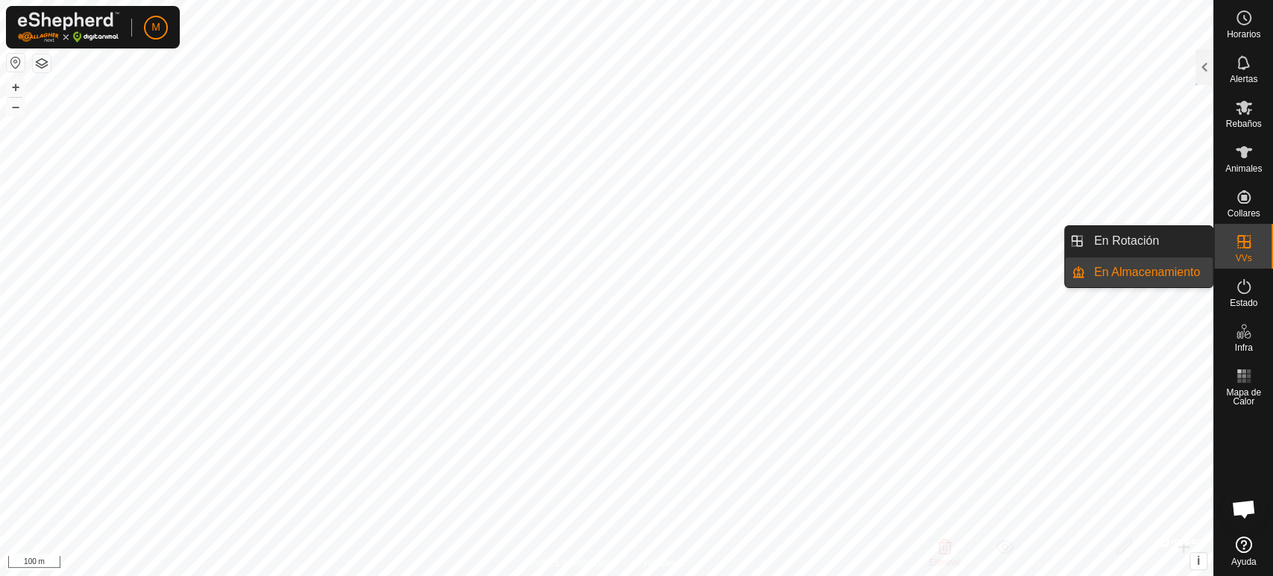
click at [1182, 272] on link "En Almacenamiento" at bounding box center [1149, 272] width 128 height 30
click at [1174, 246] on link "En Rotación" at bounding box center [1149, 241] width 128 height 30
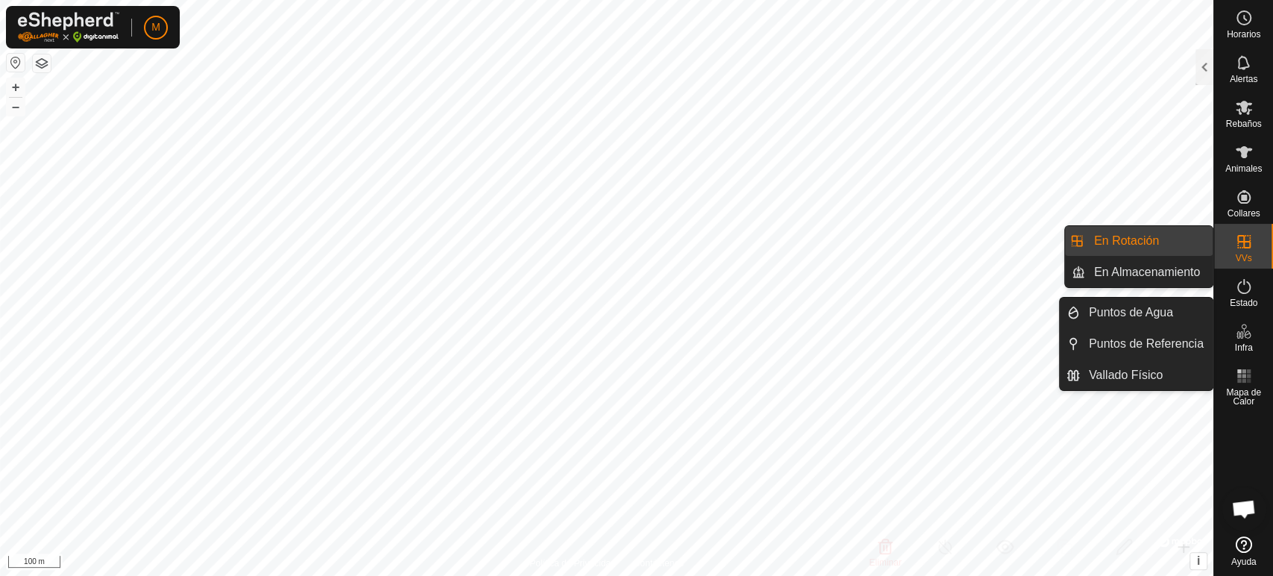
click at [1243, 344] on span "Infra" at bounding box center [1244, 347] width 18 height 9
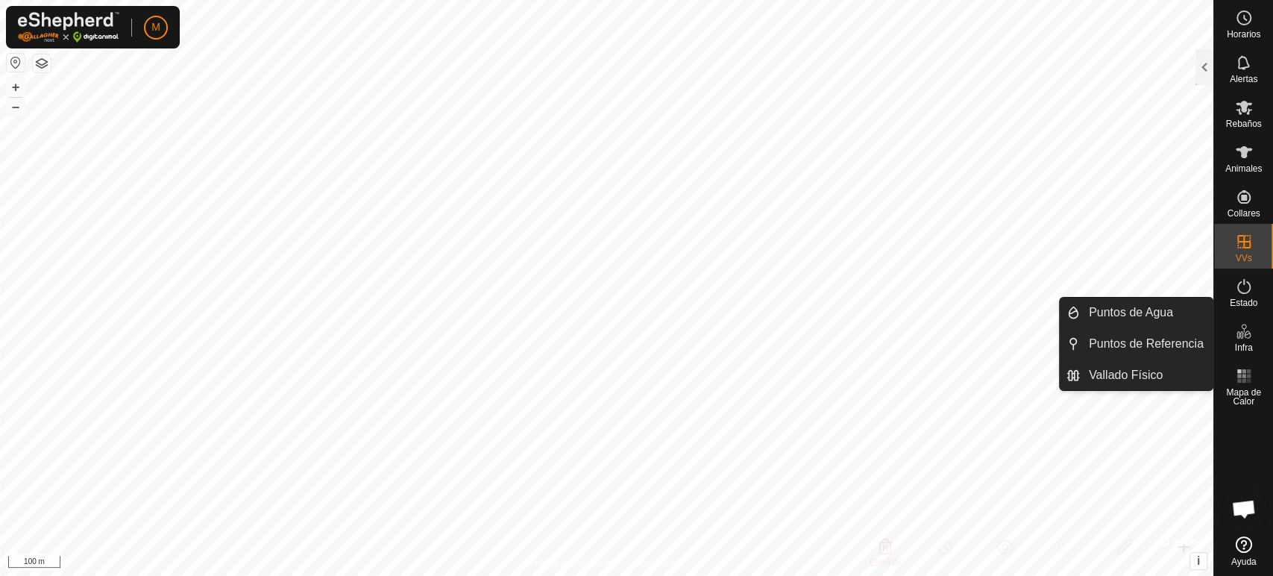
click at [1243, 344] on span "Infra" at bounding box center [1244, 347] width 18 height 9
click at [1241, 165] on span "Animales" at bounding box center [1244, 168] width 37 height 9
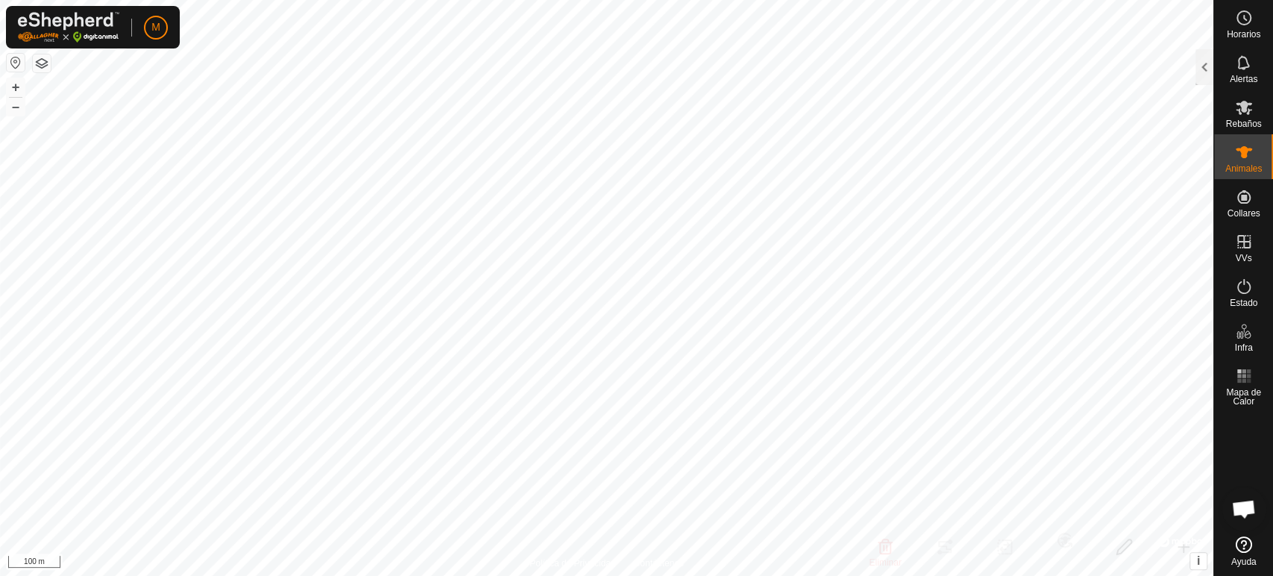
click at [1241, 165] on span "Animales" at bounding box center [1244, 168] width 37 height 9
click at [1196, 75] on div at bounding box center [1205, 67] width 18 height 36
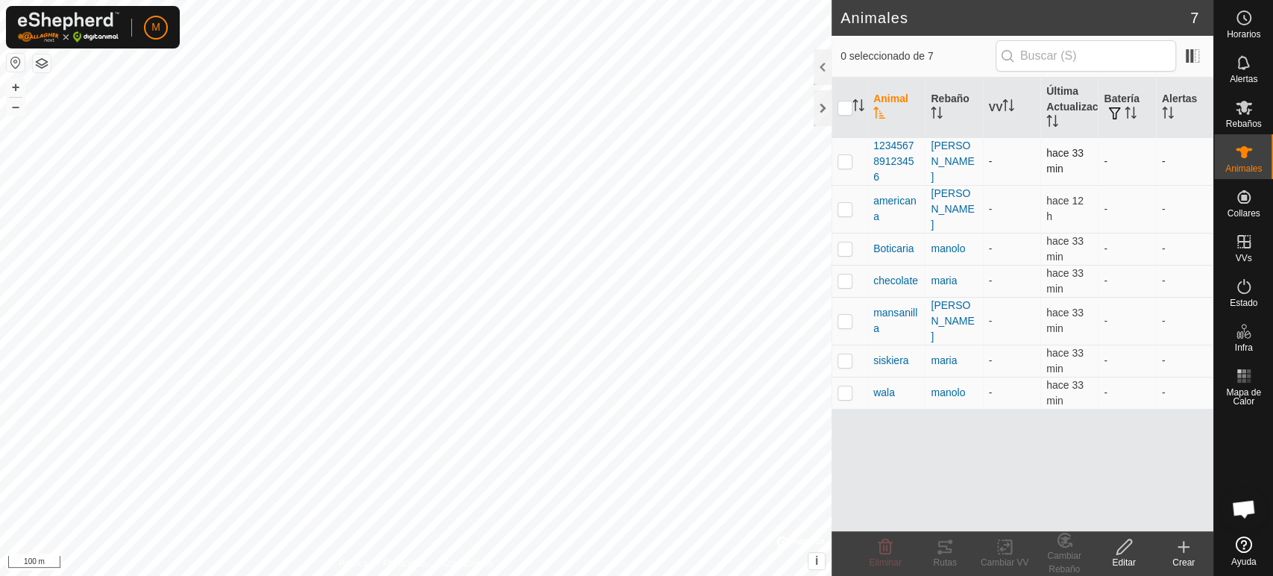
click at [998, 165] on td "-" at bounding box center [1011, 161] width 57 height 48
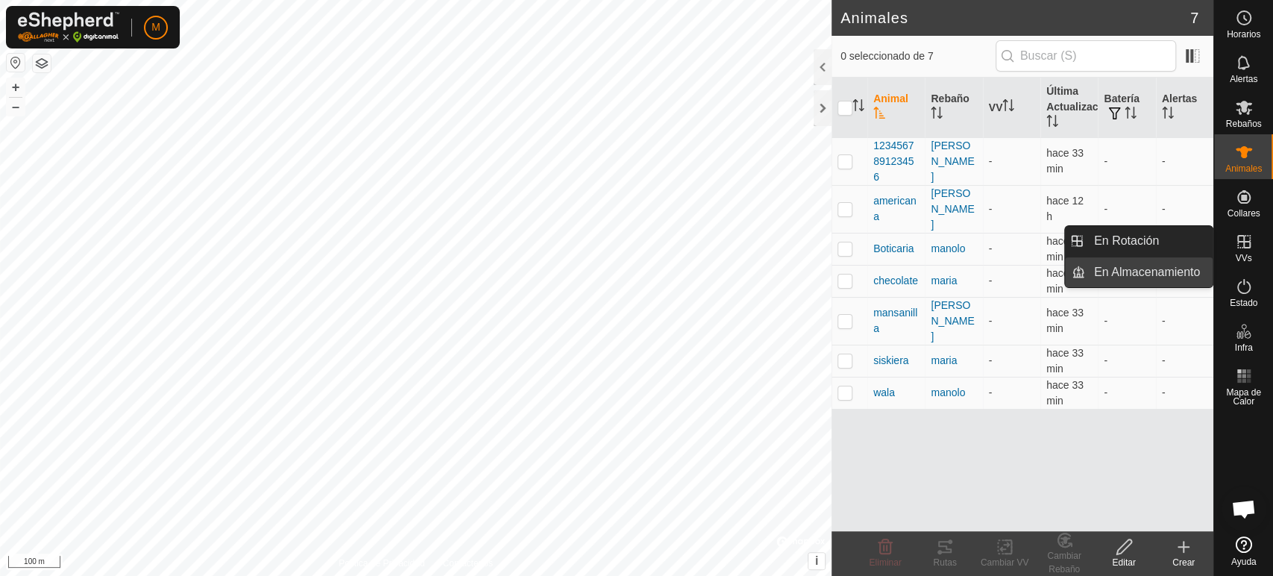
click at [1198, 267] on link "En Almacenamiento" at bounding box center [1149, 272] width 128 height 30
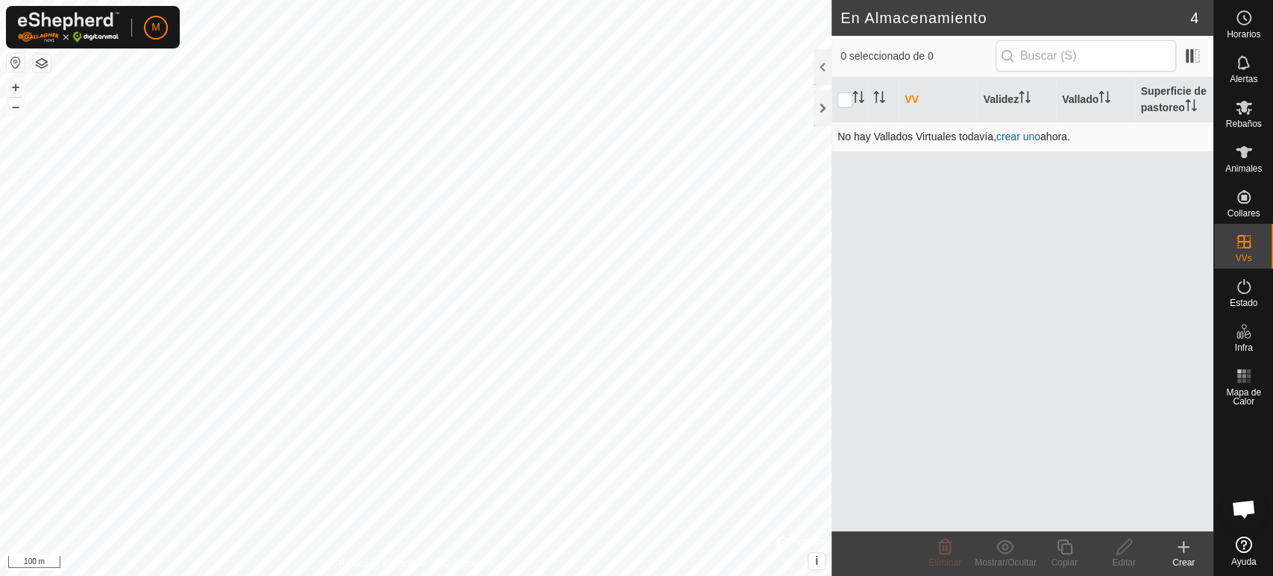
click at [1023, 134] on link "crear uno" at bounding box center [1019, 137] width 44 height 12
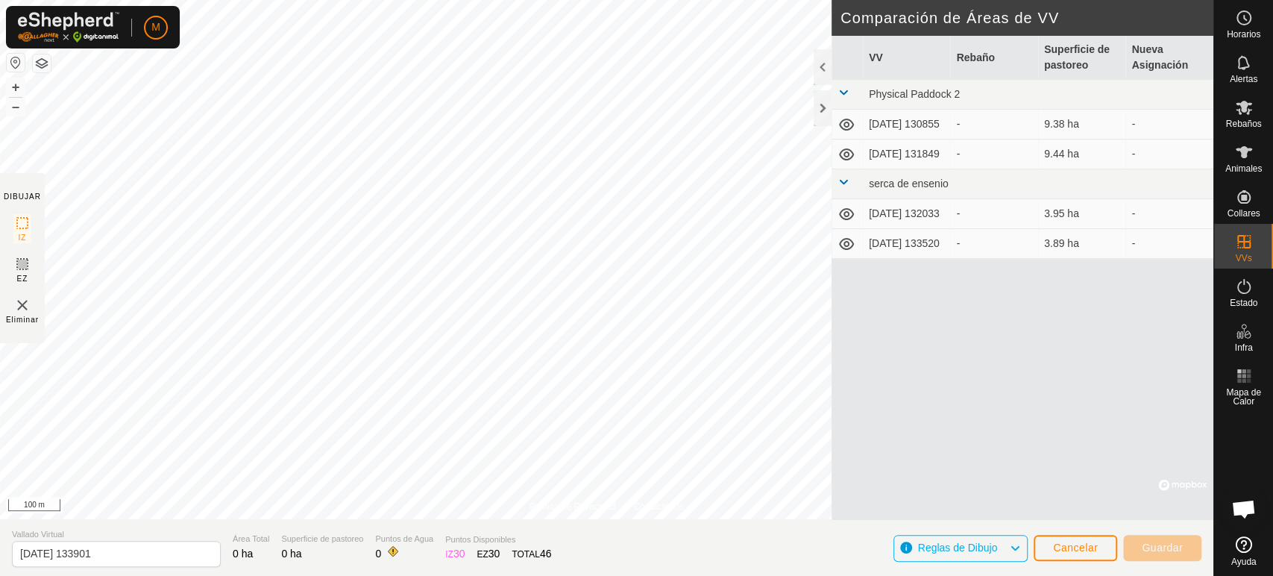
click at [847, 129] on icon at bounding box center [847, 125] width 18 height 18
click at [845, 122] on icon at bounding box center [847, 125] width 18 height 18
click at [1109, 552] on button "Cancelar" at bounding box center [1076, 548] width 84 height 26
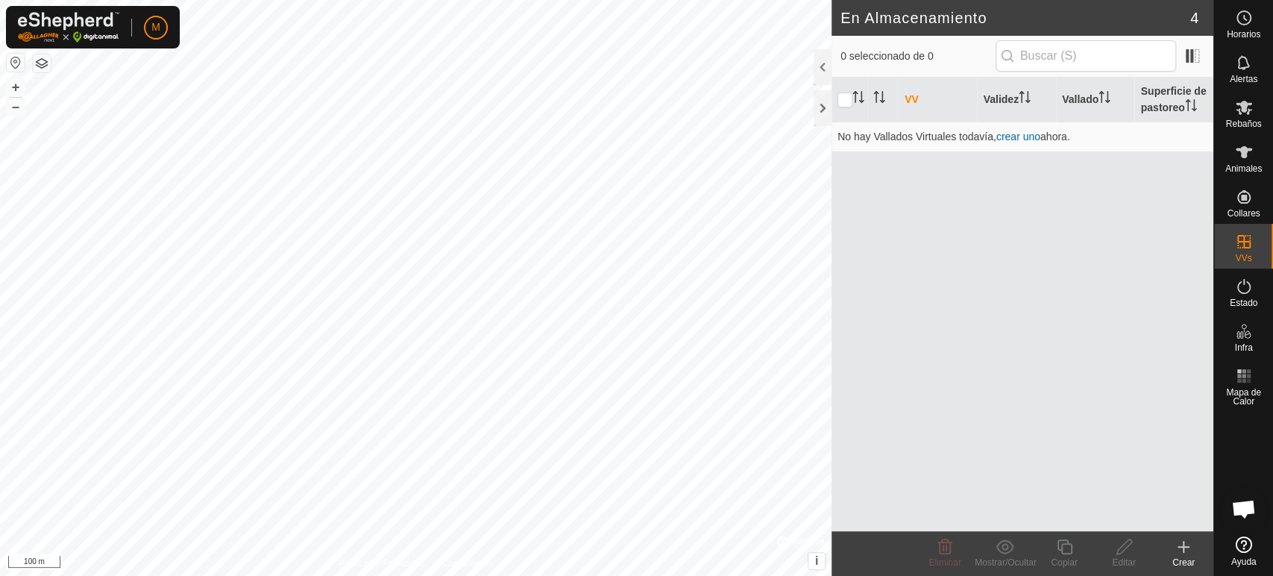
click at [910, 98] on th "VV" at bounding box center [938, 100] width 79 height 45
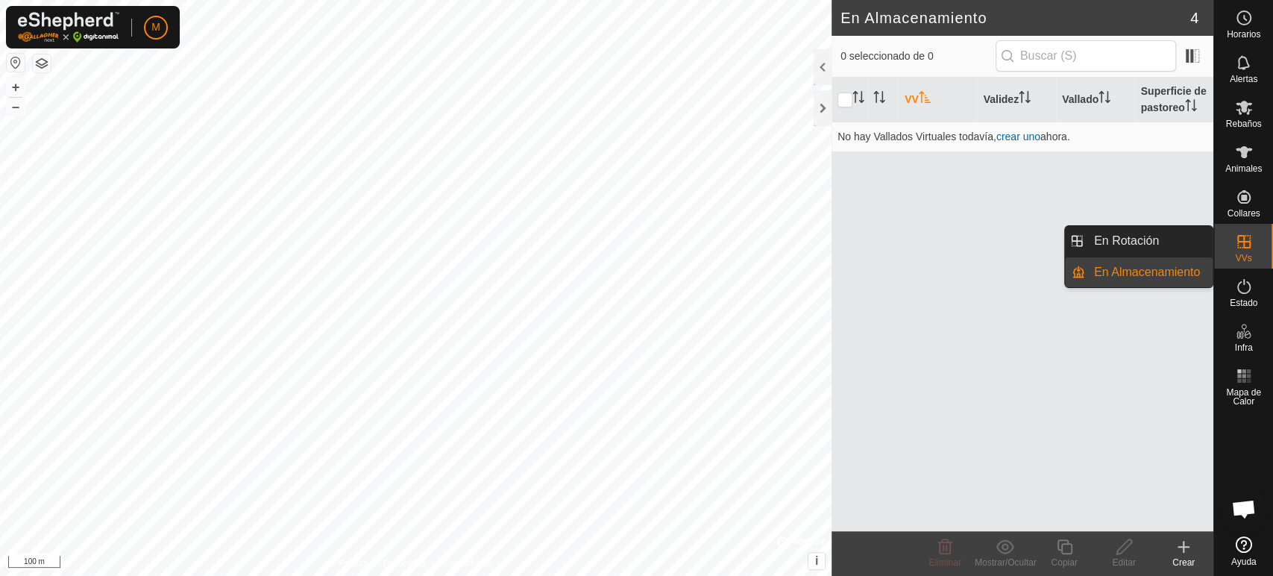
click at [1260, 258] on div "VVs" at bounding box center [1243, 246] width 59 height 45
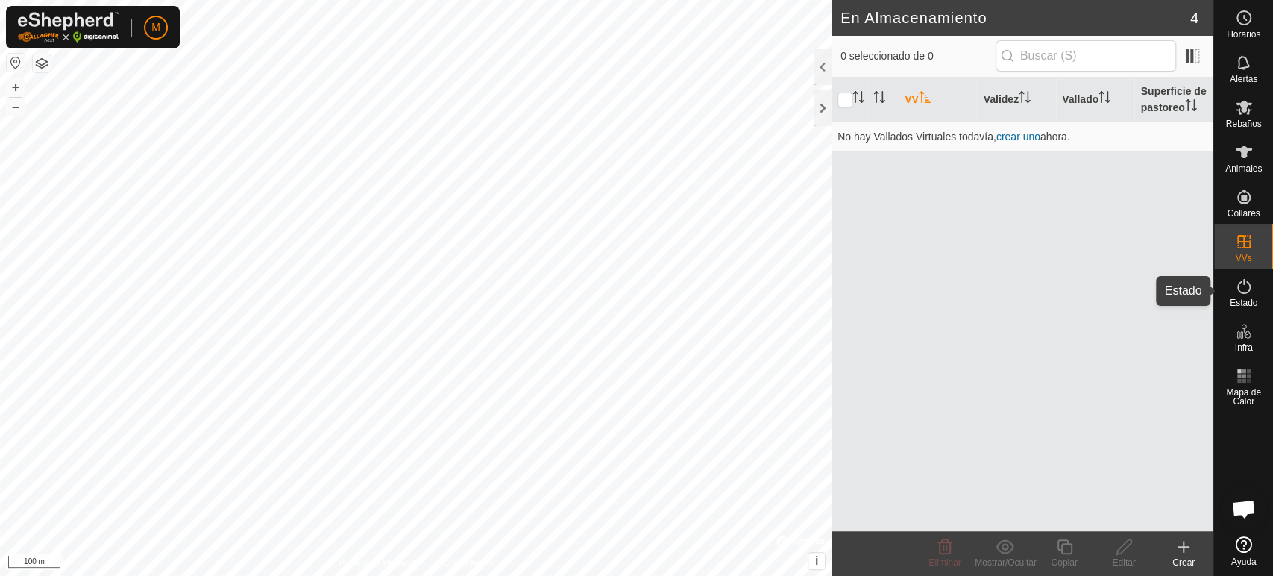
click at [1253, 292] on es-activation-svg-icon at bounding box center [1244, 287] width 27 height 24
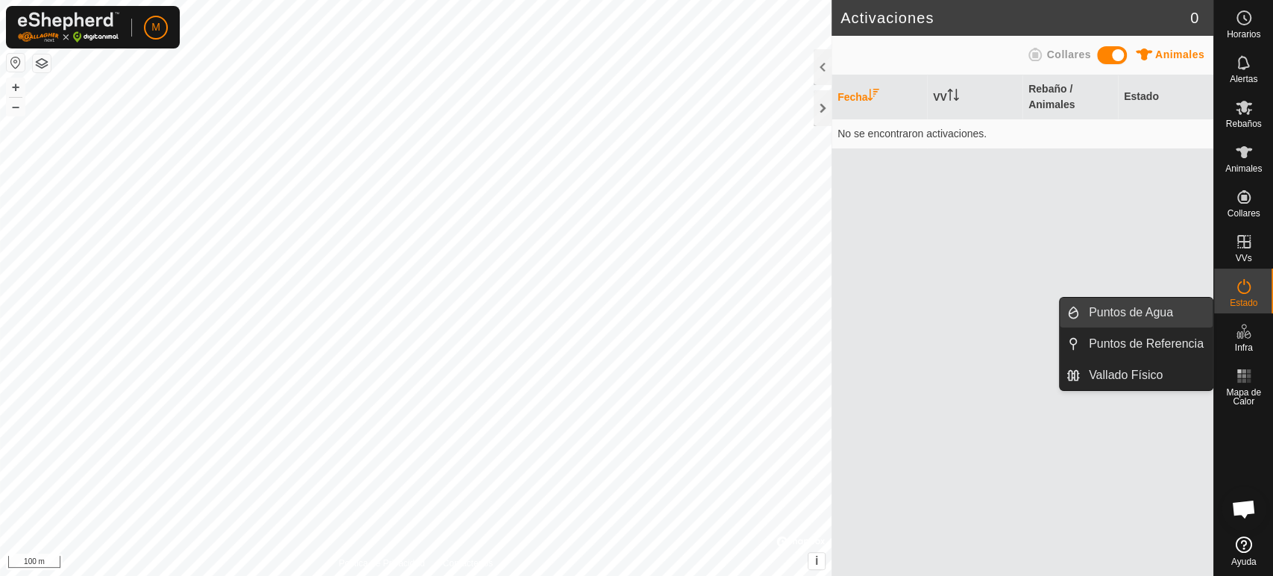
click at [1174, 321] on link "Puntos de Agua" at bounding box center [1146, 313] width 133 height 30
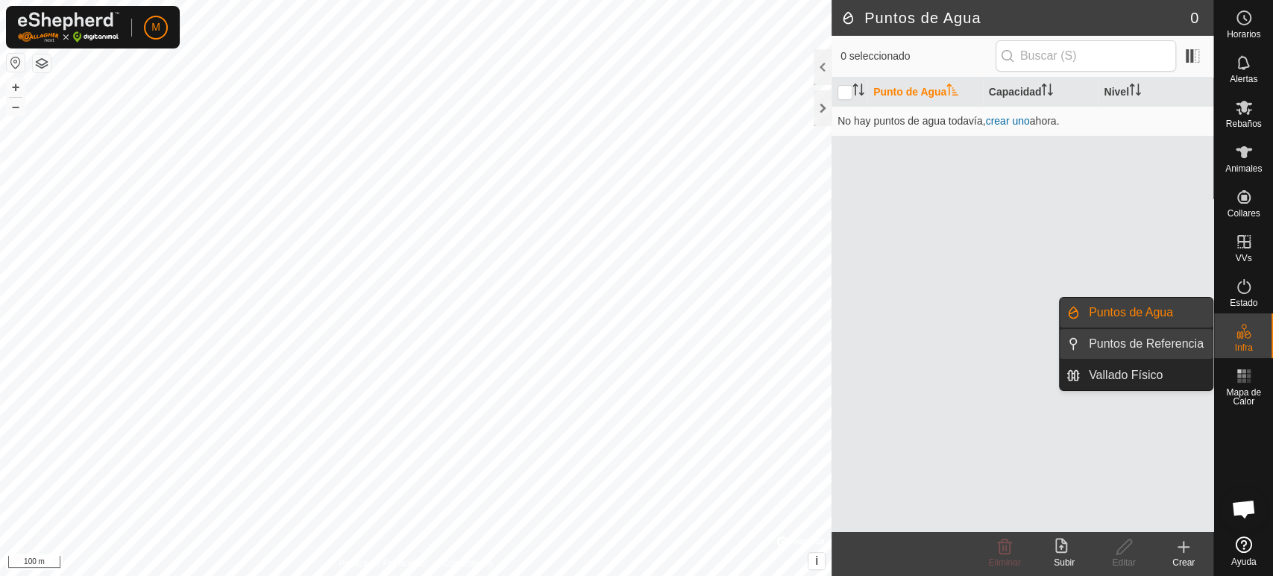
click at [1170, 339] on link "Puntos de Referencia" at bounding box center [1146, 344] width 133 height 30
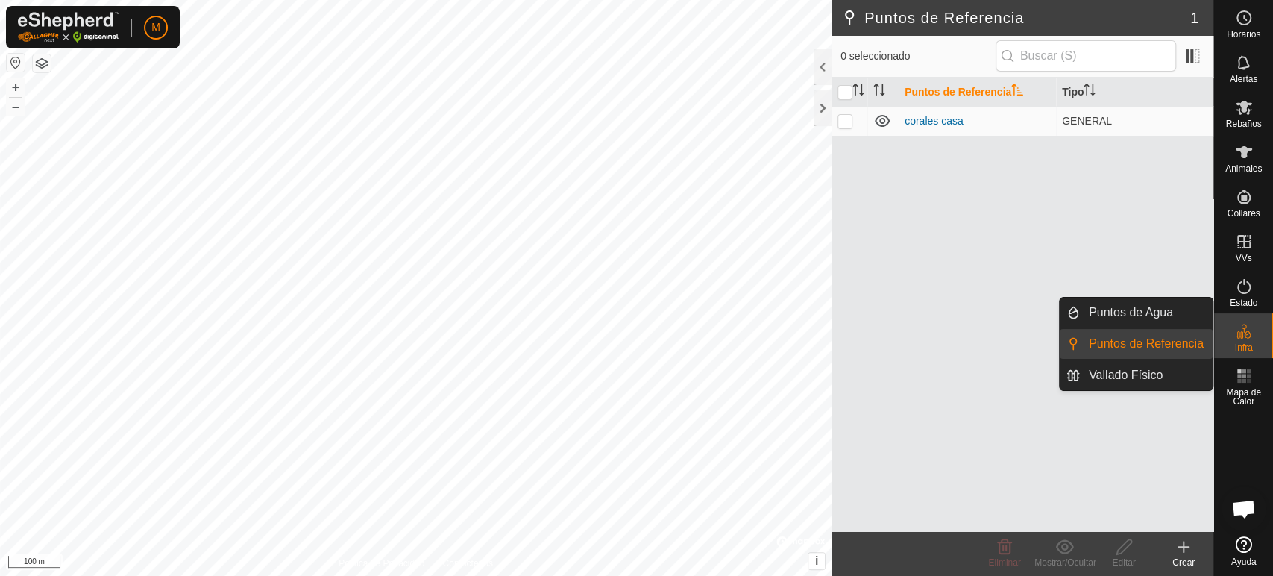
click at [1170, 339] on link "Puntos de Referencia" at bounding box center [1146, 344] width 133 height 30
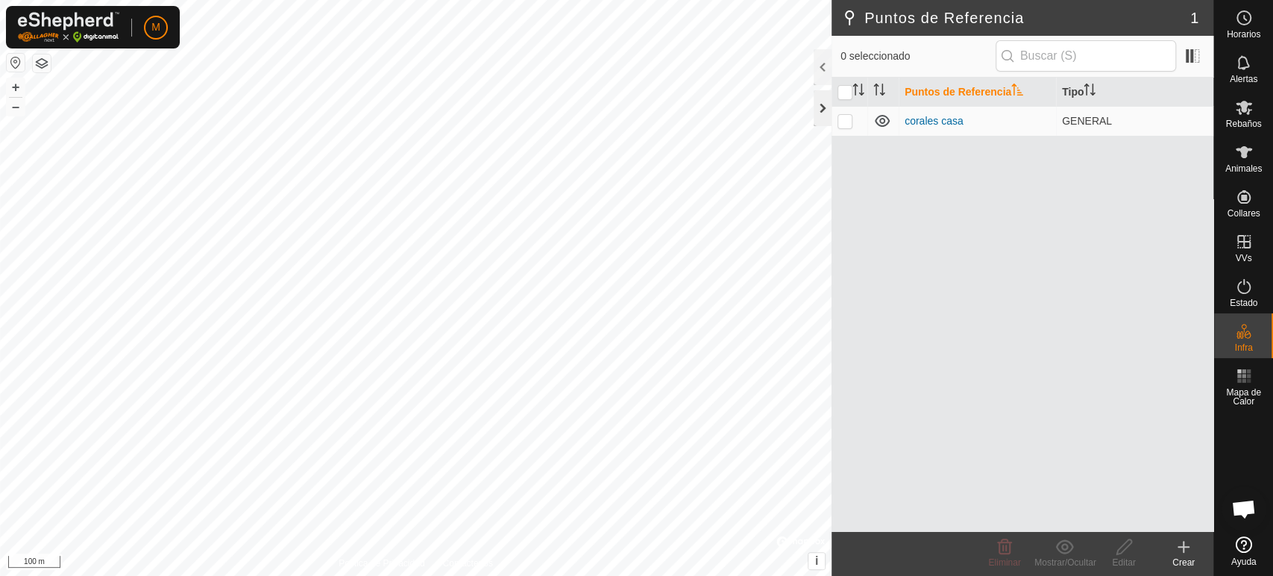
click at [814, 104] on div at bounding box center [823, 108] width 18 height 36
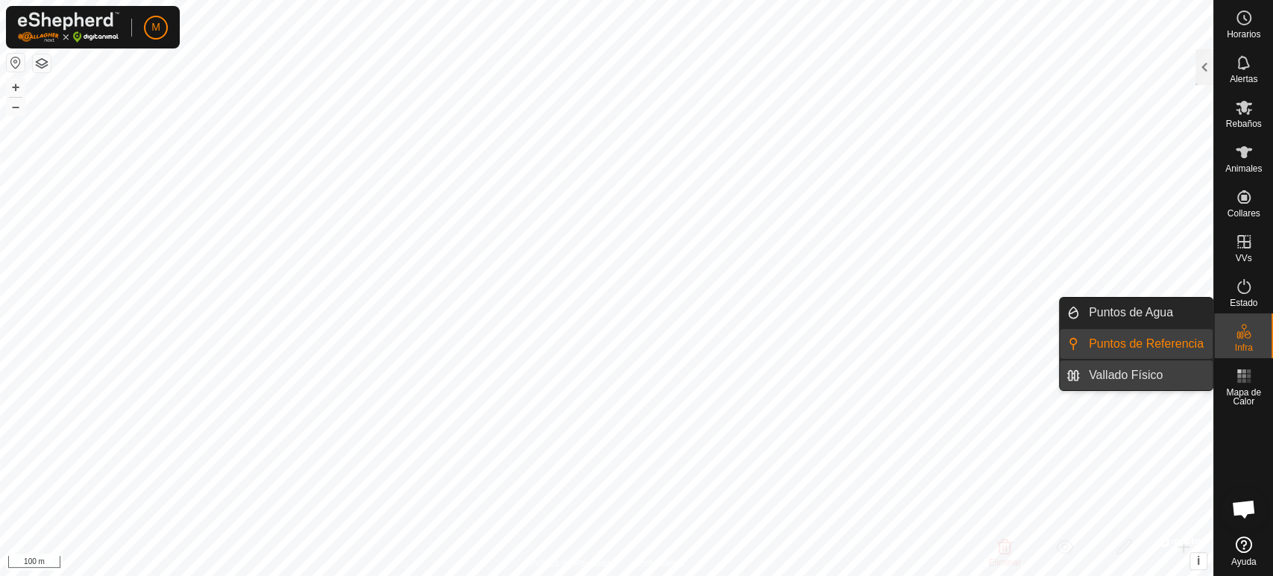
click at [1191, 377] on link "Vallado Físico" at bounding box center [1146, 375] width 133 height 30
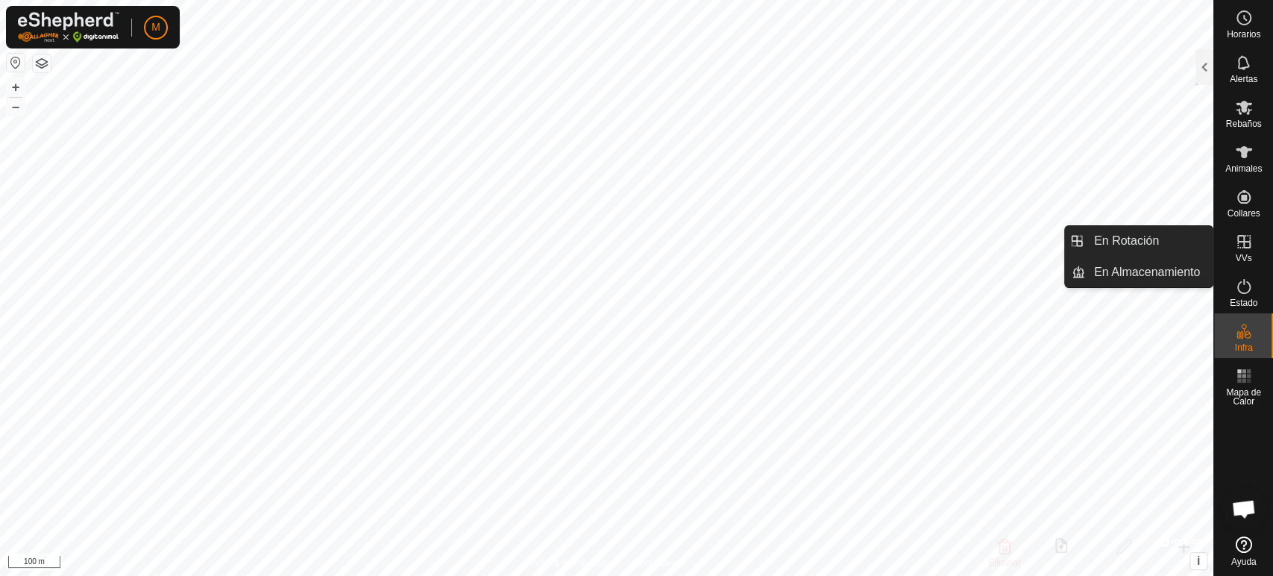
click at [1231, 243] on es-virtualpaddocks-svg-icon at bounding box center [1244, 242] width 27 height 24
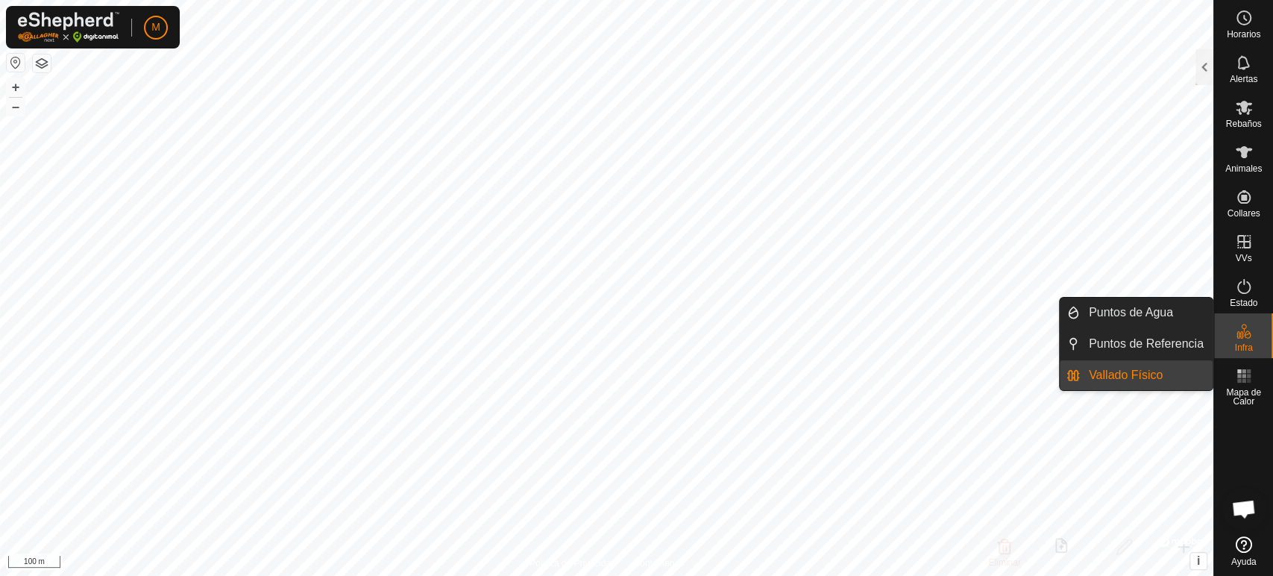
click at [1241, 338] on icon at bounding box center [1239, 334] width 7 height 7
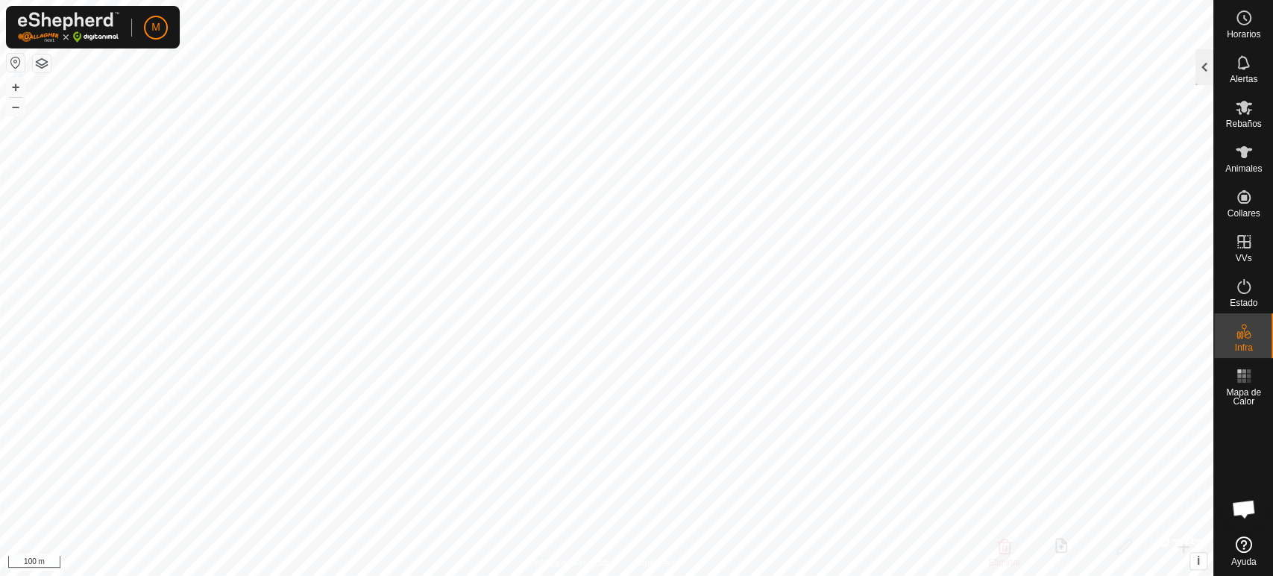
click at [1202, 64] on div at bounding box center [1205, 67] width 18 height 36
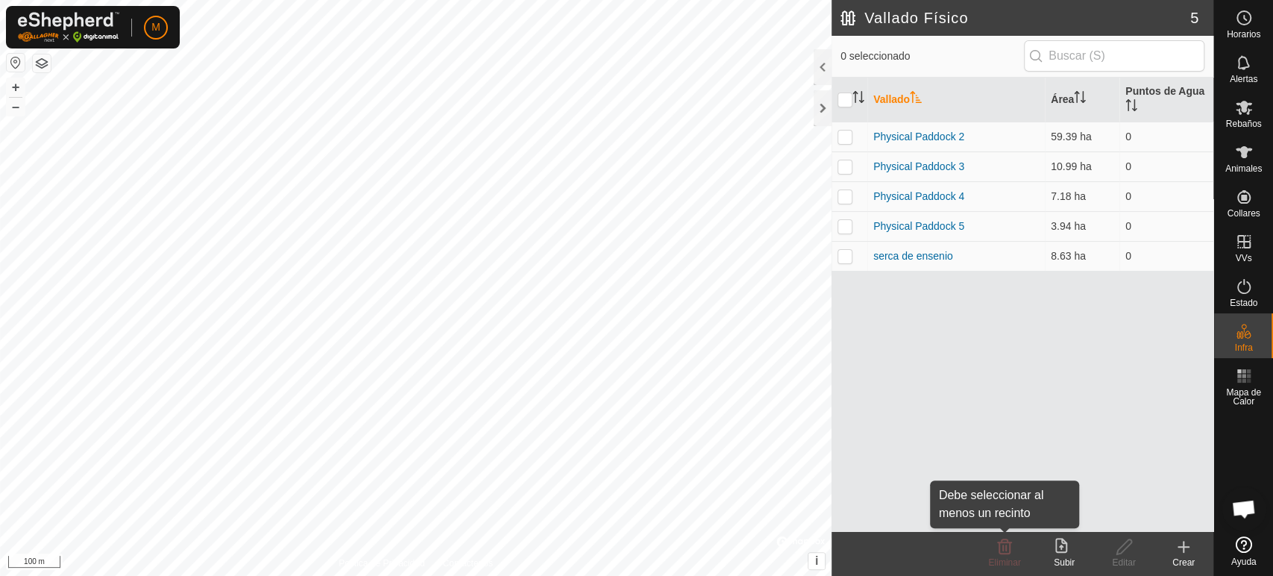
click at [1003, 554] on icon at bounding box center [1005, 547] width 18 height 18
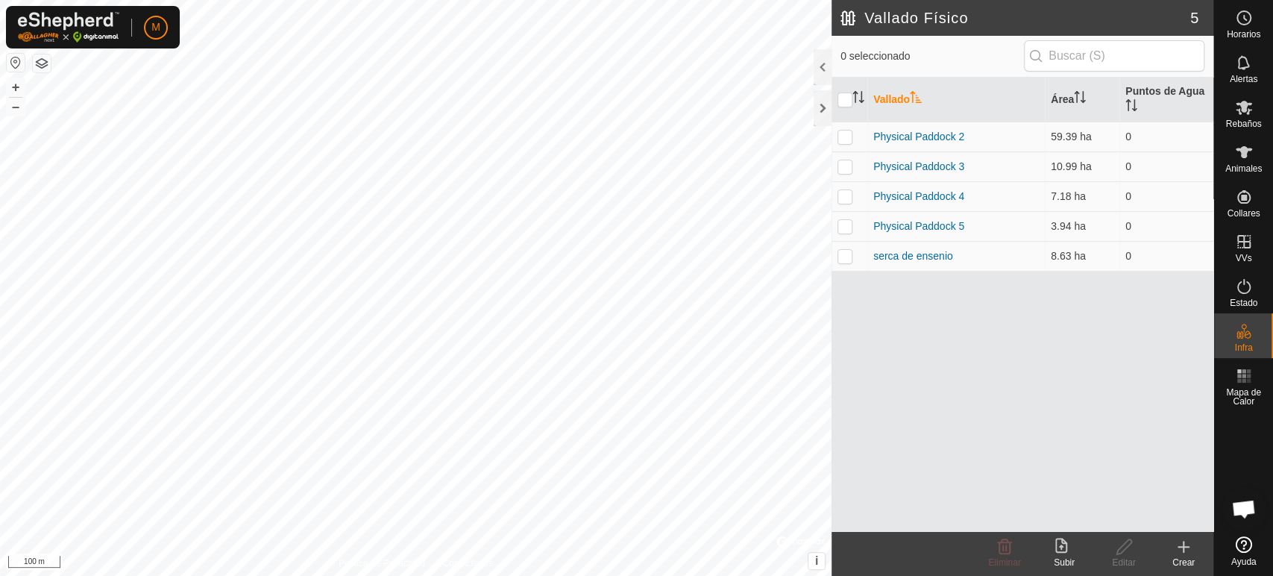
click at [1003, 554] on icon at bounding box center [1005, 547] width 18 height 18
drag, startPoint x: 1003, startPoint y: 554, endPoint x: 1116, endPoint y: 595, distance: 119.9
click at [1116, 575] on html "M Horarios Alertas Rebaños Animales Collares VVs Estado Infra Mapa de Calor Ayu…" at bounding box center [636, 288] width 1273 height 576
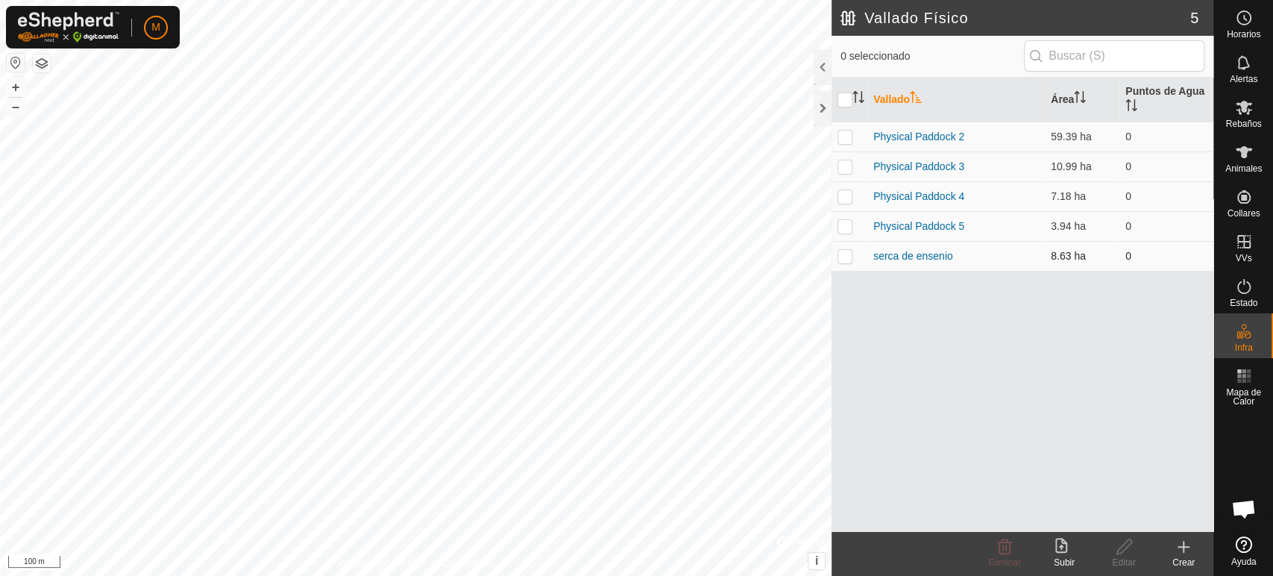
click at [847, 256] on p-checkbox at bounding box center [845, 256] width 15 height 12
checkbox input "true"
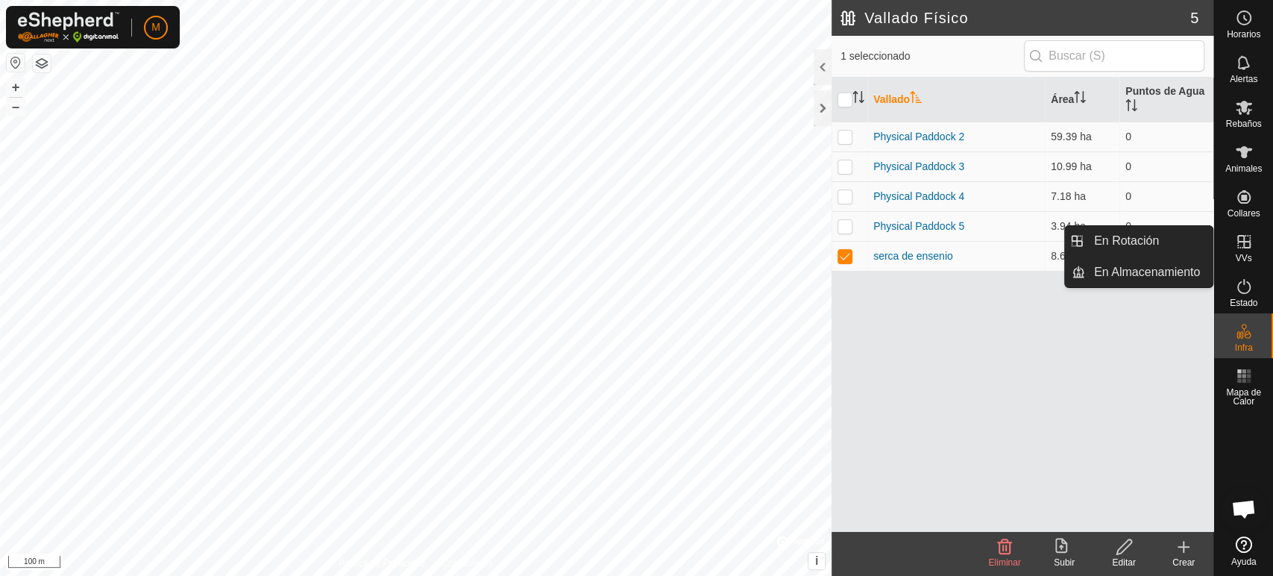
click at [1244, 251] on es-virtualpaddocks-svg-icon at bounding box center [1244, 242] width 27 height 24
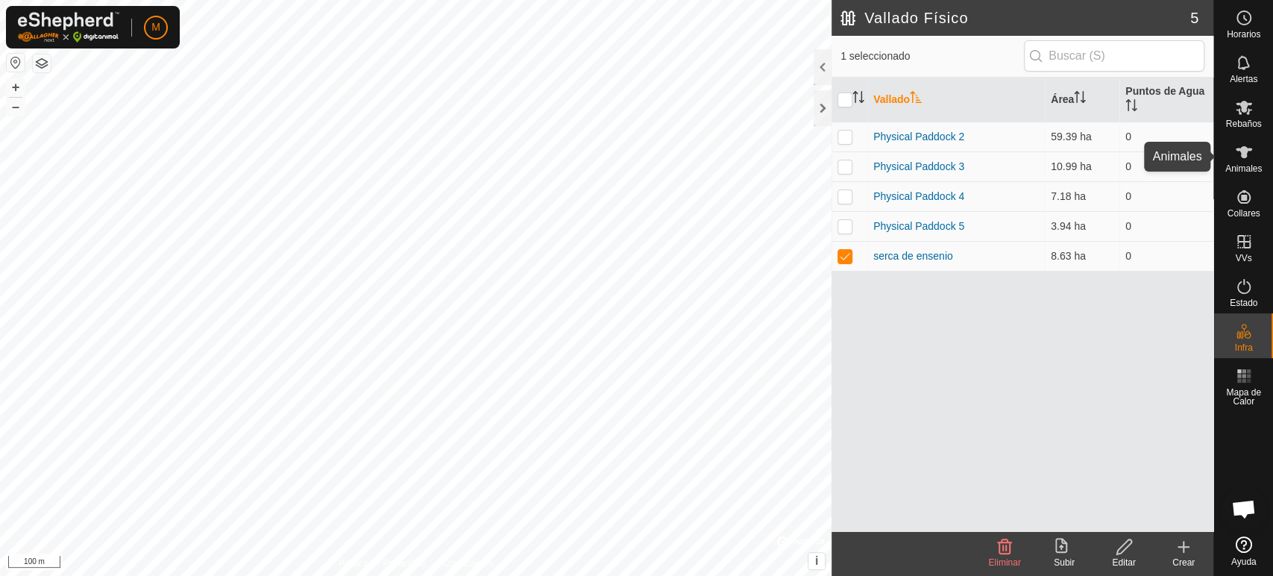
click at [1242, 152] on icon at bounding box center [1244, 152] width 16 height 12
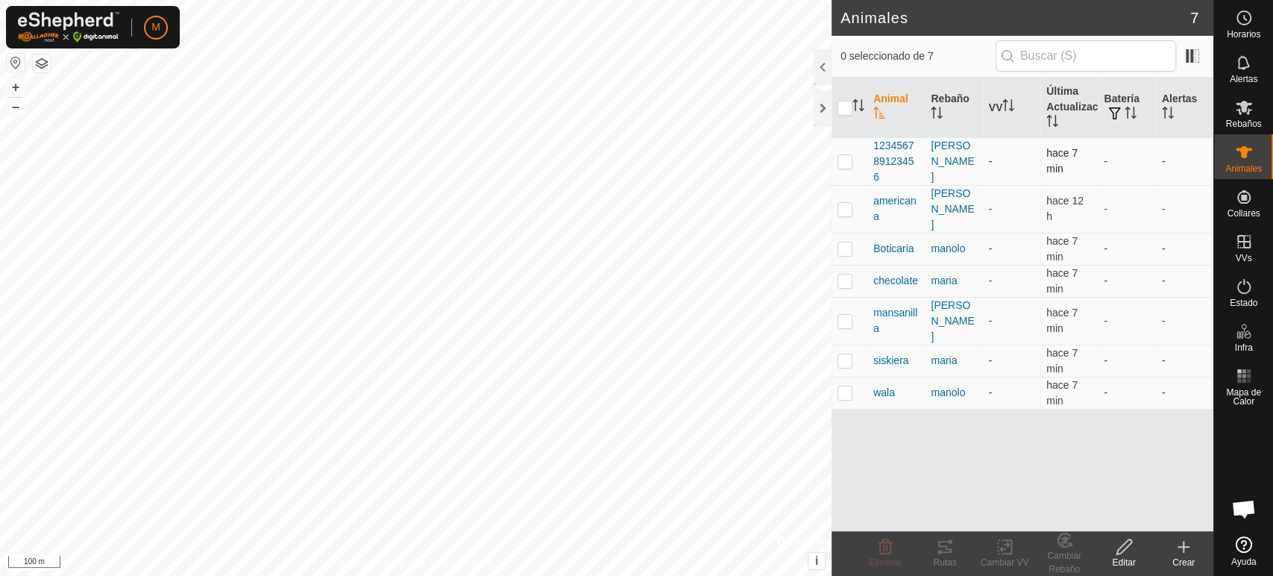
click at [842, 157] on p-checkbox at bounding box center [845, 161] width 15 height 12
checkbox input "true"
click at [846, 203] on p-checkbox at bounding box center [845, 209] width 15 height 12
checkbox input "true"
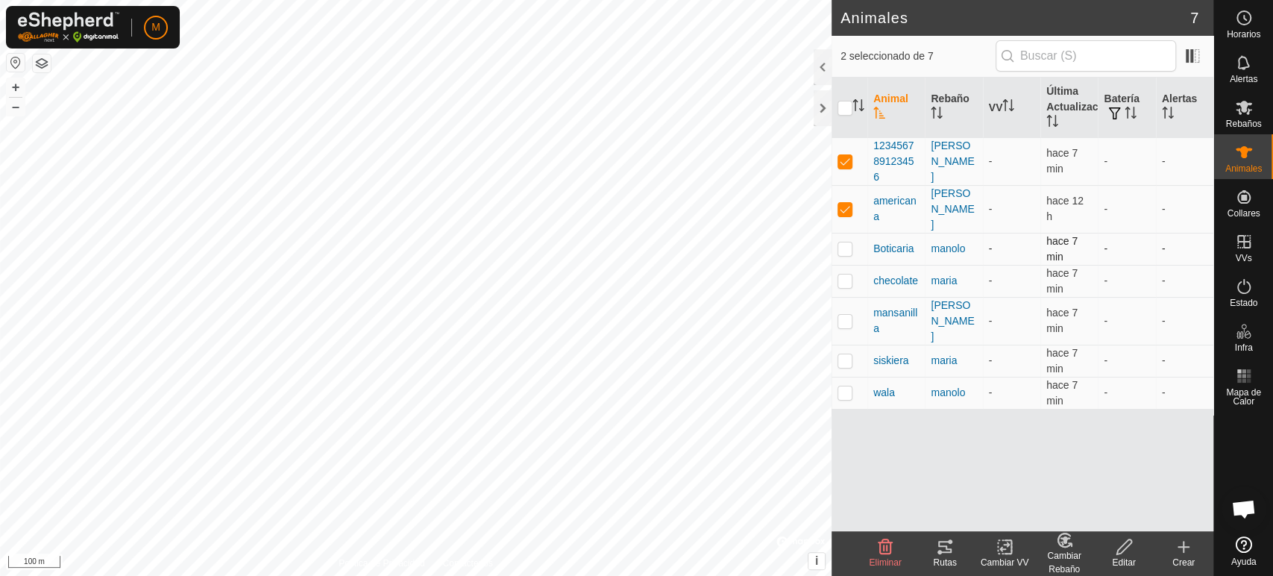
click at [847, 242] on p-checkbox at bounding box center [845, 248] width 15 height 12
checkbox input "true"
click at [841, 275] on p-checkbox at bounding box center [845, 281] width 15 height 12
checkbox input "true"
click at [844, 315] on p-checkbox at bounding box center [845, 321] width 15 height 12
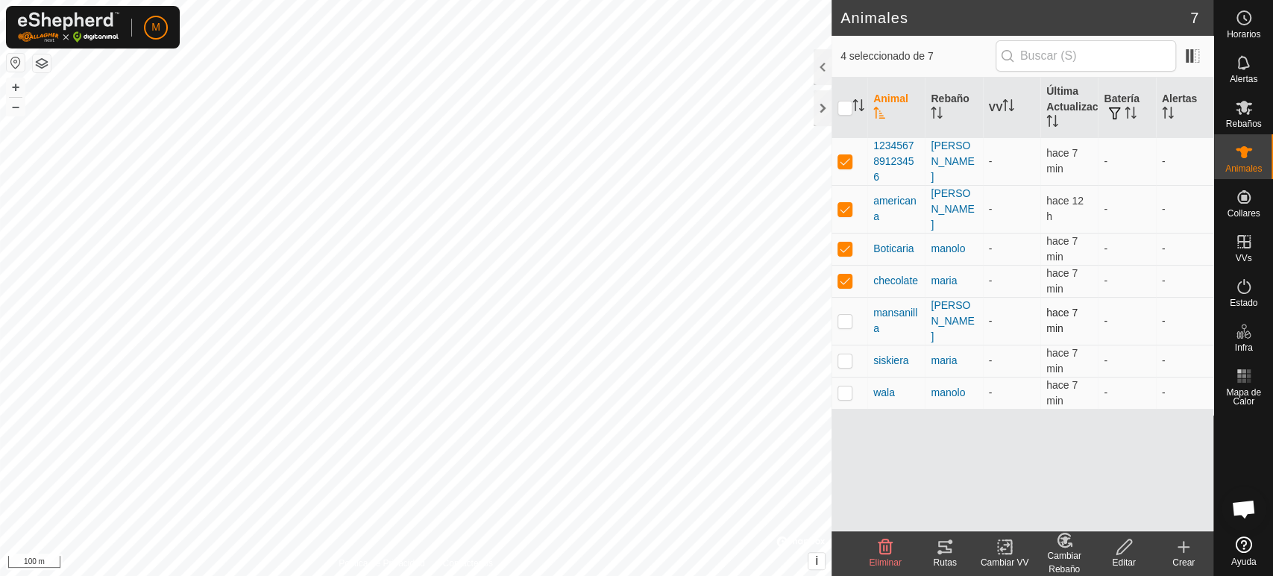
checkbox input "true"
click at [845, 354] on p-checkbox at bounding box center [845, 360] width 15 height 12
checkbox input "true"
click at [846, 377] on td at bounding box center [850, 393] width 36 height 32
checkbox input "true"
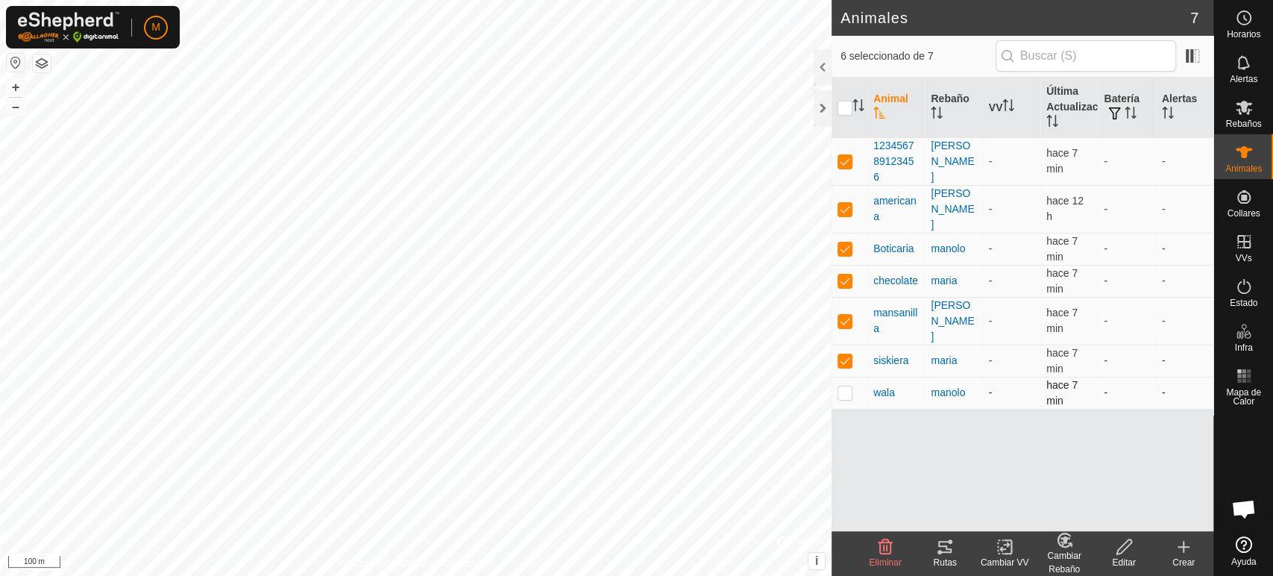
checkbox input "true"
click at [1180, 548] on icon at bounding box center [1184, 547] width 18 height 18
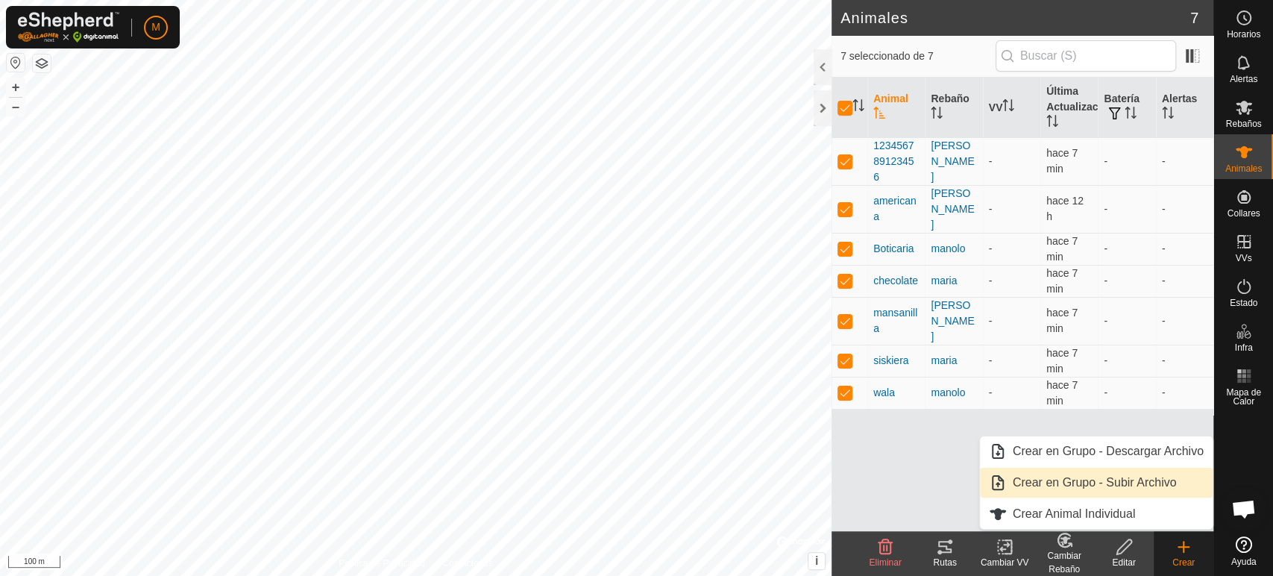
click at [1189, 488] on link "Crear en Grupo - Subir Archivo" at bounding box center [1096, 483] width 233 height 30
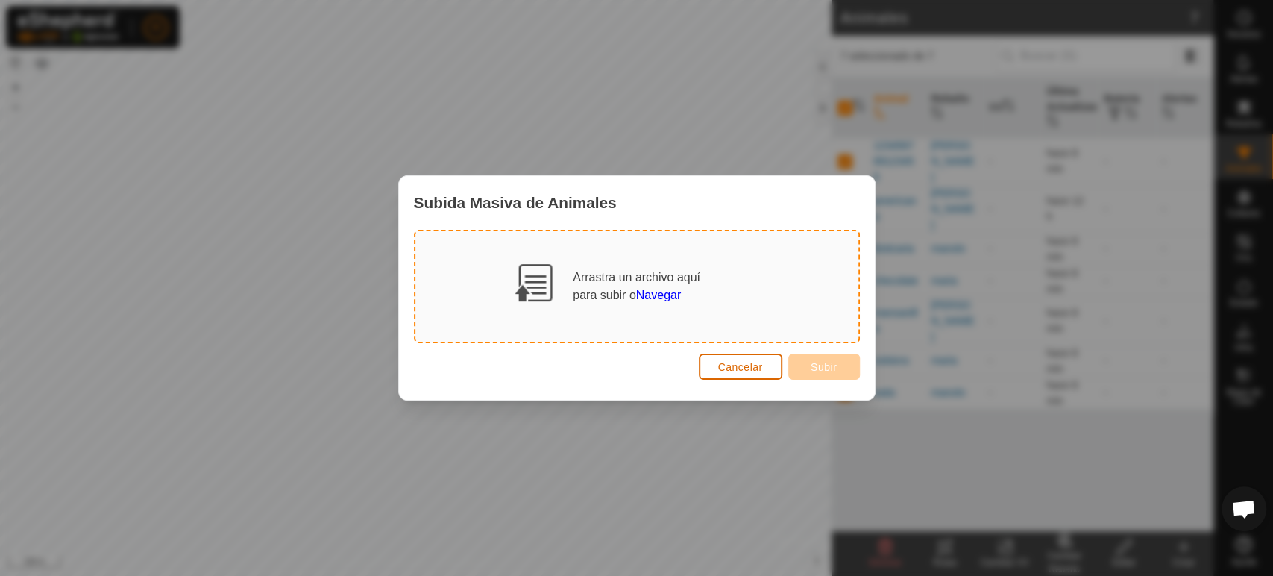
click at [737, 372] on span "Cancelar" at bounding box center [740, 367] width 45 height 12
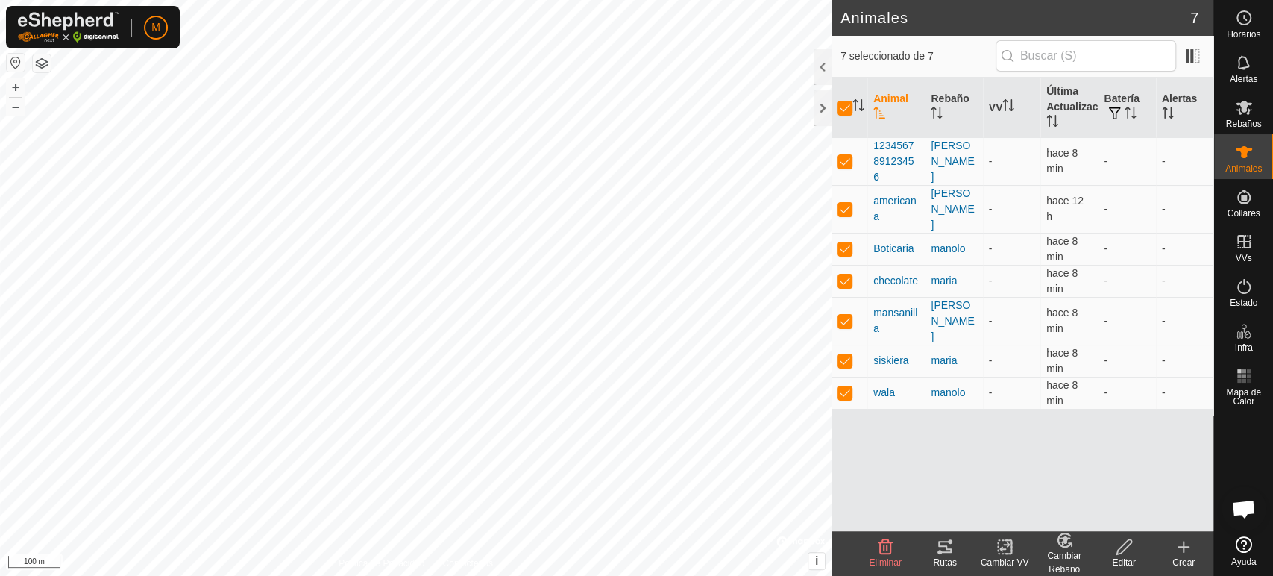
click at [1187, 560] on div "Crear" at bounding box center [1184, 562] width 60 height 13
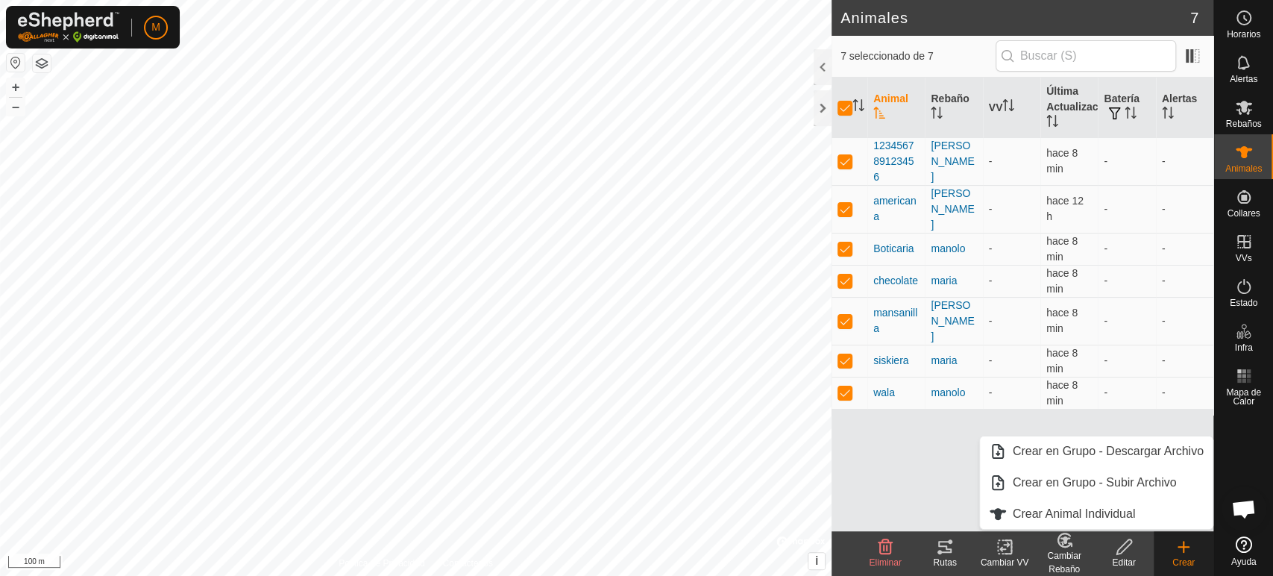
click at [890, 554] on icon at bounding box center [886, 547] width 18 height 18
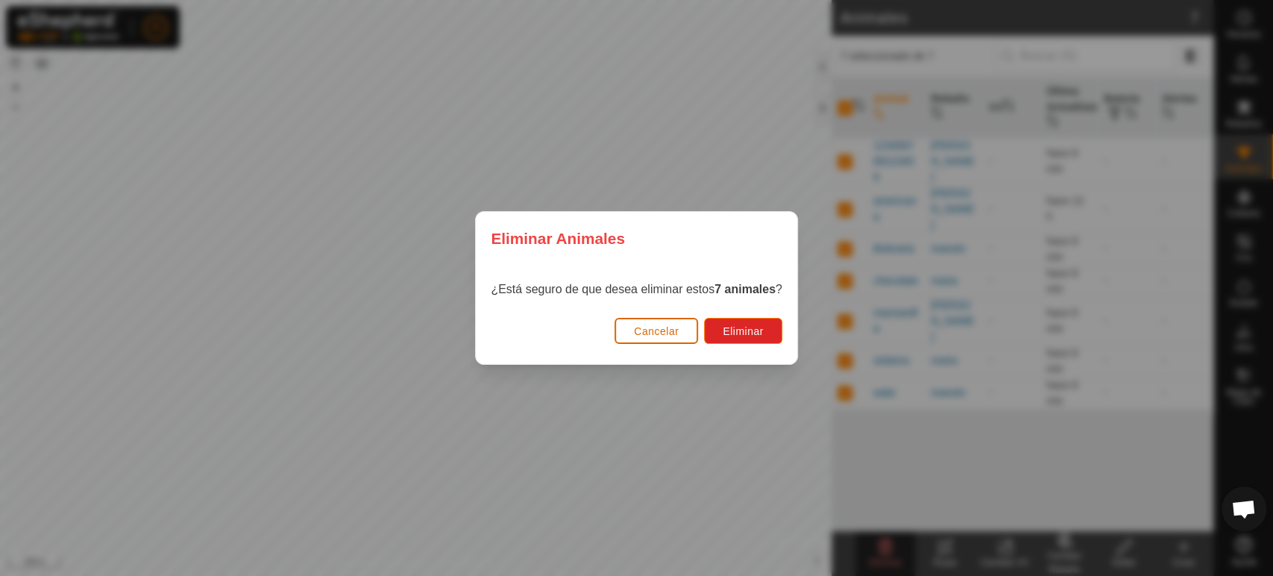
click at [655, 338] on button "Cancelar" at bounding box center [657, 331] width 84 height 26
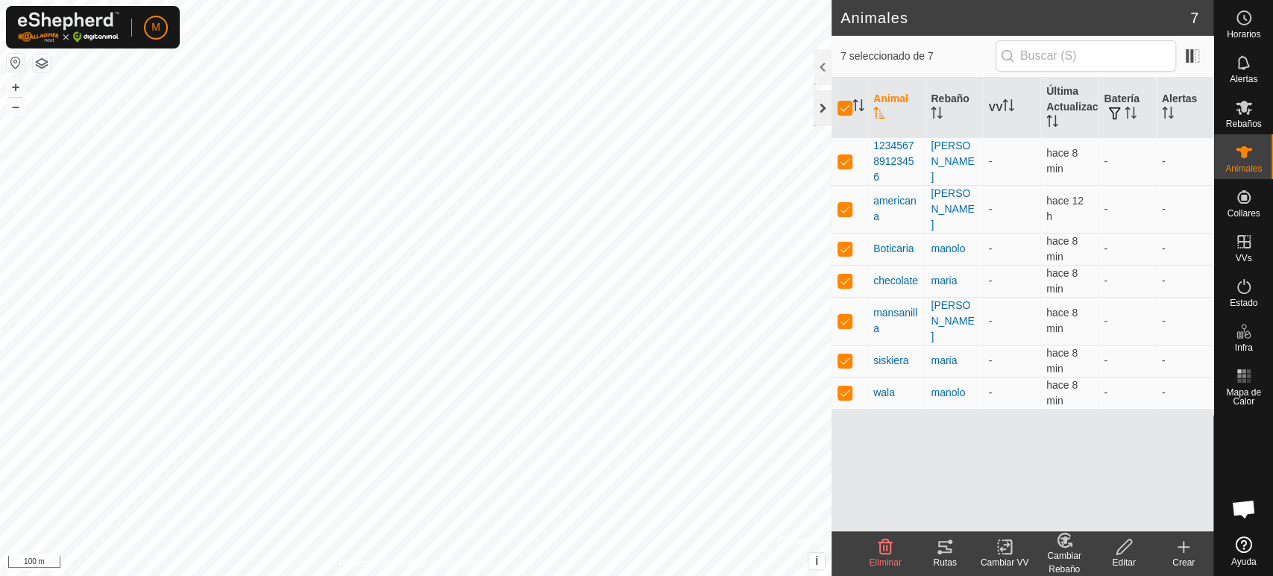
click at [814, 119] on div at bounding box center [823, 108] width 18 height 36
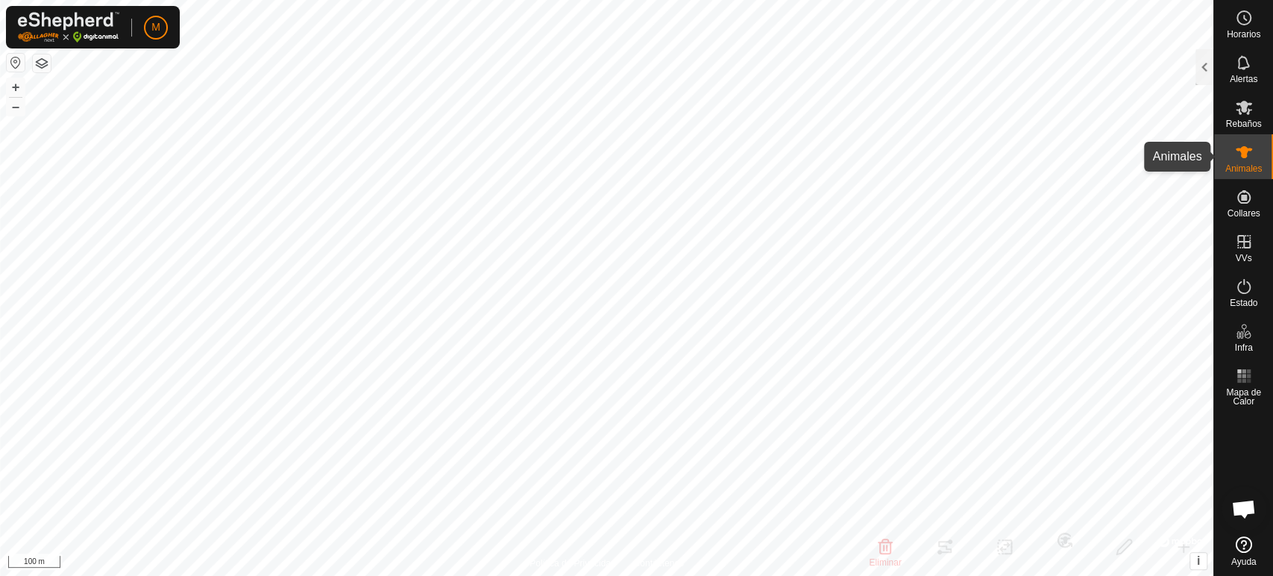
click at [1229, 163] on div "Animales" at bounding box center [1243, 156] width 59 height 45
